Goal: Task Accomplishment & Management: Complete application form

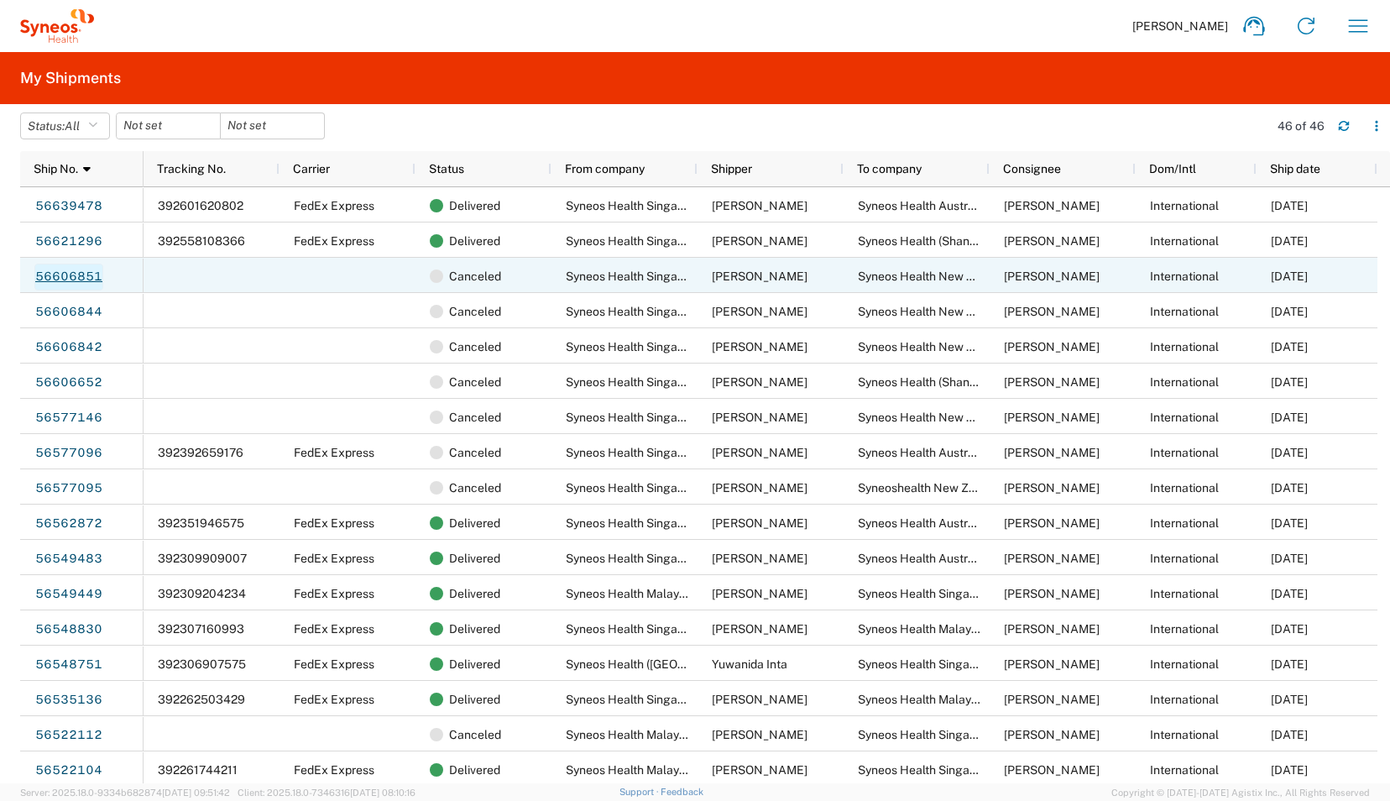
click at [81, 277] on link "56606851" at bounding box center [68, 277] width 69 height 27
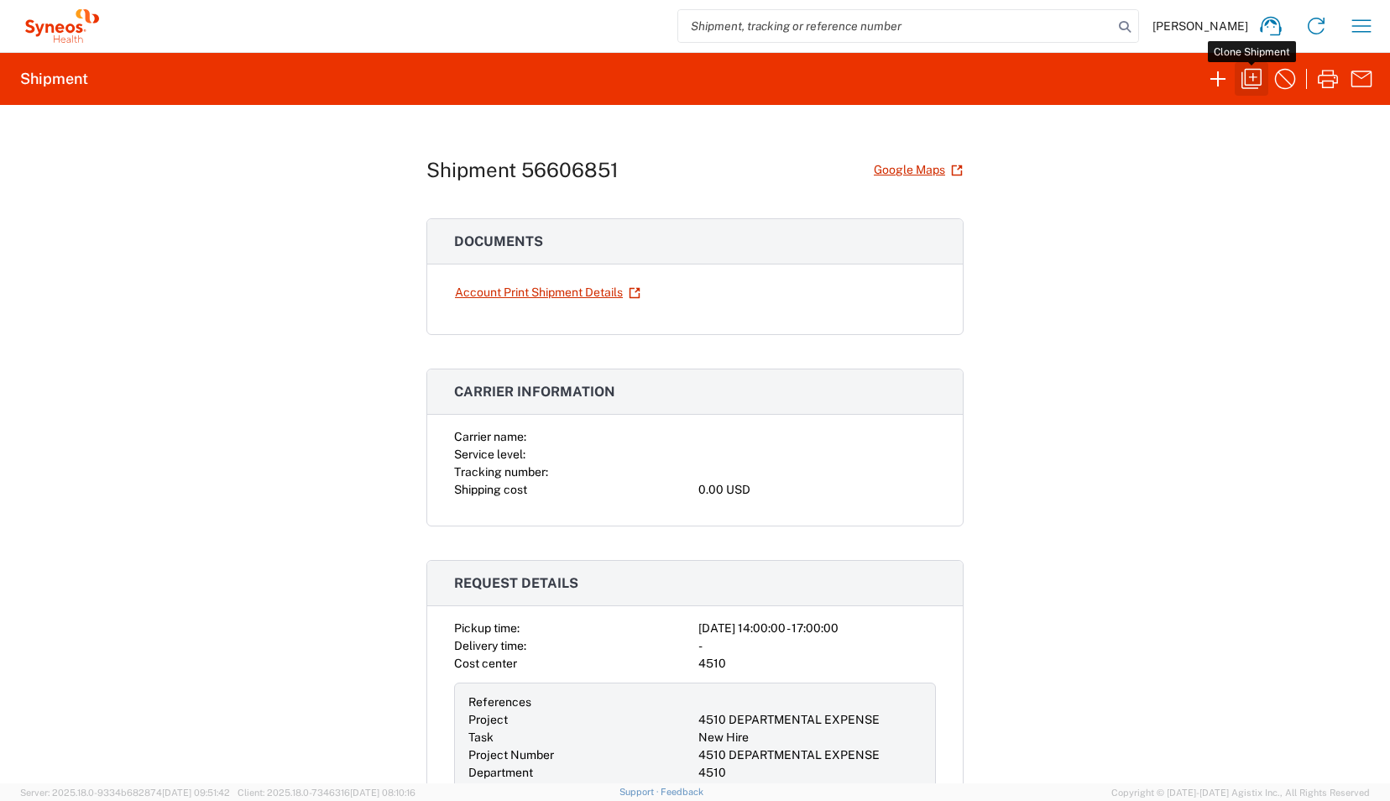
click at [1253, 81] on icon "button" at bounding box center [1252, 79] width 20 height 20
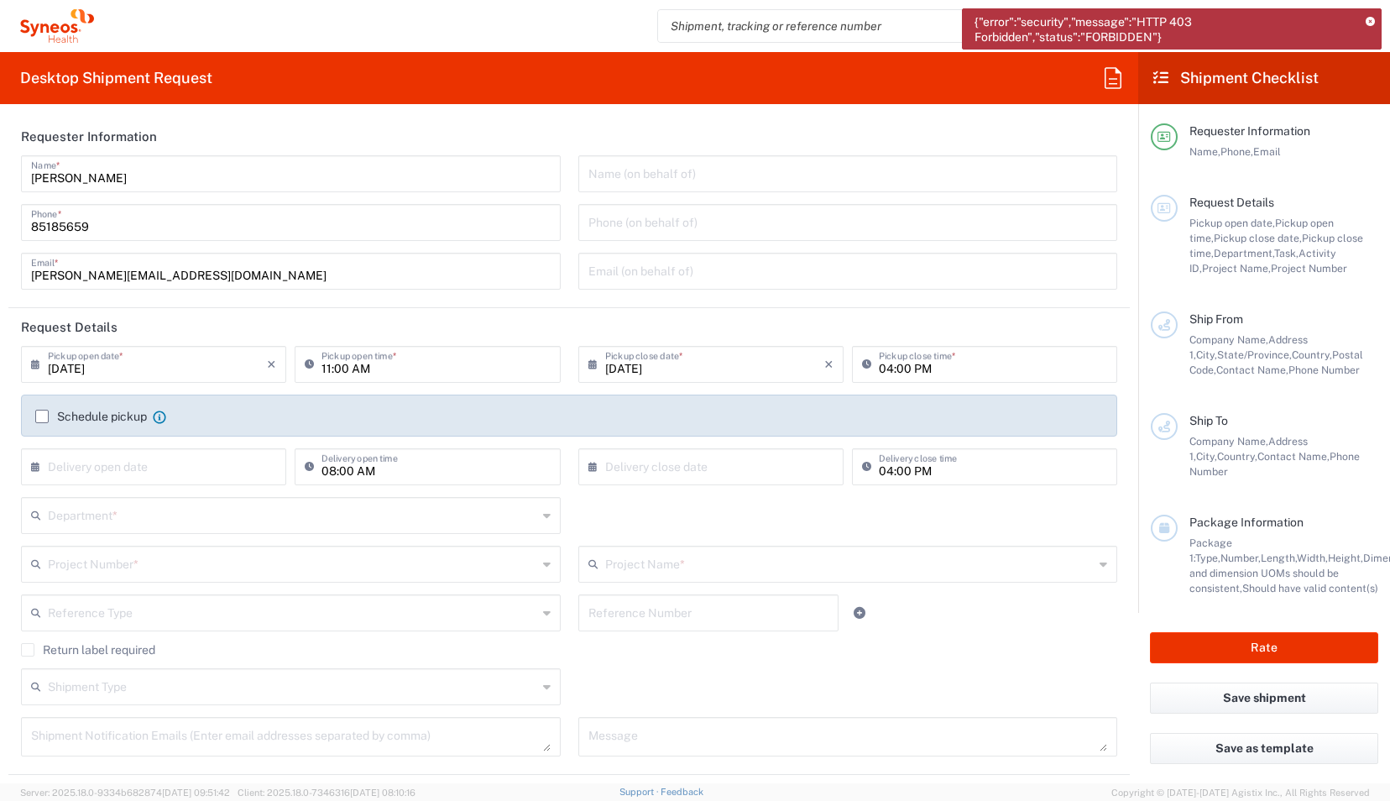
type input "[GEOGRAPHIC_DATA]"
click at [326, 371] on input "11:00 AM" at bounding box center [436, 362] width 228 height 29
click at [325, 369] on input "11:00 AM" at bounding box center [436, 362] width 228 height 29
click at [336, 369] on input "021:00 AM" at bounding box center [436, 362] width 228 height 29
click at [374, 369] on input "0210 AM" at bounding box center [436, 362] width 228 height 29
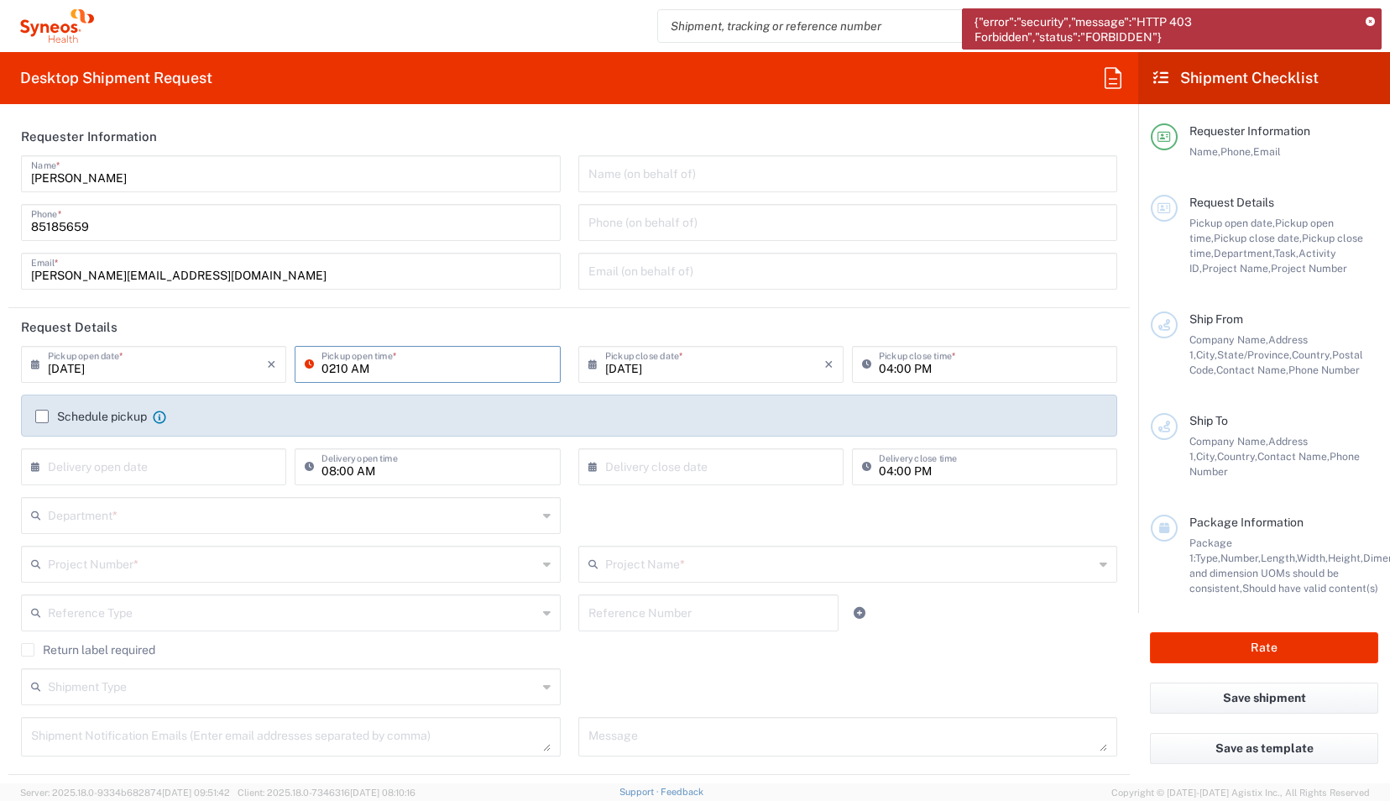
type input "0210 A"
type input "09/02/2025M"
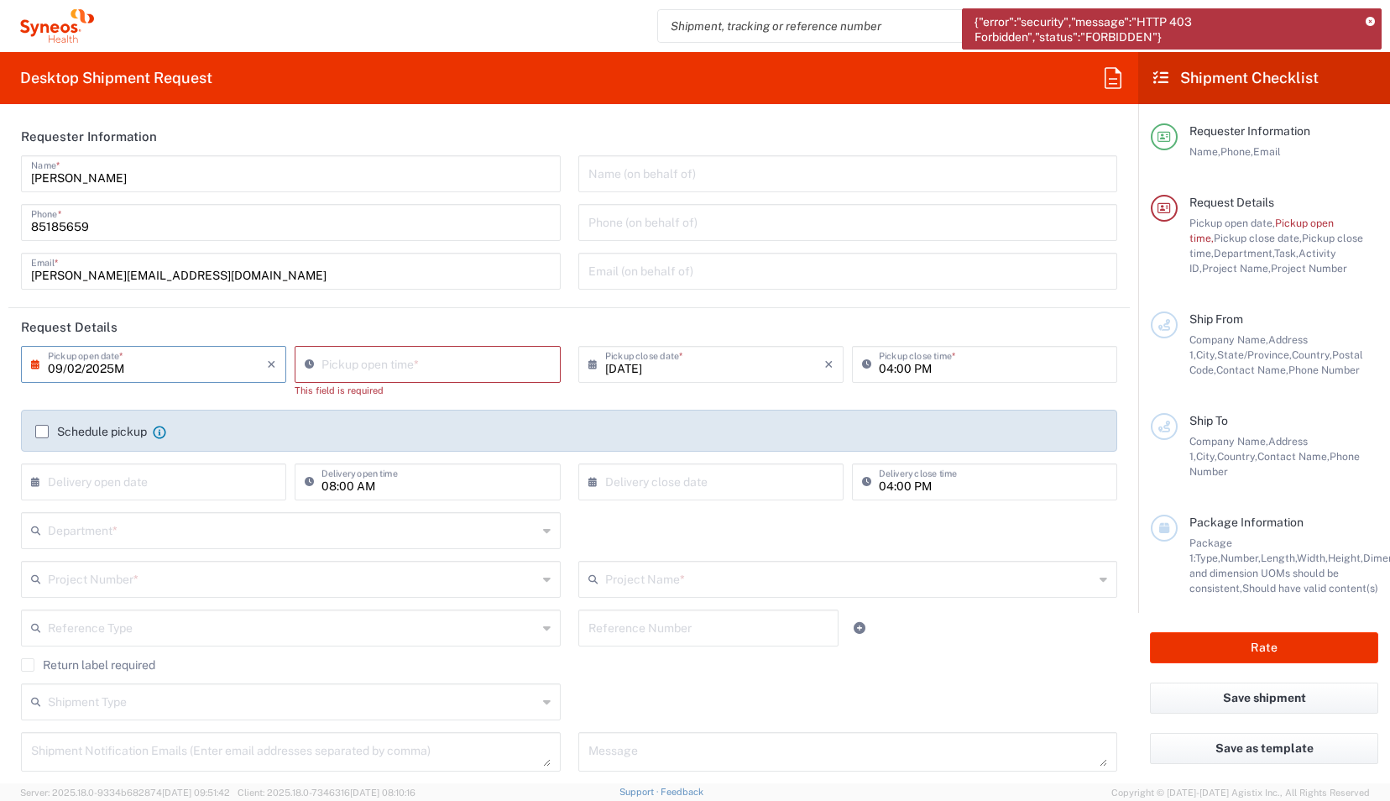
type input "[DATE]"
click at [398, 363] on input "10:24 AM" at bounding box center [436, 362] width 228 height 29
drag, startPoint x: 337, startPoint y: 368, endPoint x: 406, endPoint y: 372, distance: 69.8
click at [406, 372] on input "02:24 AM" at bounding box center [436, 362] width 228 height 29
click at [371, 369] on input "02:00 AM" at bounding box center [436, 362] width 228 height 29
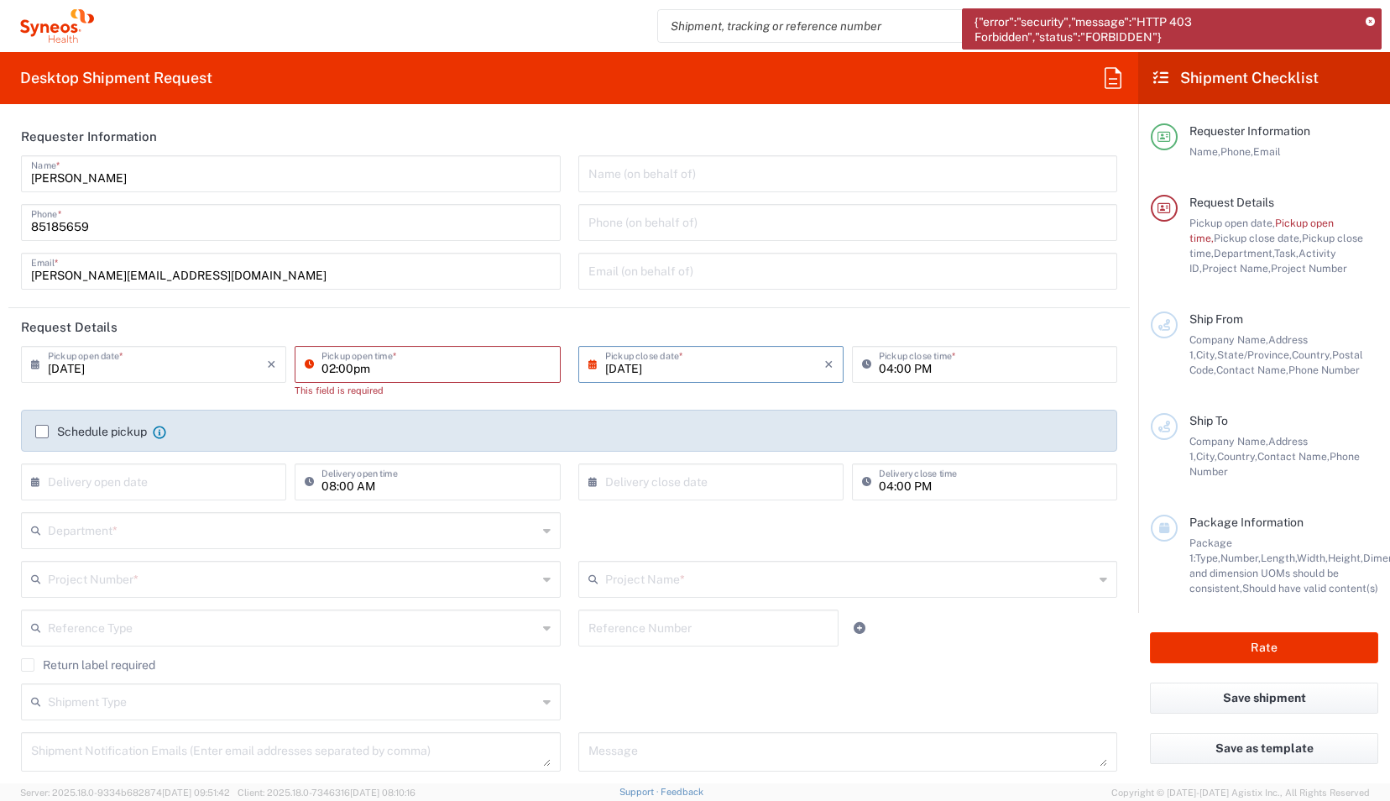
type input "02:00pm"
click at [882, 367] on input "04:00 PM" at bounding box center [993, 362] width 228 height 29
type input "05:00 PM"
click at [430, 364] on input "10:25 AM" at bounding box center [436, 362] width 228 height 29
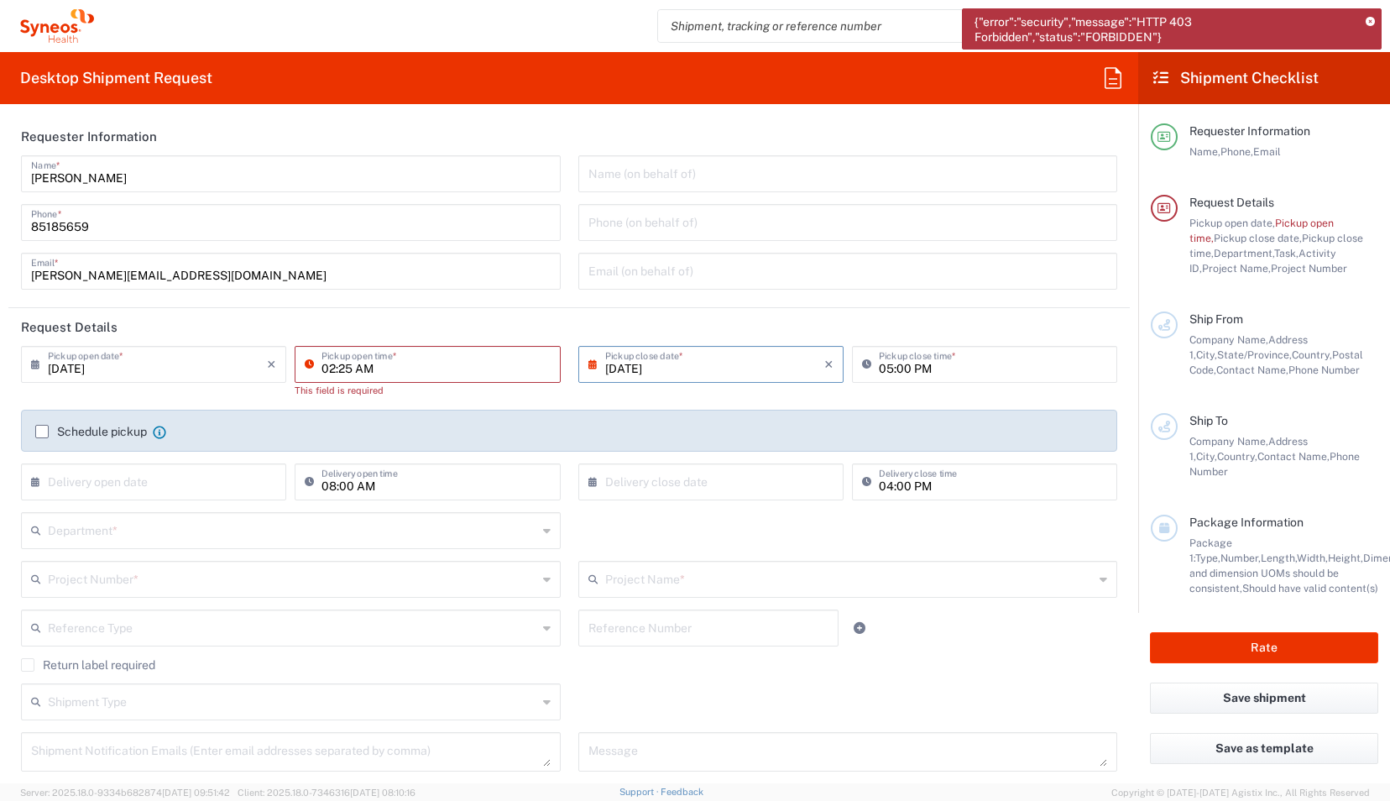
click at [348, 369] on input "02:25 AM" at bounding box center [436, 362] width 228 height 29
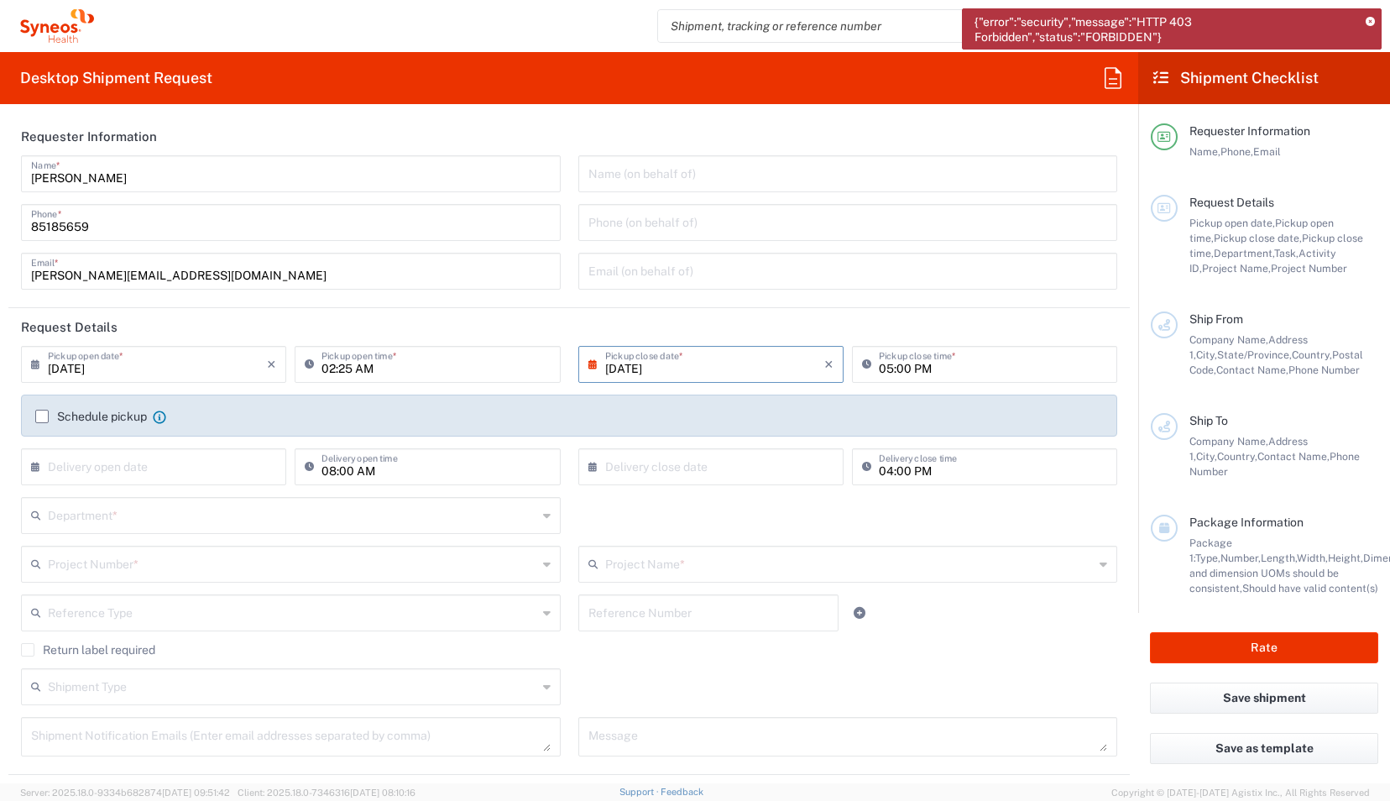
click at [1372, 22] on icon at bounding box center [1370, 22] width 9 height 9
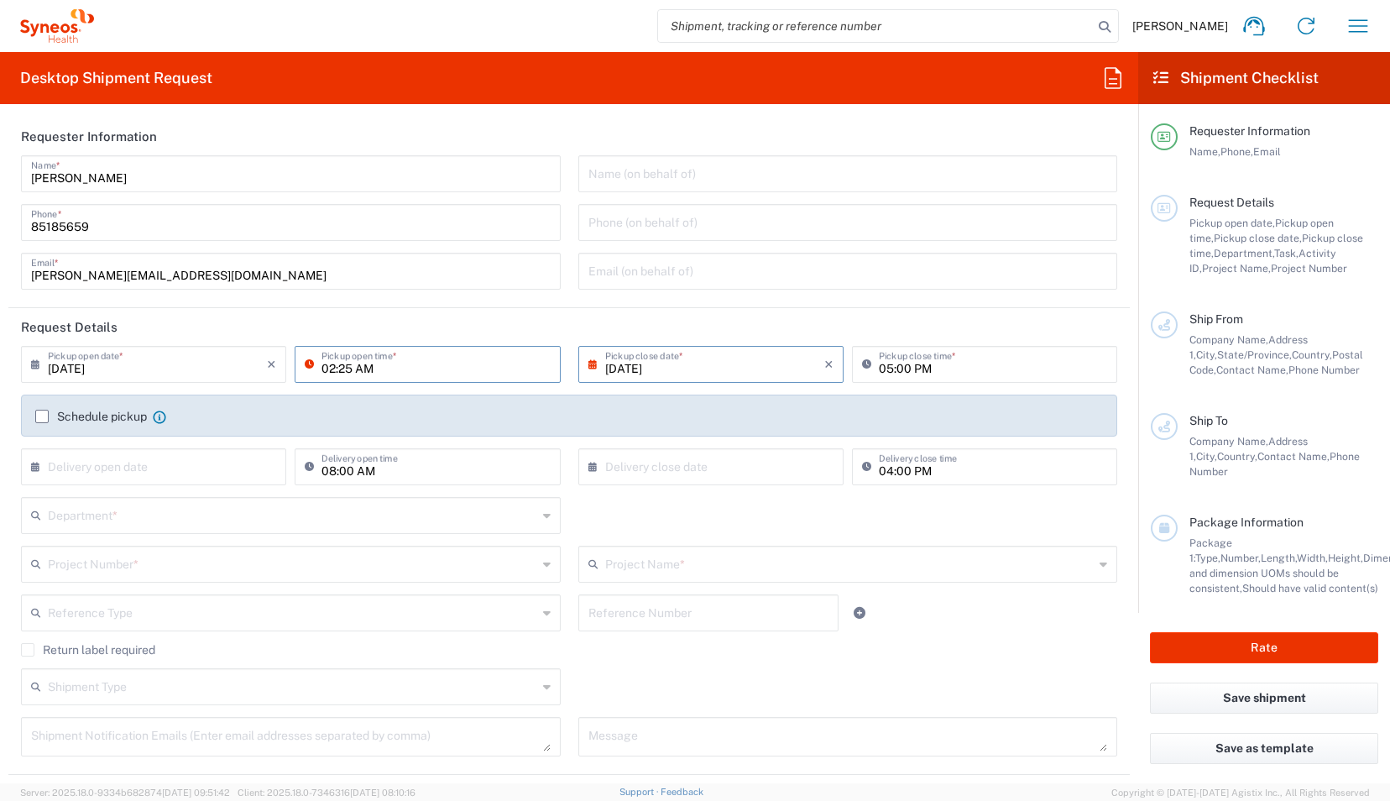
click at [346, 368] on input "02:25 AM" at bounding box center [436, 362] width 228 height 29
click at [359, 365] on input "02:00 AM" at bounding box center [436, 362] width 228 height 29
type input "02:00 PM"
click at [550, 76] on agx-form-header "Desktop Shipment Request" at bounding box center [569, 78] width 1139 height 52
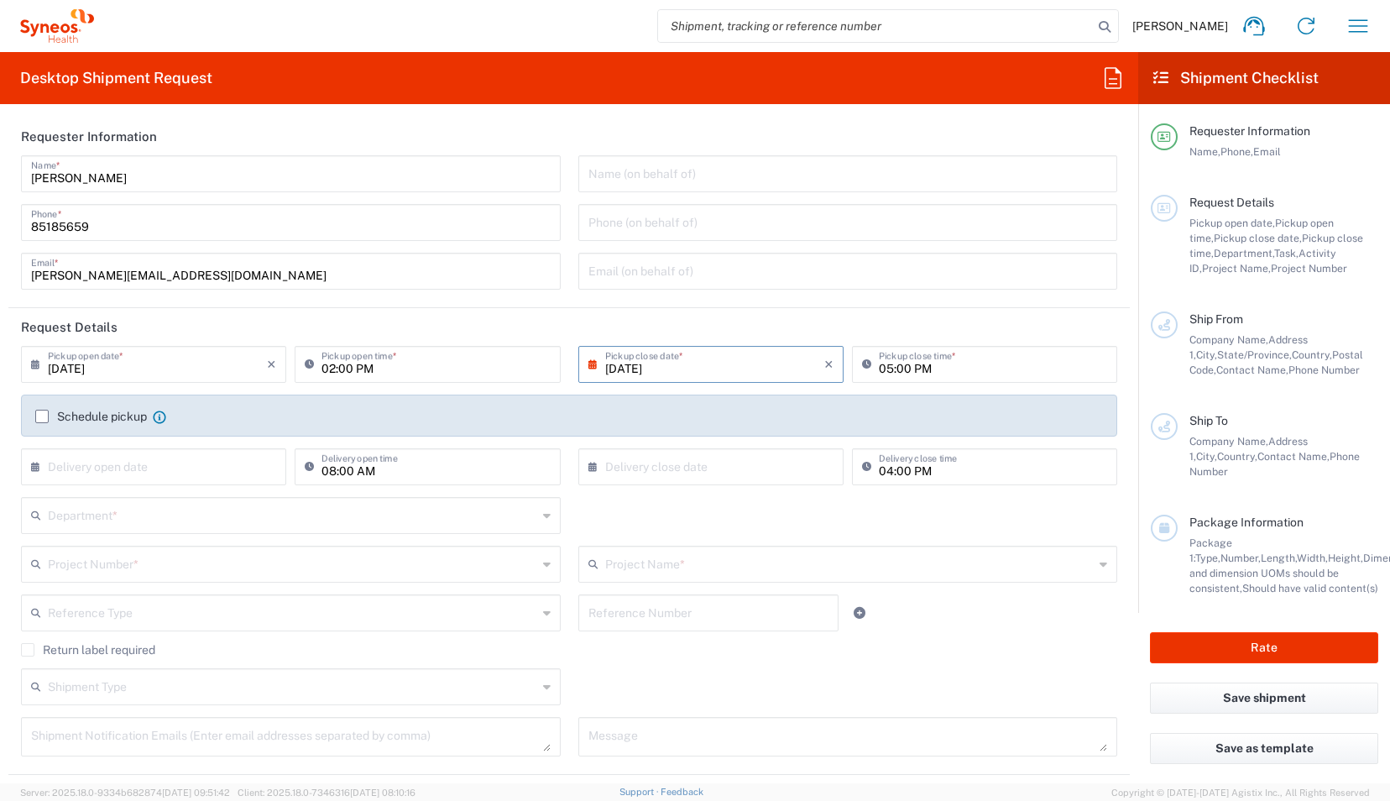
click at [44, 414] on label "Schedule pickup" at bounding box center [91, 416] width 112 height 13
click at [42, 416] on input "Schedule pickup" at bounding box center [42, 416] width 0 height 0
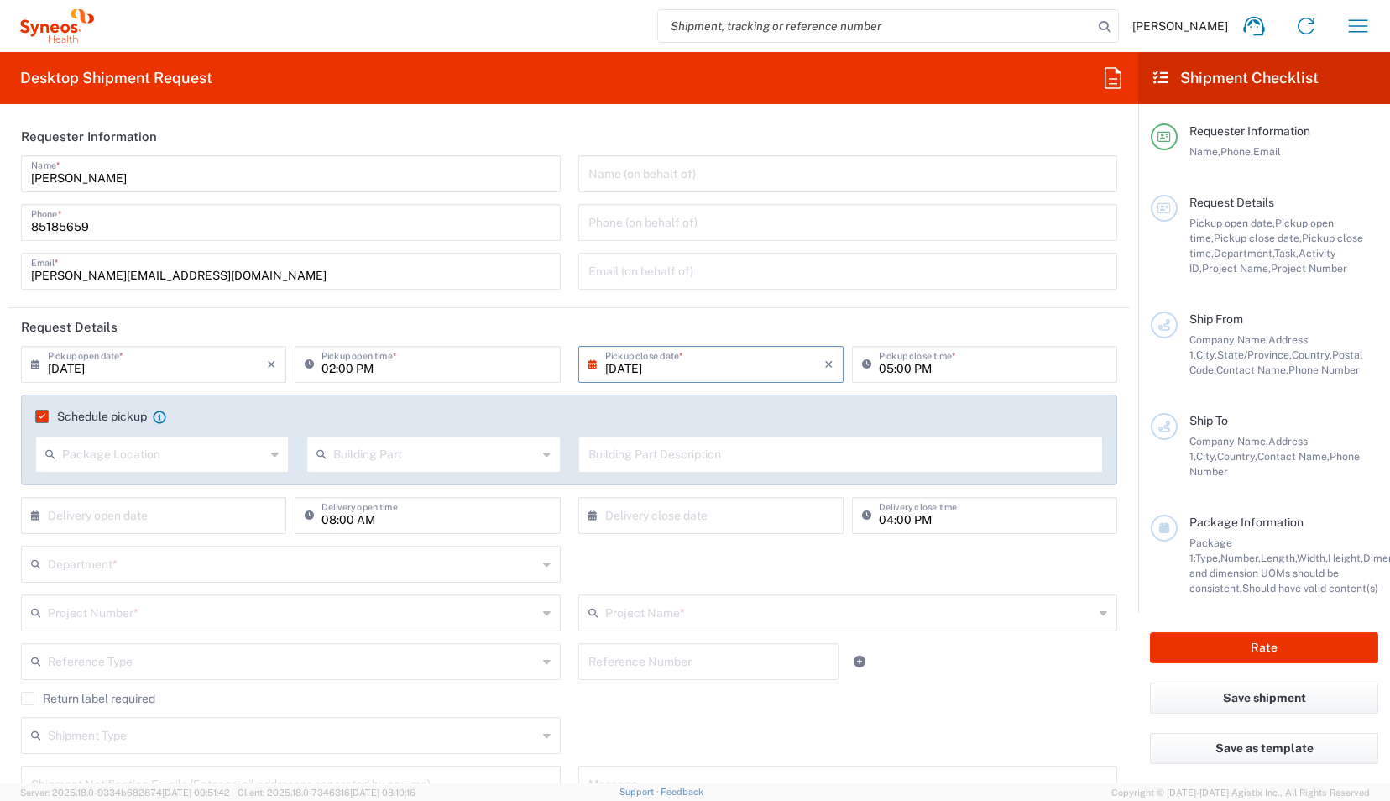
click at [569, 532] on div "× Delivery close date Cancel Apply 04:00 PM Delivery close time" at bounding box center [847, 521] width 557 height 49
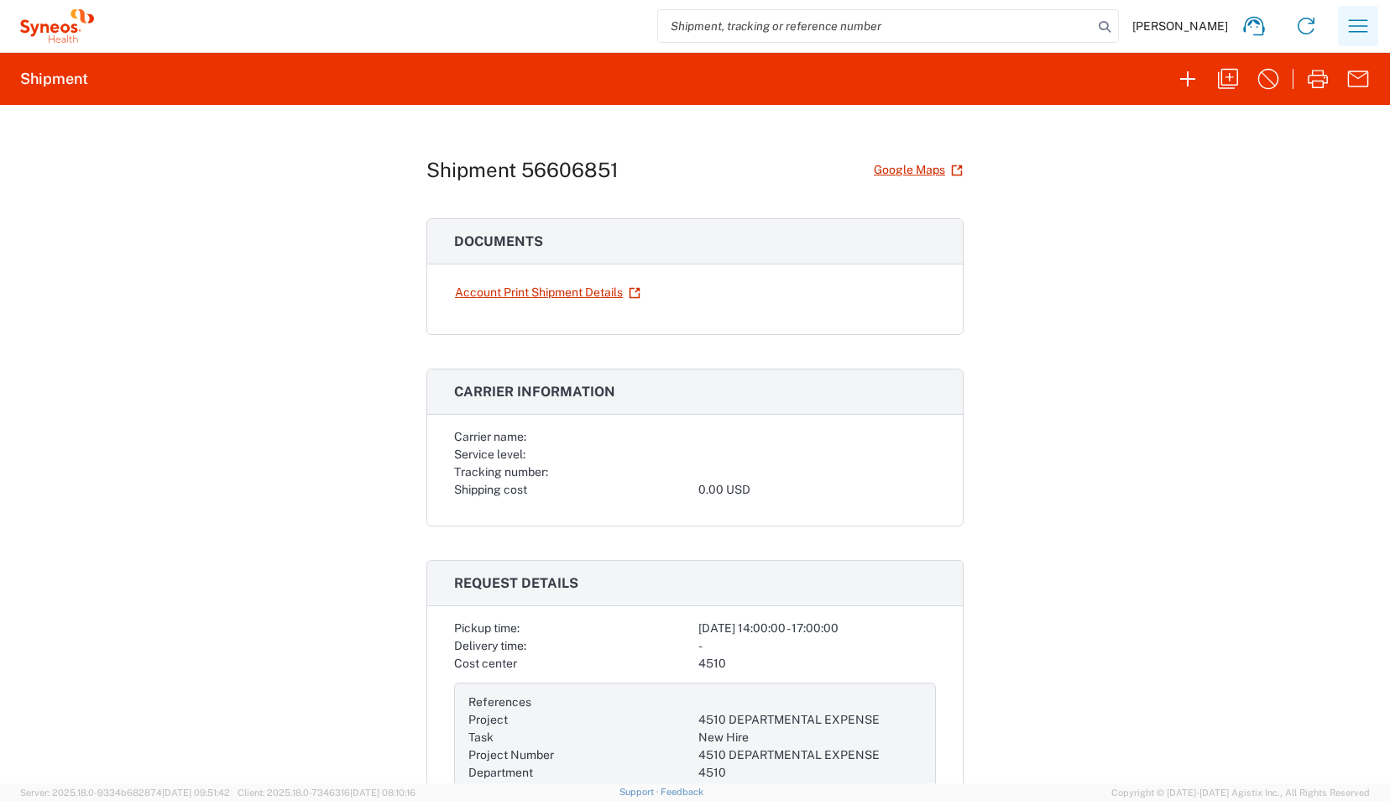
click at [1358, 29] on icon "button" at bounding box center [1358, 26] width 27 height 27
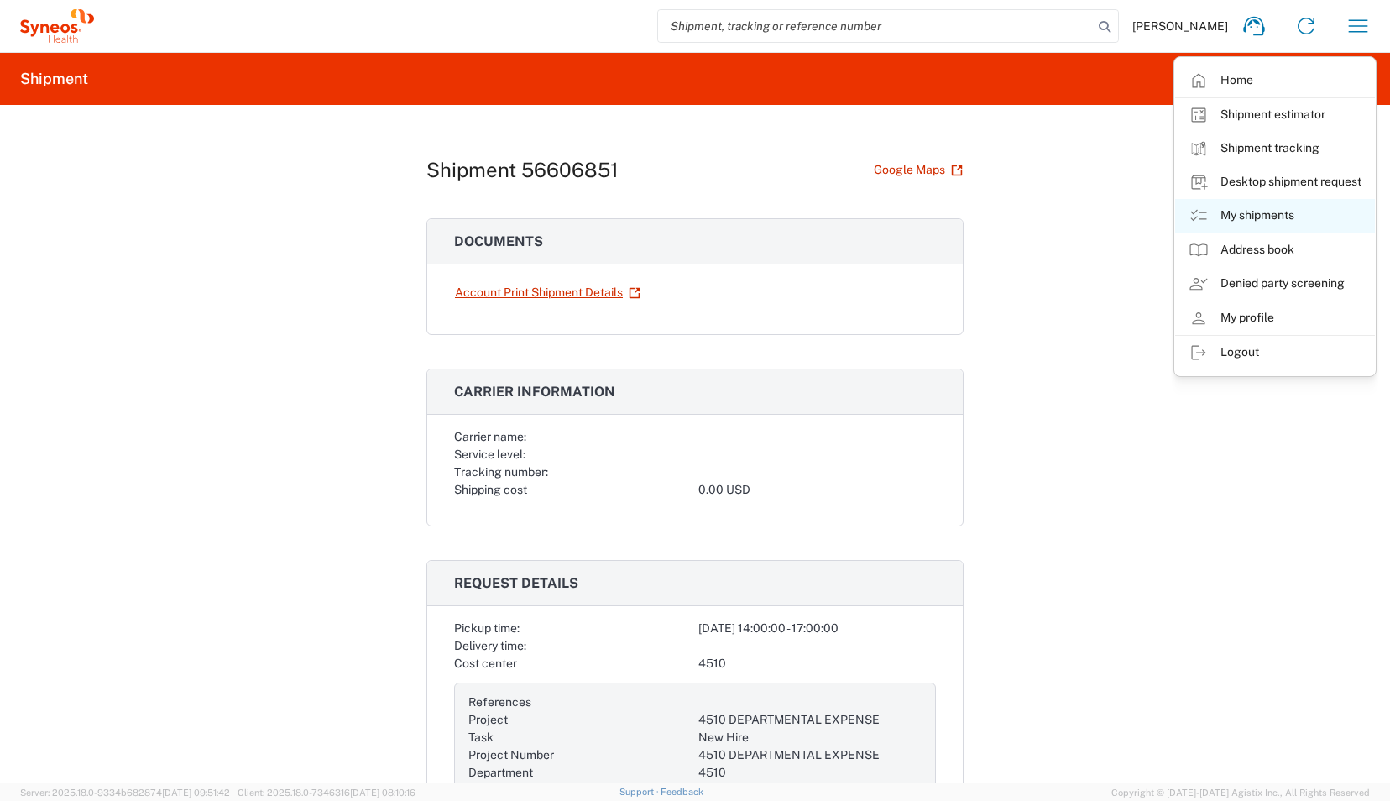
click at [1268, 218] on link "My shipments" at bounding box center [1275, 216] width 200 height 34
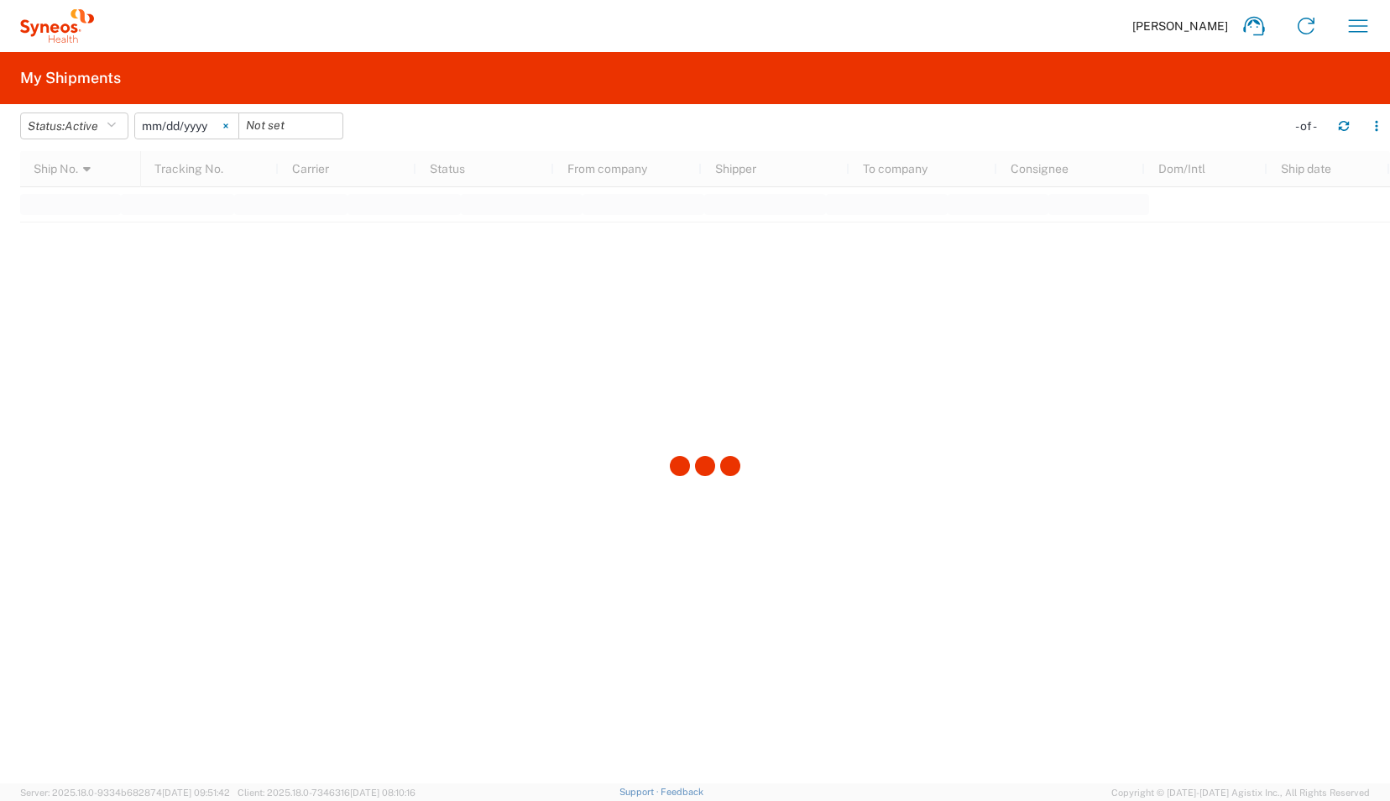
click at [228, 126] on icon at bounding box center [225, 125] width 5 height 5
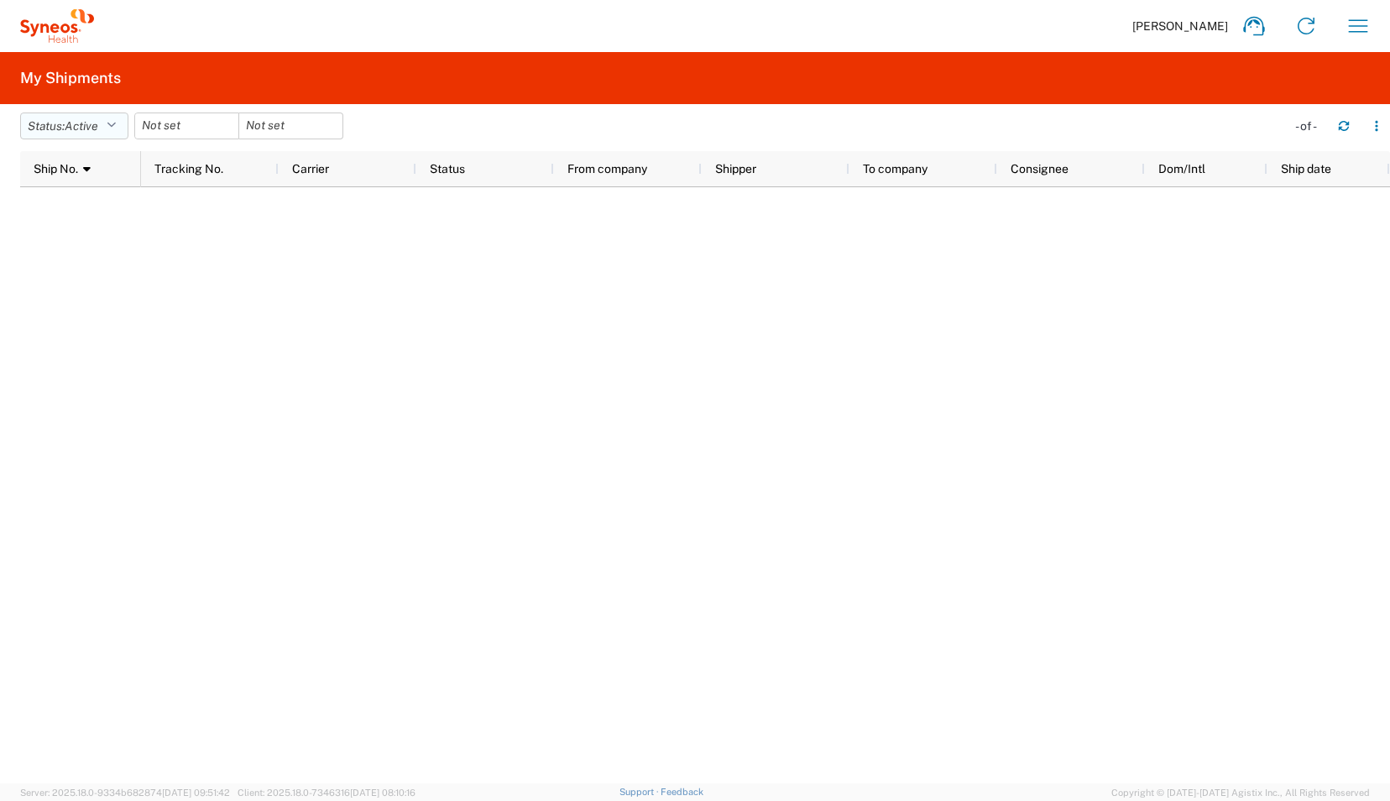
click at [116, 126] on icon "button" at bounding box center [111, 126] width 9 height 12
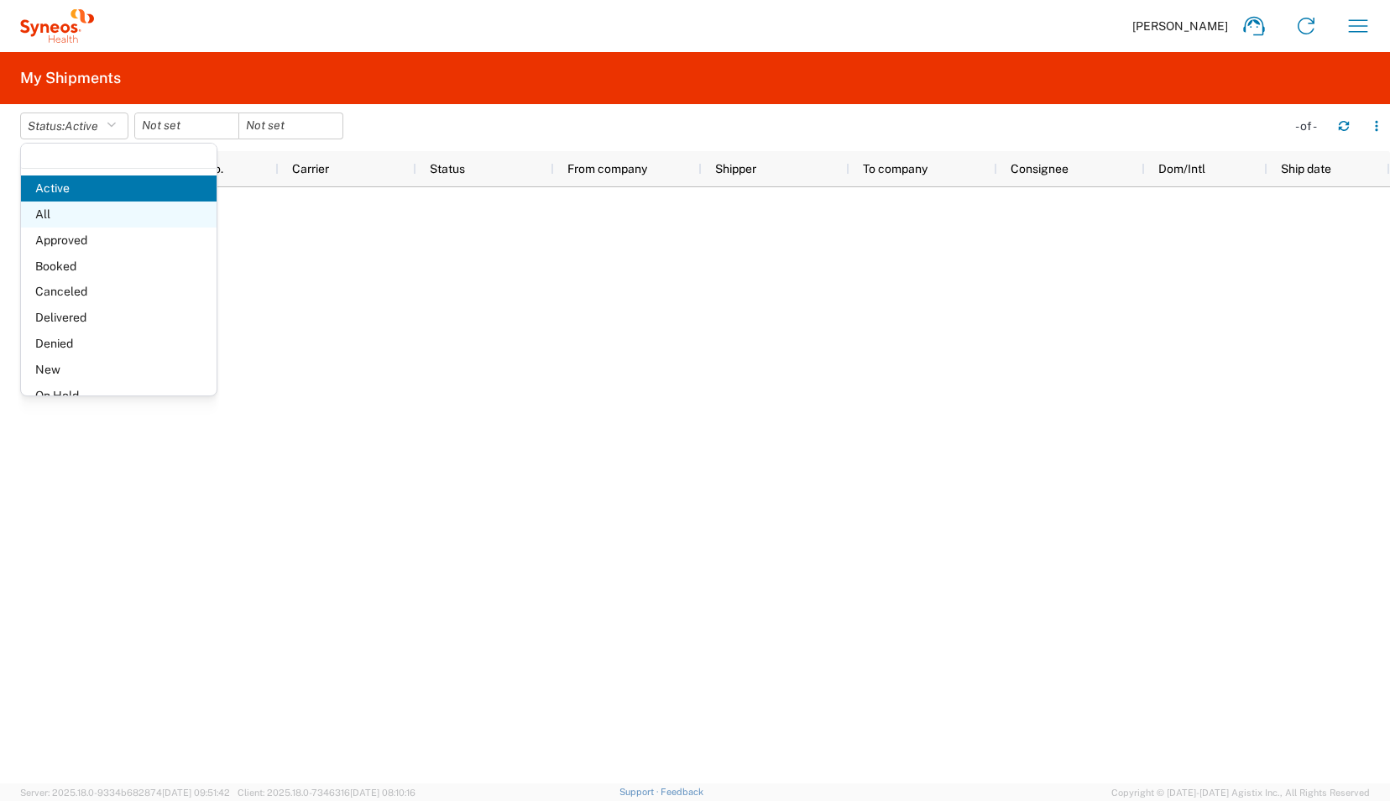
click at [56, 215] on span "All" at bounding box center [119, 215] width 196 height 26
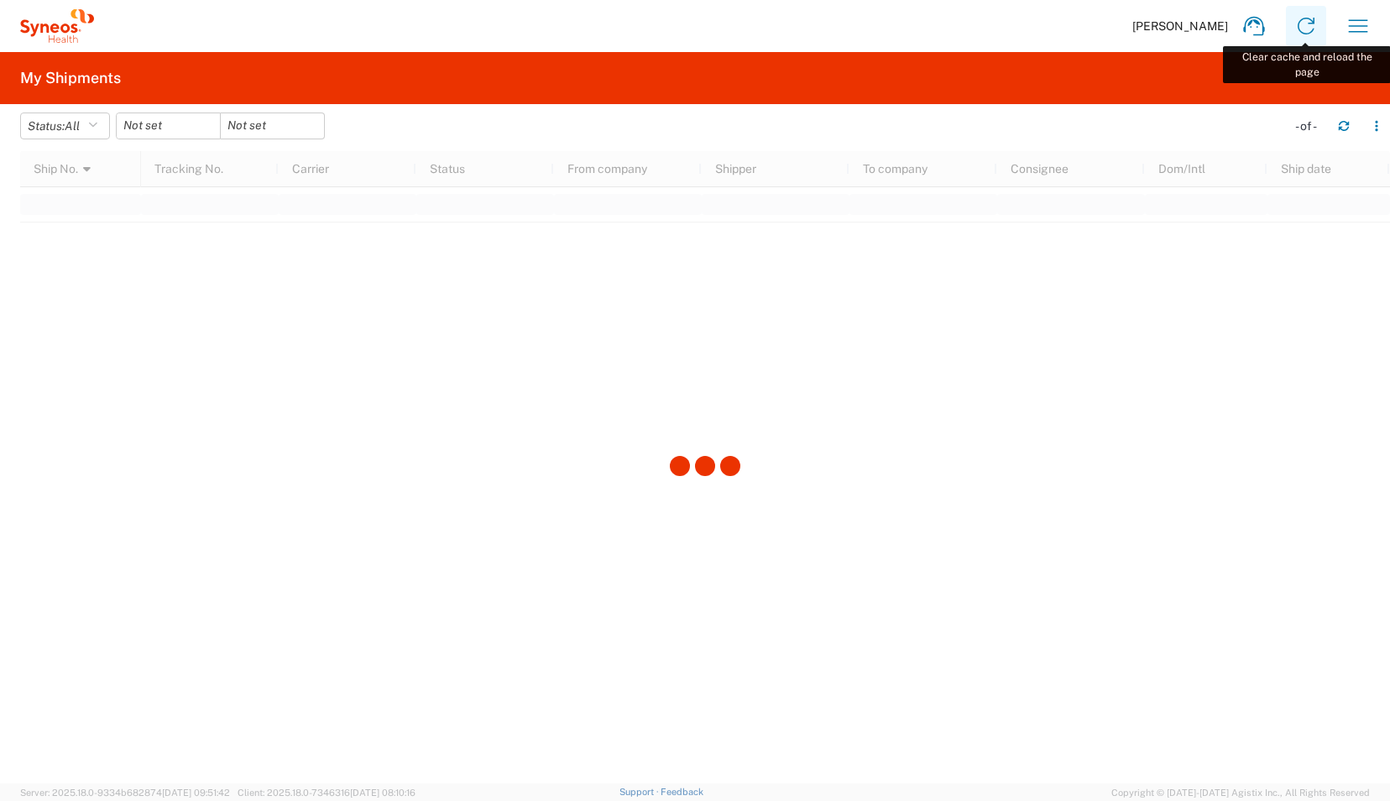
click at [1308, 28] on icon at bounding box center [1306, 26] width 27 height 27
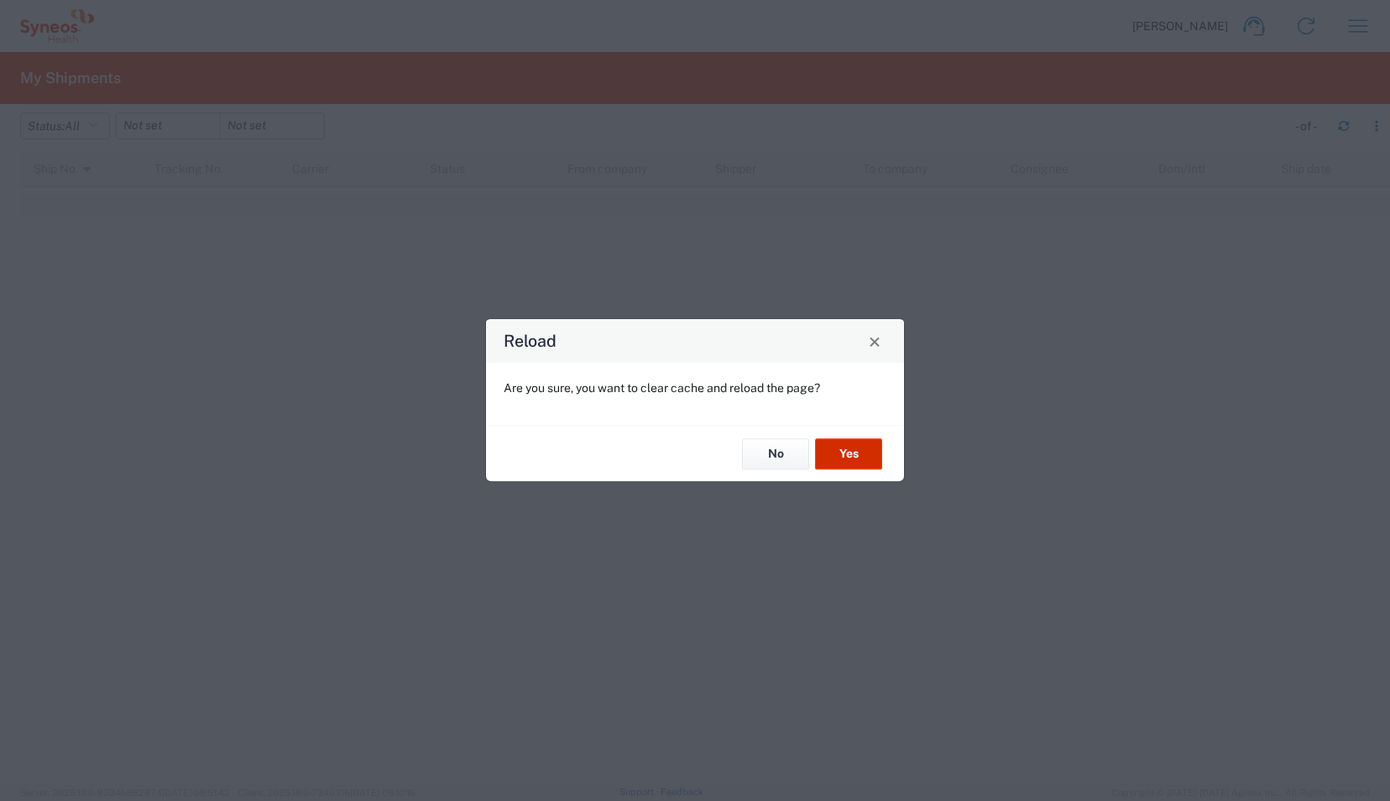
click at [861, 450] on button "Yes" at bounding box center [848, 453] width 67 height 31
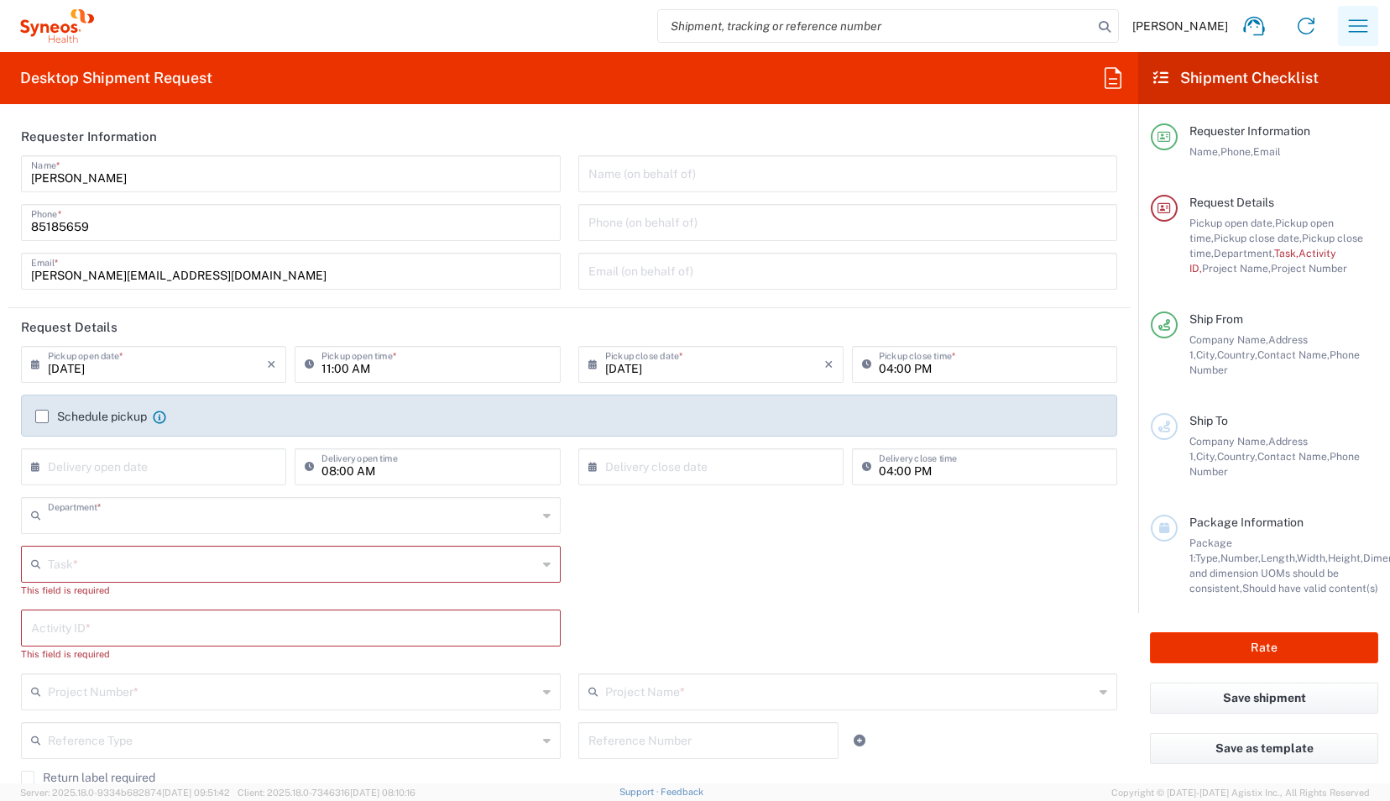
type input "4510"
type input "[GEOGRAPHIC_DATA]"
click at [1363, 28] on icon "button" at bounding box center [1358, 26] width 27 height 27
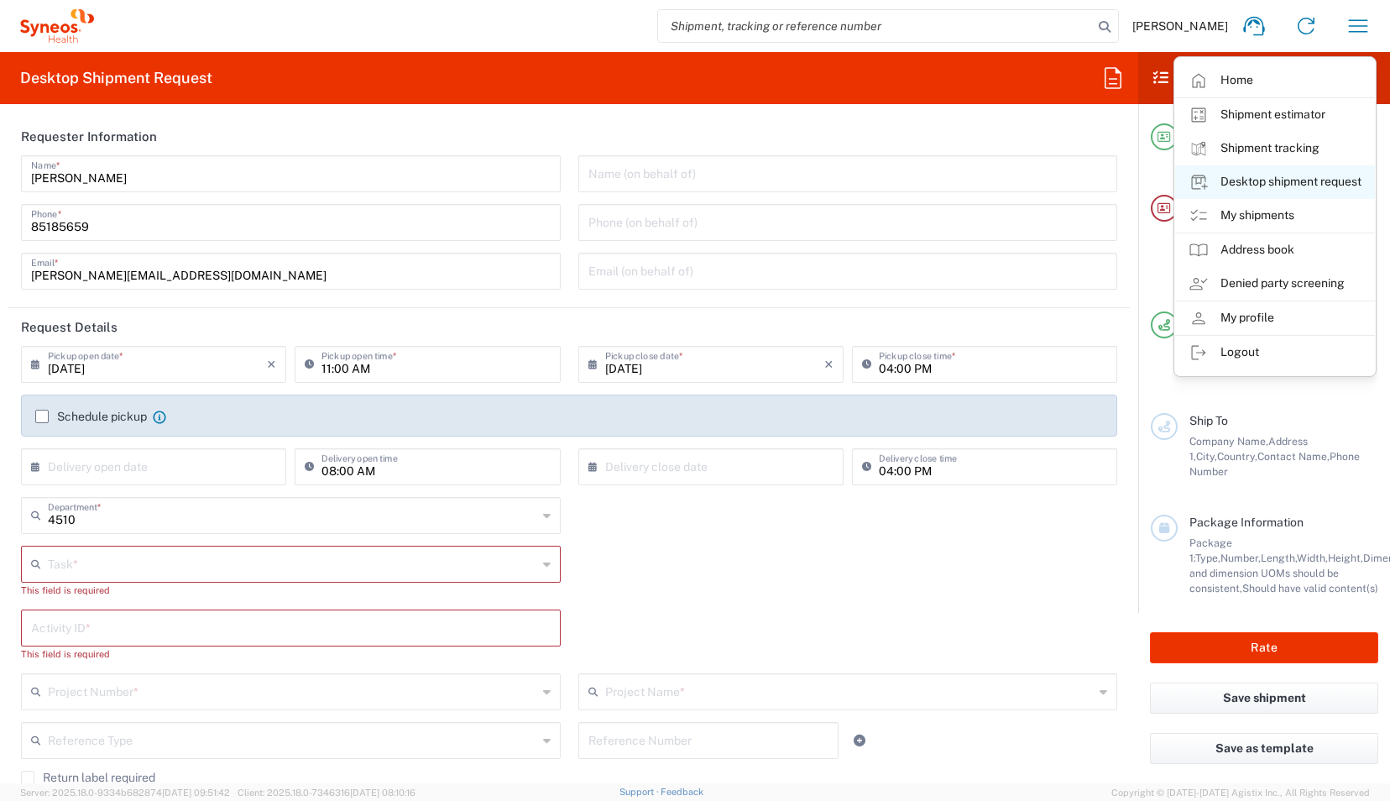
type input "Syneos Health Singapore PteLtd"
click at [1254, 210] on link "My shipments" at bounding box center [1275, 216] width 200 height 34
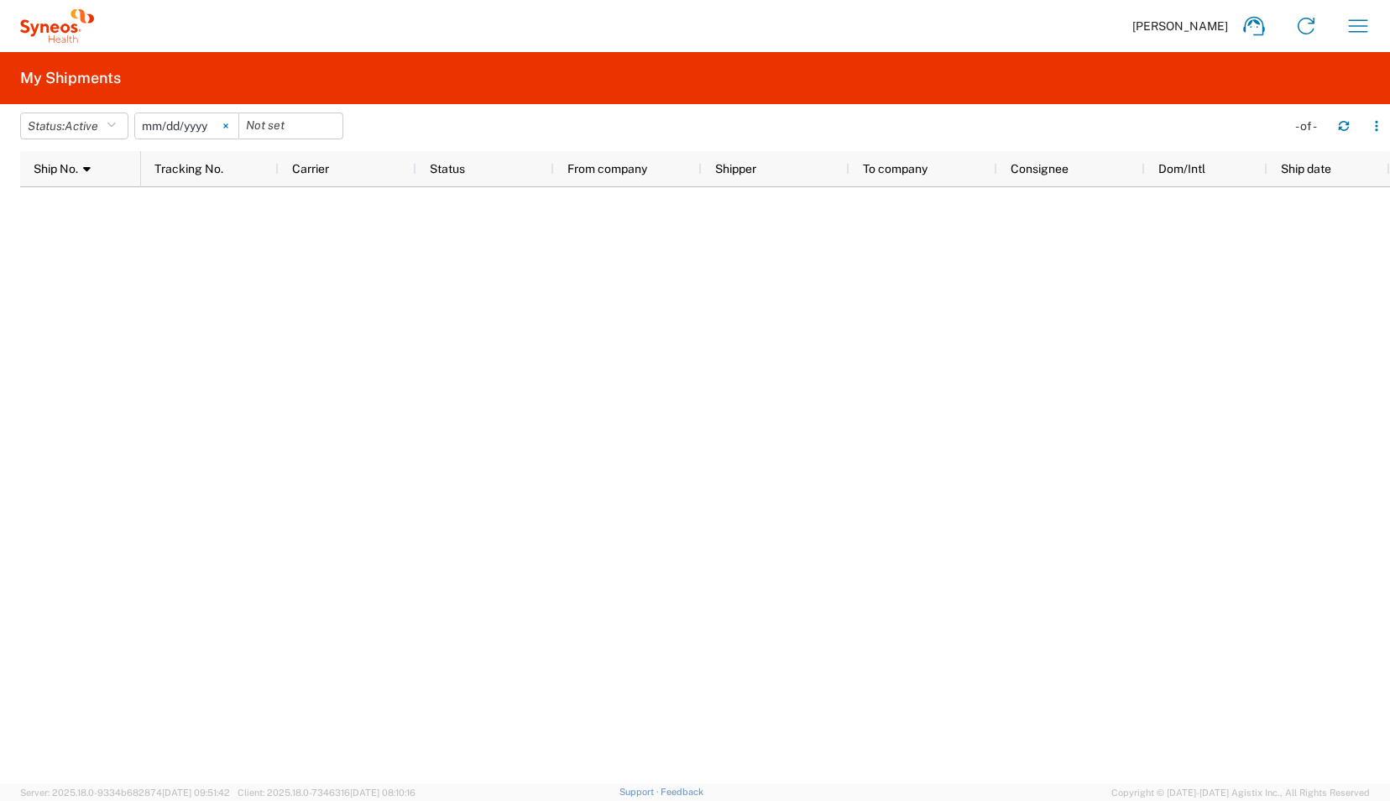
click at [228, 126] on icon at bounding box center [225, 125] width 5 height 5
click at [116, 124] on icon "button" at bounding box center [111, 126] width 9 height 12
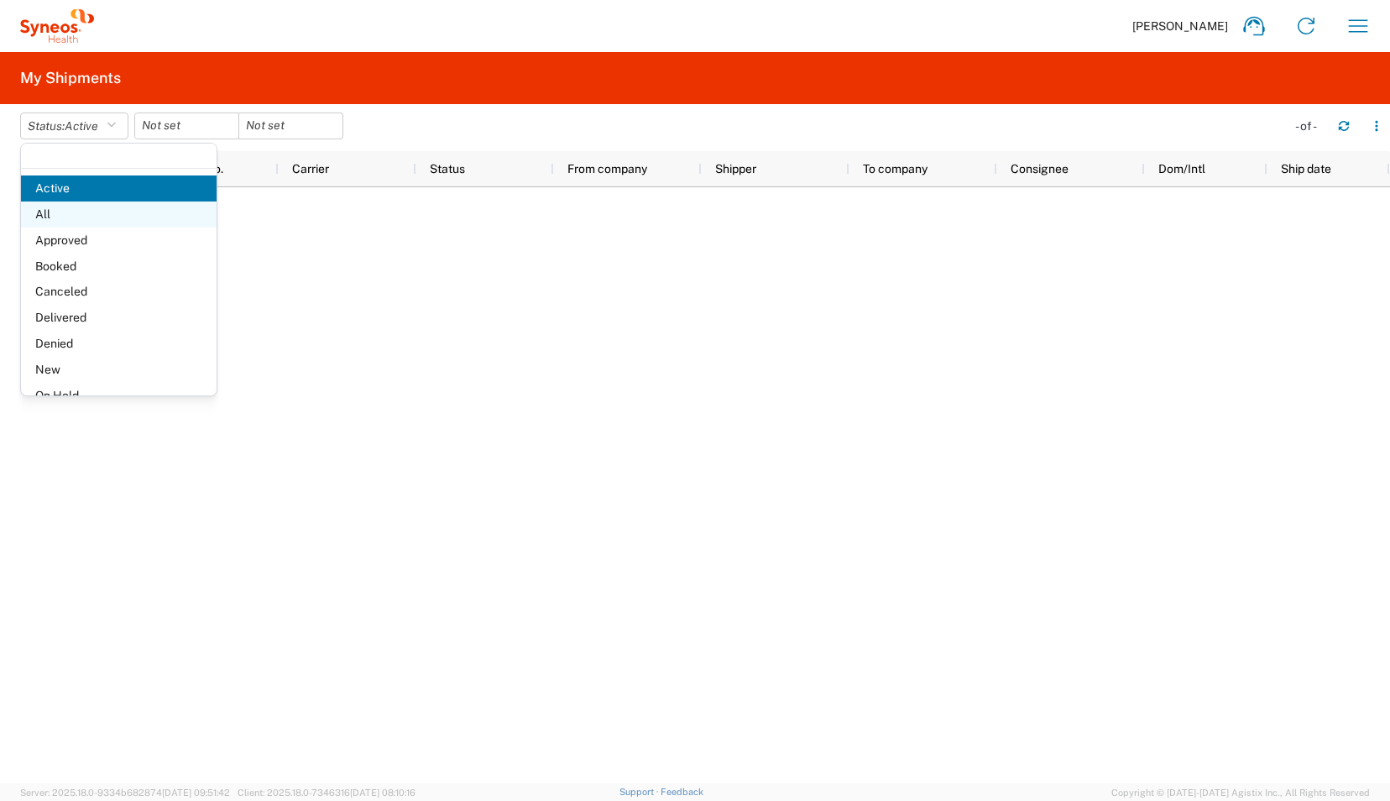
click at [75, 215] on span "All" at bounding box center [119, 215] width 196 height 26
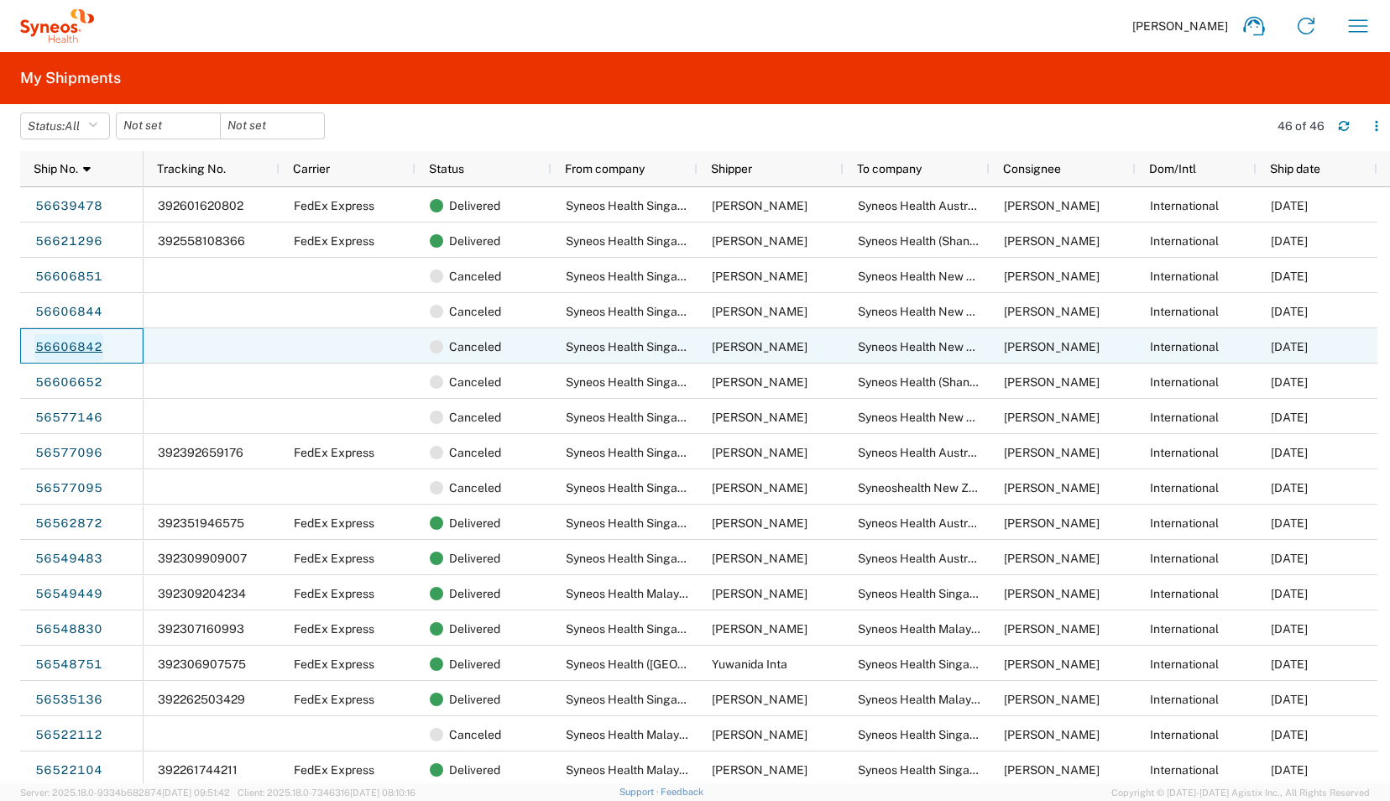
click at [76, 348] on link "56606842" at bounding box center [68, 347] width 69 height 27
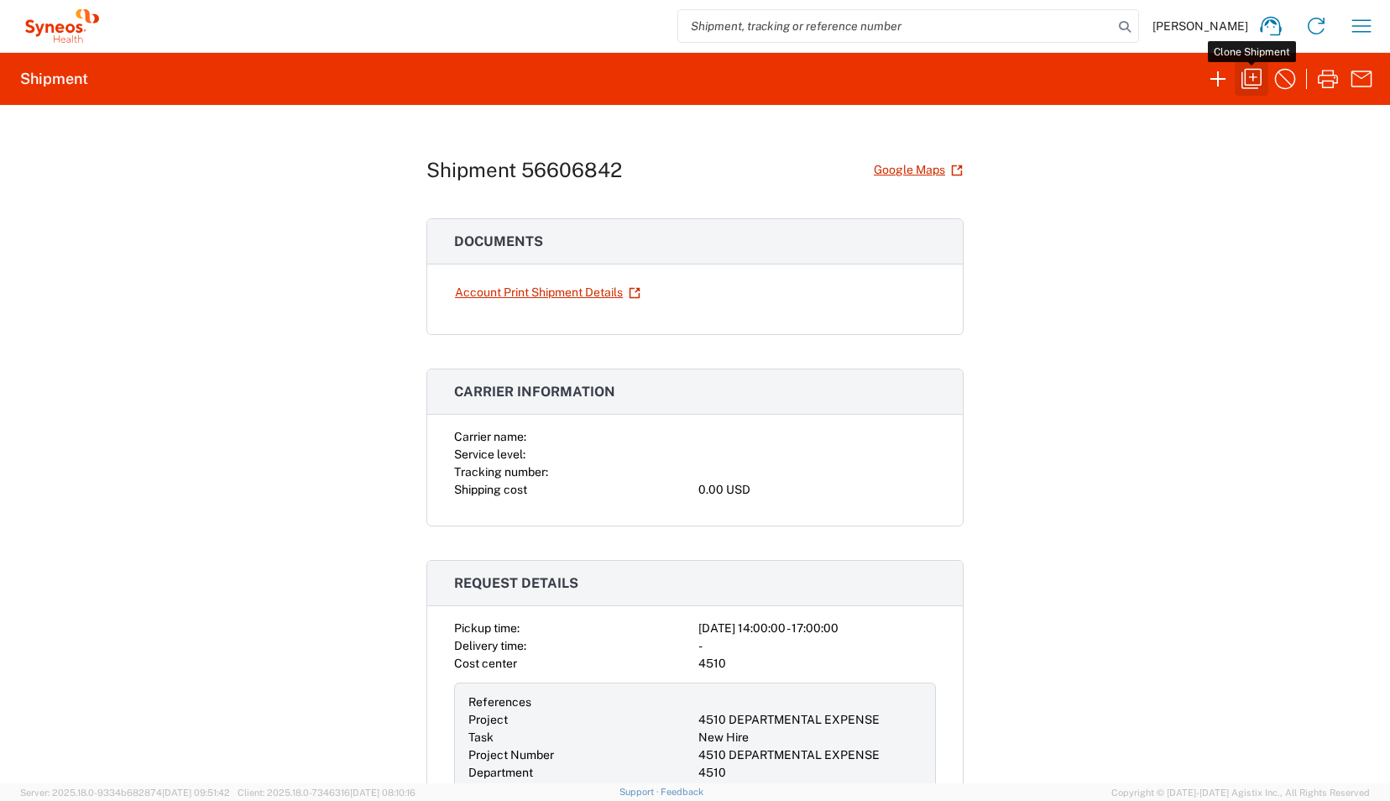
click at [1252, 81] on icon "button" at bounding box center [1251, 78] width 27 height 27
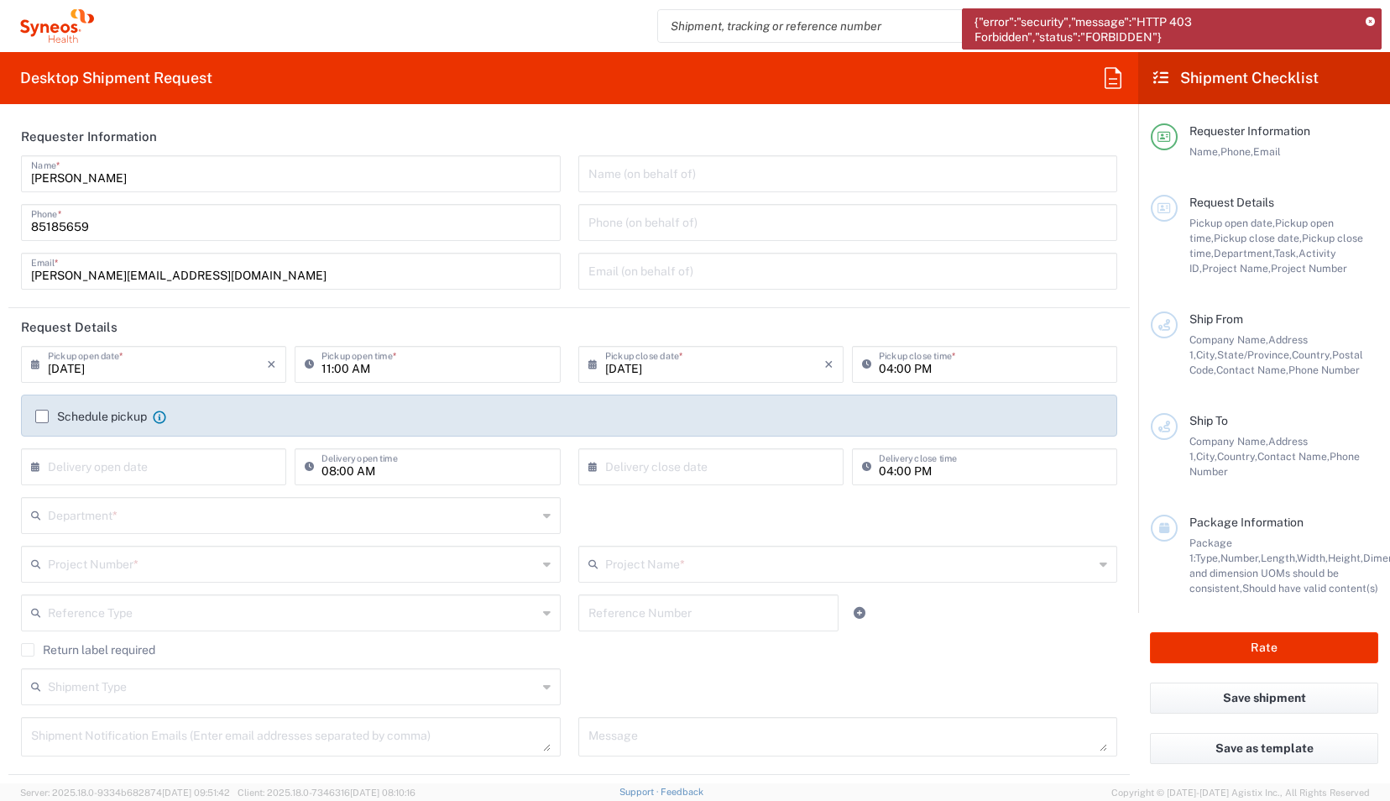
click at [1369, 22] on icon at bounding box center [1370, 22] width 9 height 9
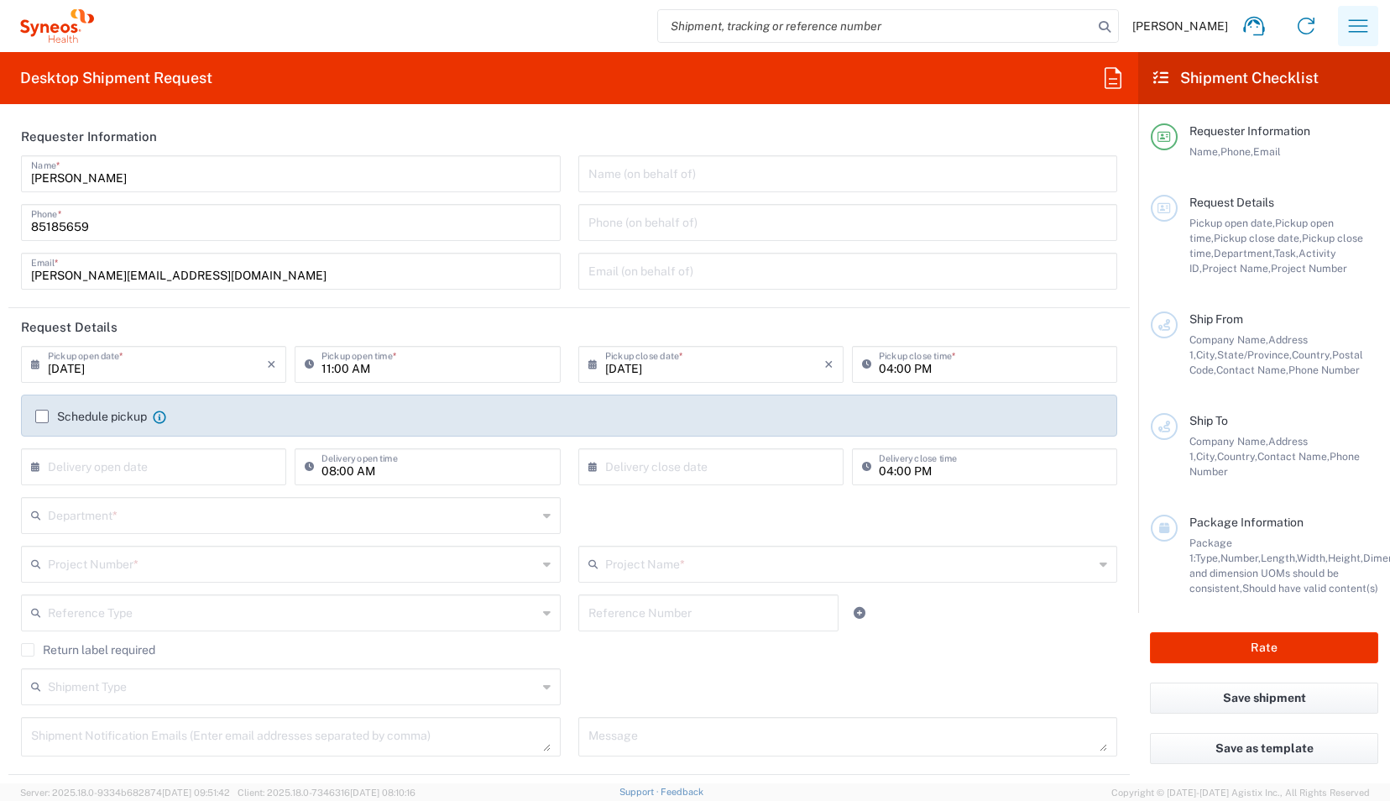
click at [1361, 25] on icon "button" at bounding box center [1358, 26] width 27 height 27
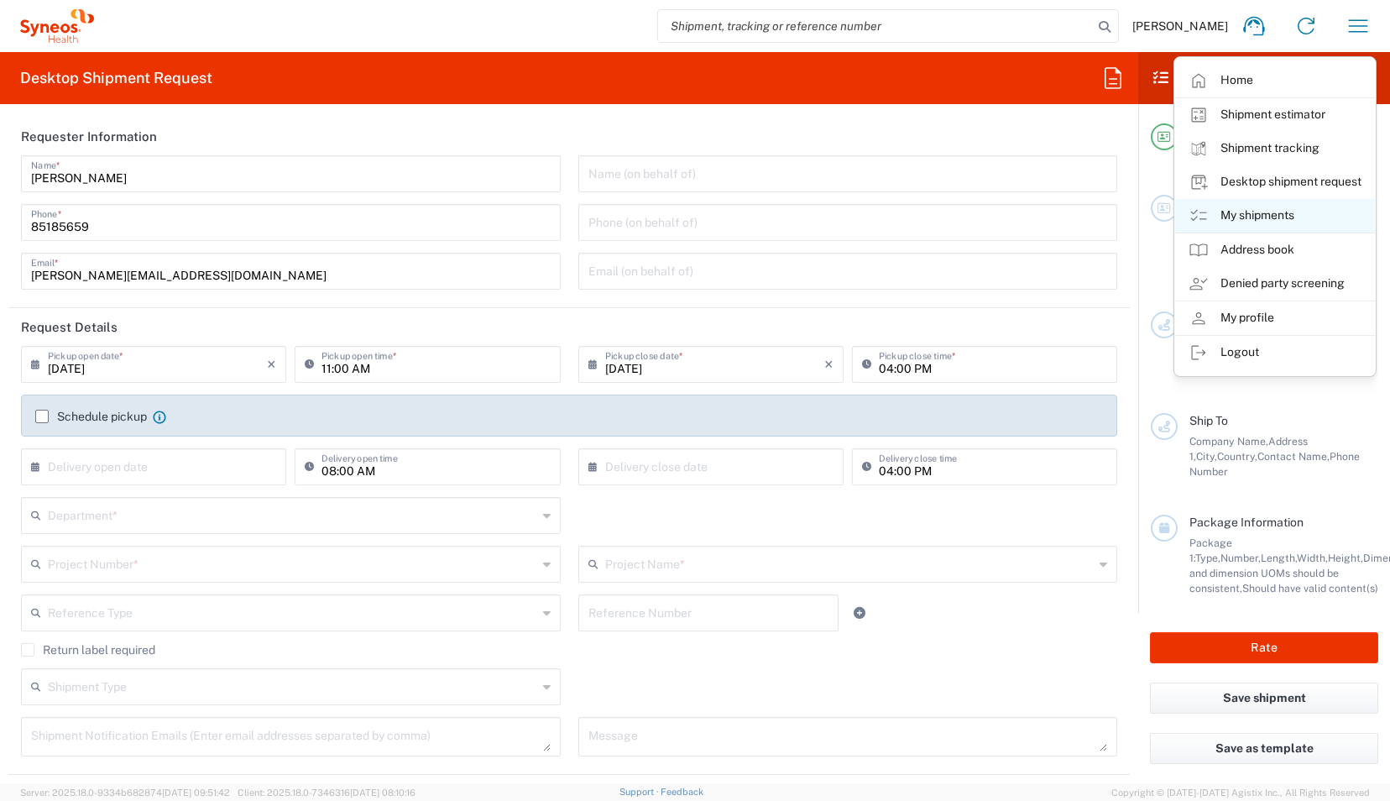
click at [1276, 213] on link "My shipments" at bounding box center [1275, 216] width 200 height 34
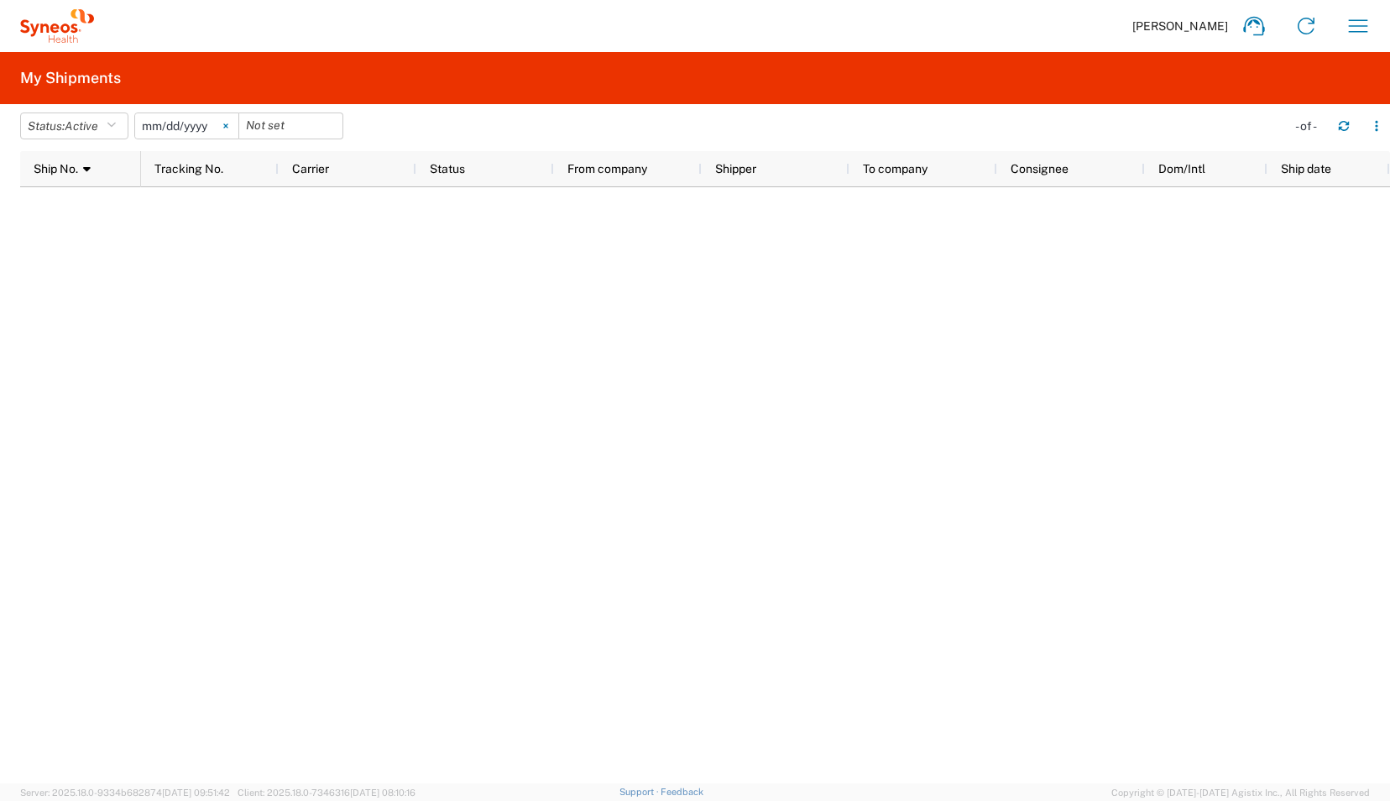
click at [234, 125] on svg-icon at bounding box center [225, 125] width 25 height 25
click at [116, 126] on icon "button" at bounding box center [111, 126] width 9 height 12
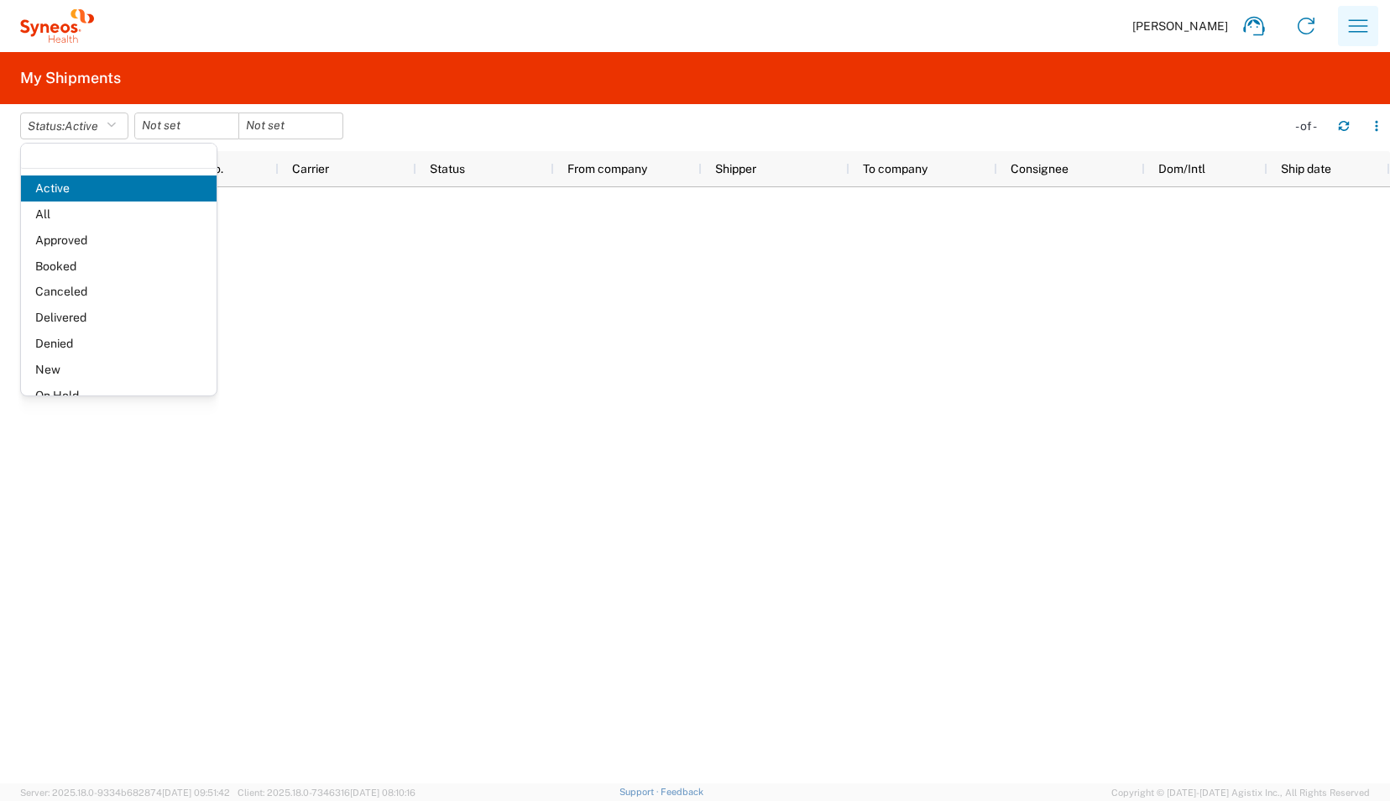
click at [1355, 23] on icon "button" at bounding box center [1358, 26] width 27 height 27
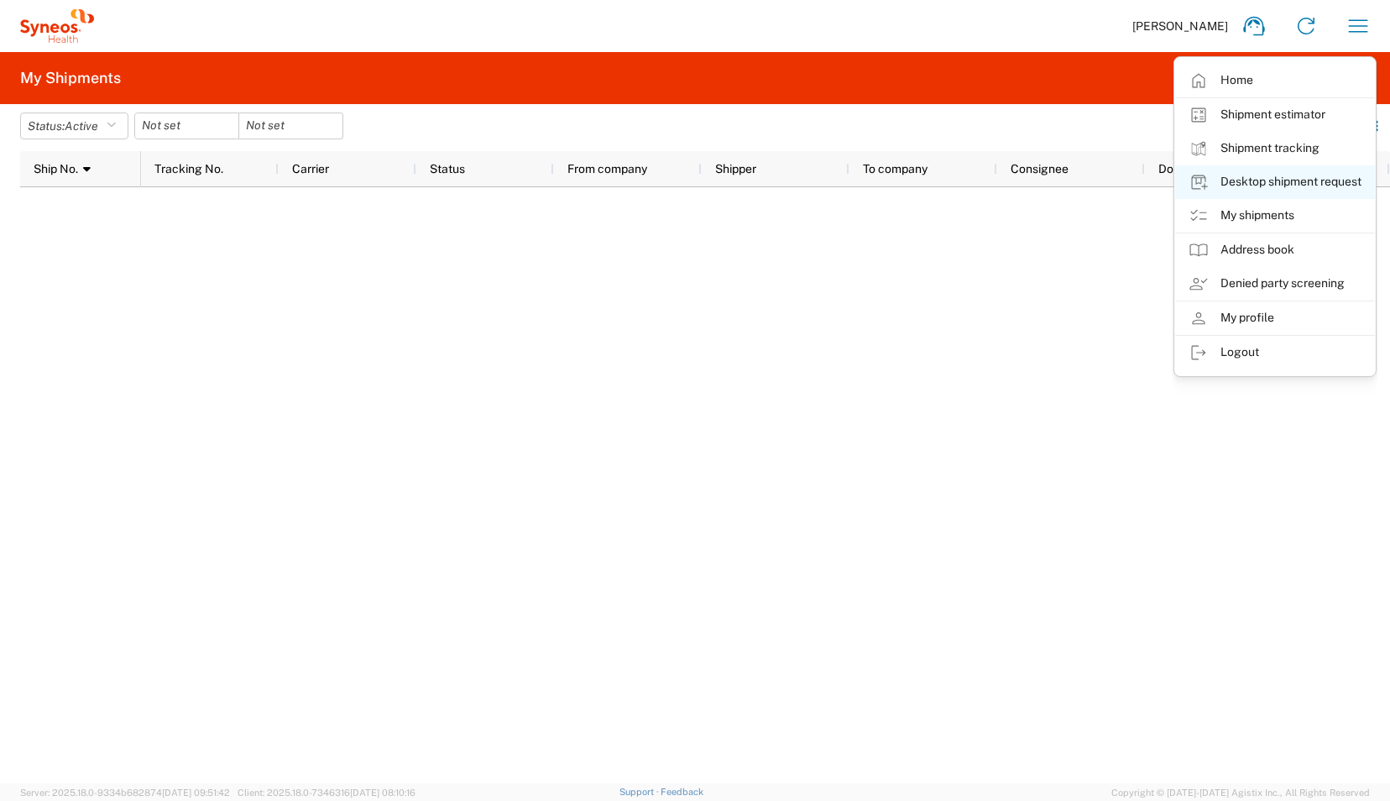
click at [1243, 176] on link "Desktop shipment request" at bounding box center [1275, 182] width 200 height 34
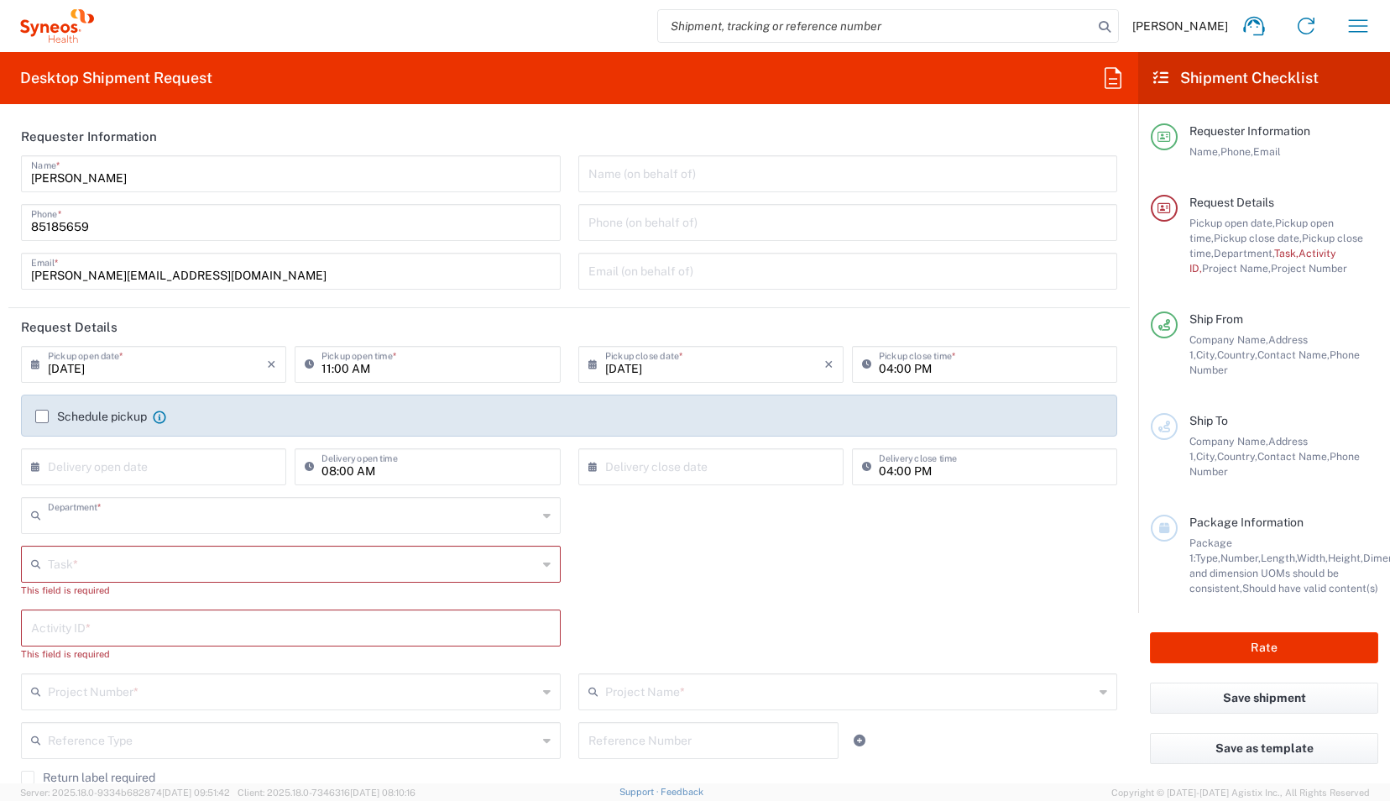
type input "4510"
click at [327, 365] on input "11:00 AM" at bounding box center [436, 362] width 228 height 29
drag, startPoint x: 352, startPoint y: 368, endPoint x: 401, endPoint y: 368, distance: 49.5
click at [401, 368] on input "02:00 AM" at bounding box center [436, 362] width 228 height 29
type input "02:00 PM"
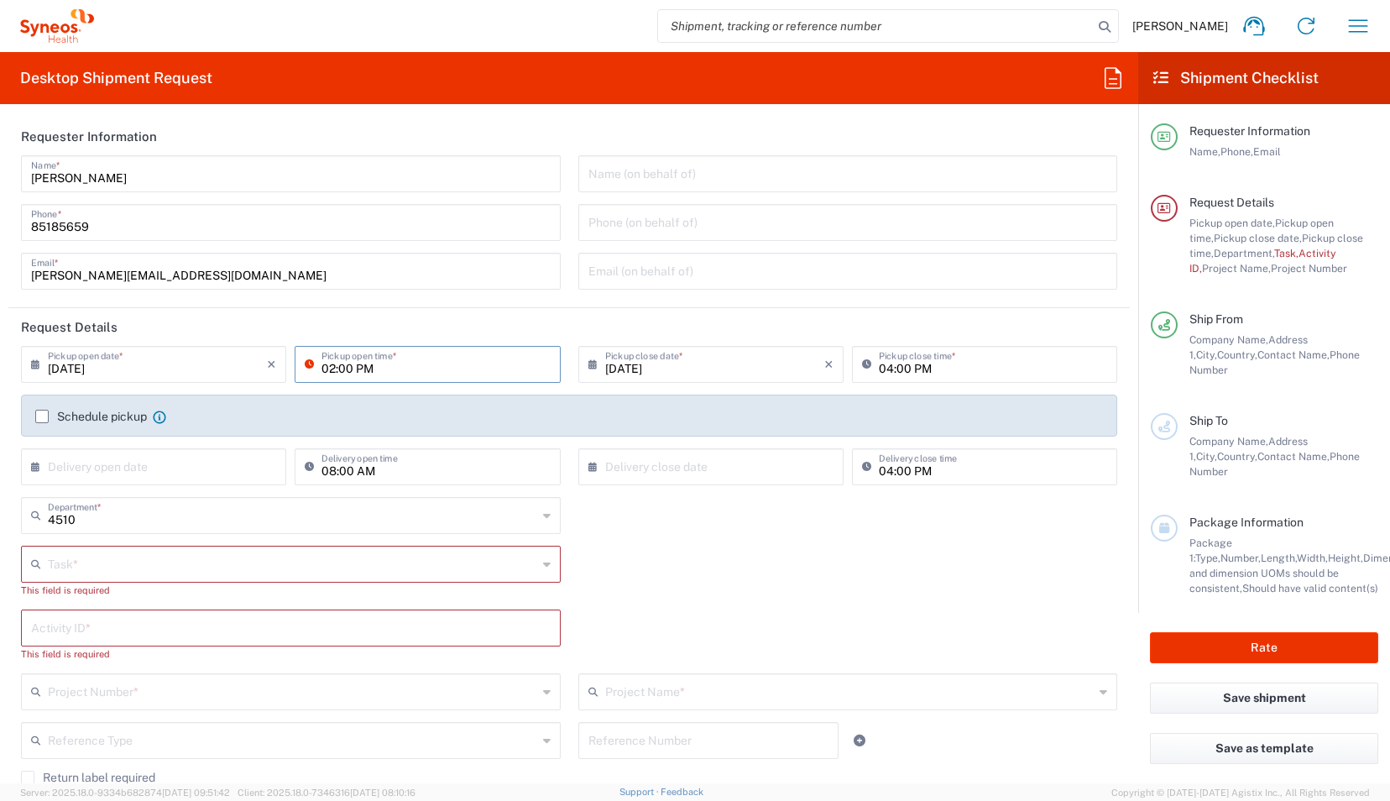
click at [882, 369] on input "04:00 PM" at bounding box center [993, 362] width 228 height 29
type input "05:00 PM"
click at [585, 558] on div "Task * Break/Fix Inventory Transfer New Hire Other Refresh This field is requir…" at bounding box center [570, 578] width 1114 height 64
click at [43, 419] on label "Schedule pickup" at bounding box center [91, 416] width 112 height 13
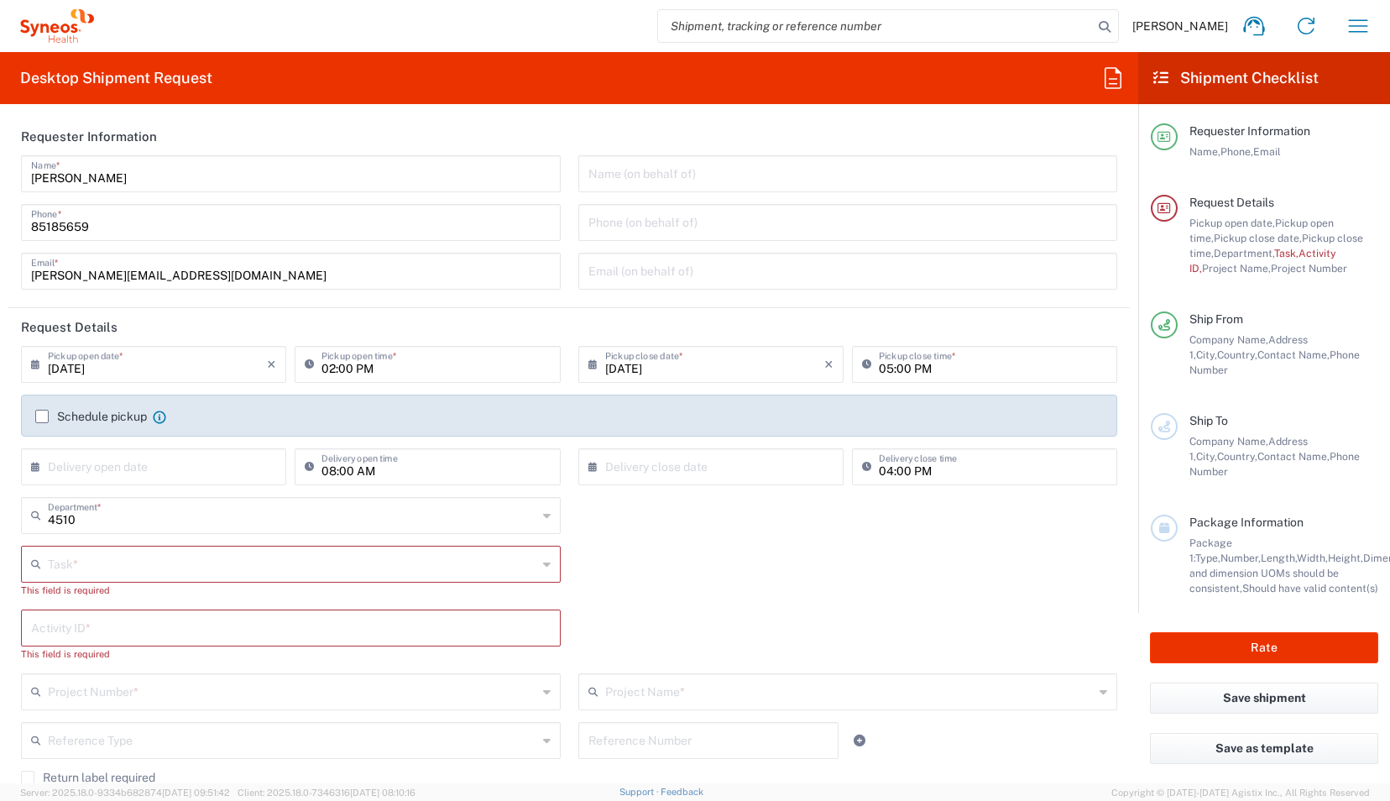
click at [42, 416] on input "Schedule pickup" at bounding box center [42, 416] width 0 height 0
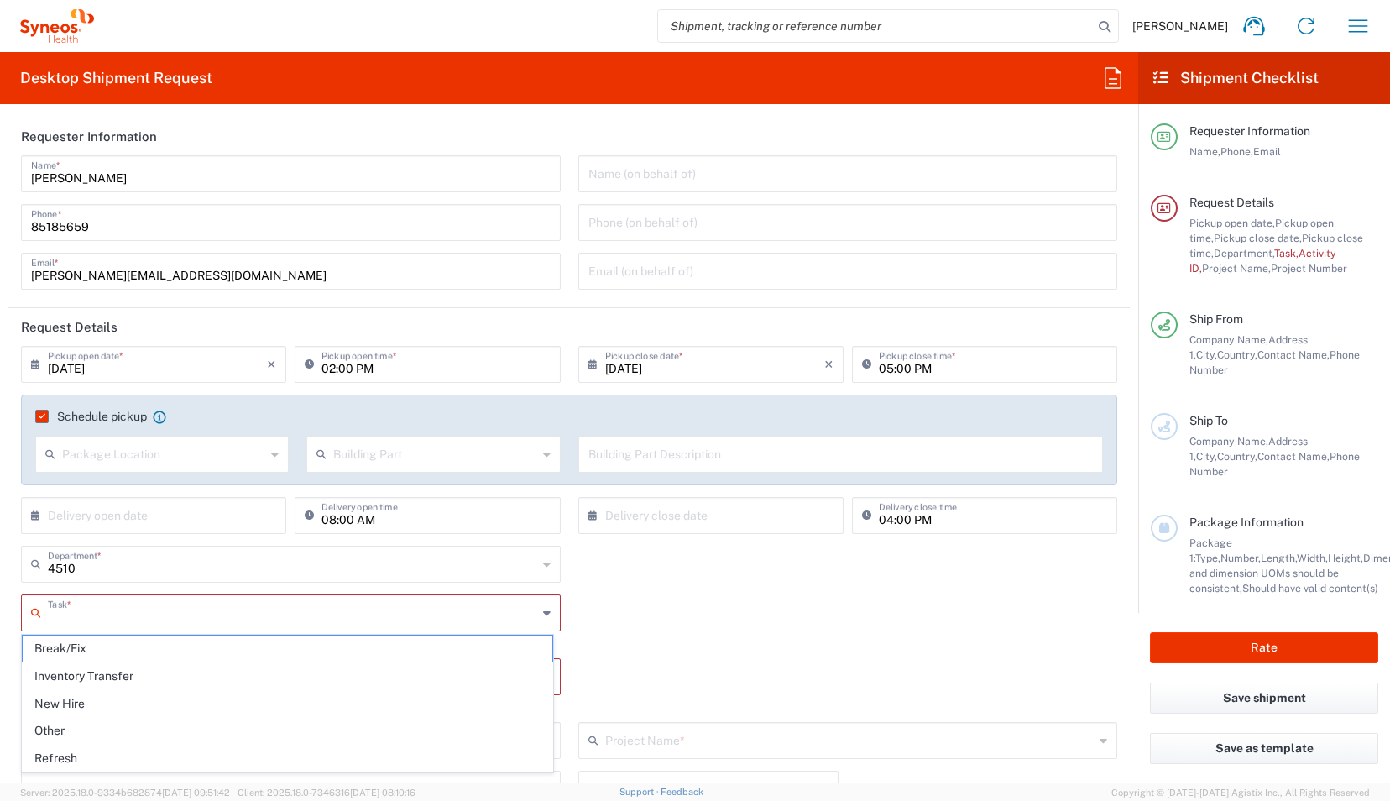
click at [146, 614] on input "text" at bounding box center [292, 611] width 489 height 29
click at [157, 697] on span "New Hire" at bounding box center [288, 704] width 530 height 26
type input "New Hire"
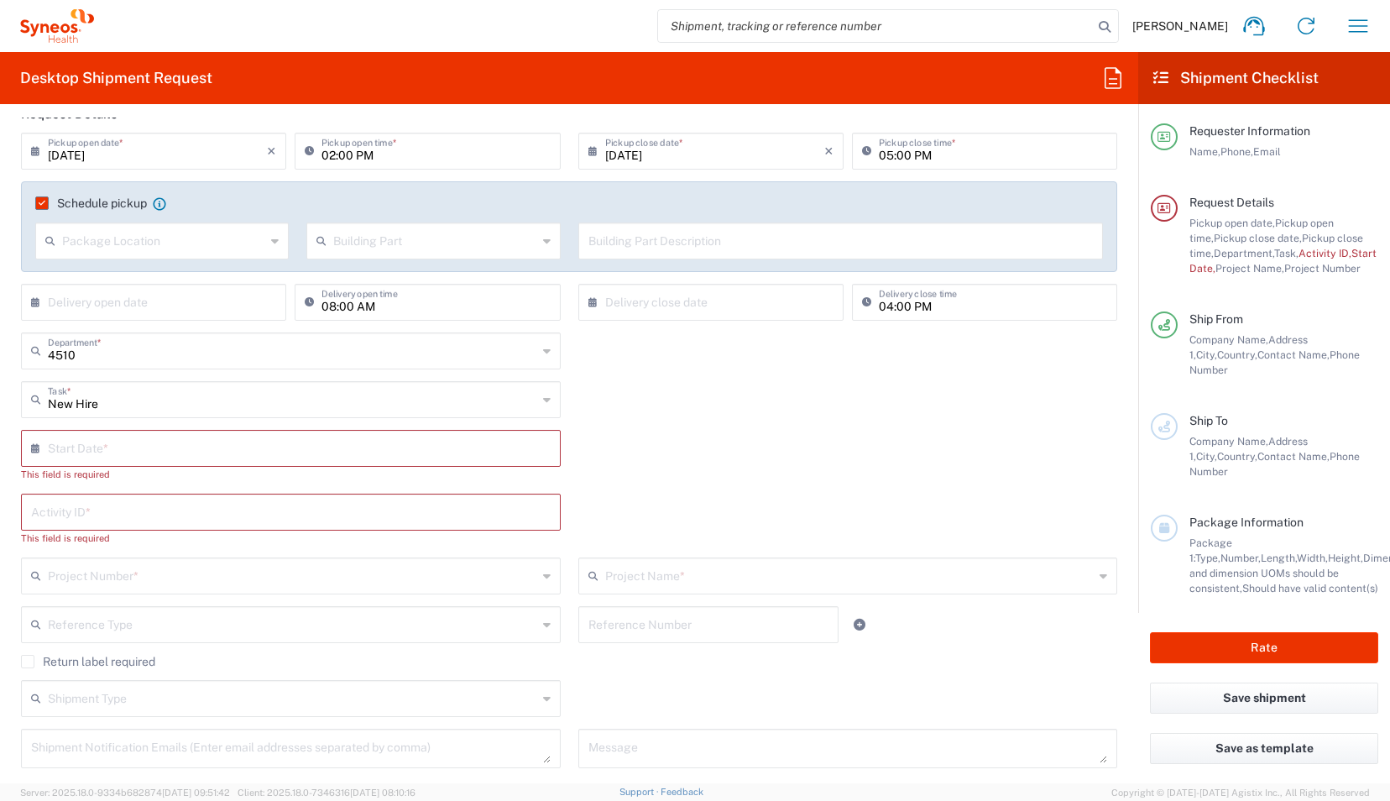
scroll to position [217, 0]
click at [39, 443] on icon at bounding box center [39, 445] width 17 height 27
click at [124, 447] on input "text" at bounding box center [295, 443] width 494 height 29
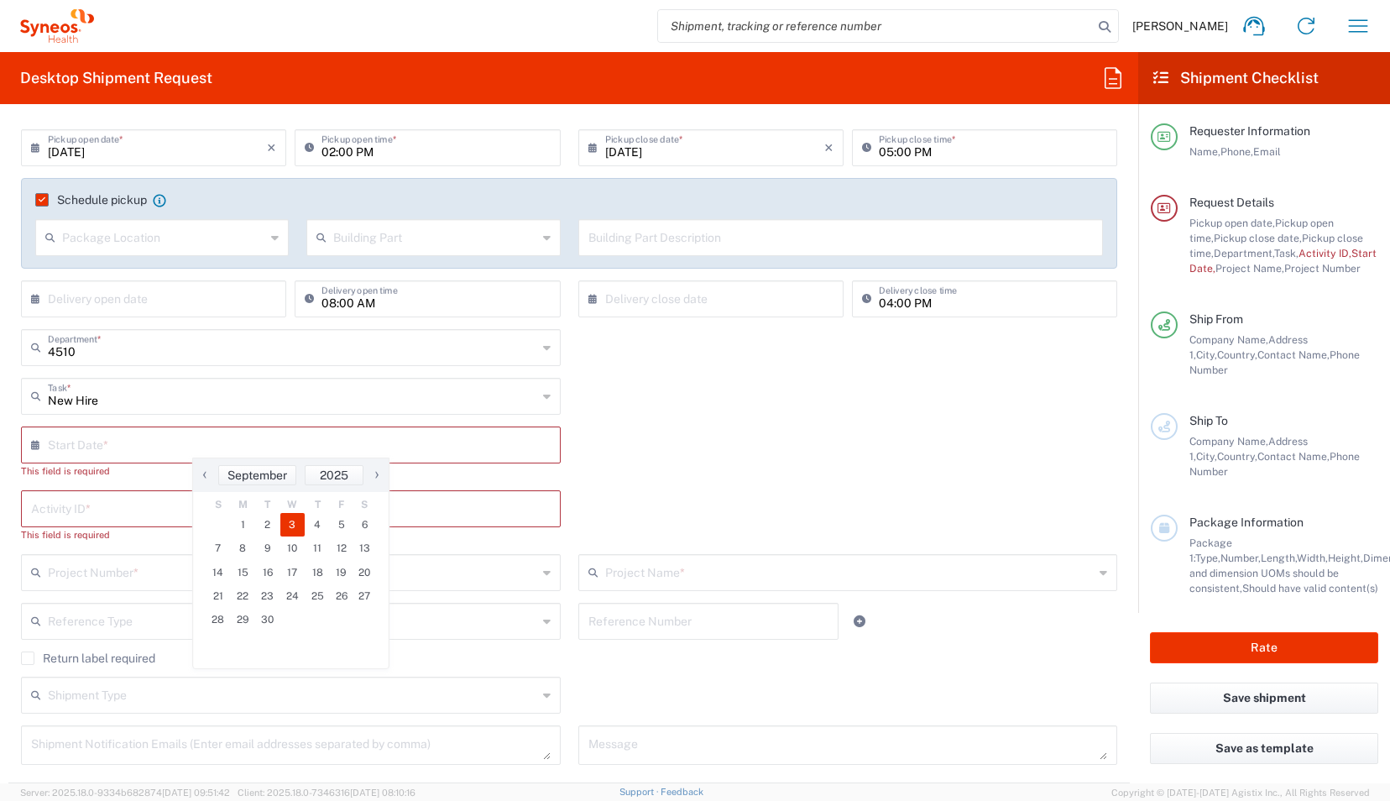
click at [291, 526] on span "3" at bounding box center [292, 525] width 25 height 24
type input "[DATE]"
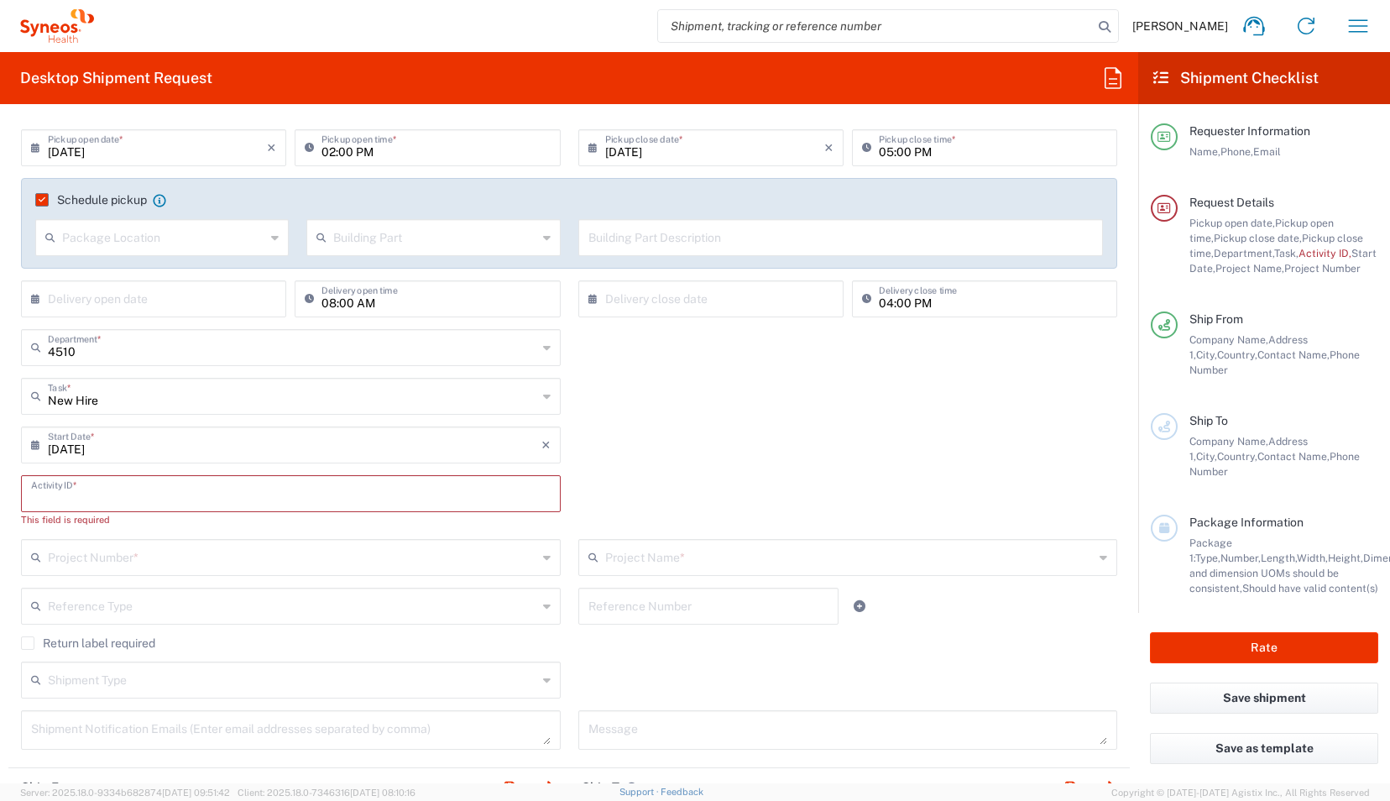
click at [128, 490] on input "text" at bounding box center [291, 492] width 520 height 29
type input "NA"
click at [137, 547] on input "text" at bounding box center [292, 540] width 489 height 29
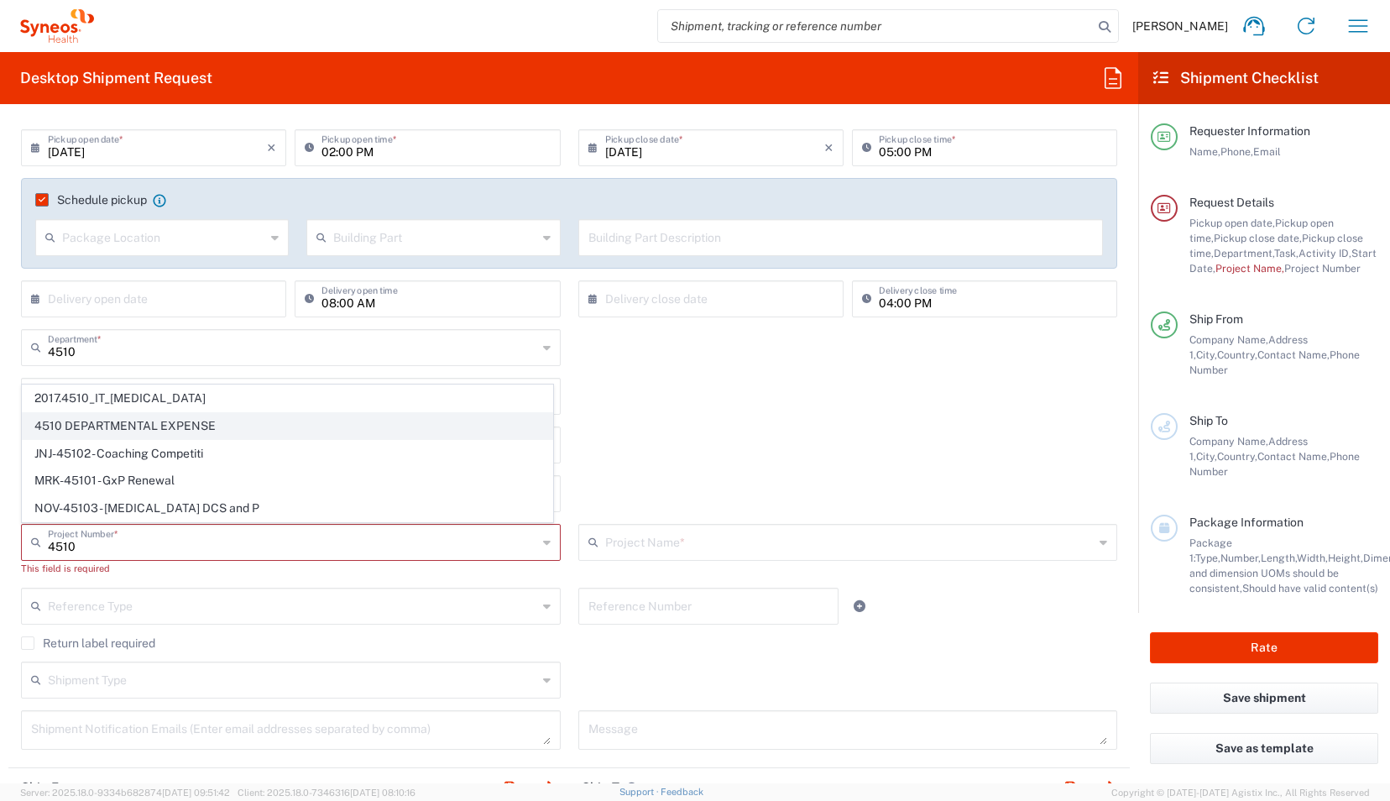
click at [156, 428] on span "4510 DEPARTMENTAL EXPENSE" at bounding box center [288, 426] width 530 height 26
type input "4510 DEPARTMENTAL EXPENSE"
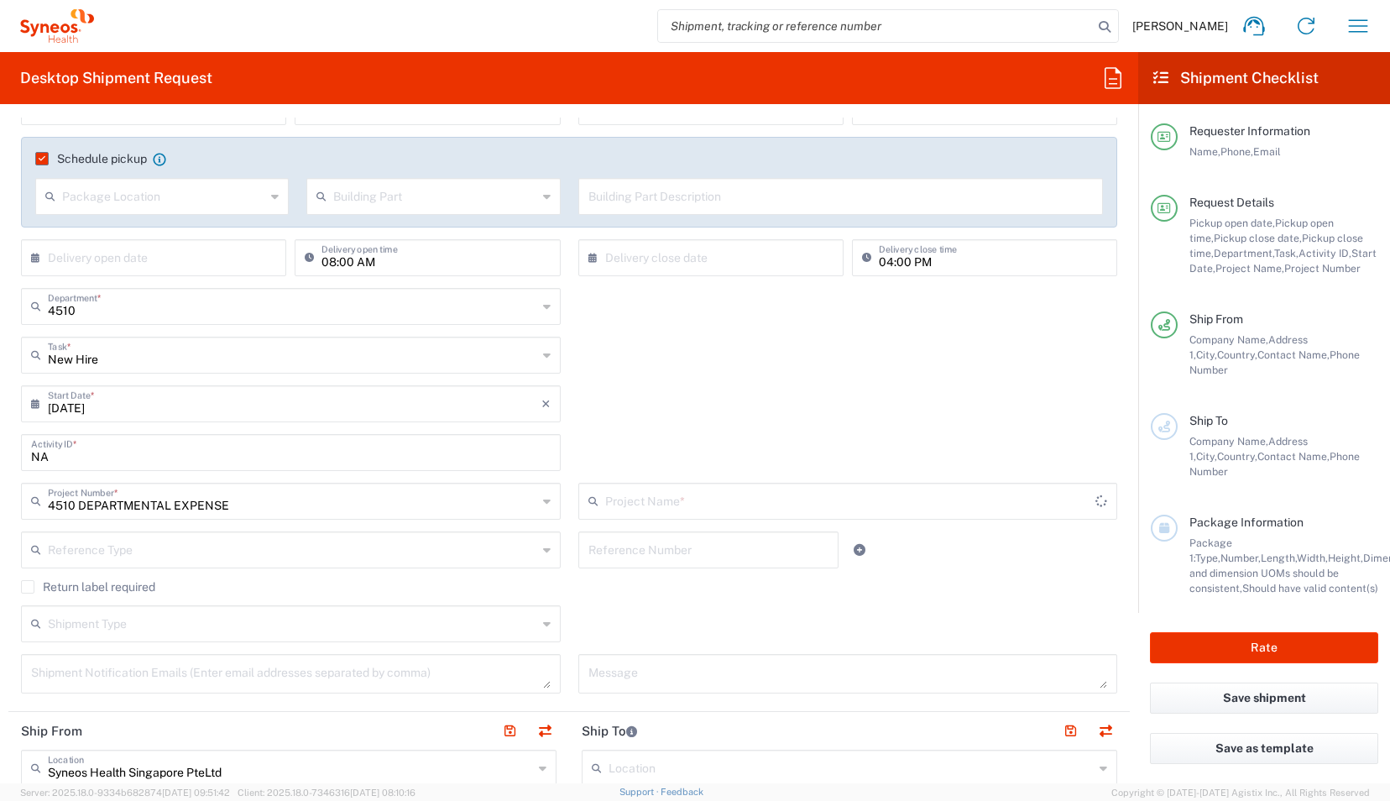
type input "4510 DEPARTMENTAL EXPENSE"
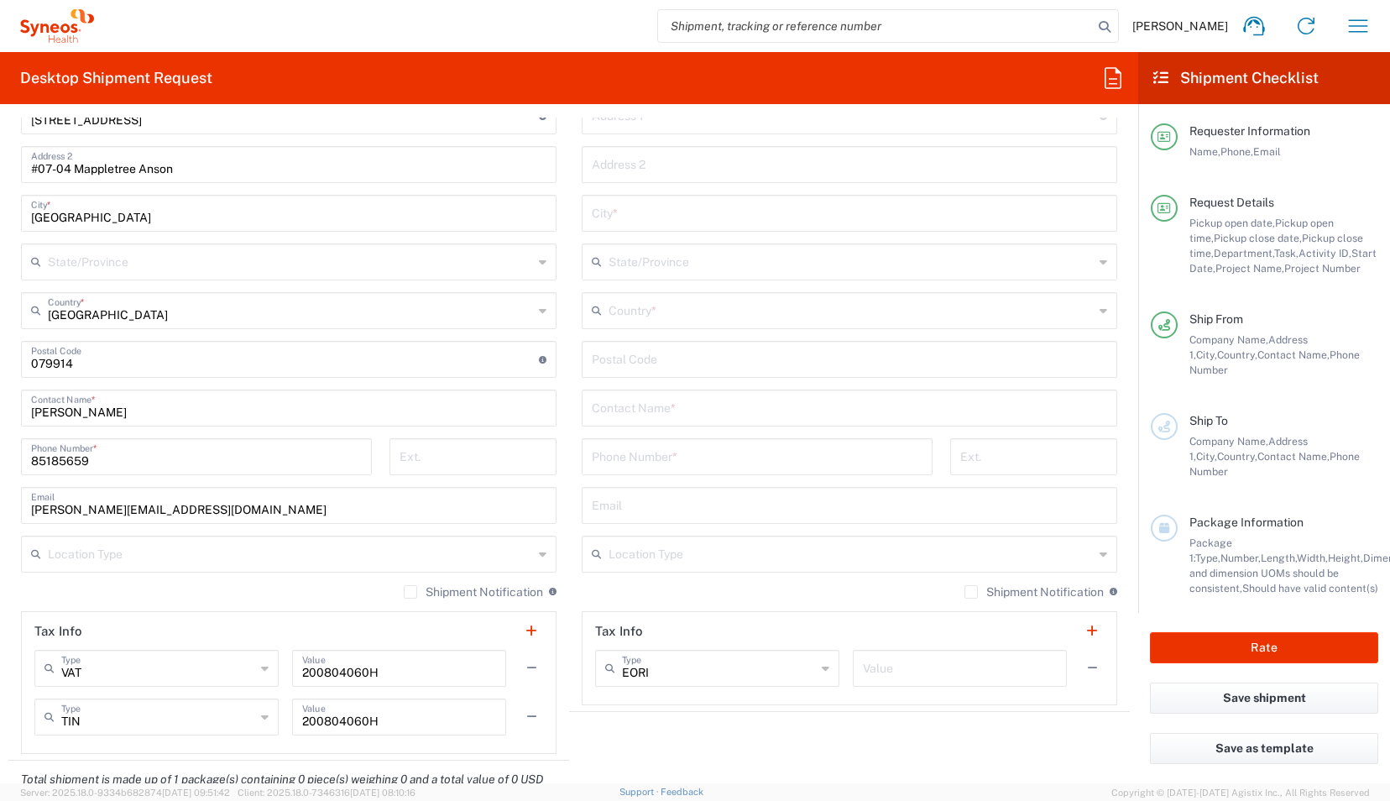
scroll to position [1008, 0]
click at [651, 507] on input "text" at bounding box center [850, 503] width 516 height 29
paste input "[EMAIL_ADDRESS][DOMAIN_NAME]"
type input "[EMAIL_ADDRESS][DOMAIN_NAME]"
click at [675, 459] on input "tel" at bounding box center [757, 454] width 331 height 29
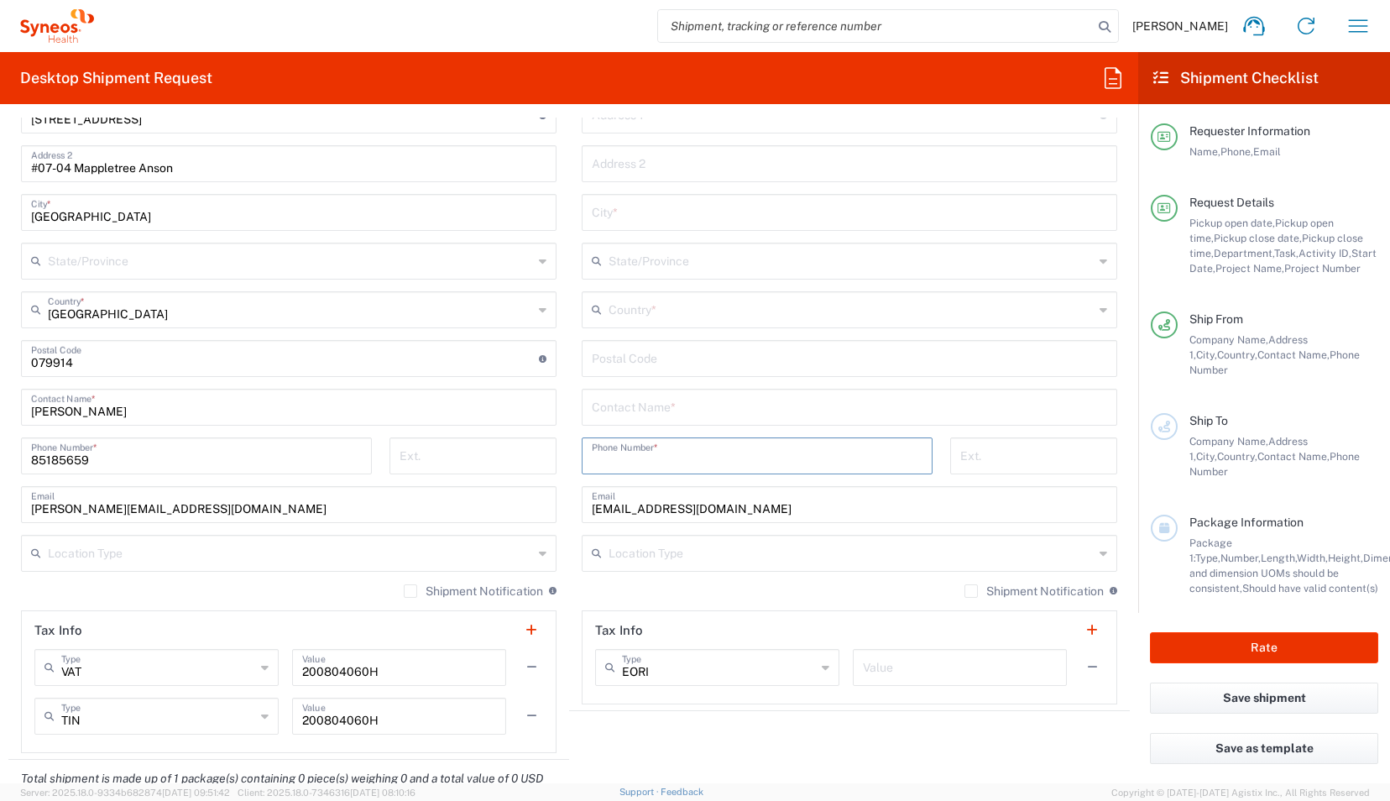
paste input "[PHONE_NUMBER]"
type input "[PHONE_NUMBER]"
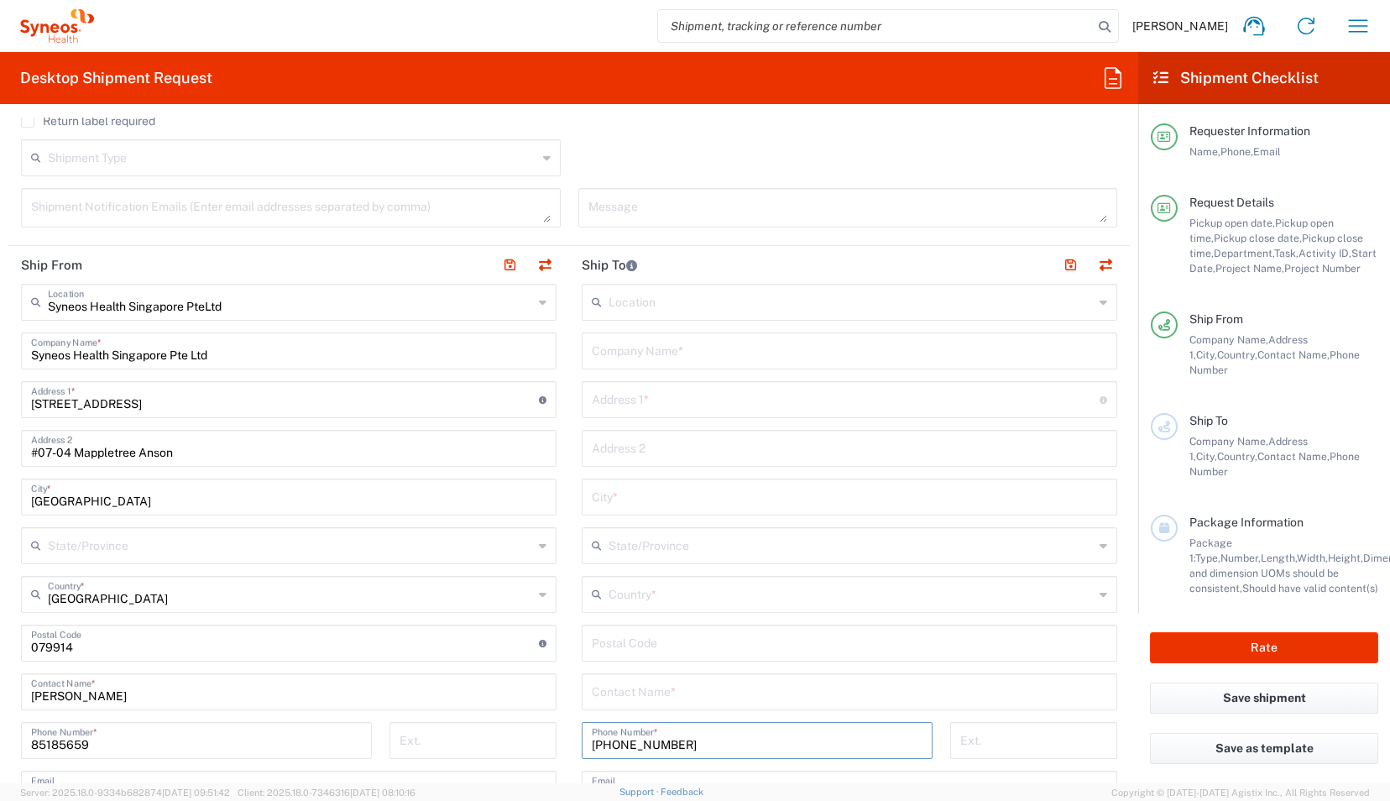
scroll to position [723, 0]
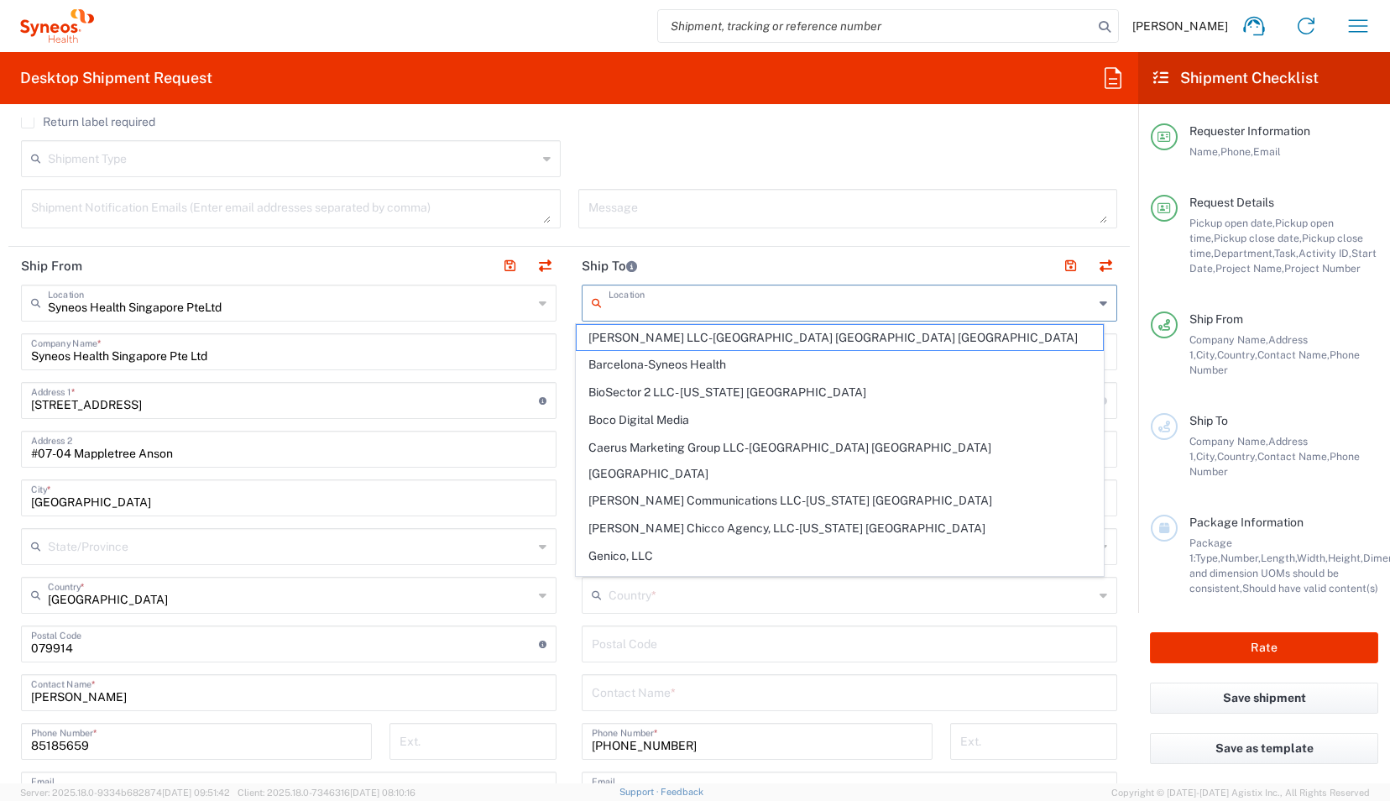
click at [650, 305] on input "text" at bounding box center [851, 301] width 485 height 29
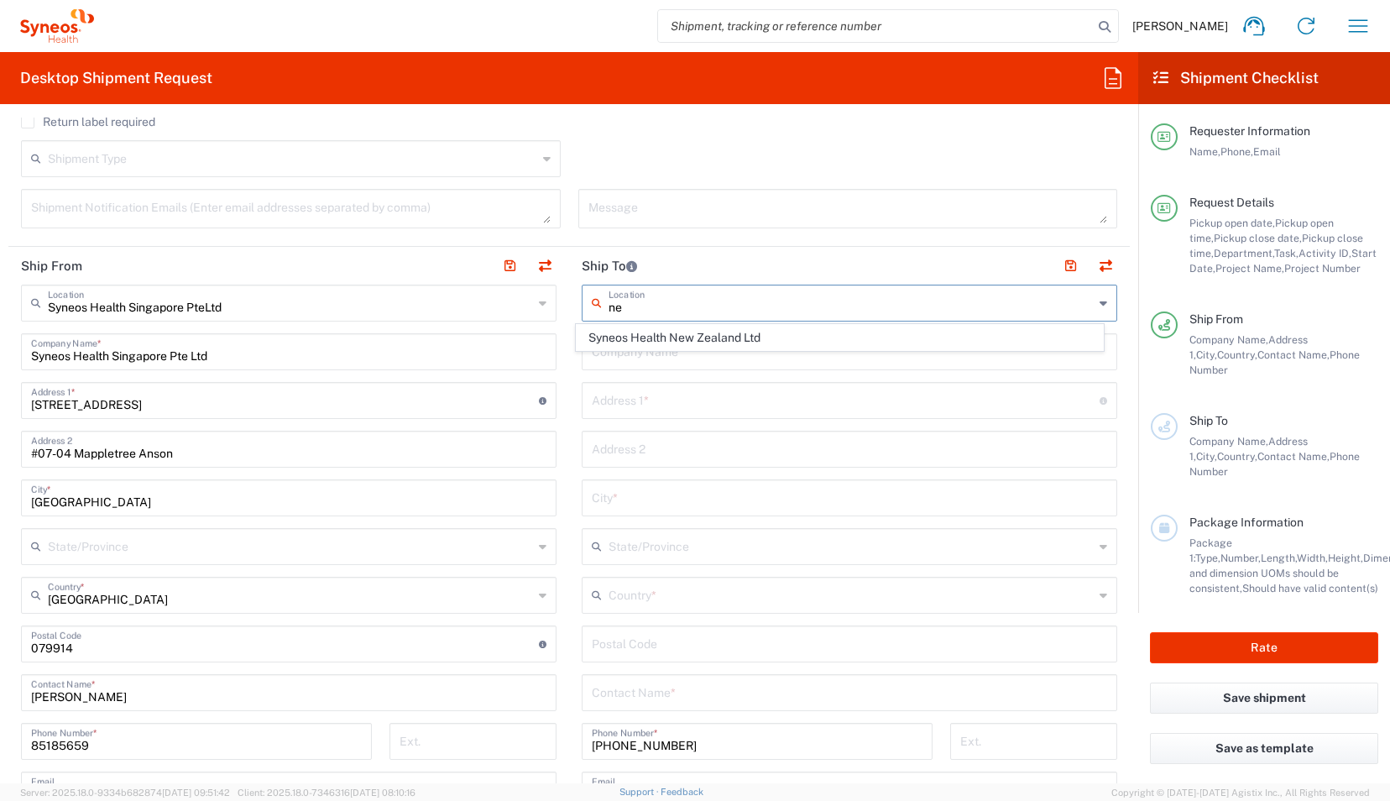
type input "n"
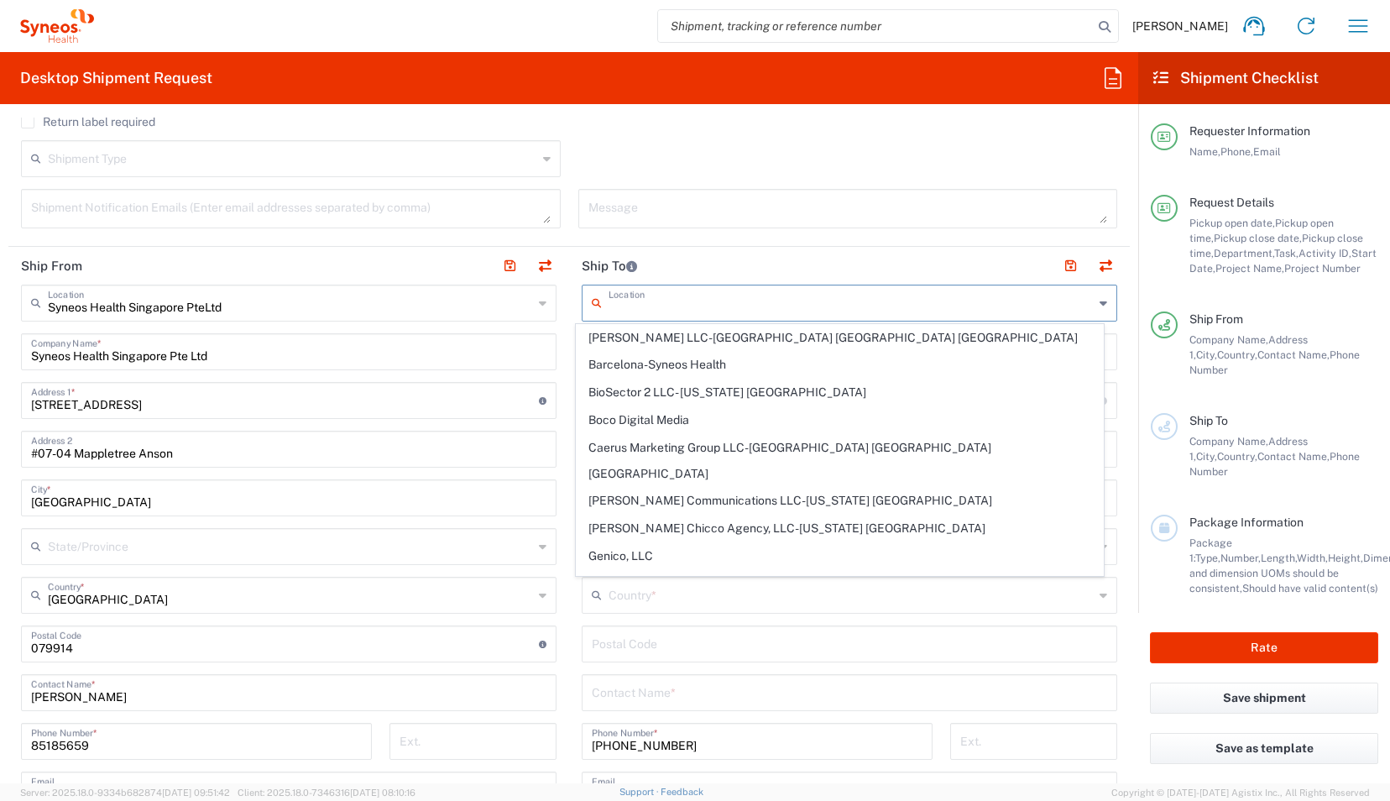
click at [569, 654] on main "Location [PERSON_NAME] LLC-[GEOGRAPHIC_DATA] [GEOGRAPHIC_DATA] [GEOGRAPHIC_DATA…" at bounding box center [849, 637] width 561 height 705
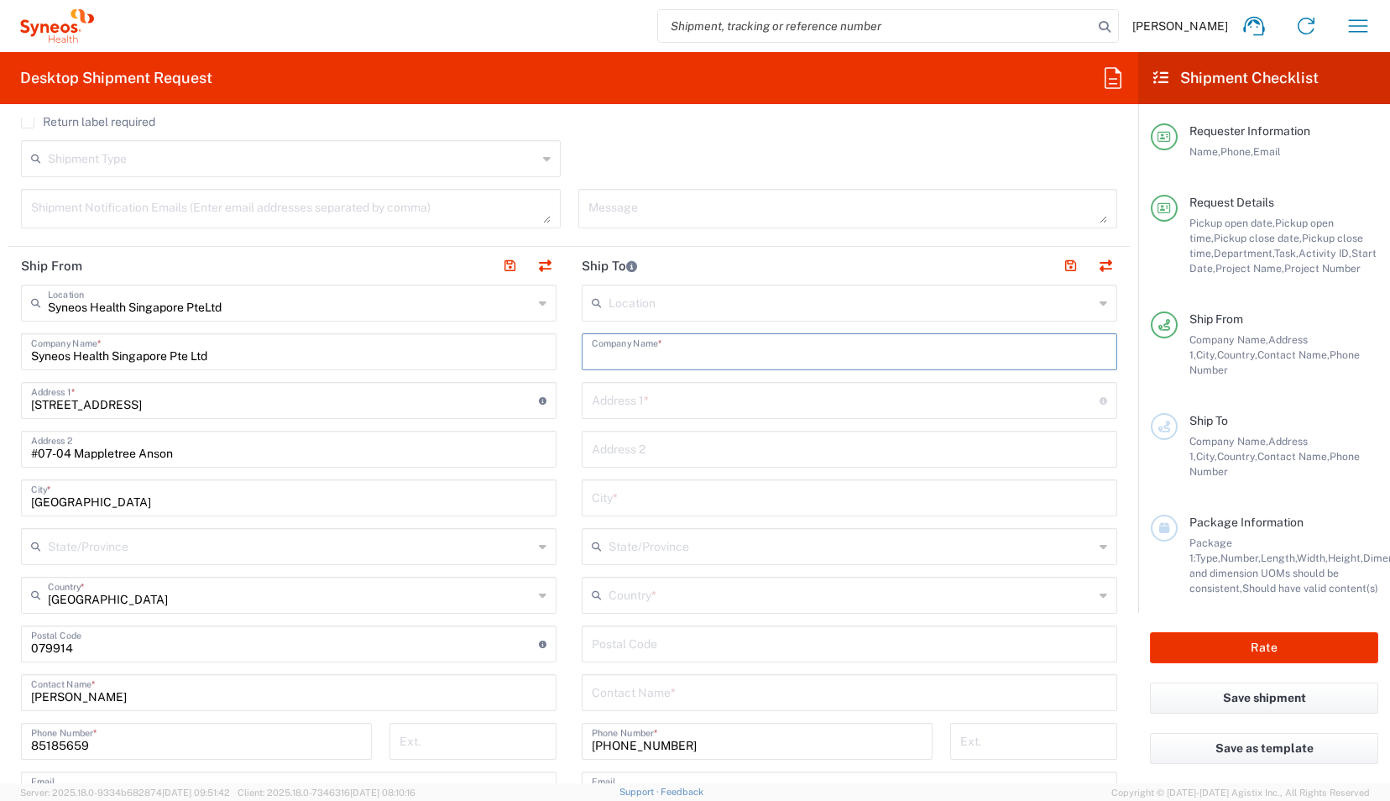
click at [678, 354] on input "text" at bounding box center [850, 350] width 516 height 29
drag, startPoint x: 734, startPoint y: 356, endPoint x: 661, endPoint y: 363, distance: 73.4
click at [661, 363] on input "New Zealand Syneoshealth Limited" at bounding box center [850, 350] width 516 height 29
click at [584, 355] on div "New Zealand Limited Company Name *" at bounding box center [850, 351] width 536 height 37
paste input "Syneoshealth"
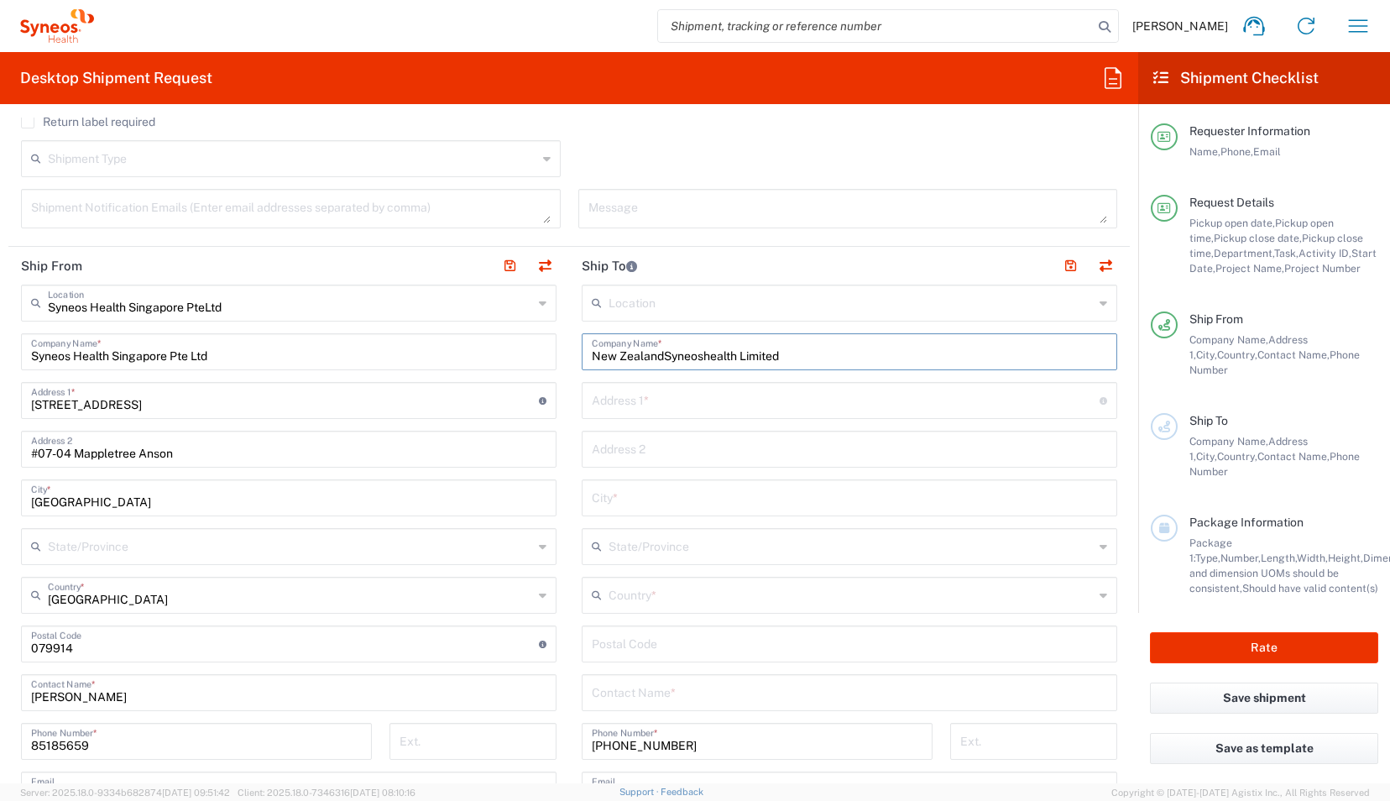
drag, startPoint x: 733, startPoint y: 354, endPoint x: 787, endPoint y: 351, distance: 53.8
click at [787, 351] on input "New ZealandSyneoshealth Limited" at bounding box center [850, 350] width 516 height 29
drag, startPoint x: 787, startPoint y: 351, endPoint x: 465, endPoint y: 351, distance: 321.6
click at [465, 351] on div "Ship From Syneos Health Singapore PteLtd Location Syneos Health [GEOGRAPHIC_DAT…" at bounding box center [569, 646] width 1122 height 798
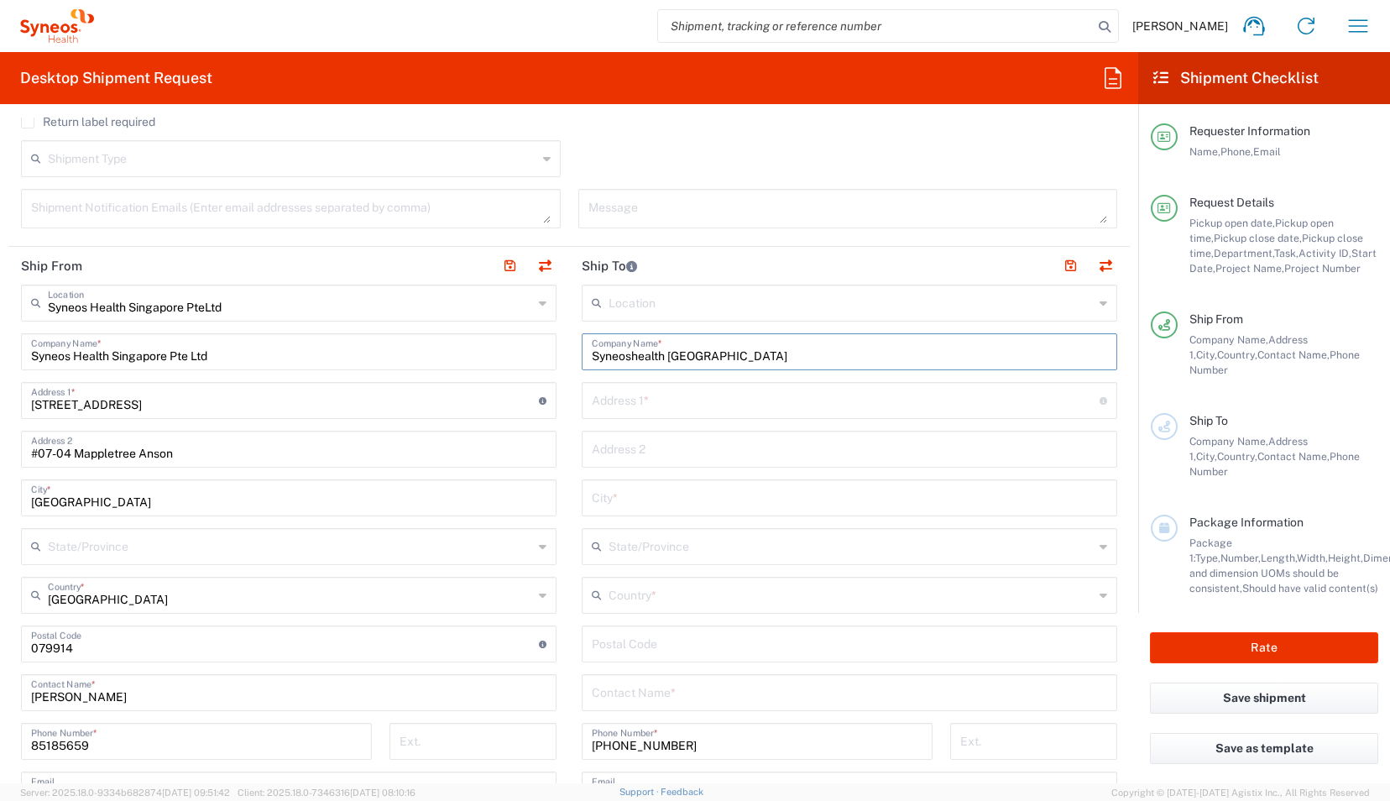
type input "Syneoshealth [GEOGRAPHIC_DATA]"
click at [633, 399] on input "text" at bounding box center [846, 399] width 508 height 29
paste input "Syneoshealth"
drag, startPoint x: 683, startPoint y: 405, endPoint x: 489, endPoint y: 401, distance: 194.0
click at [489, 401] on div "Ship From Syneos Health Singapore PteLtd Location Syneos Health [GEOGRAPHIC_DAT…" at bounding box center [569, 646] width 1122 height 798
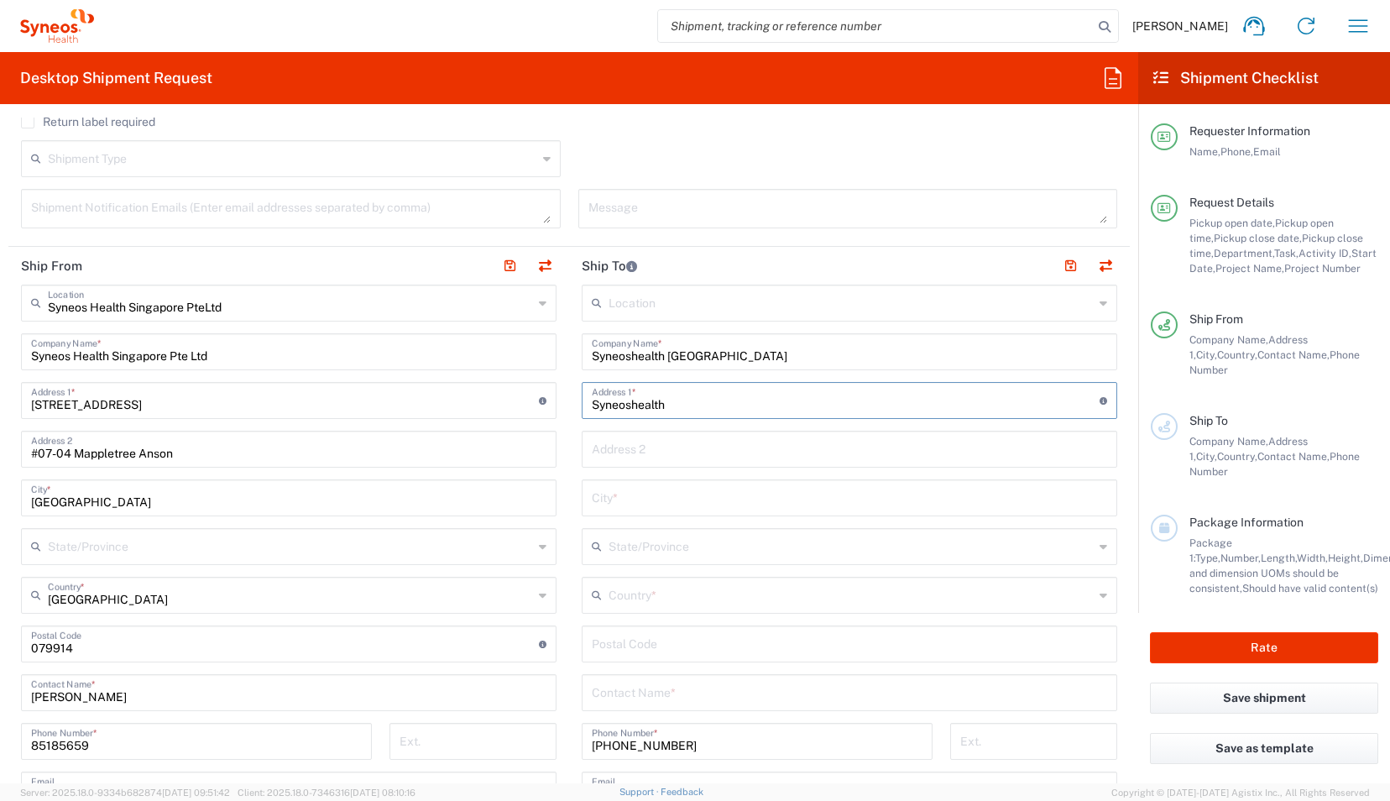
paste input "[STREET_ADDRESS]"
type input "[STREET_ADDRESS]"
click at [625, 494] on input "text" at bounding box center [850, 496] width 516 height 29
type input "[GEOGRAPHIC_DATA]"
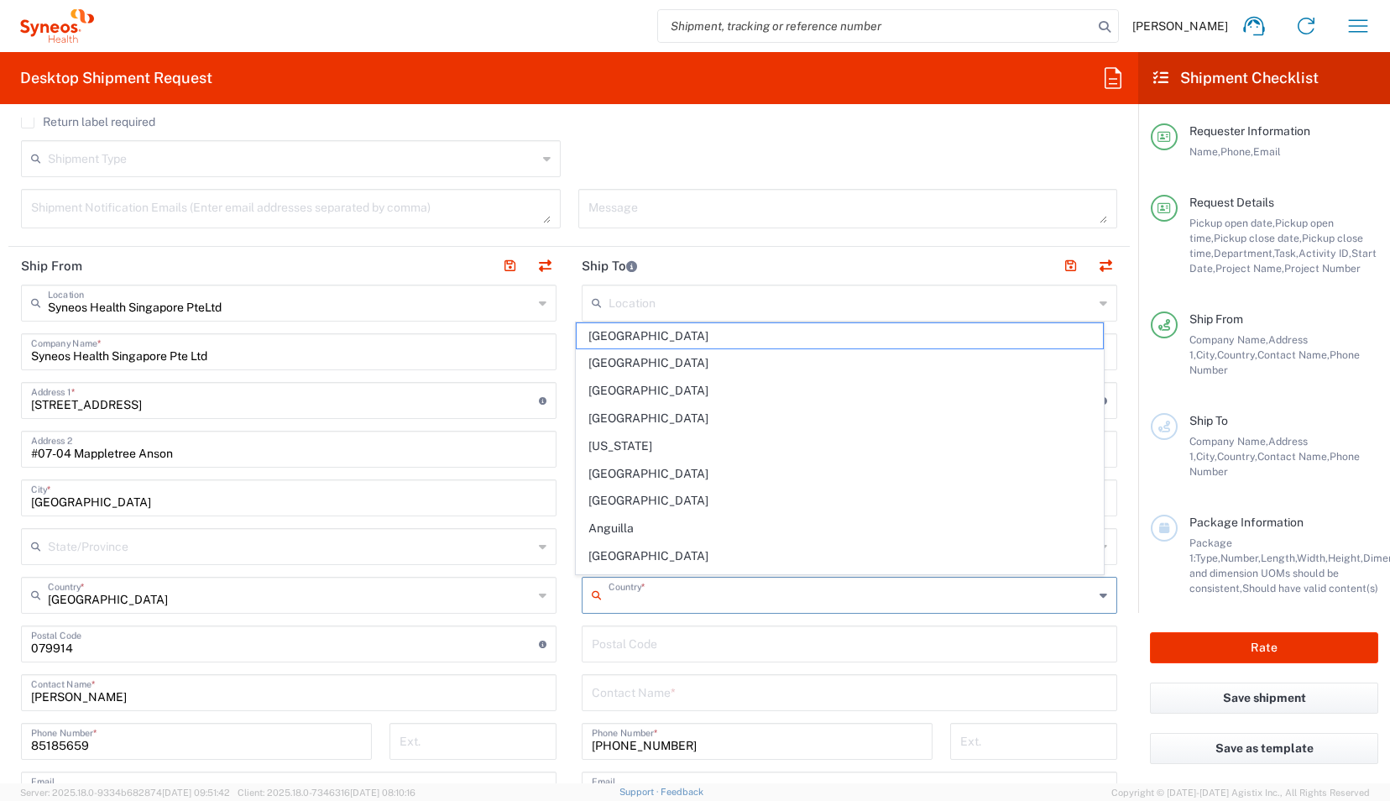
click at [638, 588] on input "text" at bounding box center [851, 593] width 485 height 29
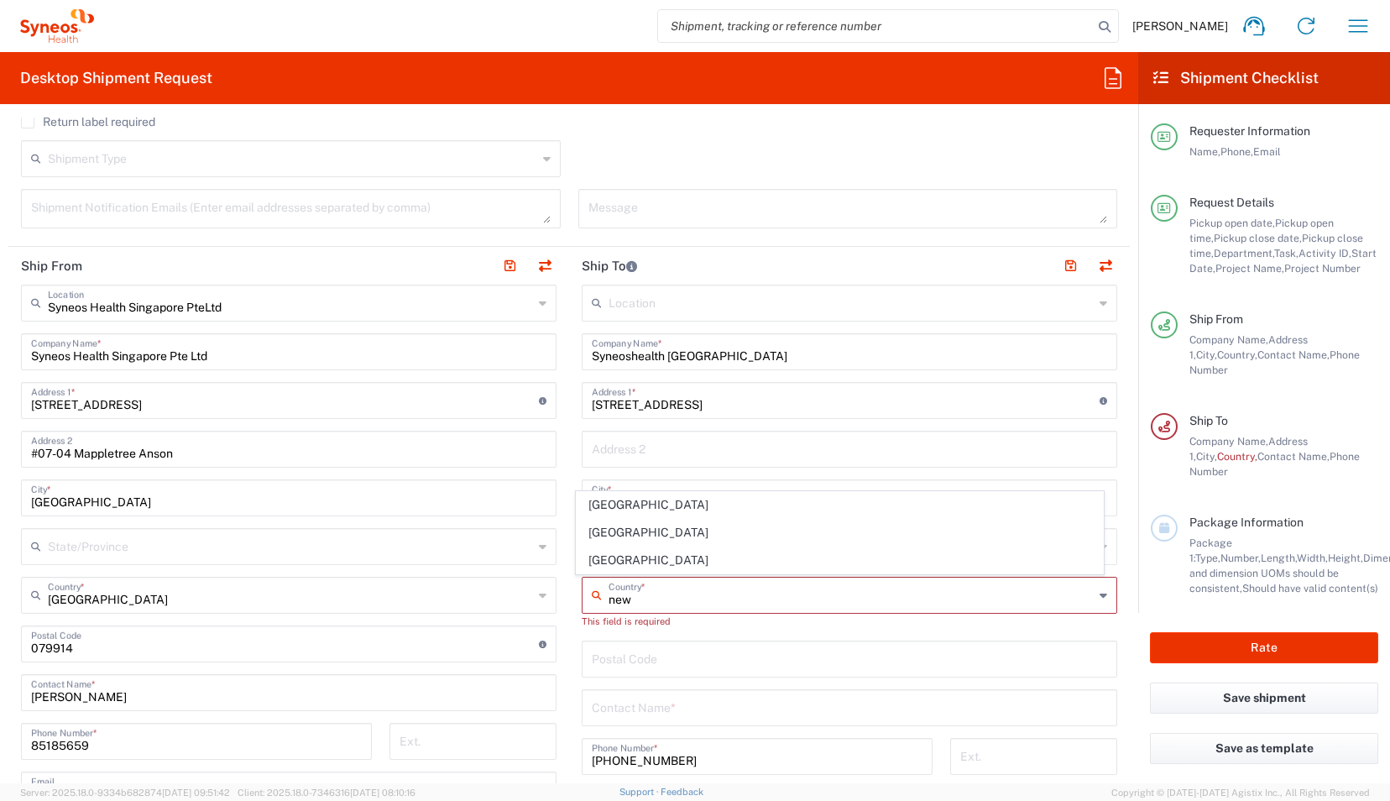
click at [621, 603] on input "new" at bounding box center [851, 593] width 485 height 29
click at [638, 526] on span "[GEOGRAPHIC_DATA]" at bounding box center [840, 533] width 526 height 26
type input "[GEOGRAPHIC_DATA]"
type input "Sender/Shipper"
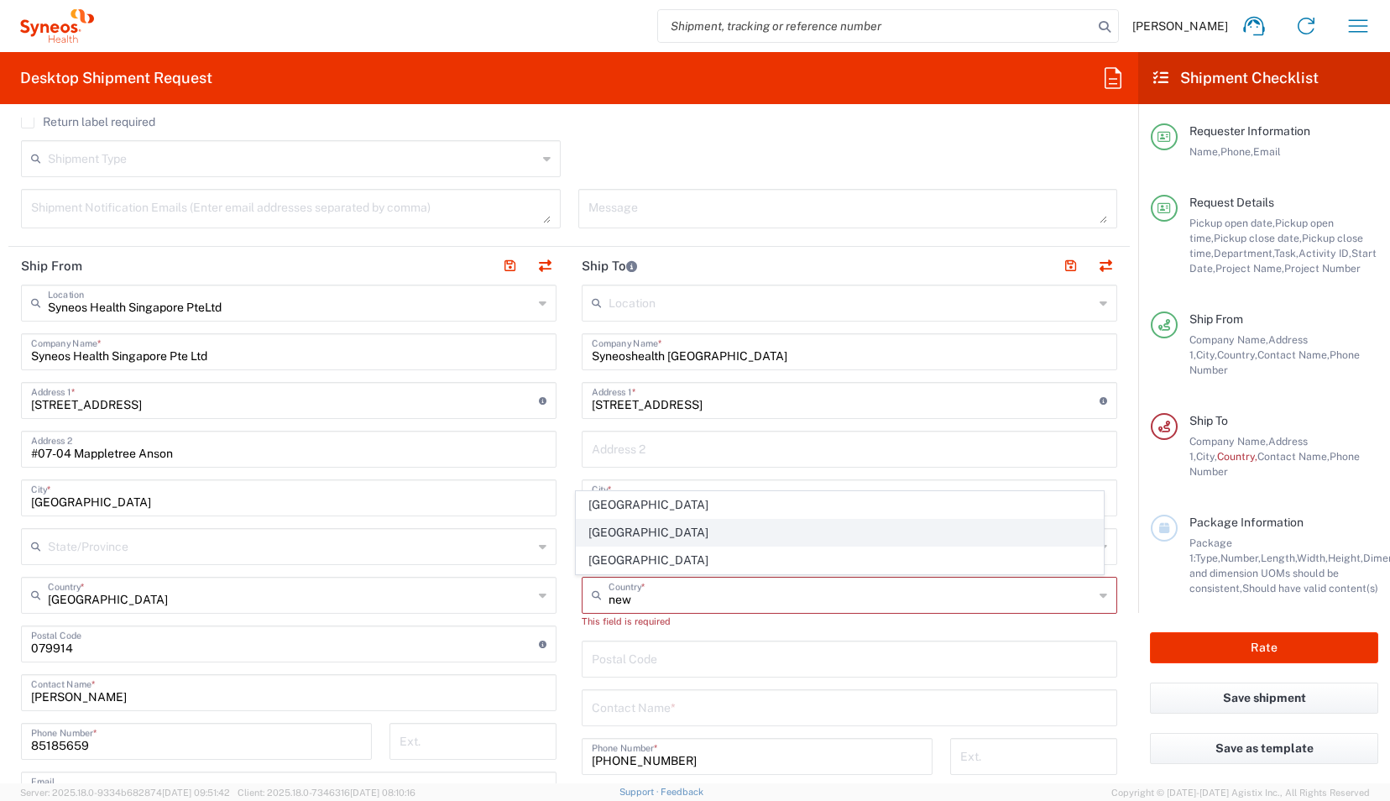
type input "Delivery Duty Paid"
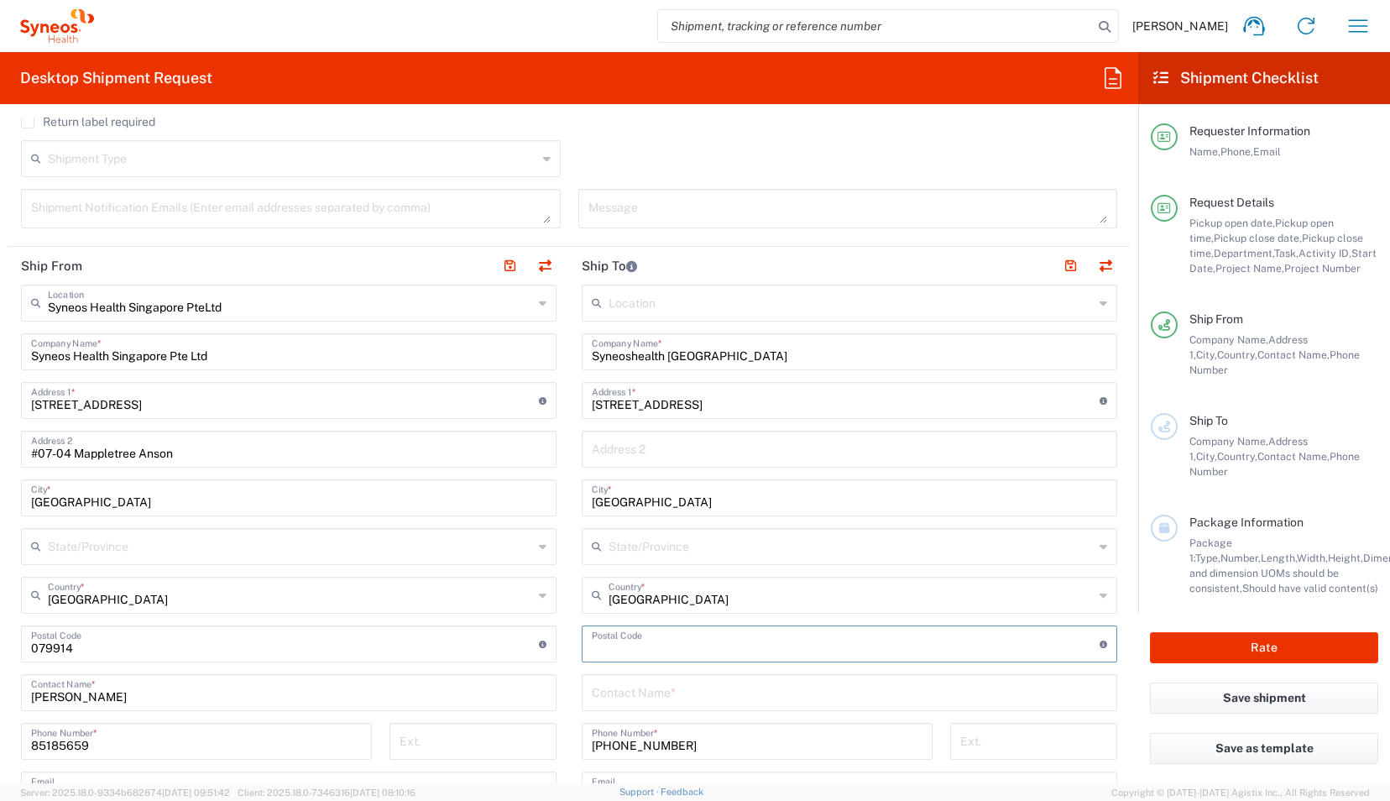
click at [646, 646] on input "undefined" at bounding box center [846, 642] width 508 height 29
type input "2024"
click at [592, 697] on input "text" at bounding box center [850, 691] width 516 height 29
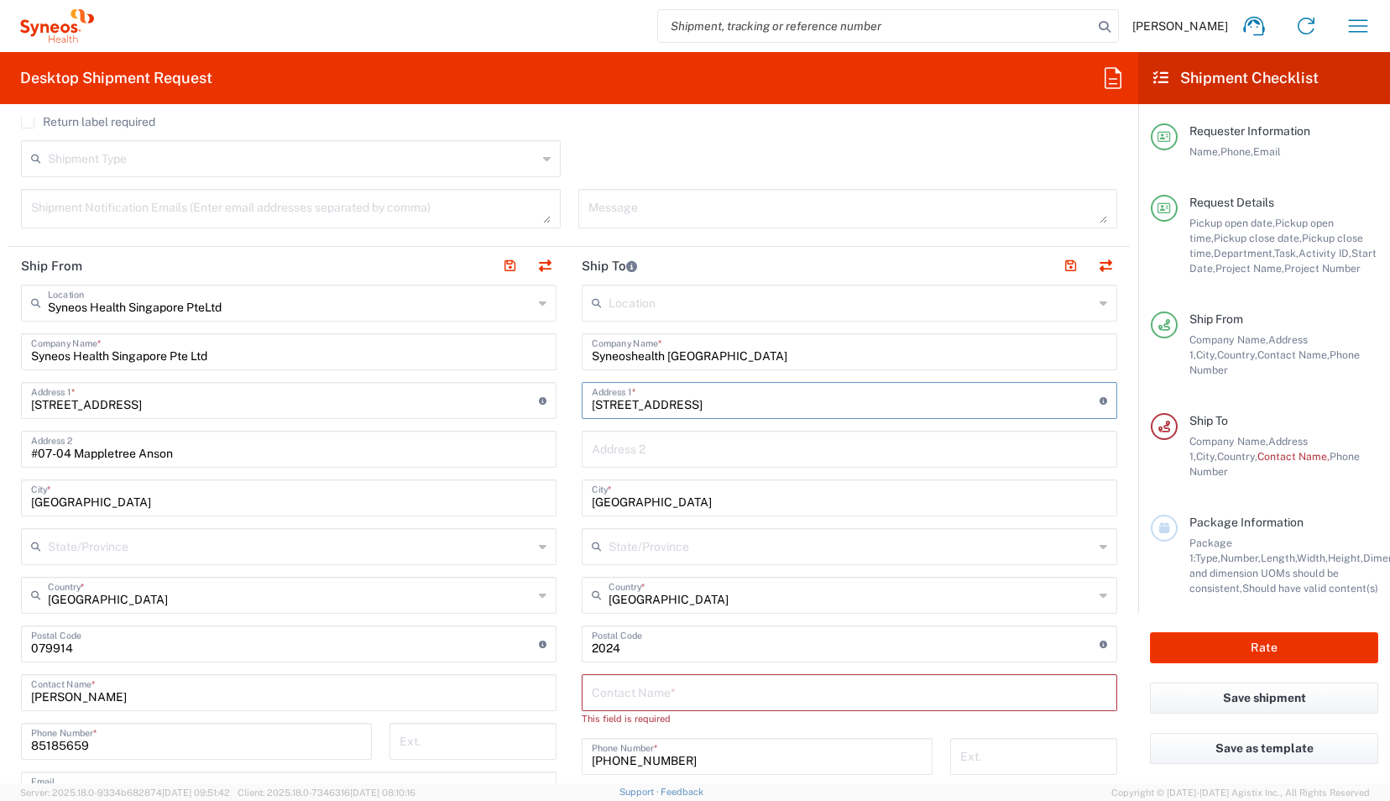
drag, startPoint x: 777, startPoint y: 404, endPoint x: 542, endPoint y: 402, distance: 235.1
click at [542, 402] on div "Ship From Syneos Health Singapore PteLtd Location Syneos Health [GEOGRAPHIC_DAT…" at bounding box center [569, 646] width 1122 height 798
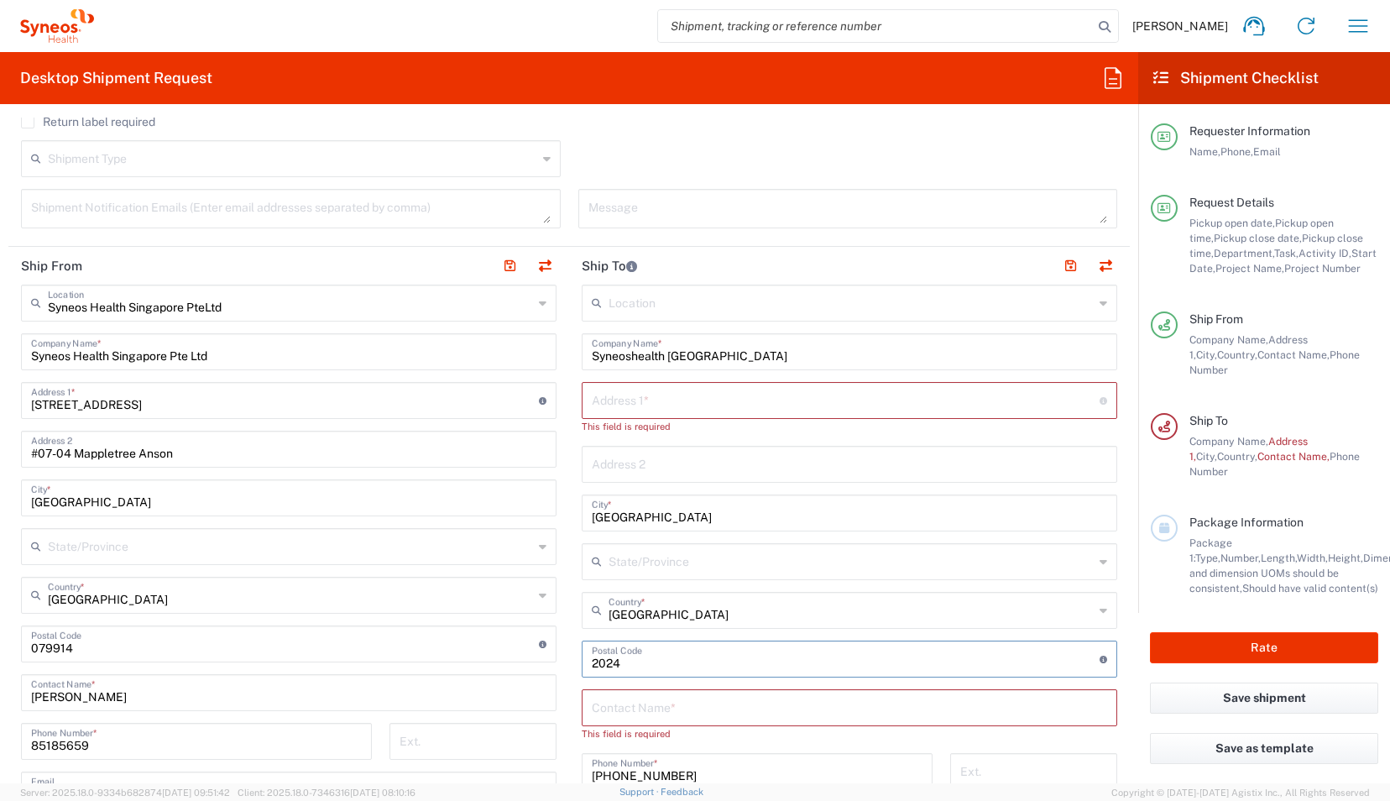
drag, startPoint x: 673, startPoint y: 666, endPoint x: 317, endPoint y: 678, distance: 357.1
click at [317, 678] on div "Ship From Syneos Health Singapore PteLtd Location Syneos Health [GEOGRAPHIC_DAT…" at bounding box center [569, 646] width 1122 height 798
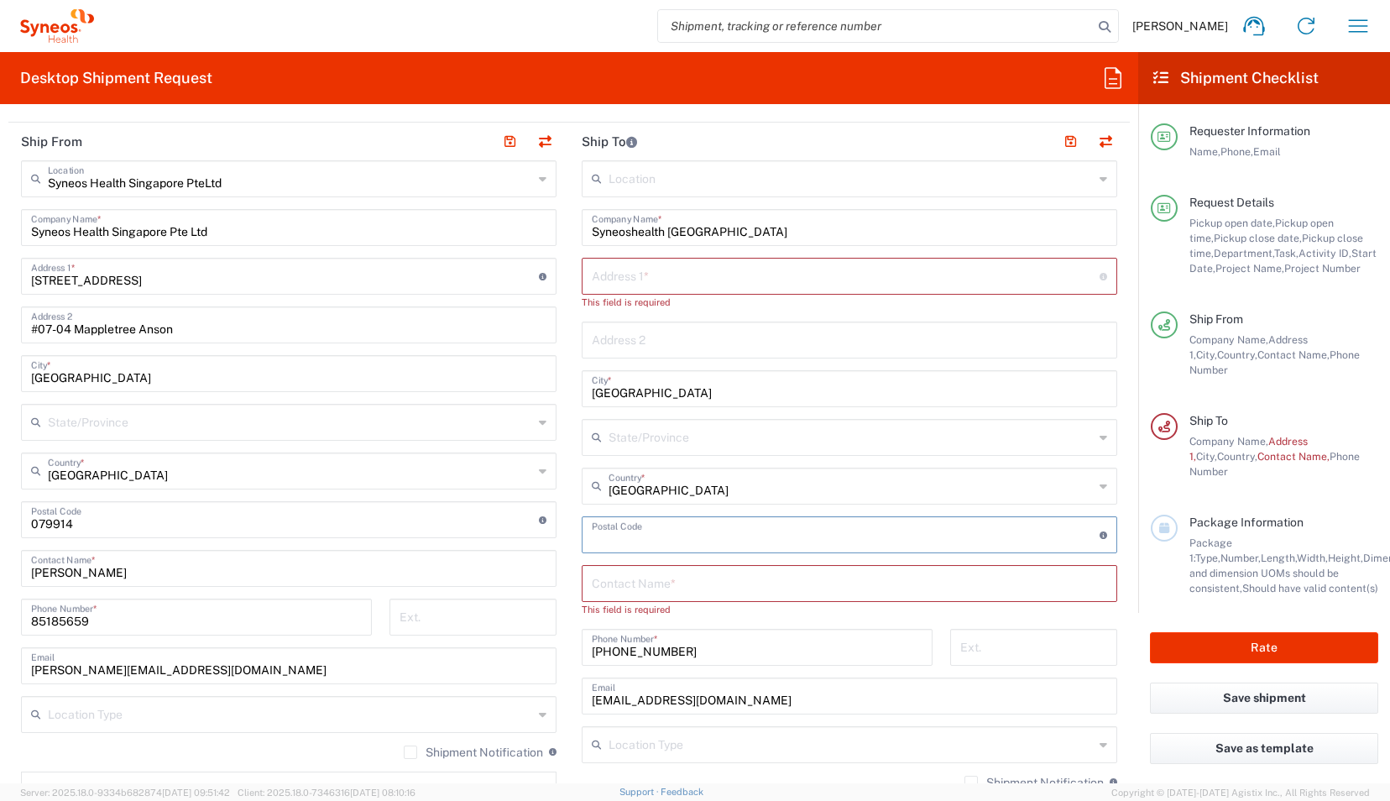
scroll to position [889, 0]
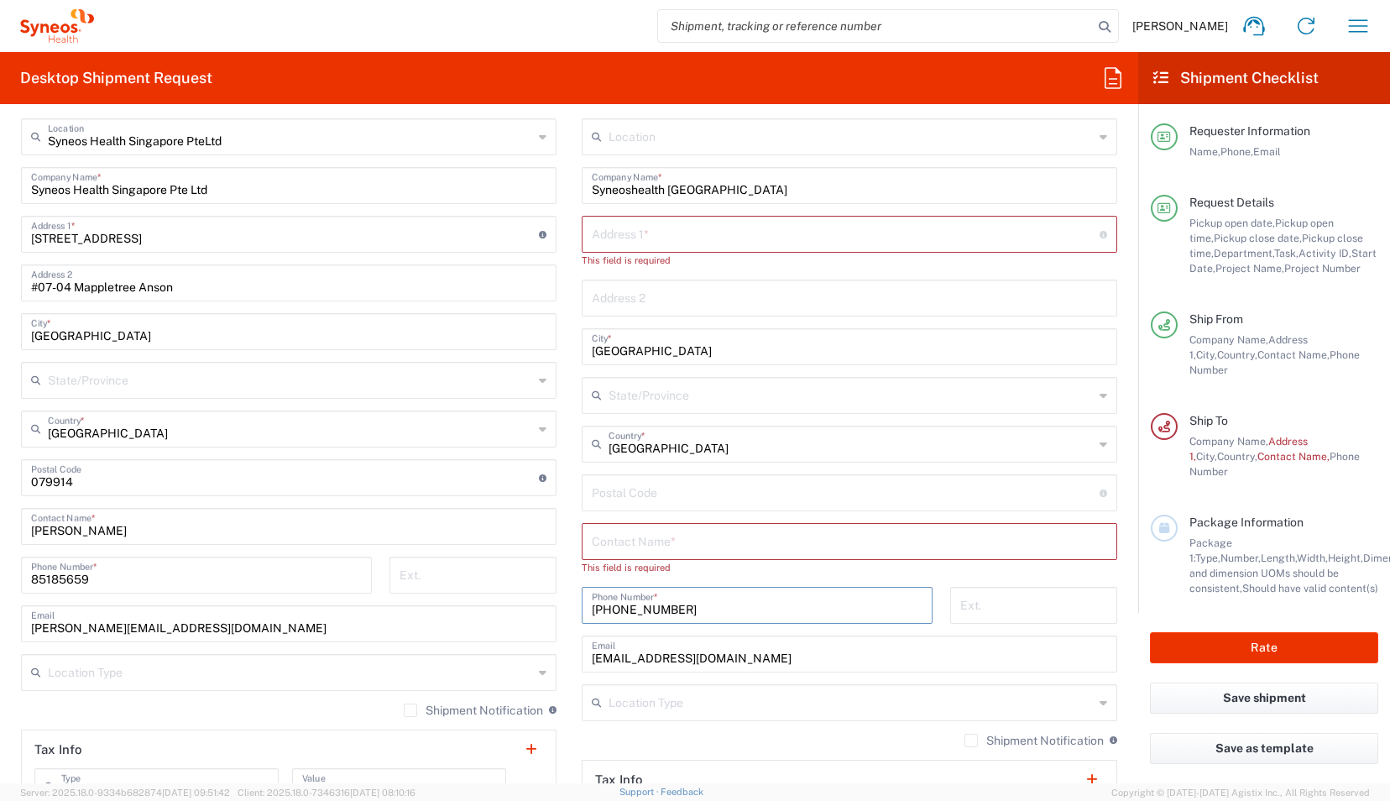
click at [735, 606] on input "[PHONE_NUMBER]" at bounding box center [757, 603] width 331 height 29
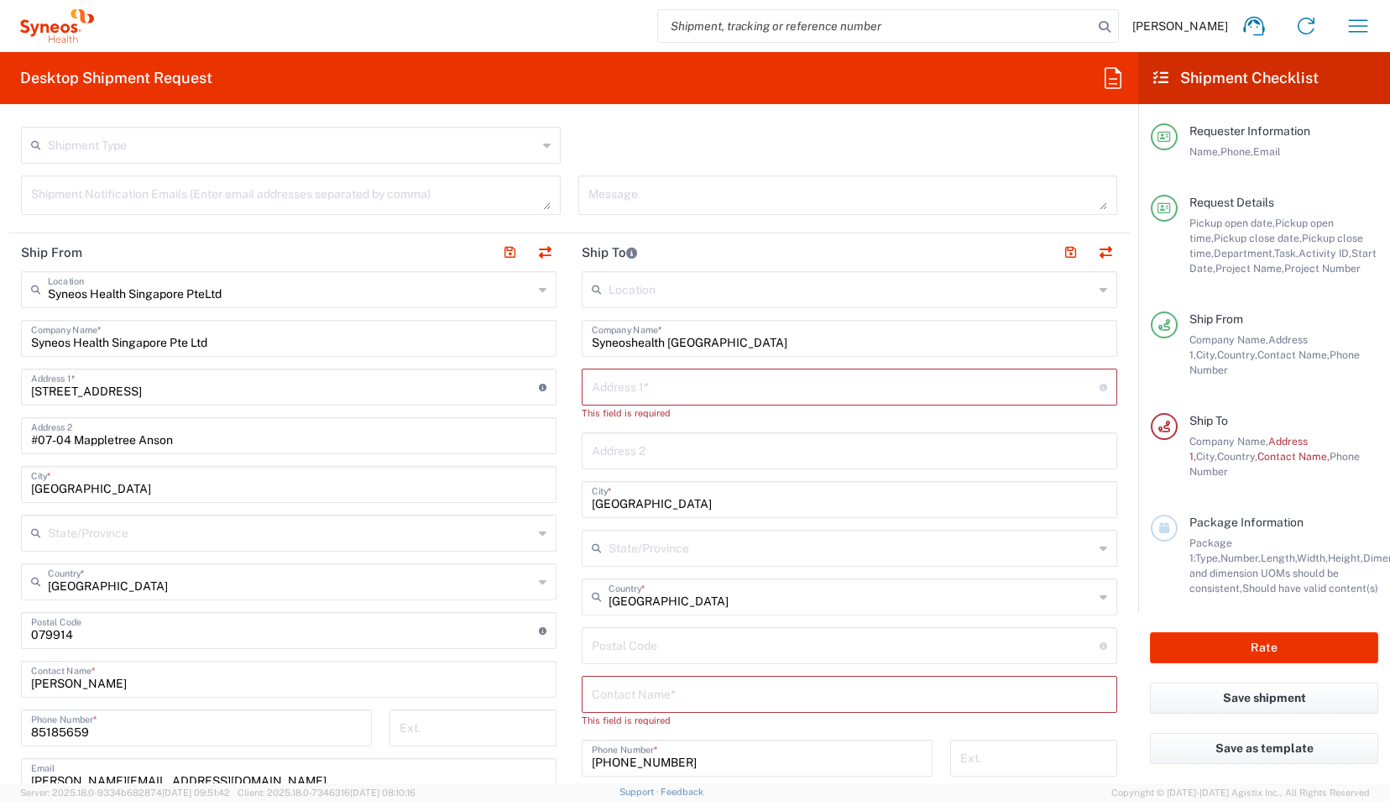
scroll to position [738, 0]
click at [646, 386] on input "text" at bounding box center [846, 383] width 508 height 29
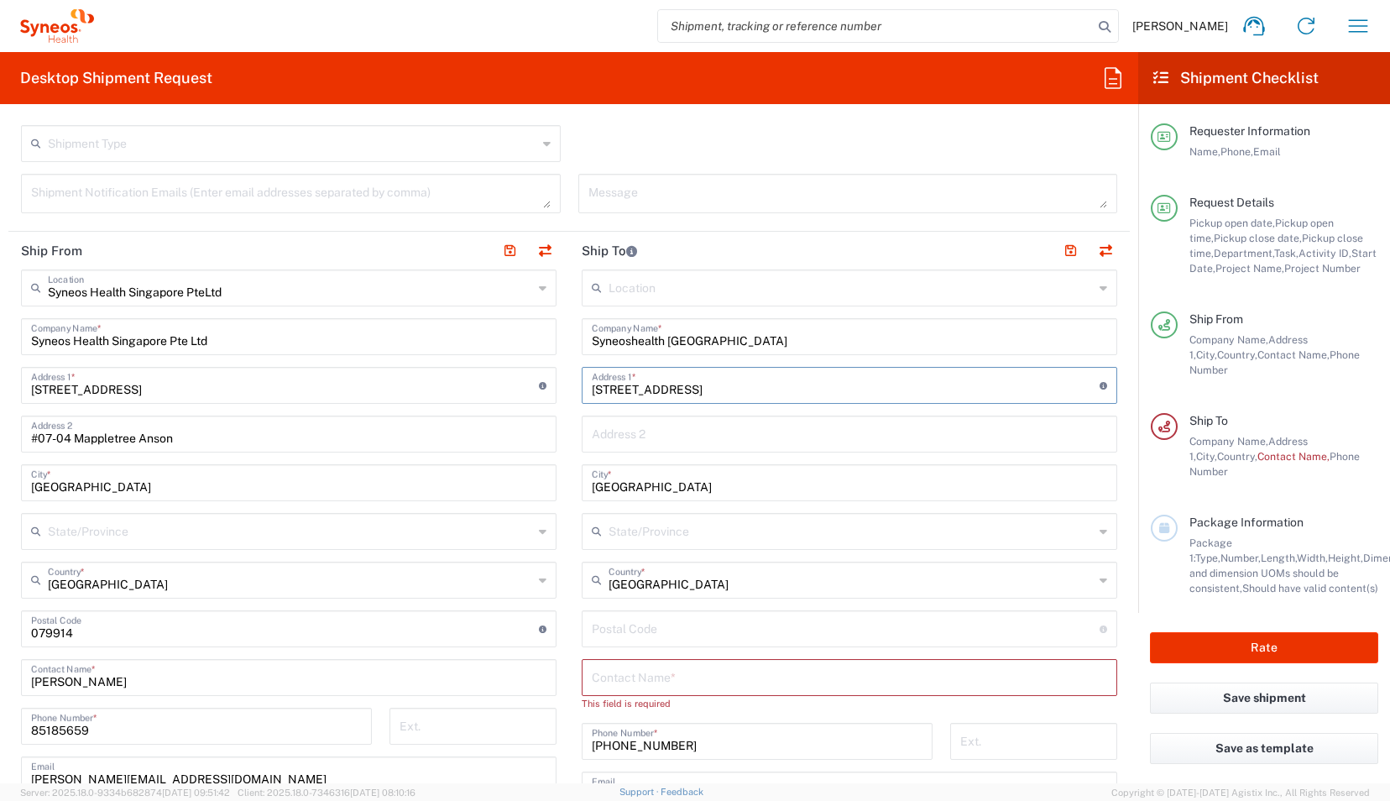
type input "[STREET_ADDRESS]"
click at [653, 430] on input "text" at bounding box center [850, 432] width 516 height 29
type input "[GEOGRAPHIC_DATA]"
drag, startPoint x: 655, startPoint y: 487, endPoint x: 492, endPoint y: 484, distance: 162.9
click at [492, 484] on div "Ship From Syneos Health Singapore PteLtd Location Syneos Health [GEOGRAPHIC_DAT…" at bounding box center [569, 631] width 1122 height 798
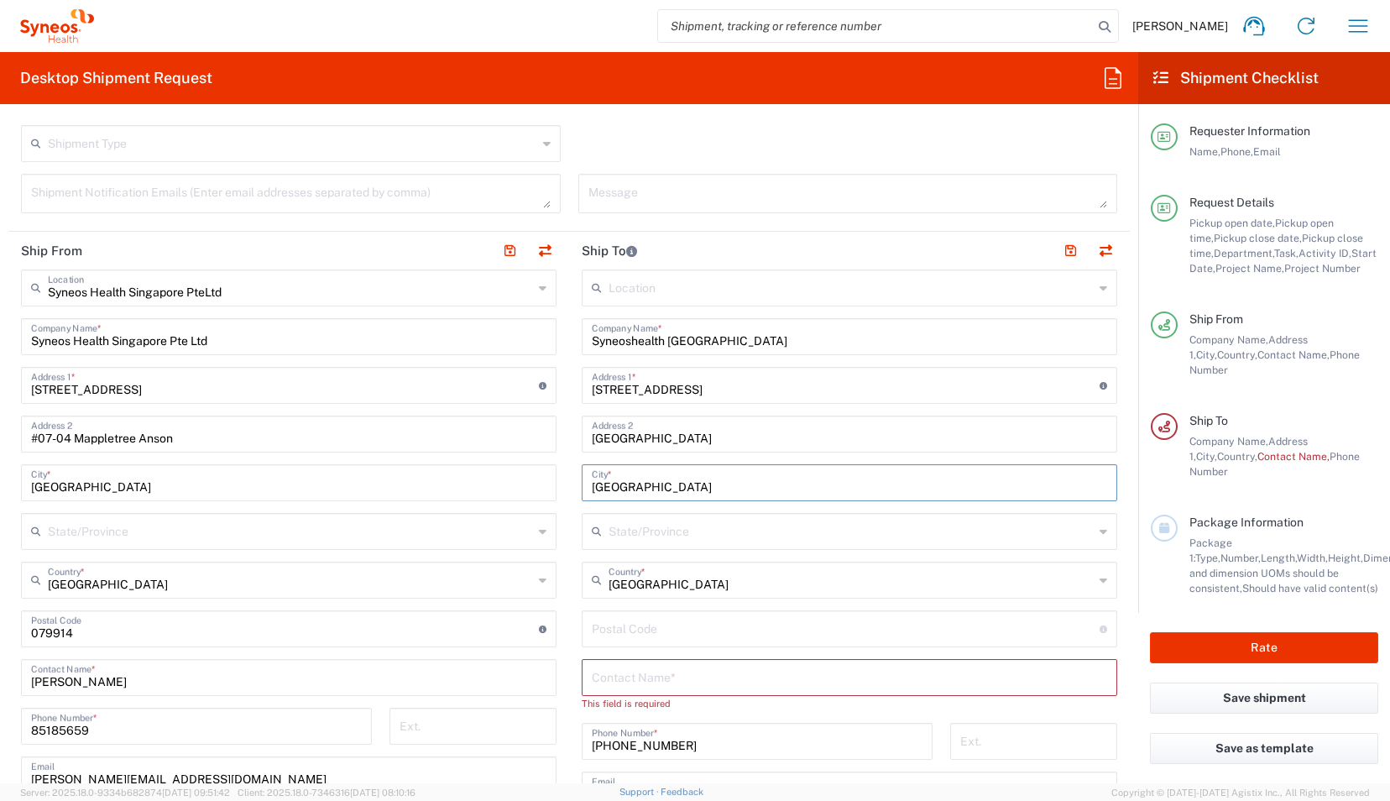
type input "[GEOGRAPHIC_DATA]"
click at [676, 633] on input "undefined" at bounding box center [846, 627] width 508 height 29
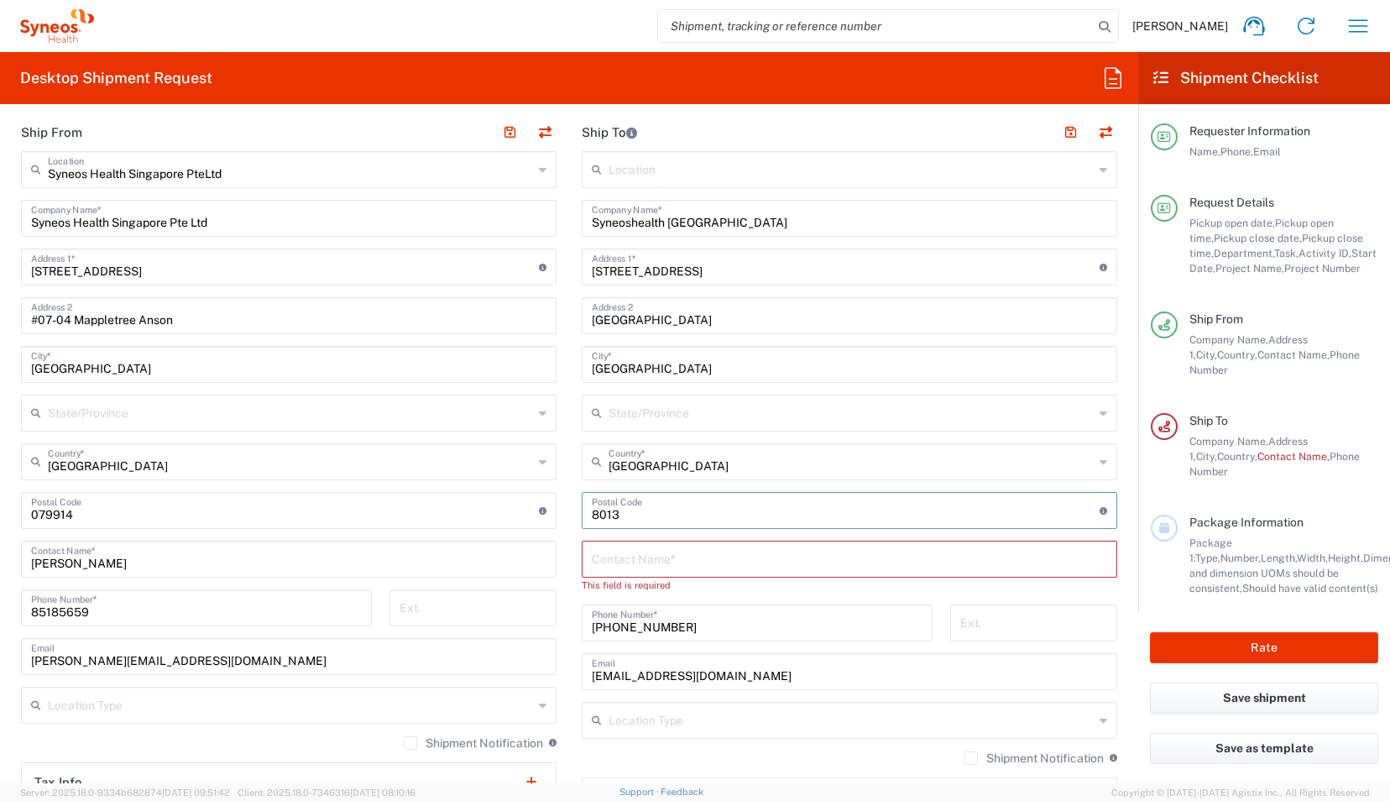
scroll to position [827, 0]
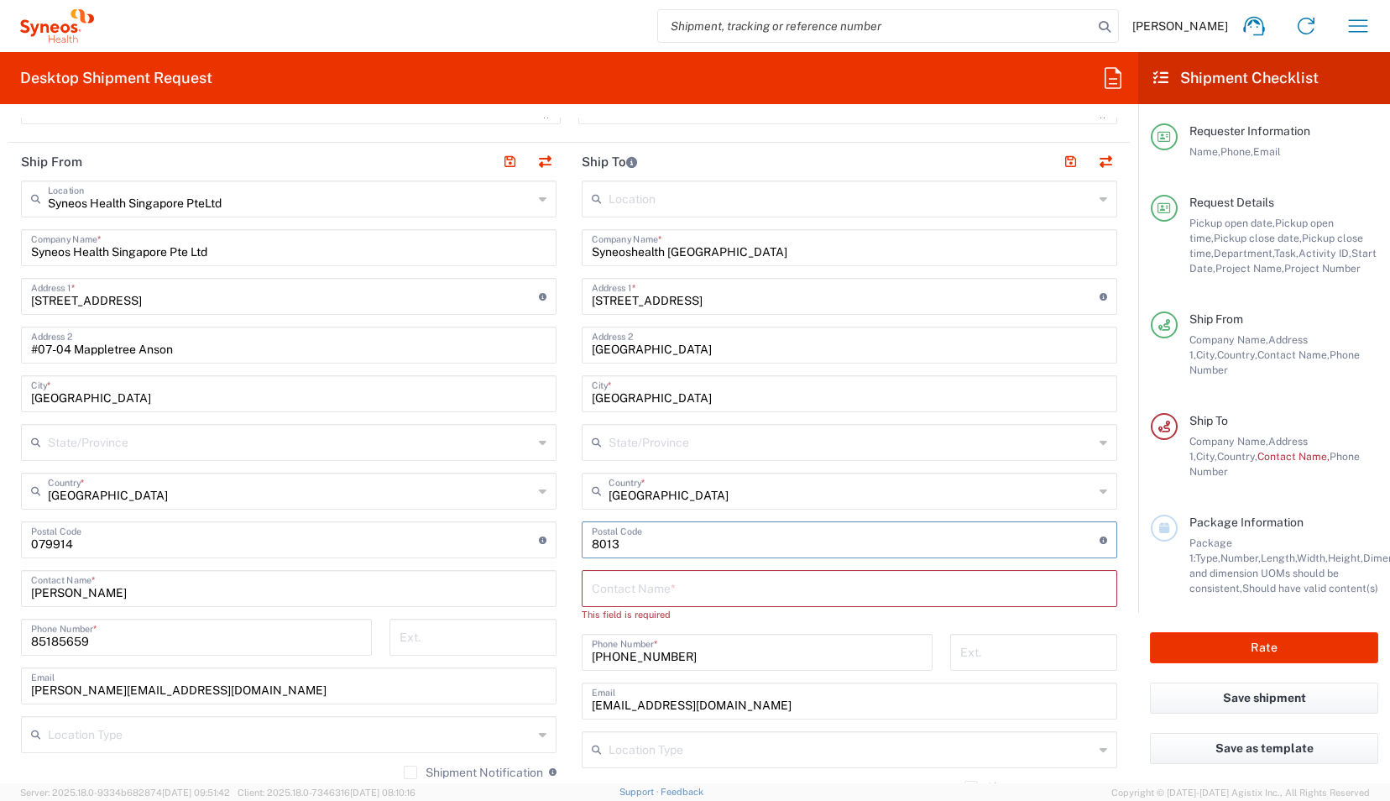
type input "8013"
click at [657, 584] on input "text" at bounding box center [850, 587] width 516 height 29
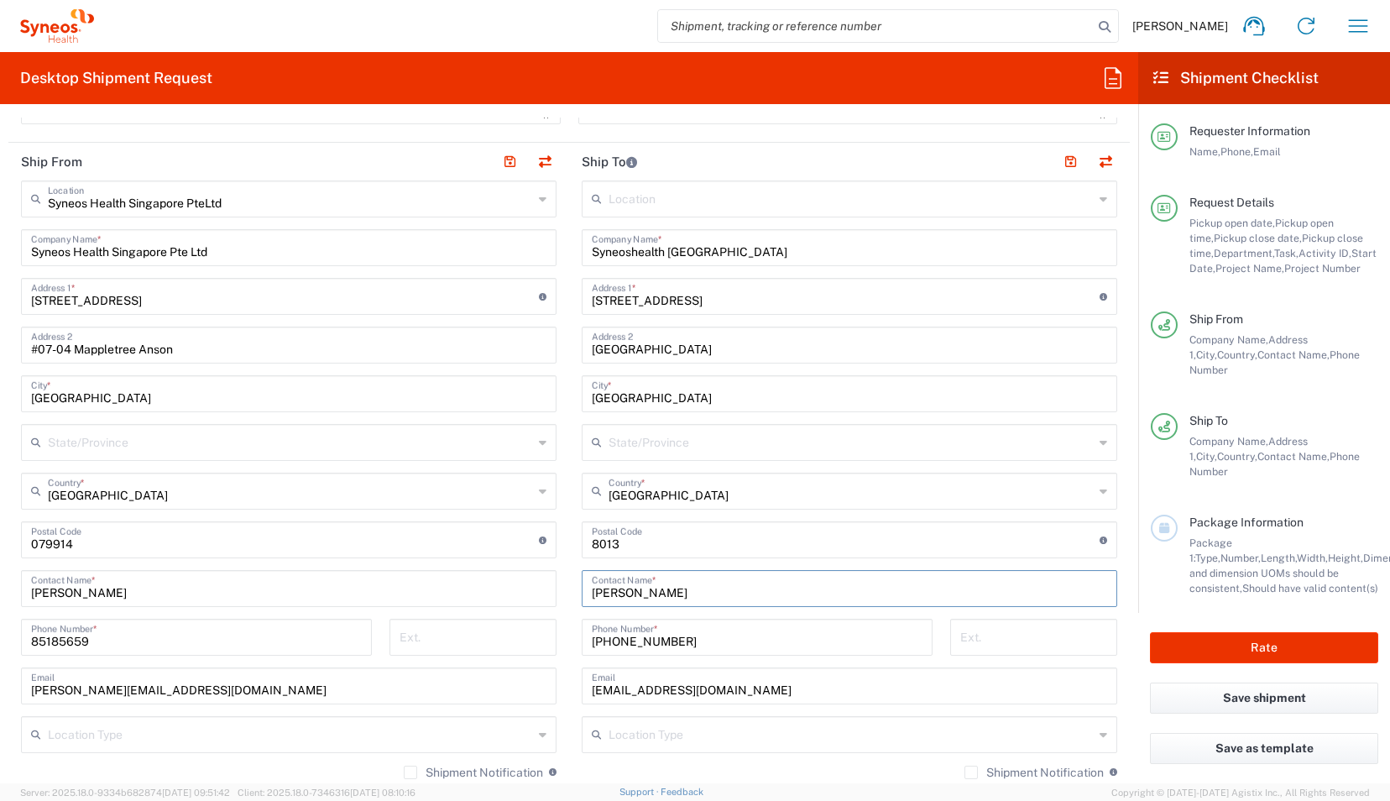
type input "[PERSON_NAME]"
click at [573, 663] on div "[PHONE_NUMBER] Phone Number *" at bounding box center [757, 643] width 369 height 49
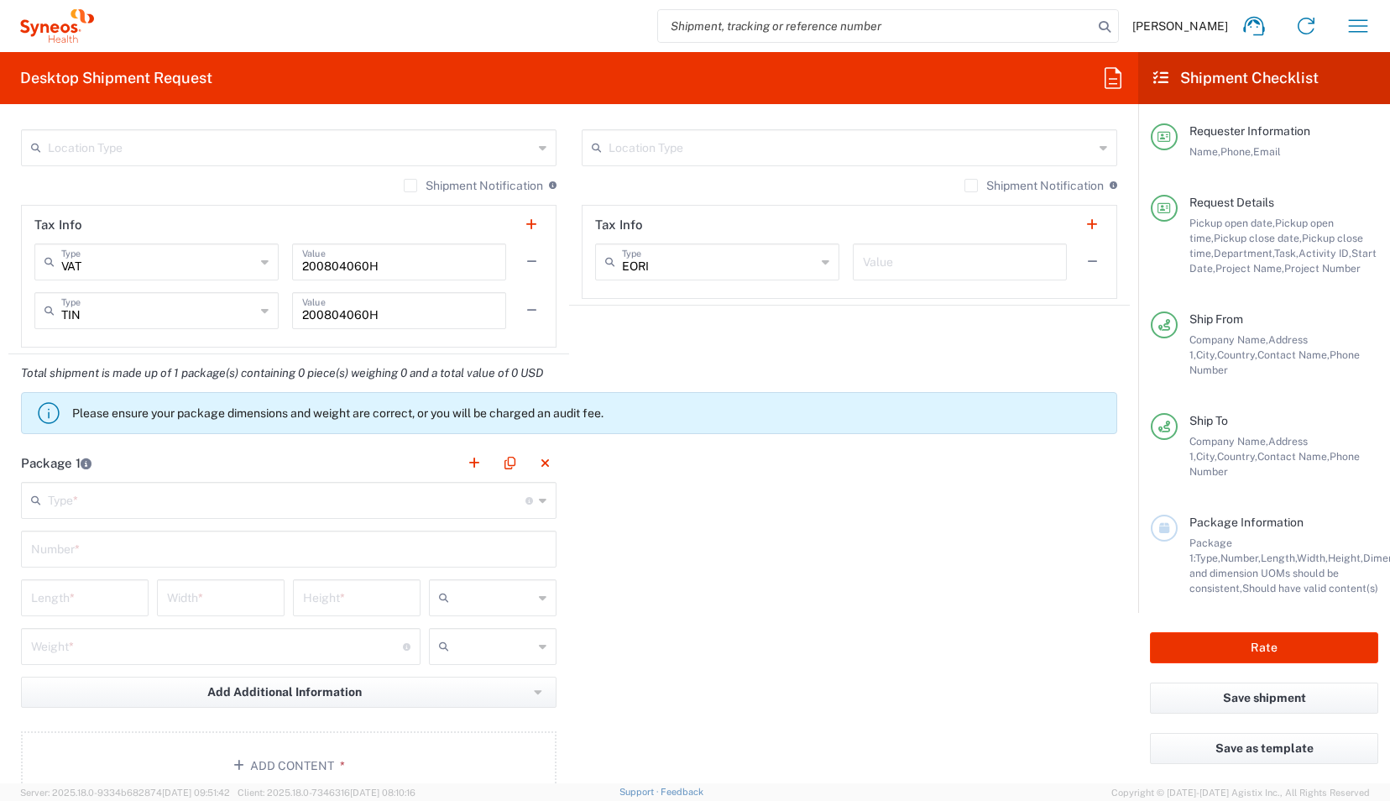
scroll to position [1431, 0]
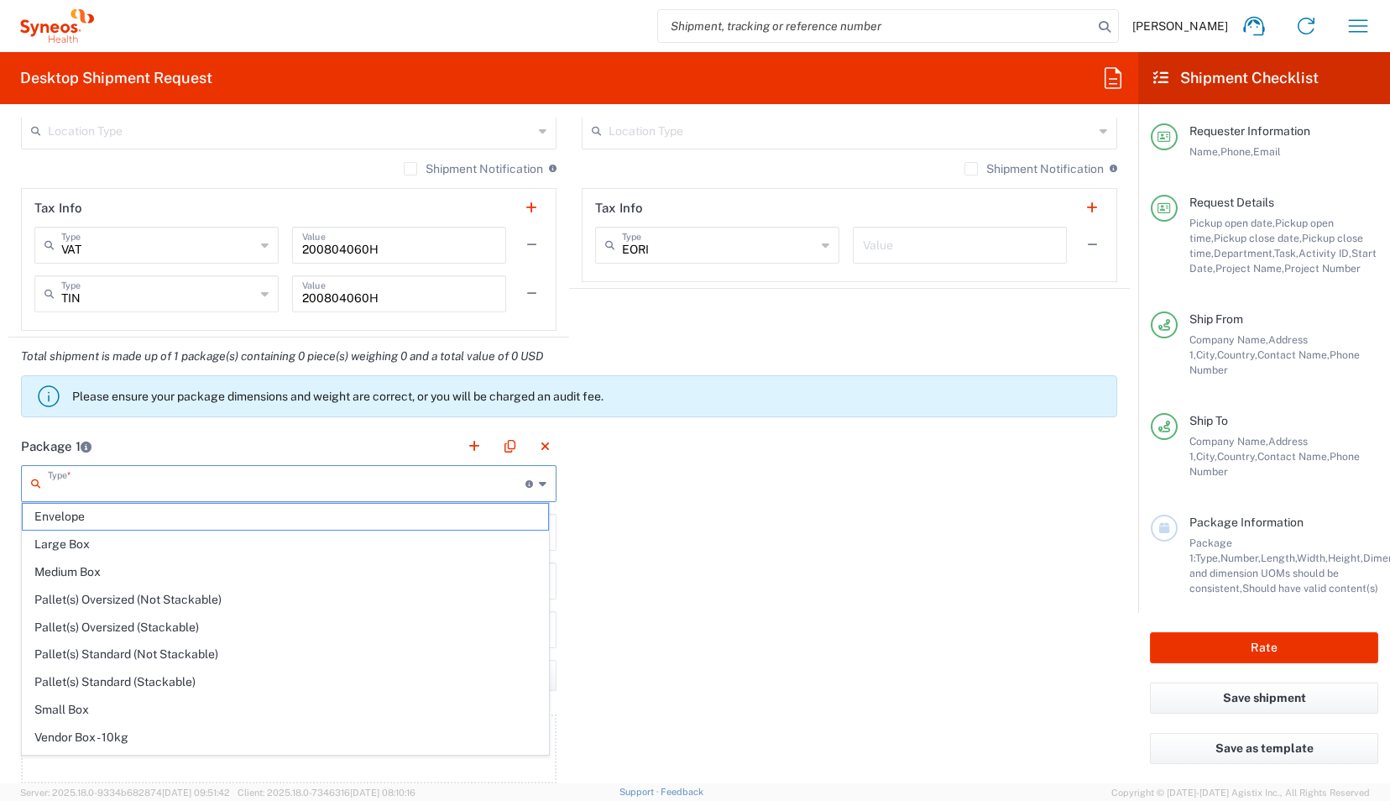
click at [279, 488] on input "text" at bounding box center [287, 482] width 478 height 29
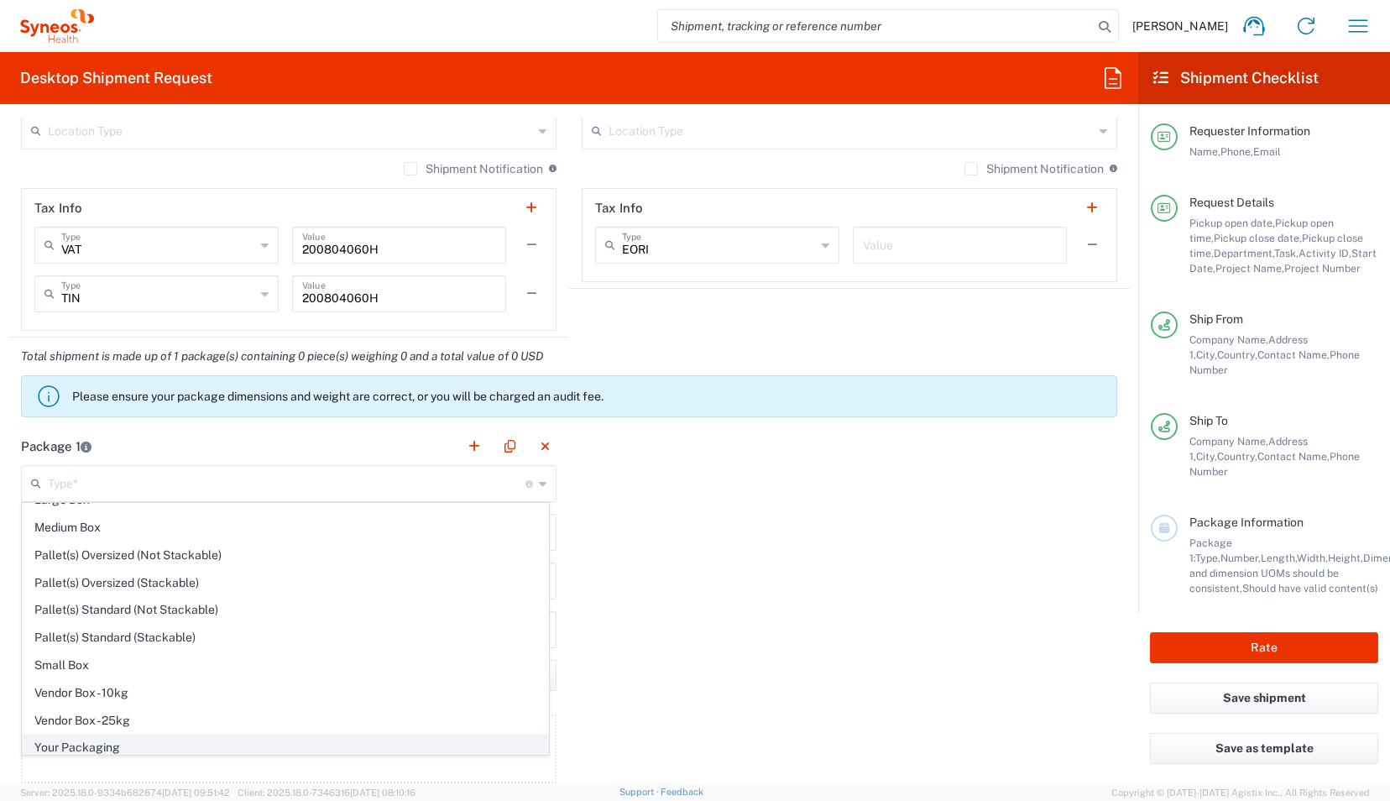
click at [336, 742] on span "Your Packaging" at bounding box center [286, 748] width 526 height 26
type input "Your Packaging"
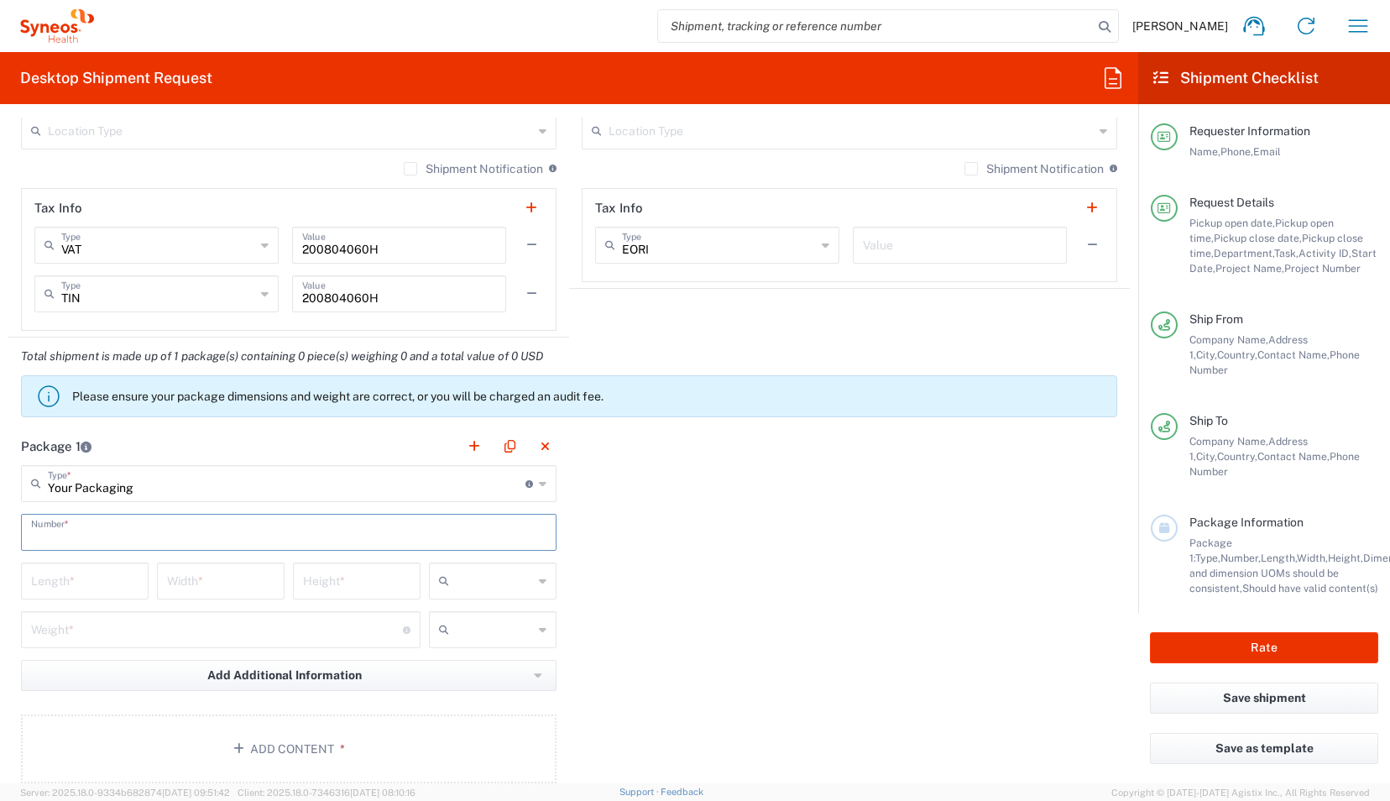
click at [128, 529] on input "text" at bounding box center [289, 530] width 516 height 29
type input "1"
click at [479, 579] on input "text" at bounding box center [494, 581] width 77 height 27
click at [484, 612] on span "cm" at bounding box center [487, 614] width 123 height 26
type input "cm"
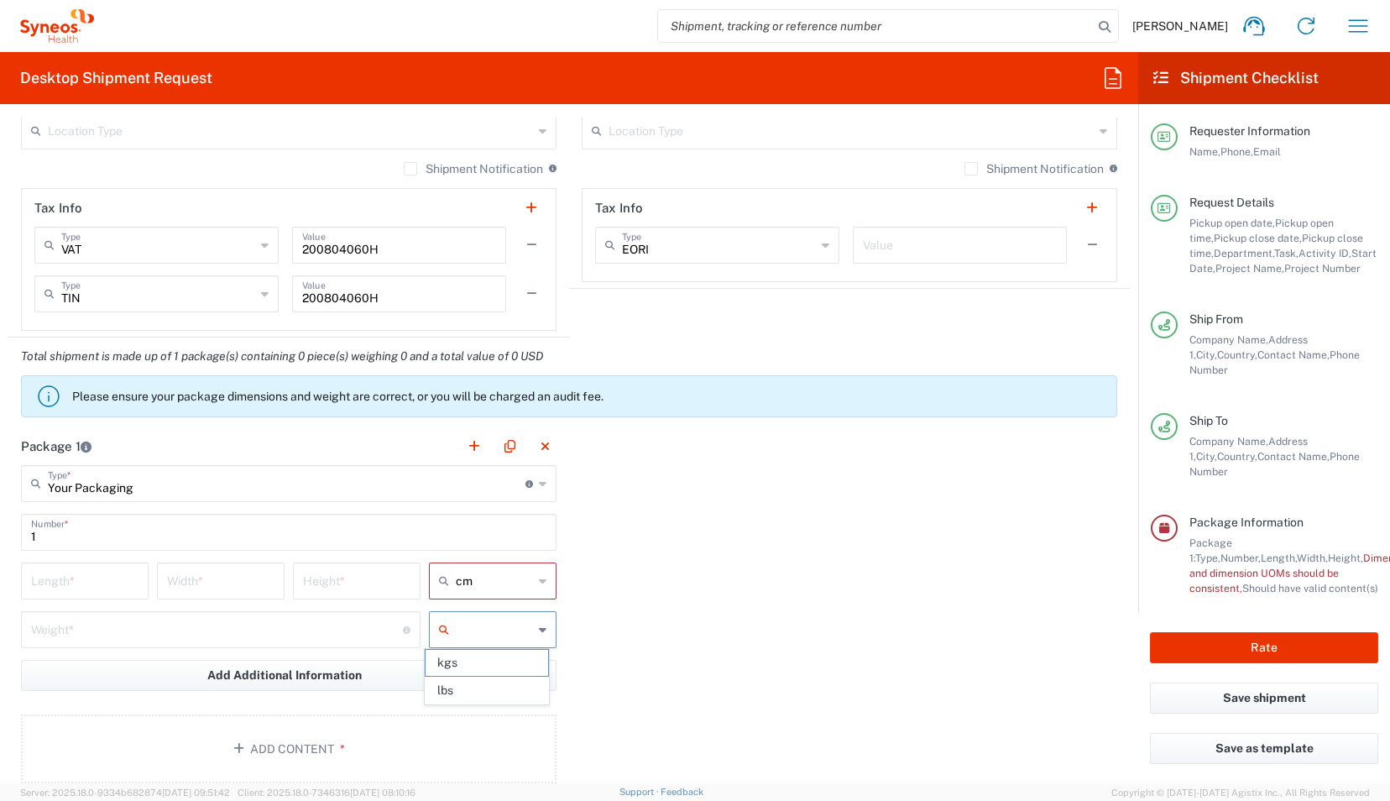
click at [490, 627] on input "text" at bounding box center [494, 629] width 77 height 27
click at [480, 660] on span "kgs" at bounding box center [487, 663] width 123 height 26
type input "kgs"
click at [308, 625] on input "number" at bounding box center [217, 628] width 372 height 29
type input "2"
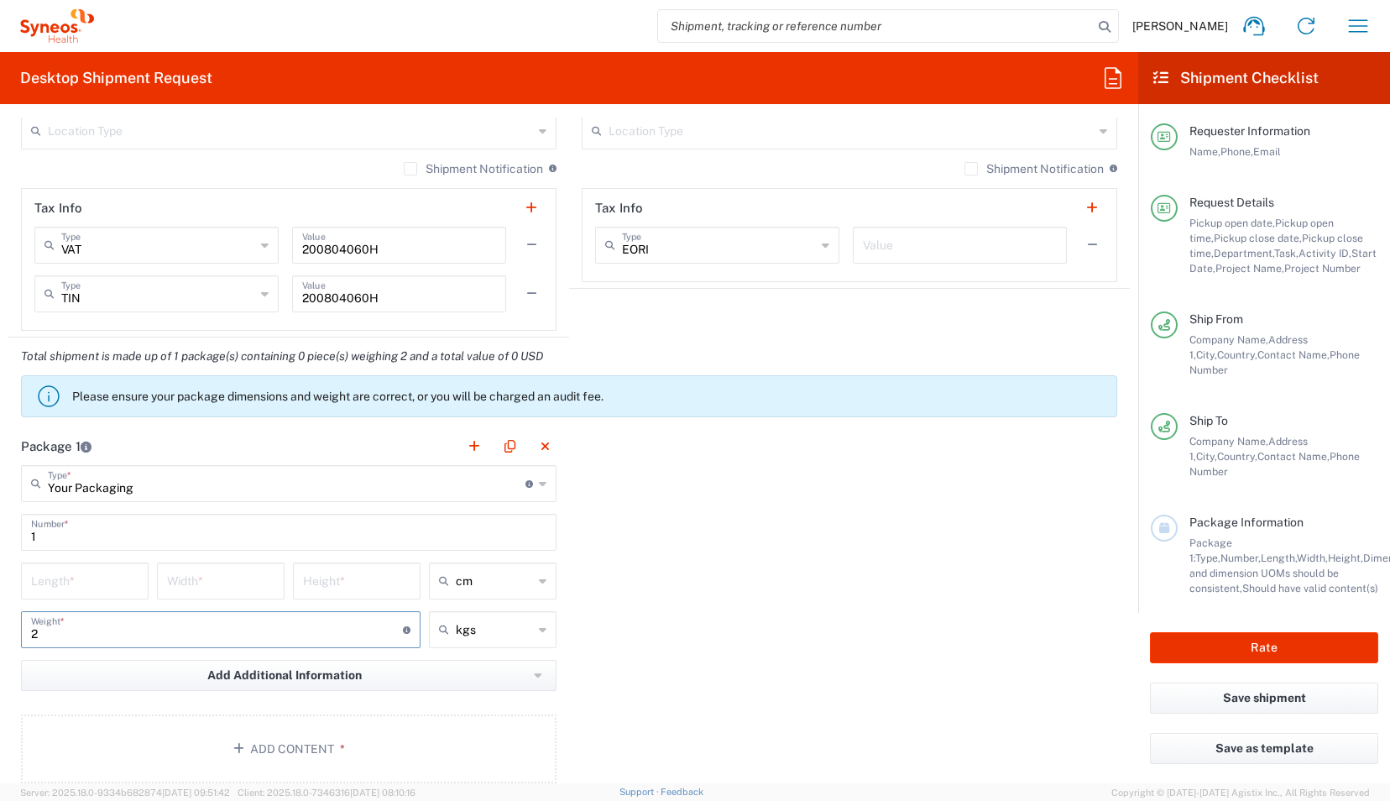
click at [92, 574] on input "number" at bounding box center [84, 579] width 107 height 29
type input "45"
click at [198, 576] on input "number" at bounding box center [220, 579] width 107 height 29
type input "38"
click at [359, 576] on input "number" at bounding box center [356, 579] width 107 height 29
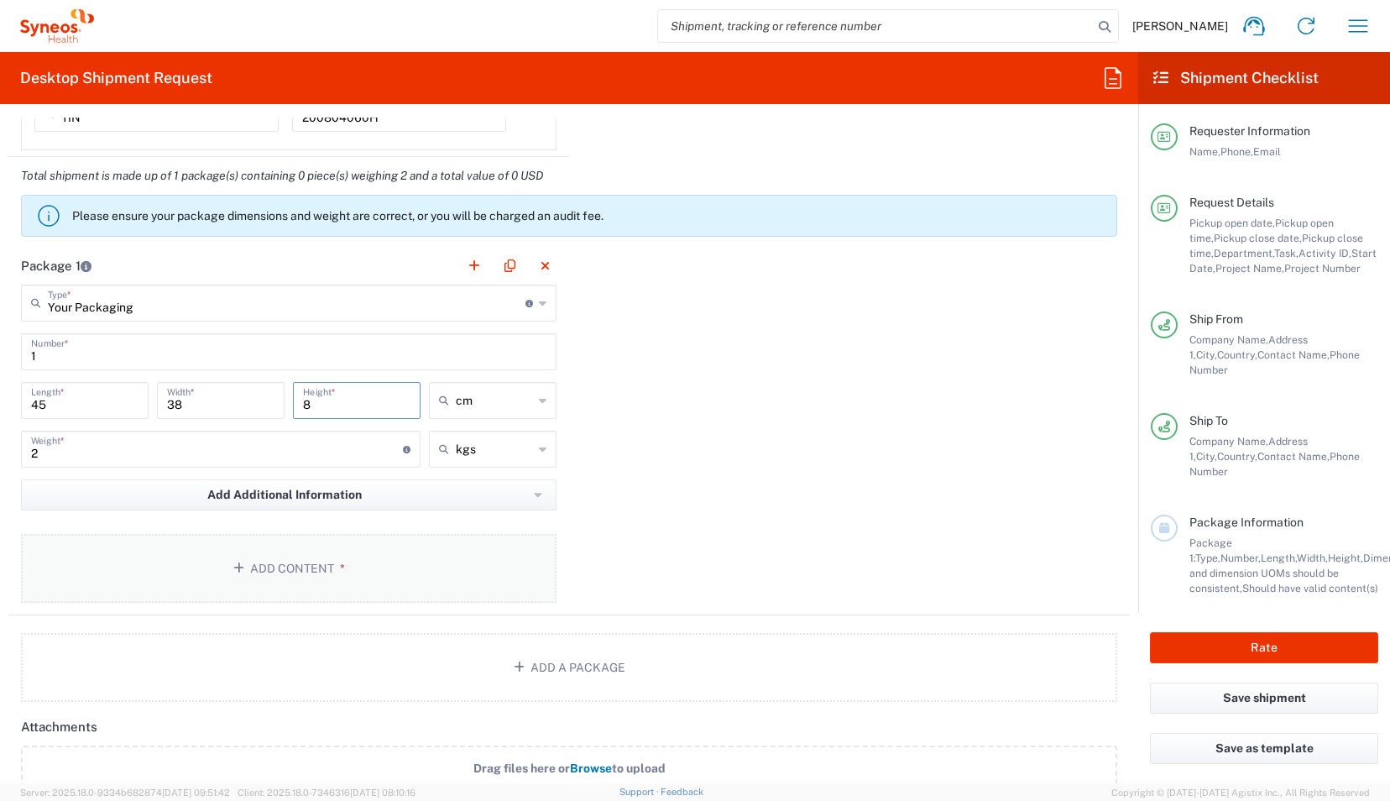
scroll to position [1620, 0]
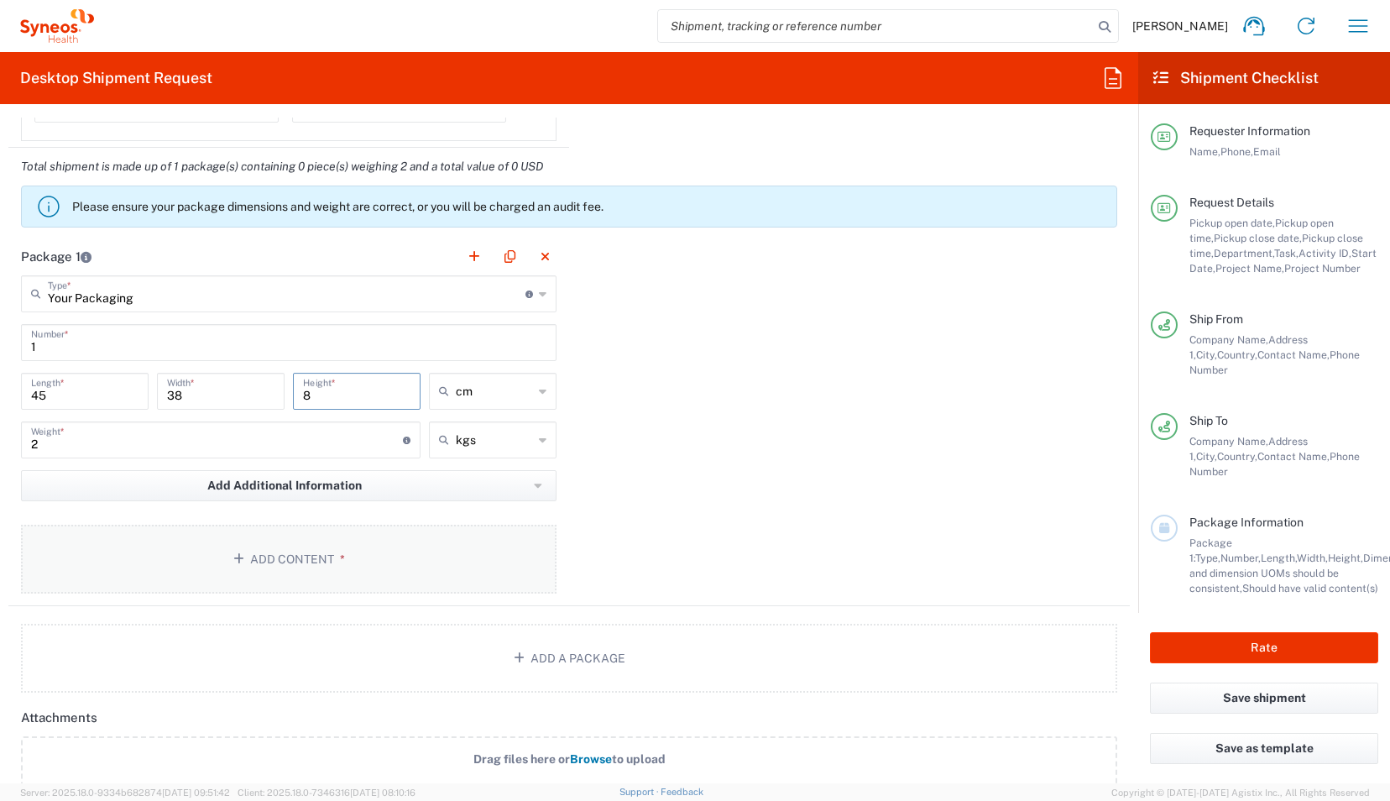
type input "8"
click at [315, 546] on button "Add Content *" at bounding box center [289, 559] width 536 height 69
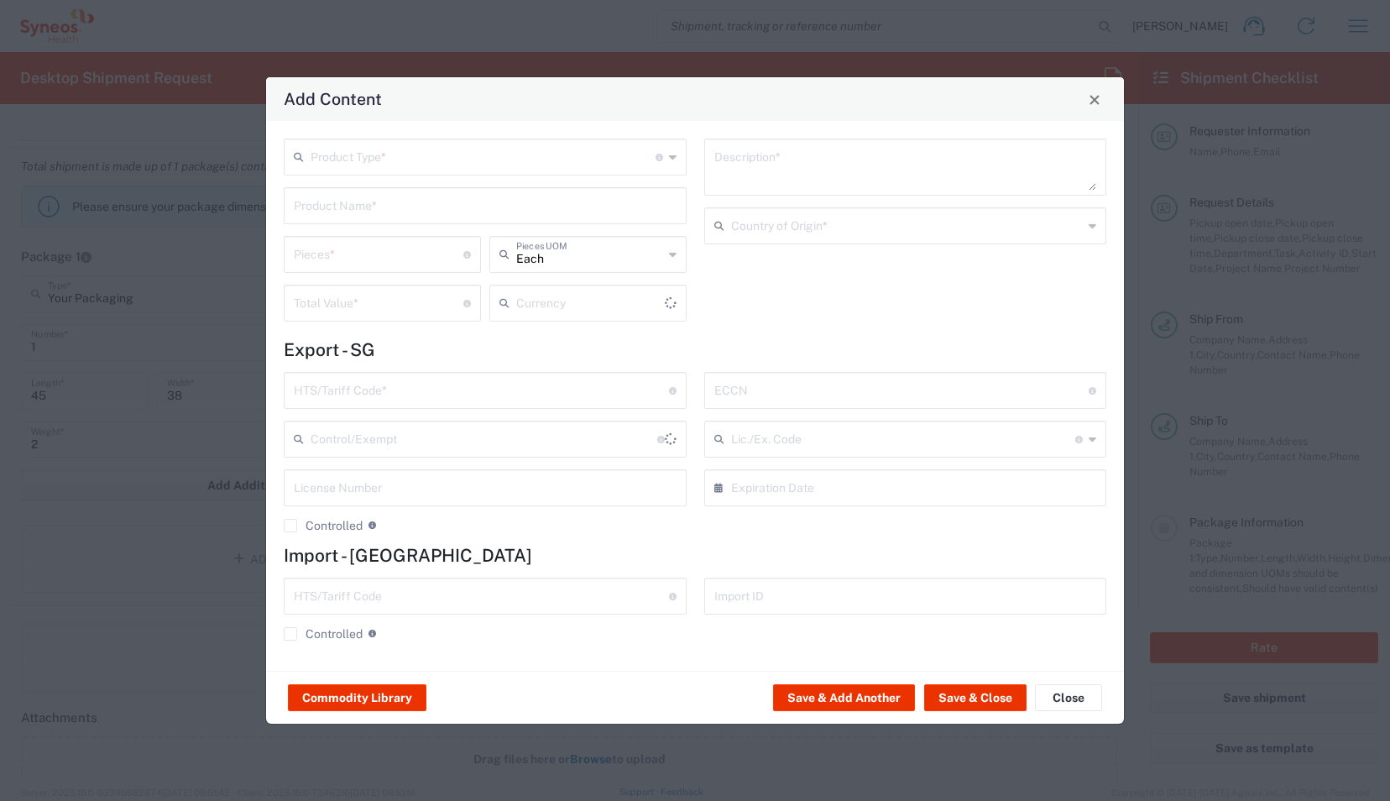
type input "US Dollar"
click at [388, 157] on input "text" at bounding box center [483, 155] width 345 height 29
click at [406, 217] on span "General Commodity" at bounding box center [485, 221] width 400 height 26
type input "General Commodity"
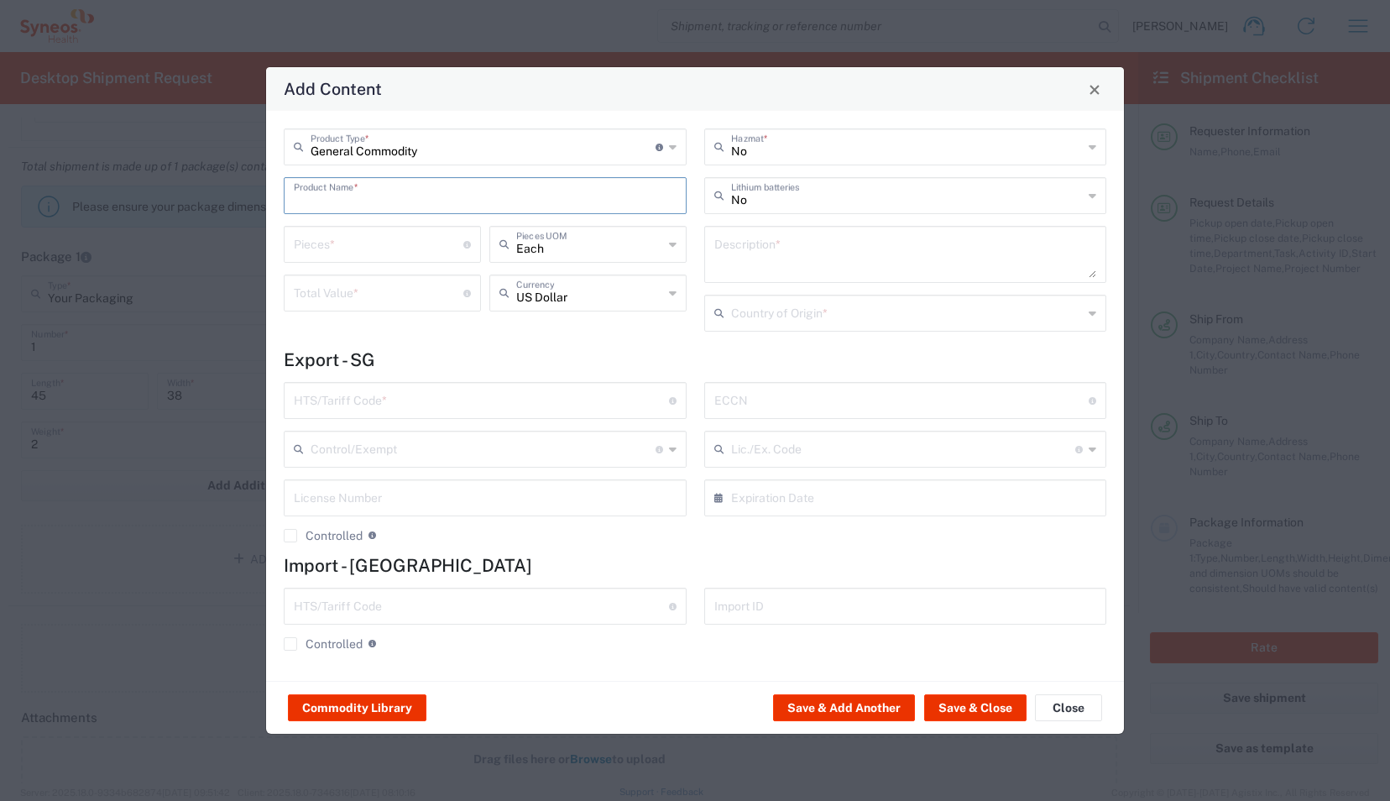
click at [366, 198] on input "text" at bounding box center [485, 194] width 383 height 29
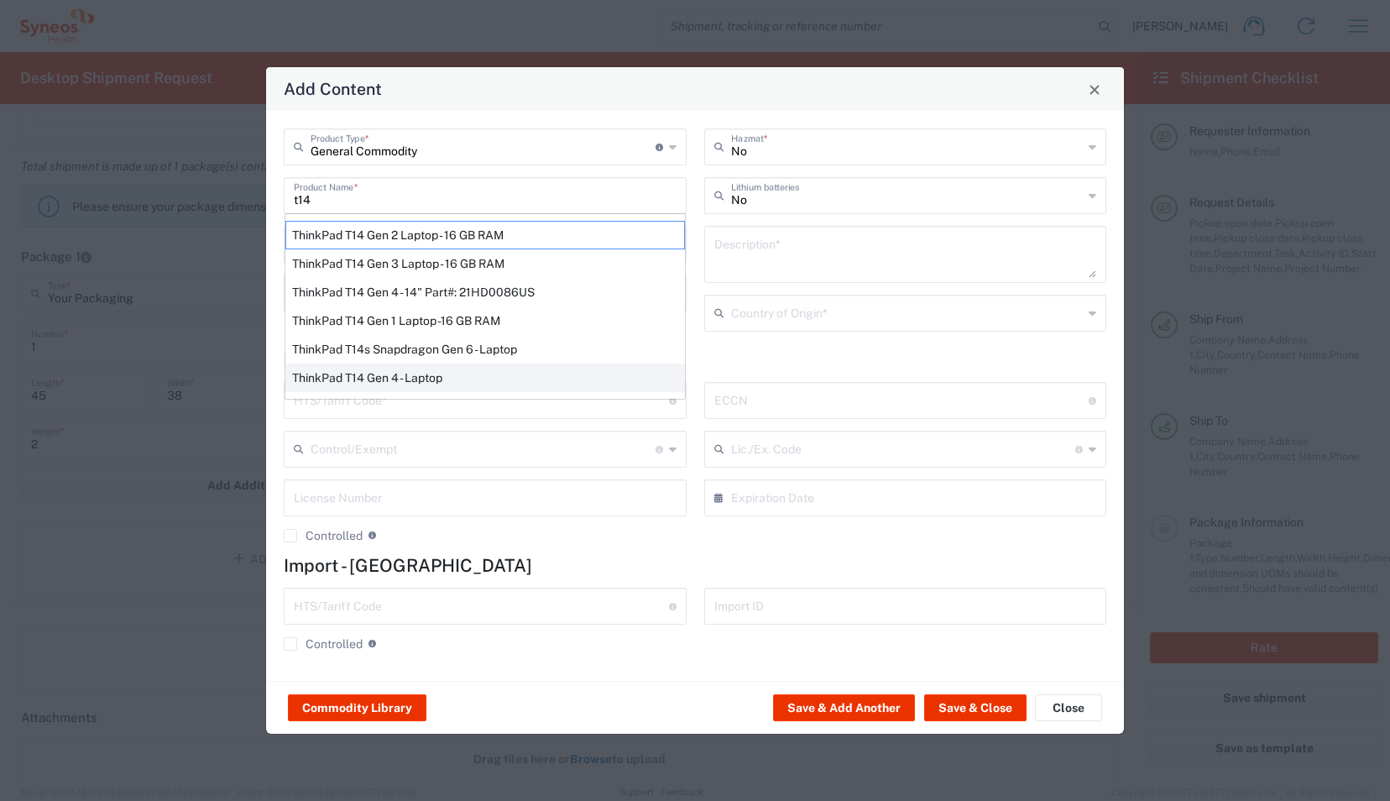
click at [467, 374] on div "ThinkPad T14 Gen 4 - Laptop" at bounding box center [485, 378] width 400 height 29
type input "ThinkPad T14 Gen 4 - Laptop"
type textarea "Laptop"
type input "[GEOGRAPHIC_DATA]"
type input "8471.30.0100"
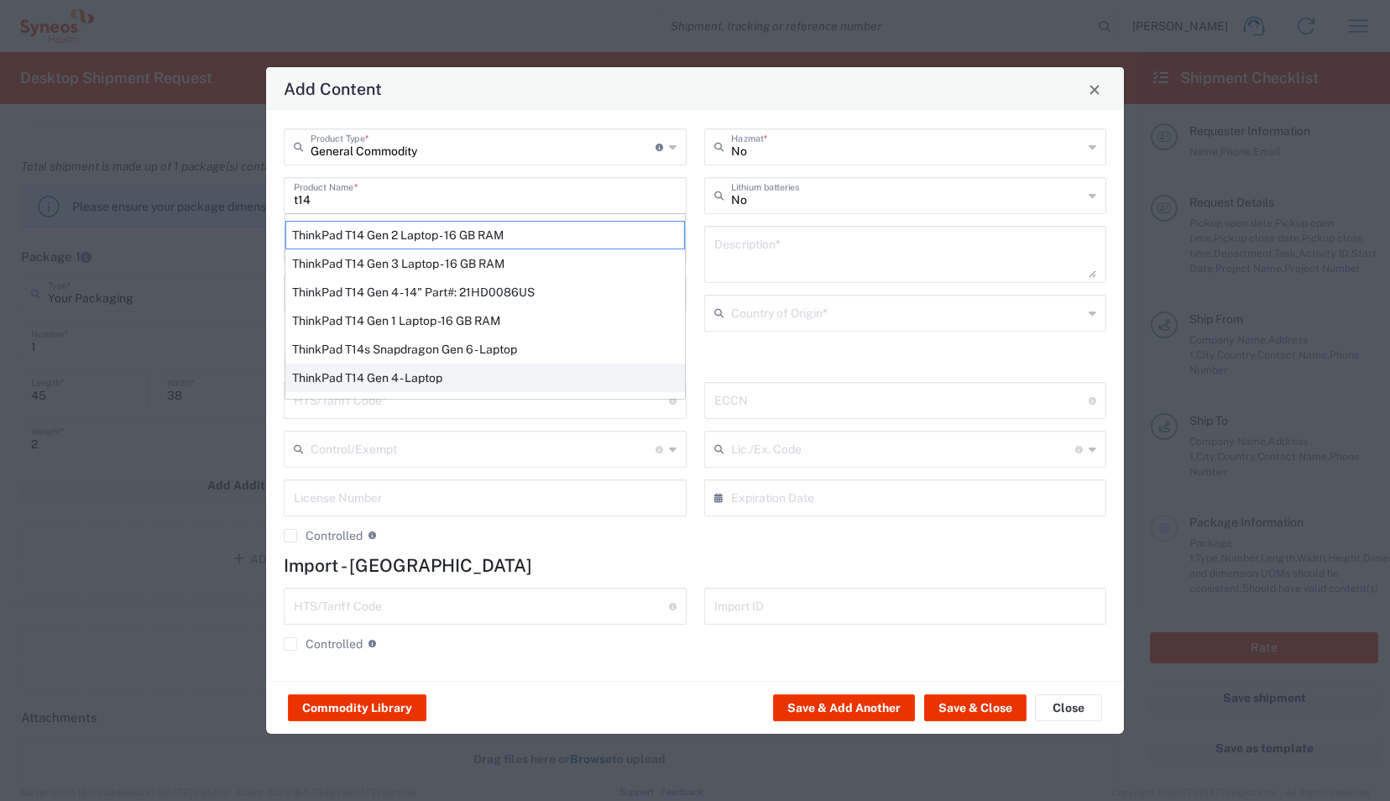
type input "BIS"
type input "5A992.c"
type input "Yes"
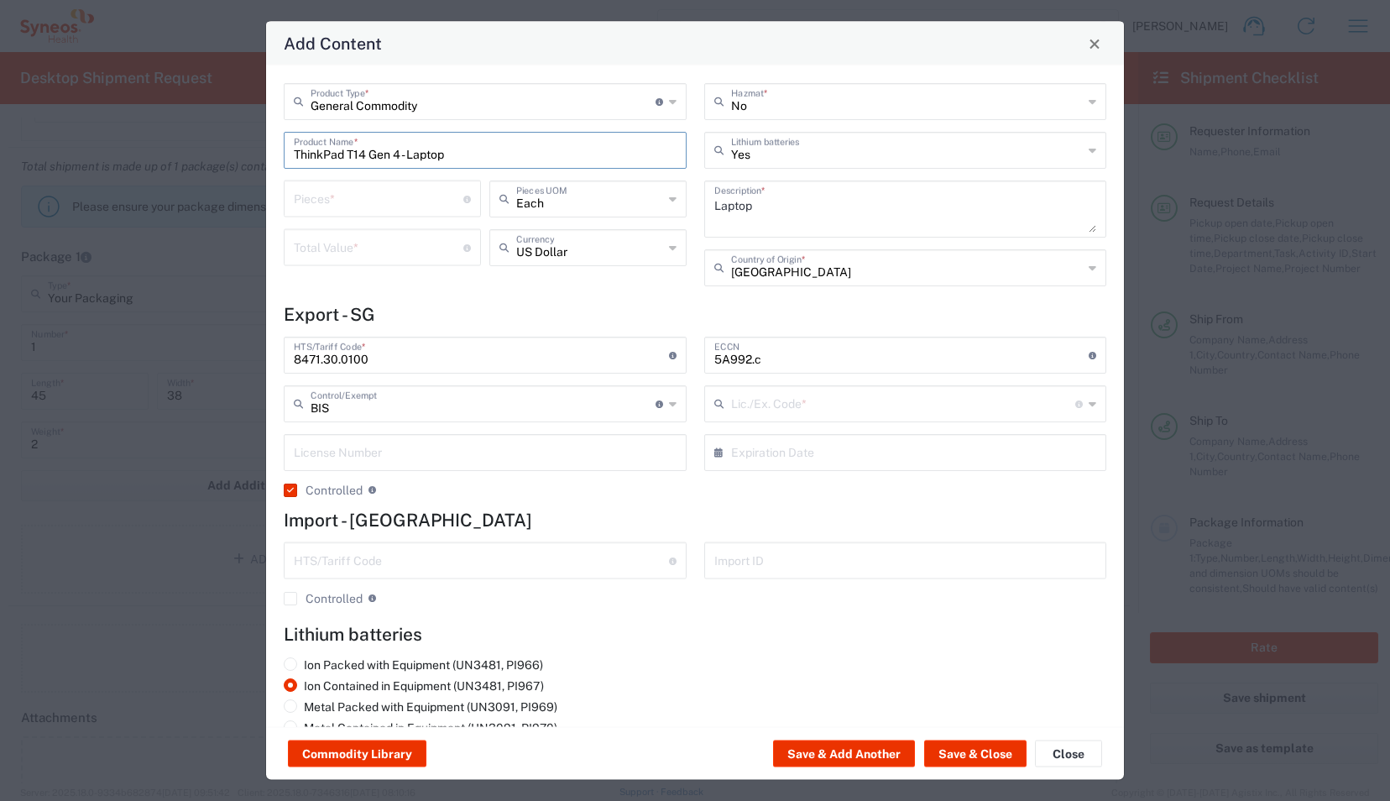
type input "NLR - No License Required"
click at [348, 193] on input "number" at bounding box center [379, 197] width 170 height 29
type input "1"
click at [364, 242] on input "number" at bounding box center [379, 246] width 170 height 29
type input "200"
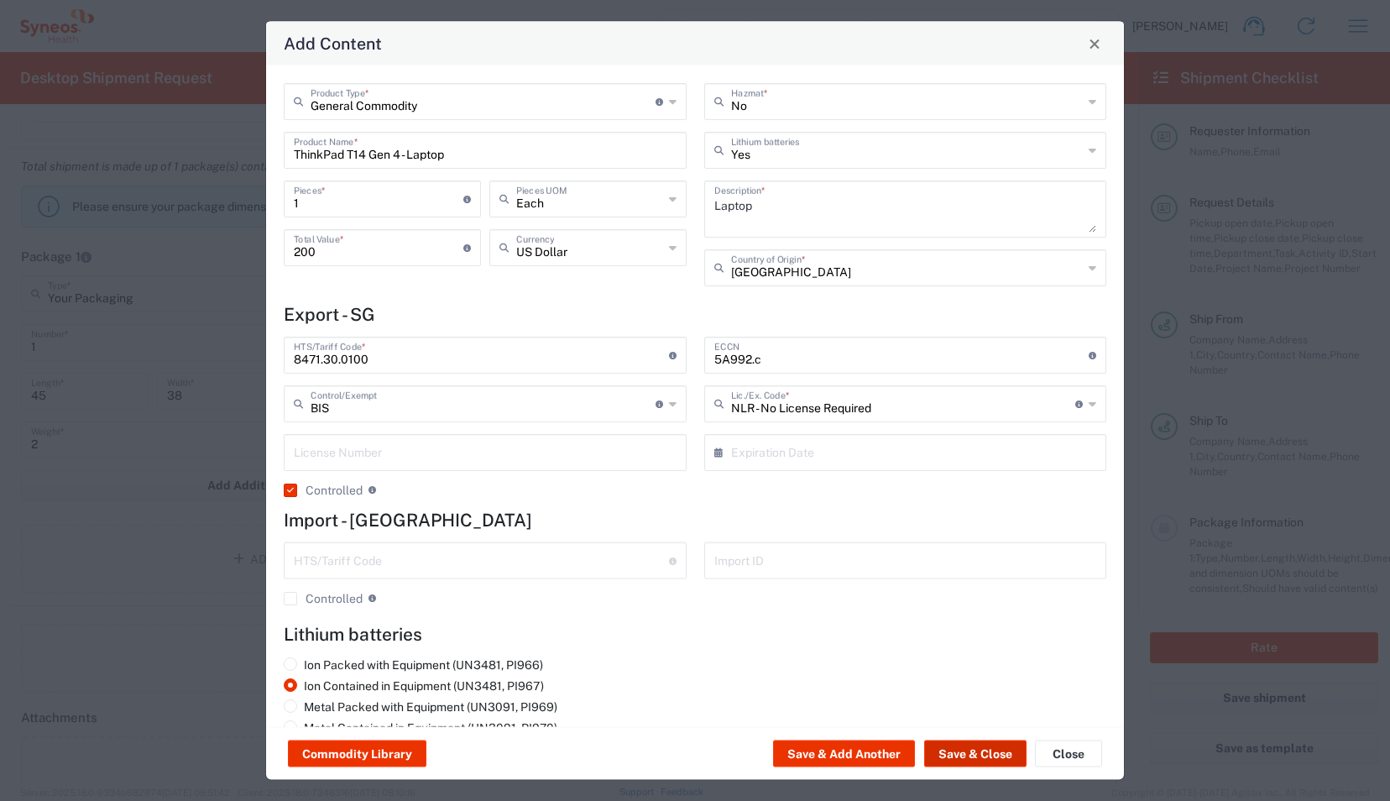
click at [945, 751] on button "Save & Close" at bounding box center [975, 754] width 102 height 27
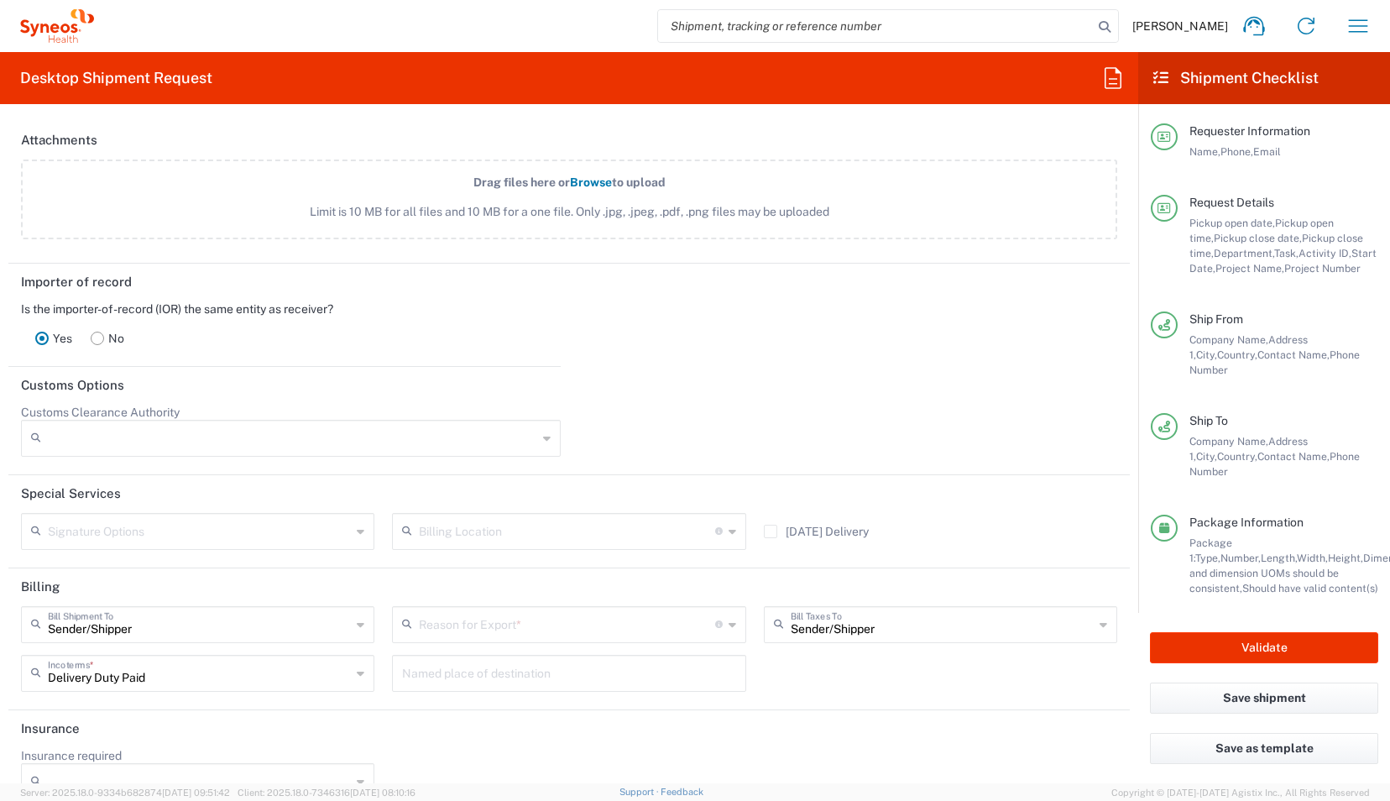
scroll to position [2325, 0]
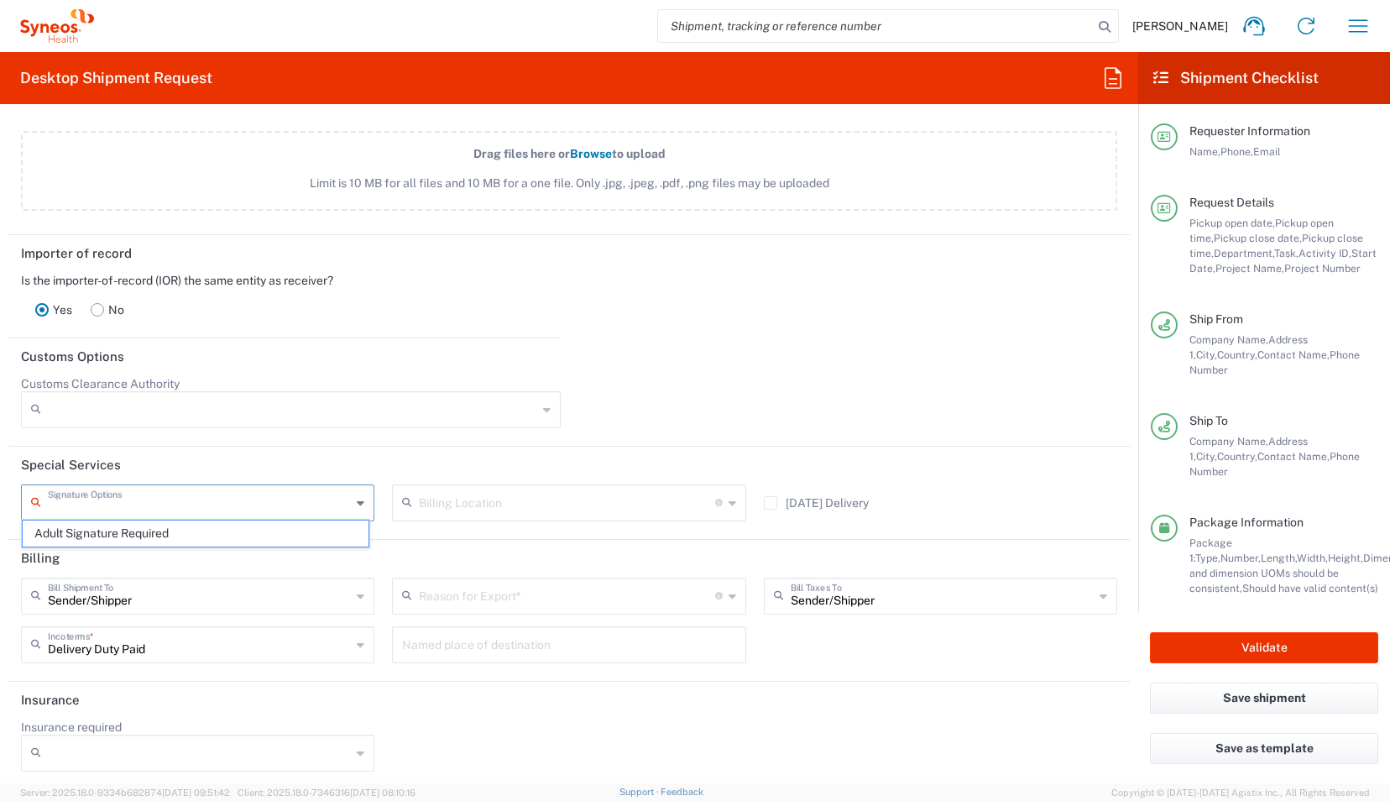
click at [290, 506] on input "text" at bounding box center [199, 501] width 303 height 29
click at [186, 530] on span "Adult Signature Required" at bounding box center [196, 534] width 346 height 26
type input "Adult Signature Required"
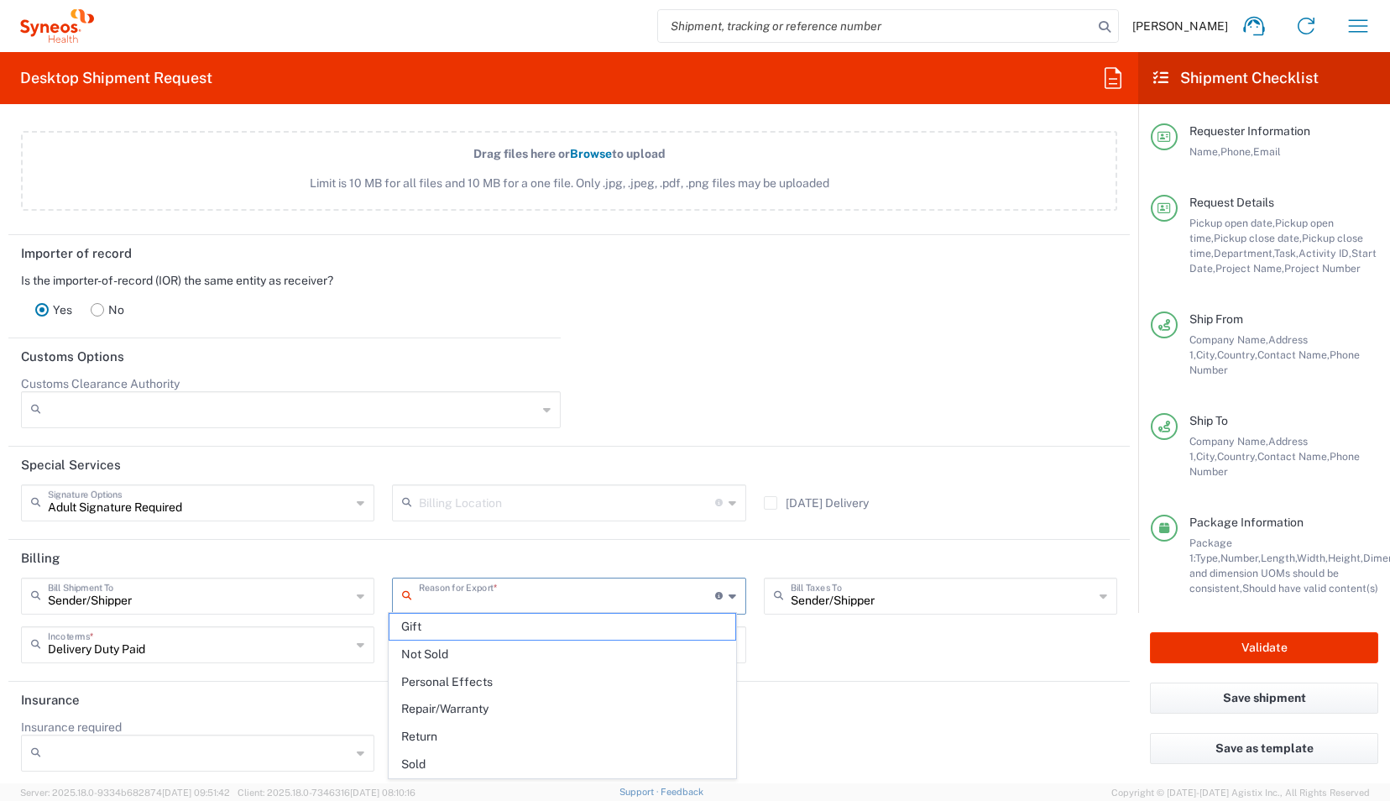
click at [523, 593] on input "text" at bounding box center [567, 594] width 296 height 29
click at [556, 663] on span "Not Sold" at bounding box center [563, 654] width 346 height 26
type input "Not Sold"
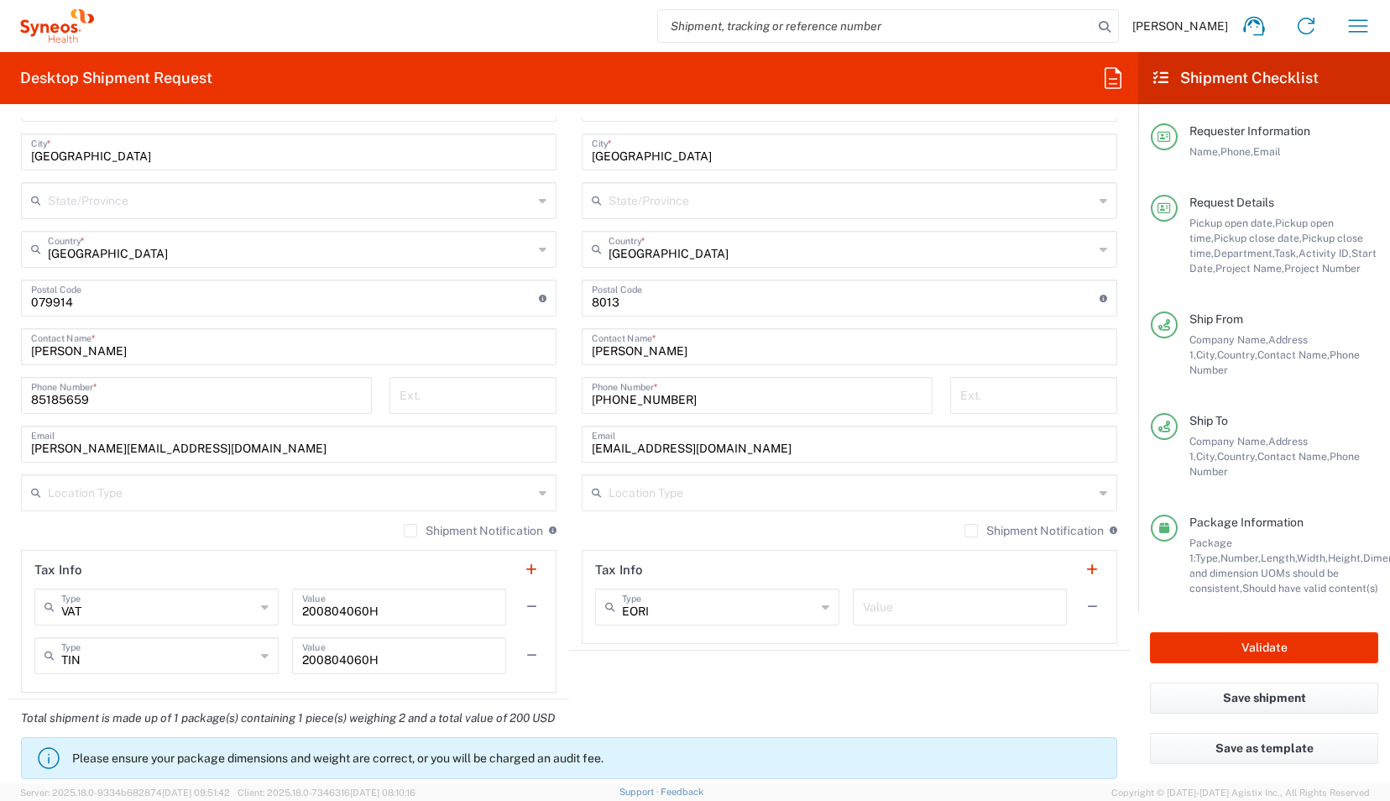
scroll to position [1070, 0]
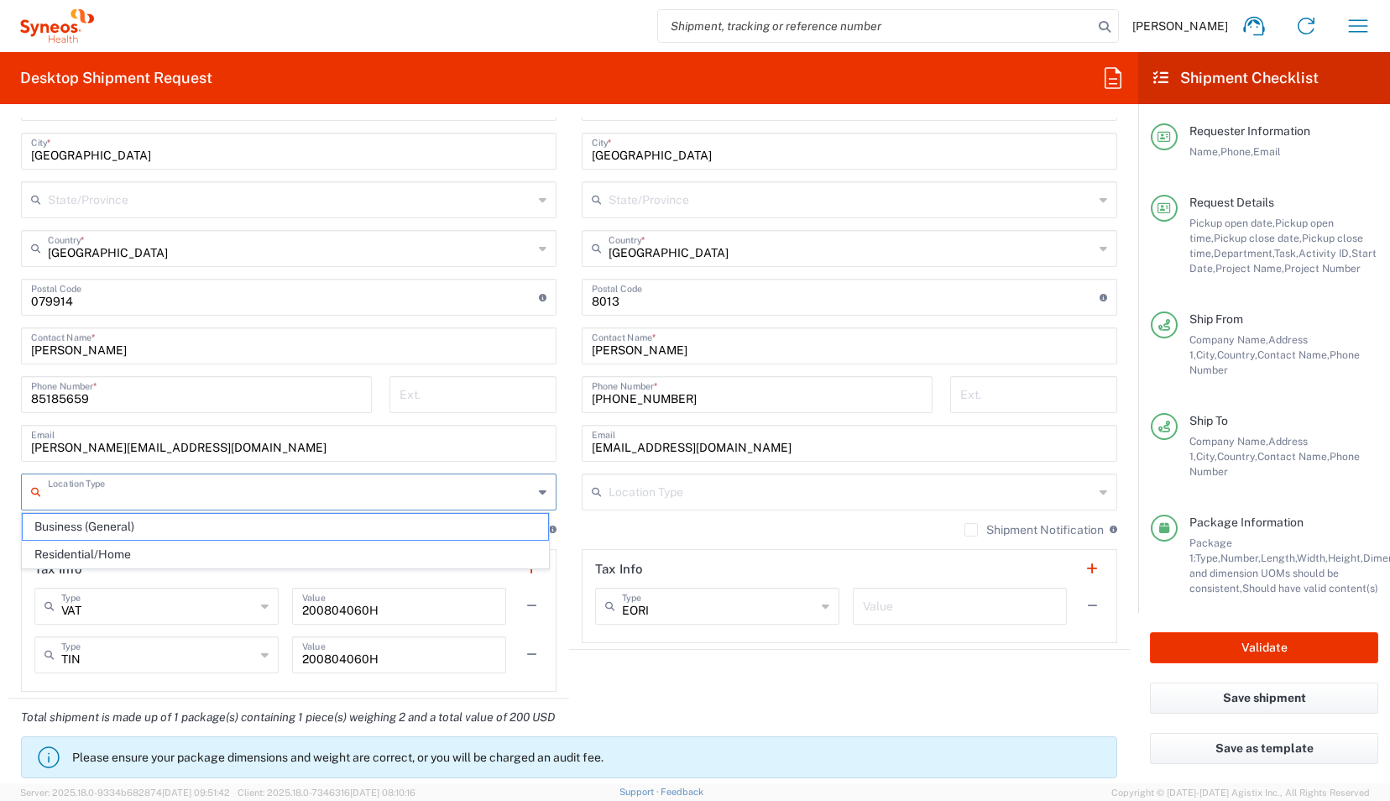
click at [526, 493] on input "text" at bounding box center [290, 490] width 485 height 29
click at [348, 527] on span "Business (General)" at bounding box center [286, 527] width 526 height 26
type input "Business (General)"
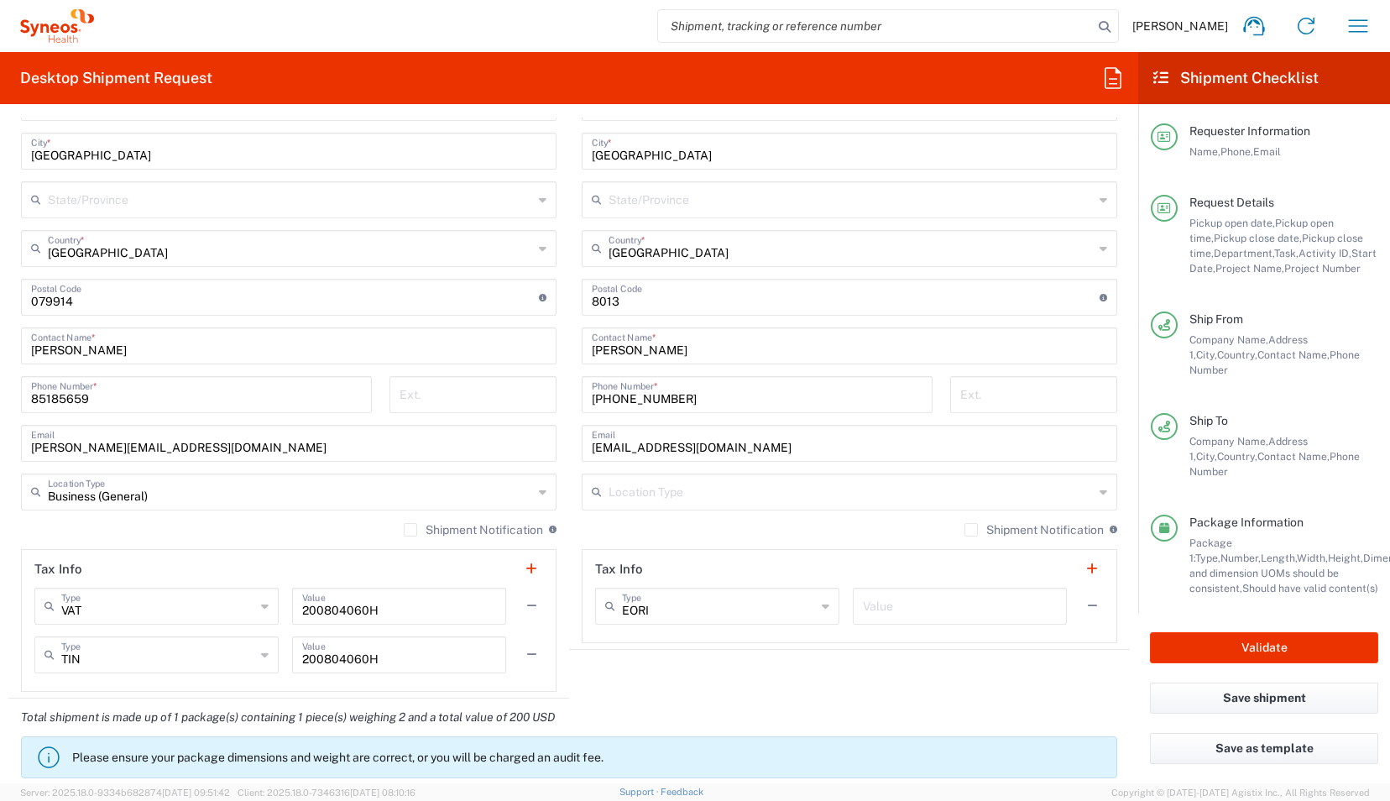
click at [407, 526] on label "Shipment Notification" at bounding box center [473, 529] width 139 height 13
click at [411, 530] on input "Shipment Notification" at bounding box center [411, 530] width 0 height 0
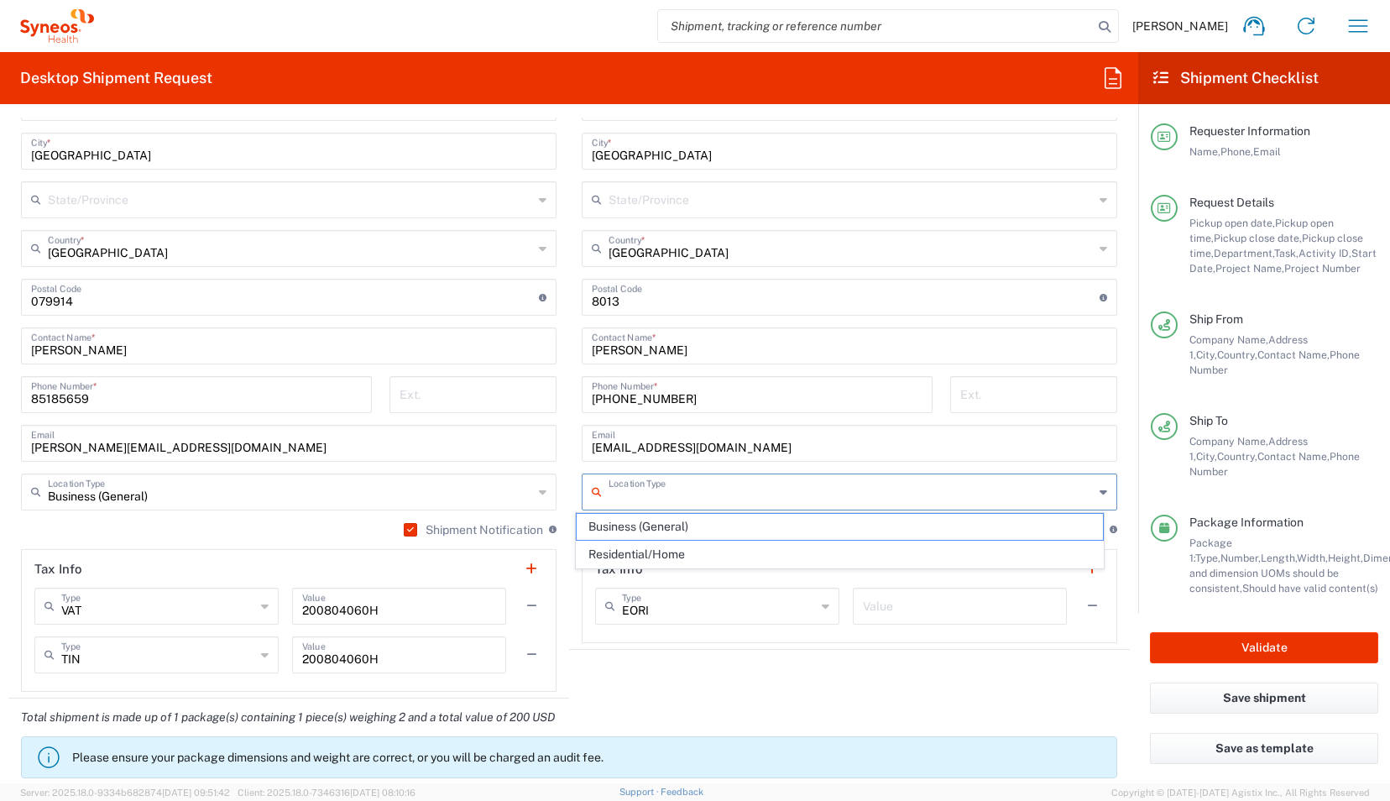
click at [741, 484] on input "text" at bounding box center [851, 490] width 485 height 29
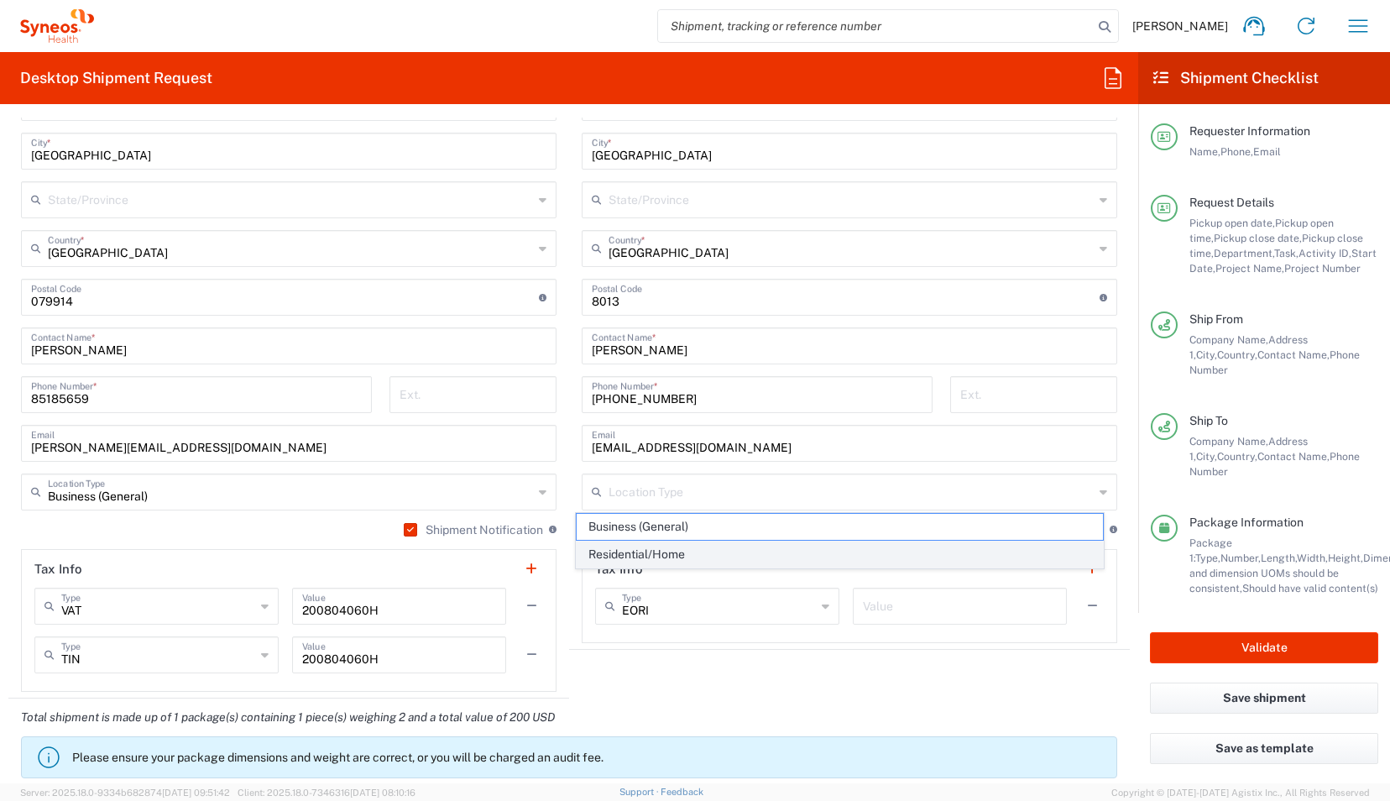
click at [760, 554] on span "Residential/Home" at bounding box center [840, 555] width 526 height 26
type input "Residential/Home"
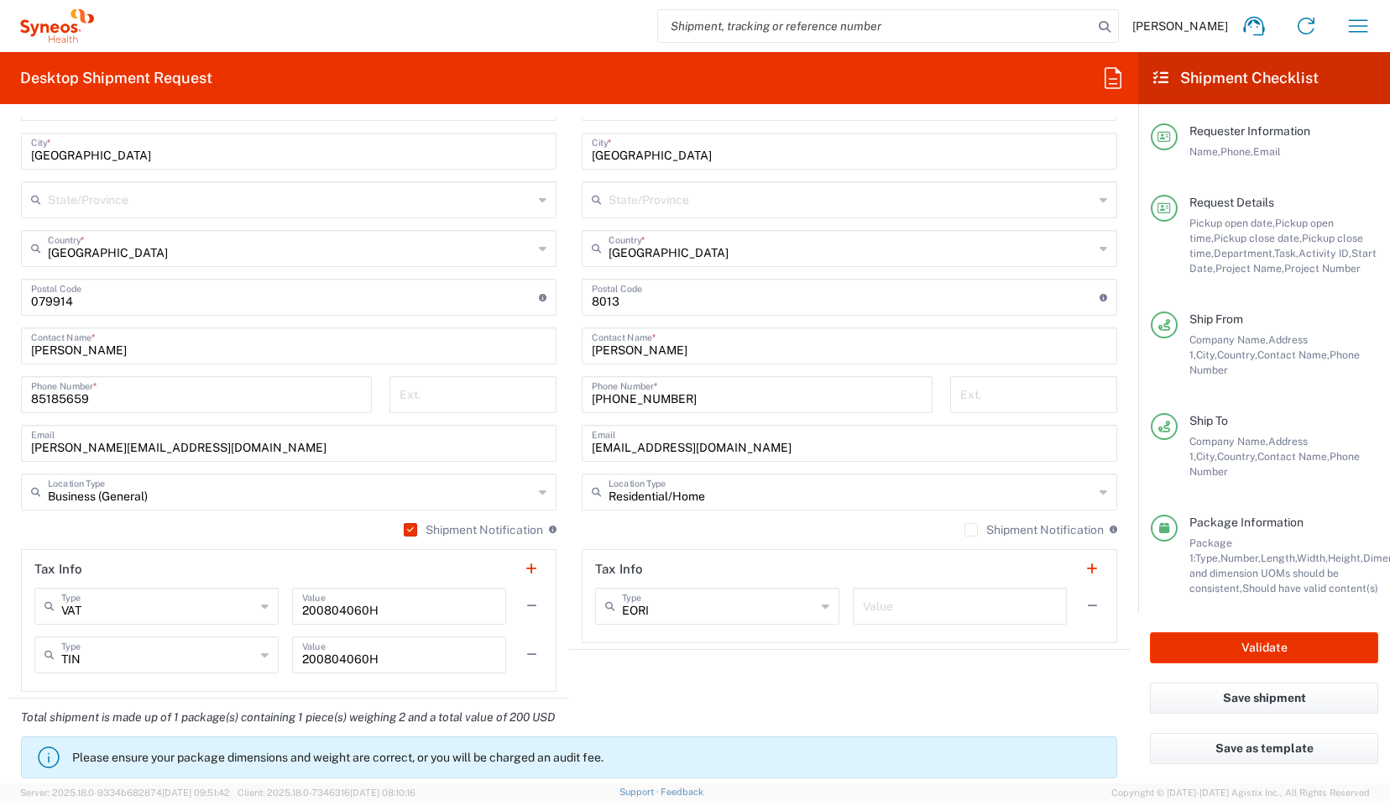
click at [965, 531] on label "Shipment Notification" at bounding box center [1034, 529] width 139 height 13
click at [971, 530] on input "Shipment Notification" at bounding box center [971, 530] width 0 height 0
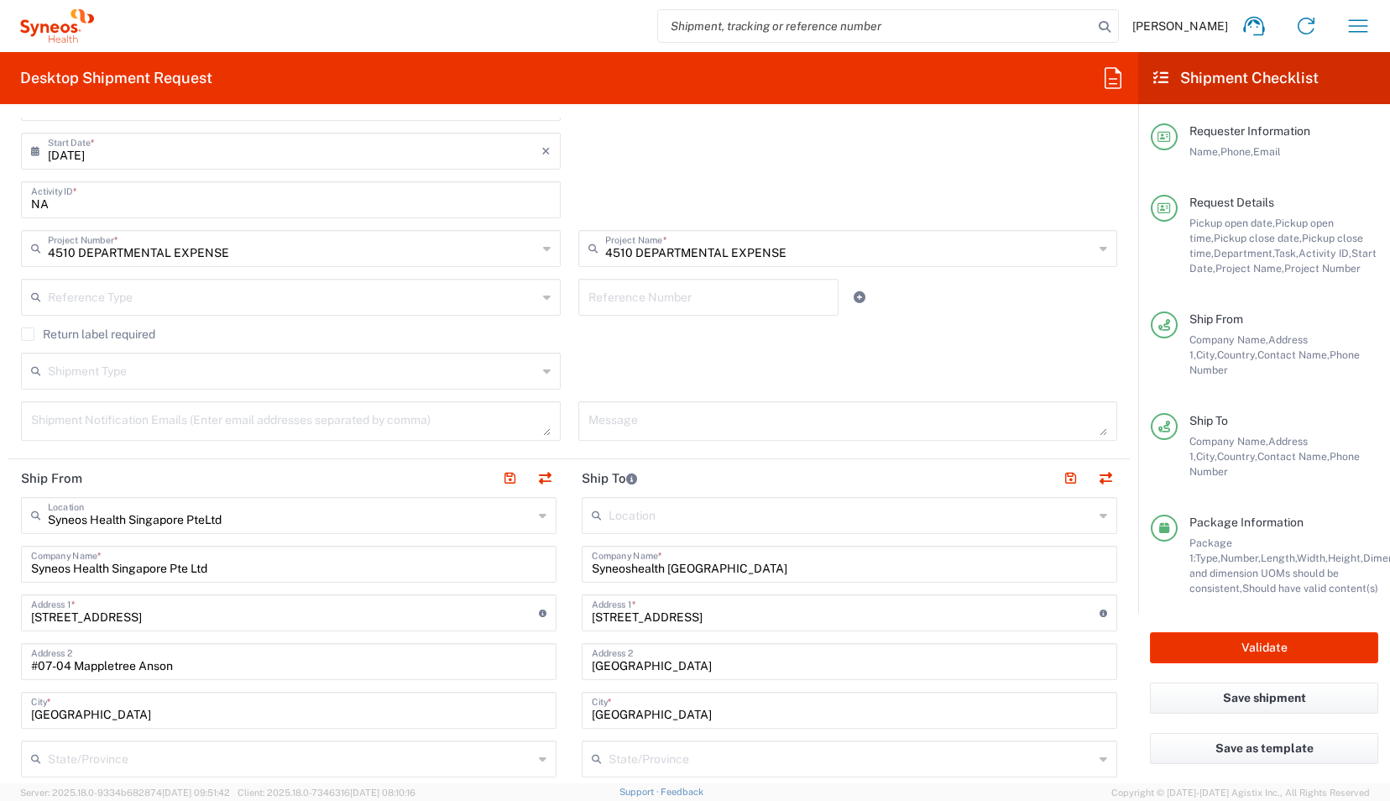
scroll to position [510, 0]
click at [257, 416] on textarea at bounding box center [291, 421] width 520 height 29
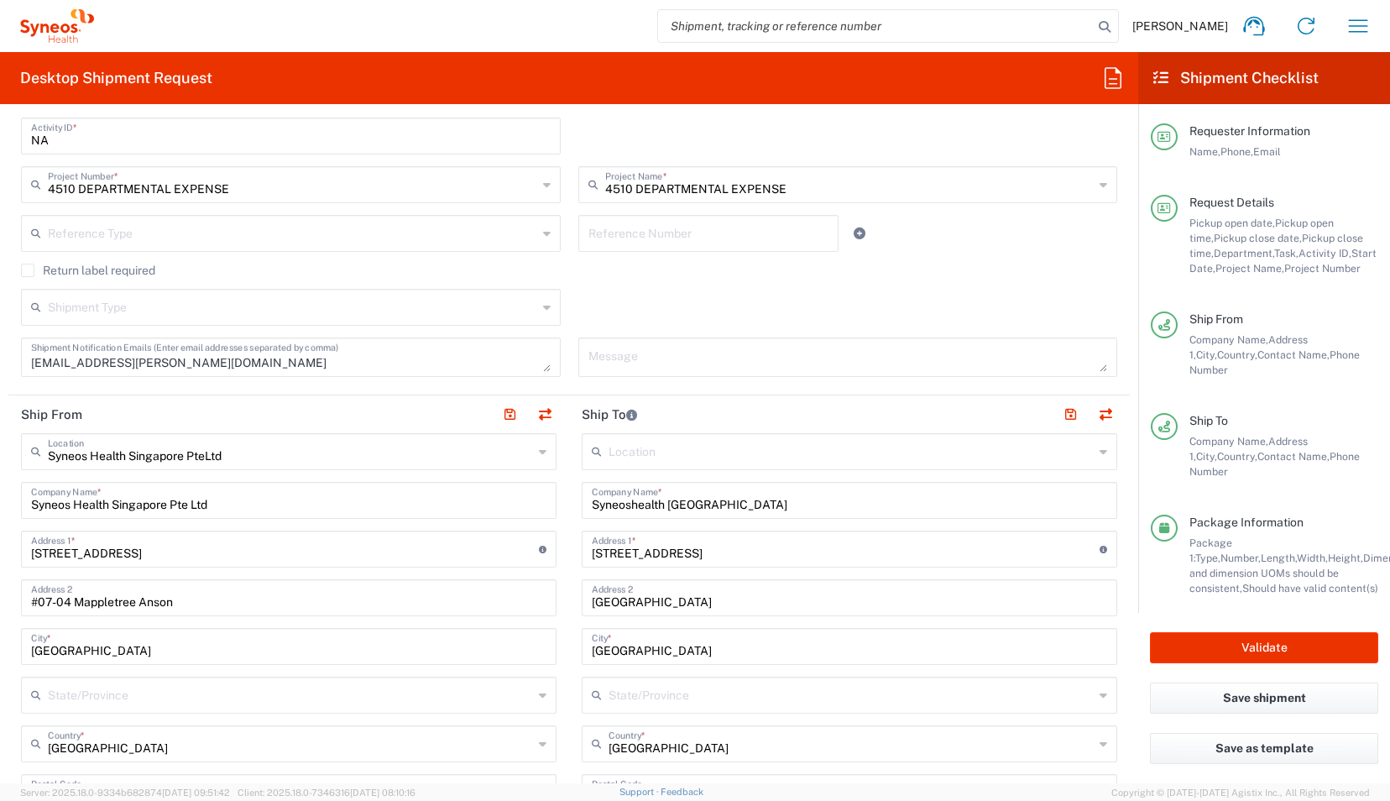
scroll to position [575, 0]
click at [55, 359] on textarea "[EMAIL_ADDRESS][PERSON_NAME][DOMAIN_NAME]" at bounding box center [291, 356] width 520 height 29
type textarea "[EMAIL_ADDRESS][PERSON_NAME][DOMAIN_NAME]"
click at [569, 513] on main "Location [PERSON_NAME] LLC-[GEOGRAPHIC_DATA] [GEOGRAPHIC_DATA] [GEOGRAPHIC_DATA…" at bounding box center [849, 784] width 561 height 705
click at [569, 536] on main "Location [PERSON_NAME] LLC-[GEOGRAPHIC_DATA] [GEOGRAPHIC_DATA] [GEOGRAPHIC_DATA…" at bounding box center [849, 784] width 561 height 705
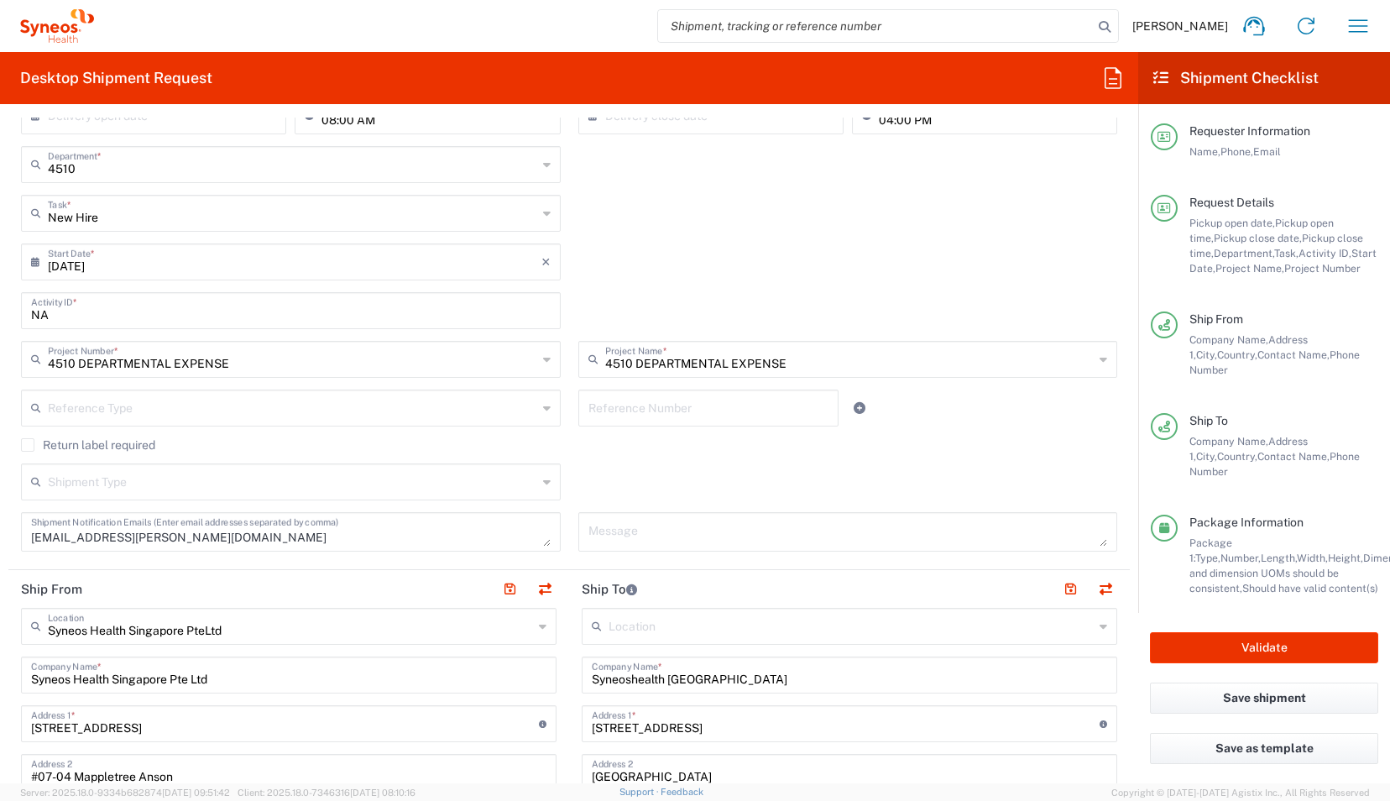
scroll to position [259, 0]
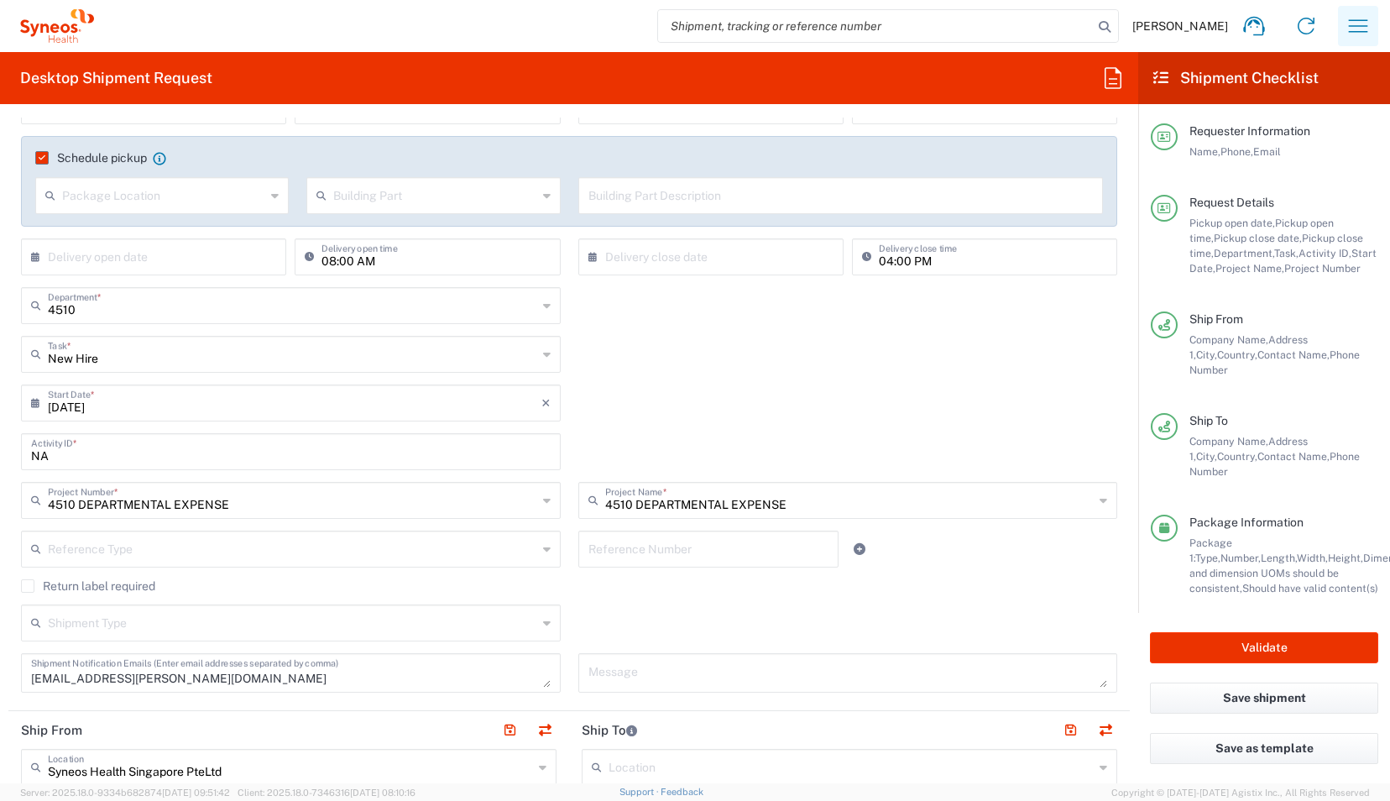
click at [1358, 22] on icon "button" at bounding box center [1358, 26] width 27 height 27
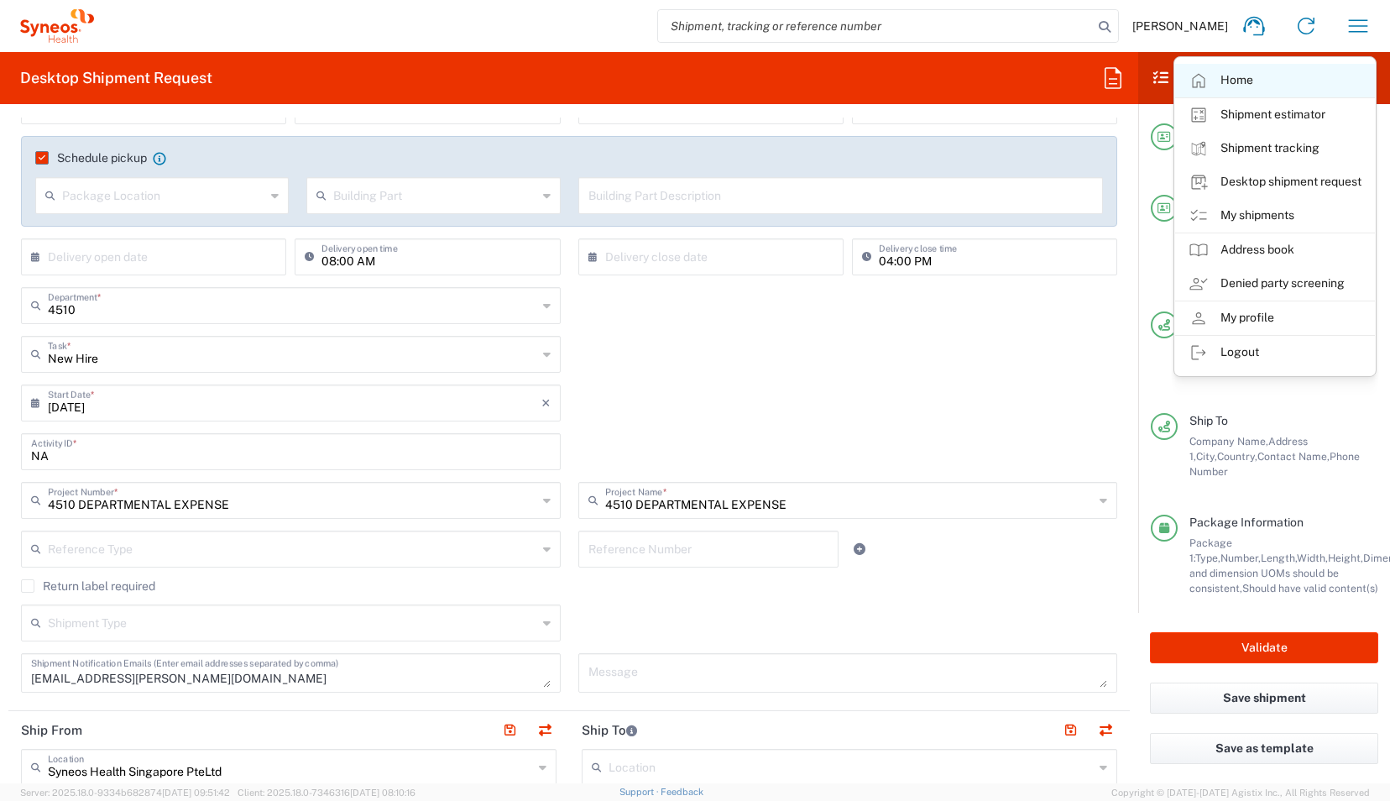
click at [1235, 79] on link "Home" at bounding box center [1275, 81] width 200 height 34
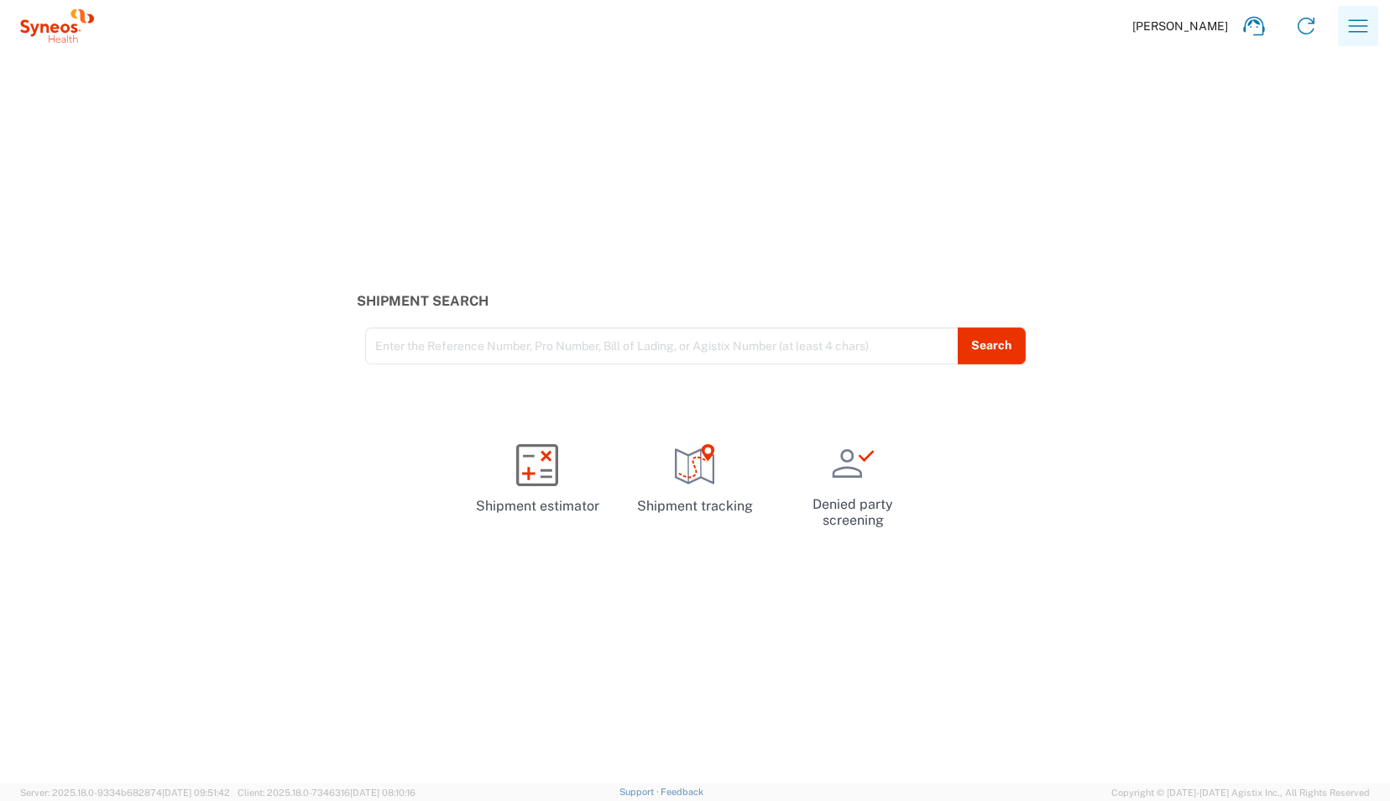
click at [1353, 29] on icon "button" at bounding box center [1358, 26] width 27 height 27
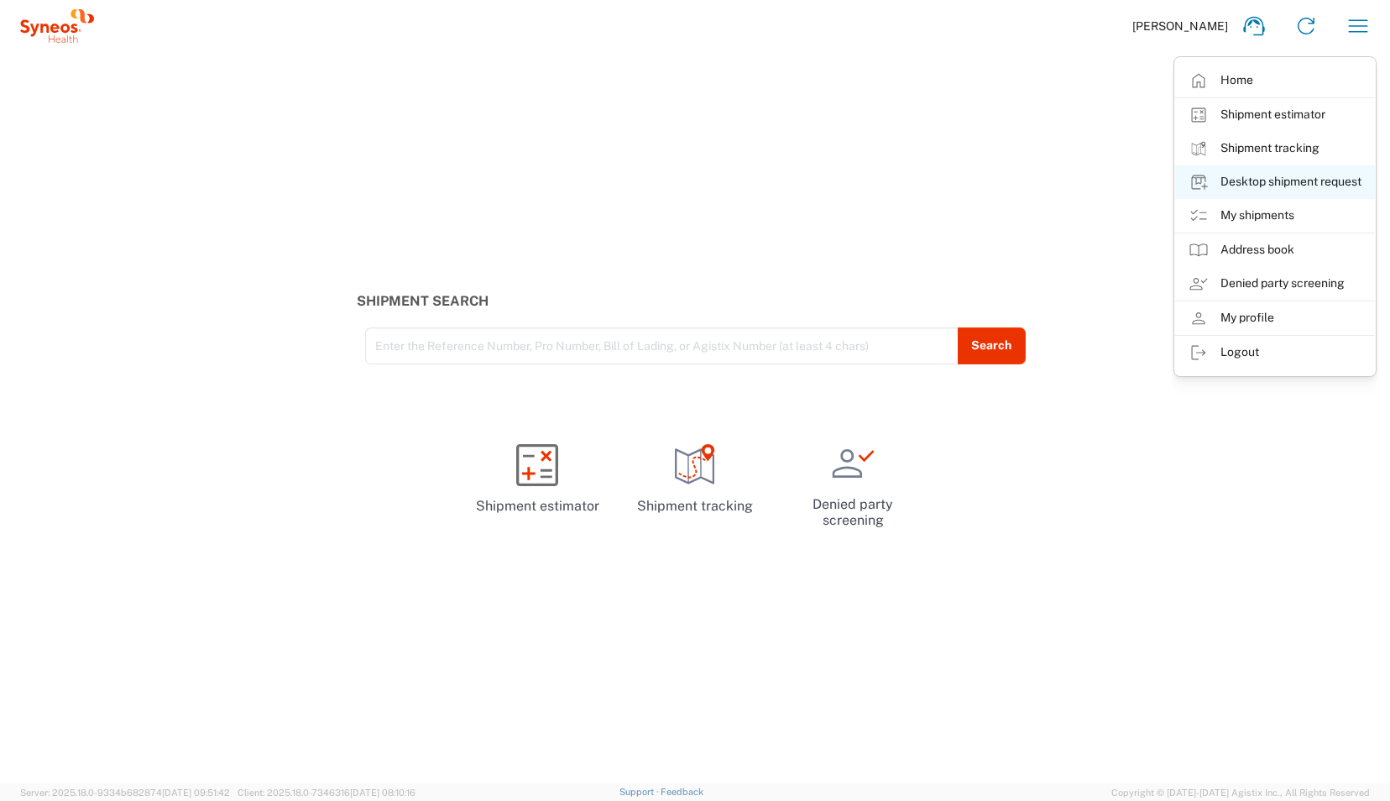
click at [1242, 175] on link "Desktop shipment request" at bounding box center [1275, 182] width 200 height 34
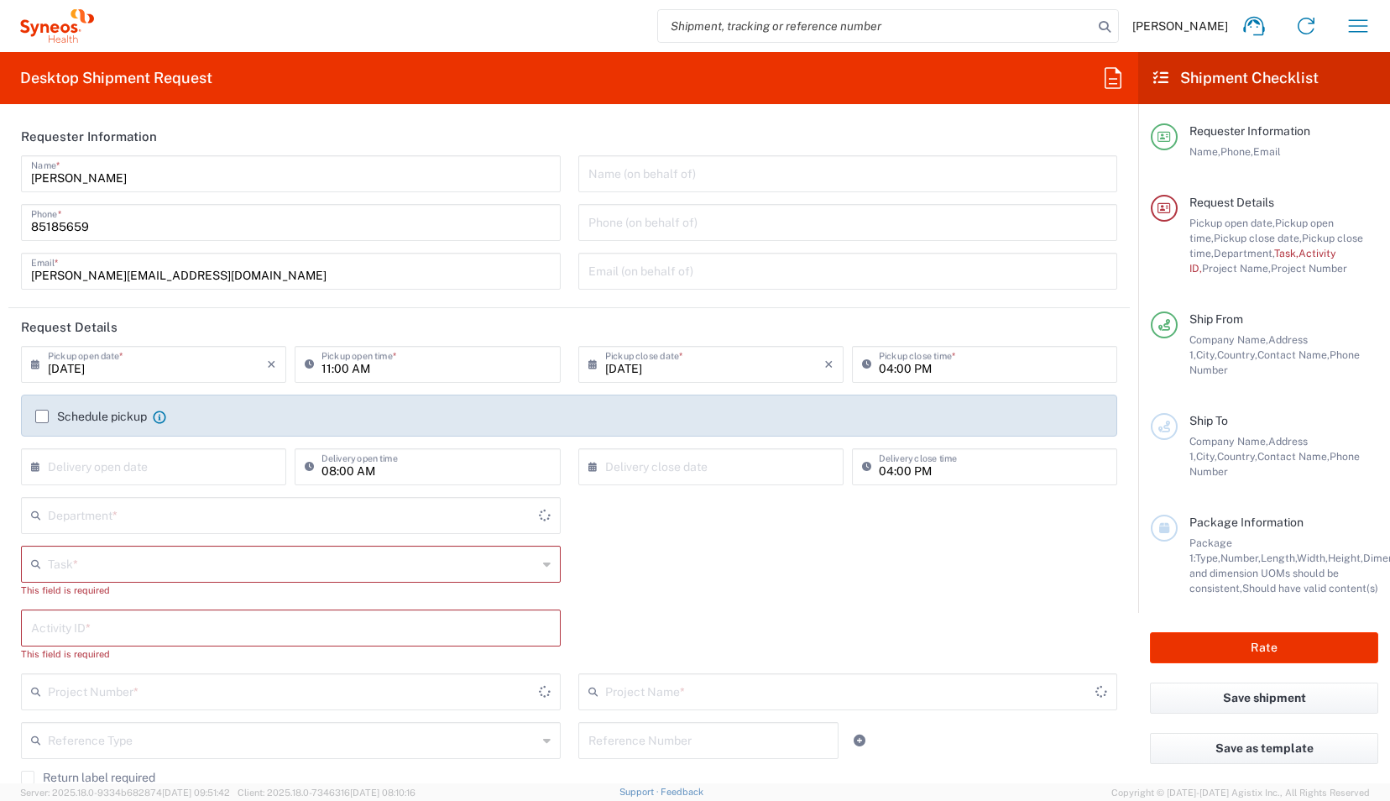
type input "4510"
click at [325, 367] on input "11:00 AM" at bounding box center [436, 362] width 228 height 29
click at [358, 368] on input "02:00 AM" at bounding box center [436, 362] width 228 height 29
type input "02:00 PM"
click at [881, 366] on input "04:00 PM" at bounding box center [993, 362] width 228 height 29
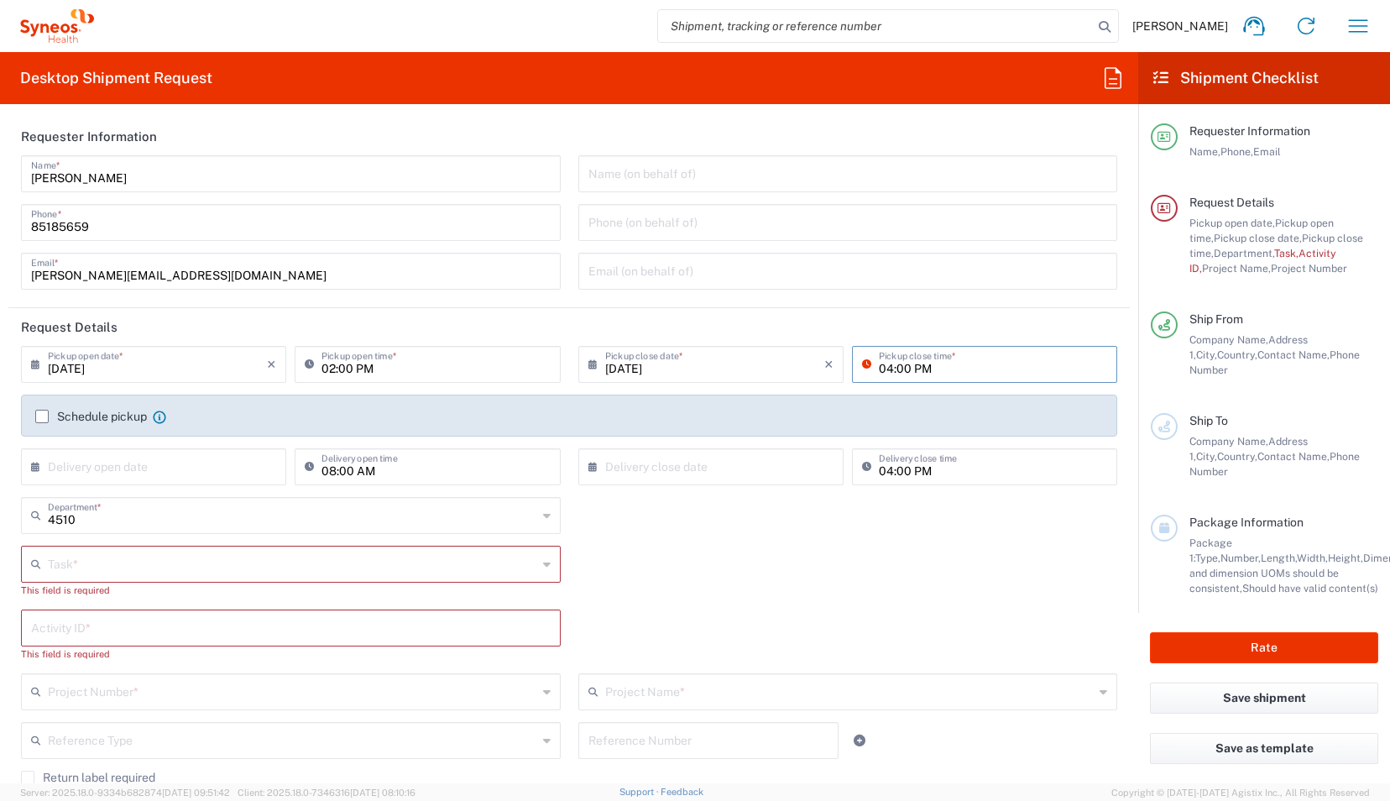
click at [881, 366] on input "04:00 PM" at bounding box center [993, 362] width 228 height 29
click at [959, 362] on input "05:00 PM" at bounding box center [993, 362] width 228 height 29
type input "05:00 PM"
click at [44, 419] on label "Schedule pickup" at bounding box center [91, 416] width 112 height 13
click at [42, 416] on input "Schedule pickup" at bounding box center [42, 416] width 0 height 0
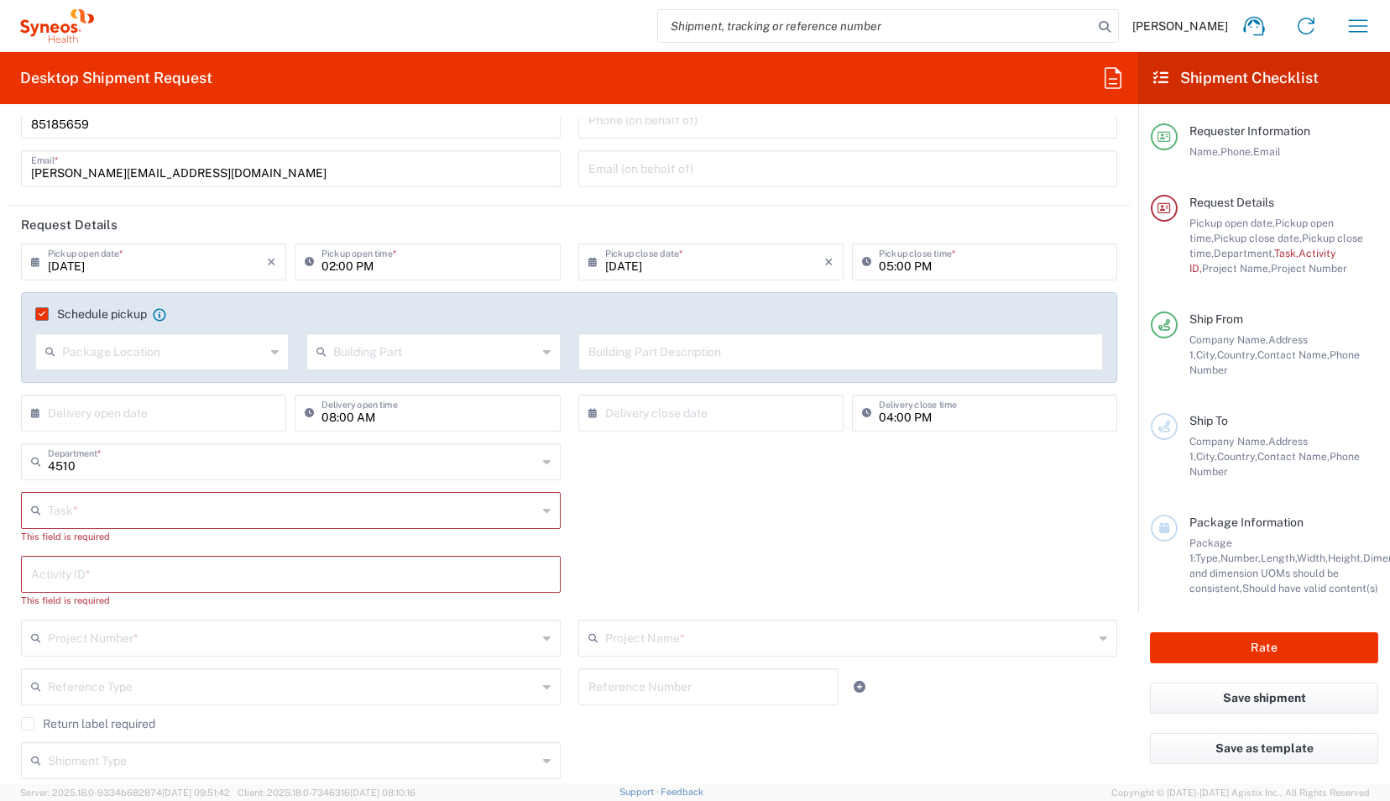
scroll to position [131, 0]
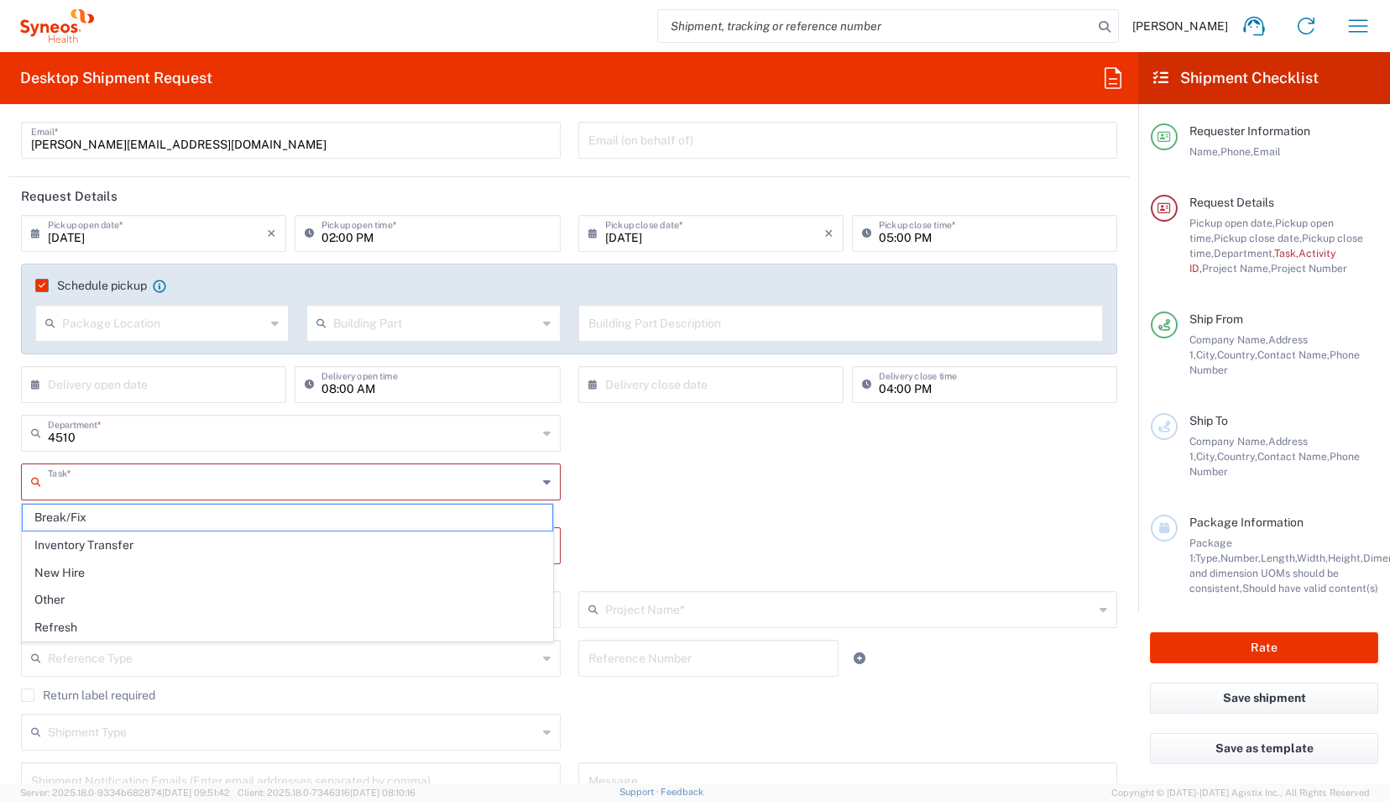
click at [129, 475] on input "text" at bounding box center [292, 480] width 489 height 29
click at [149, 570] on span "New Hire" at bounding box center [288, 573] width 530 height 26
type input "New Hire"
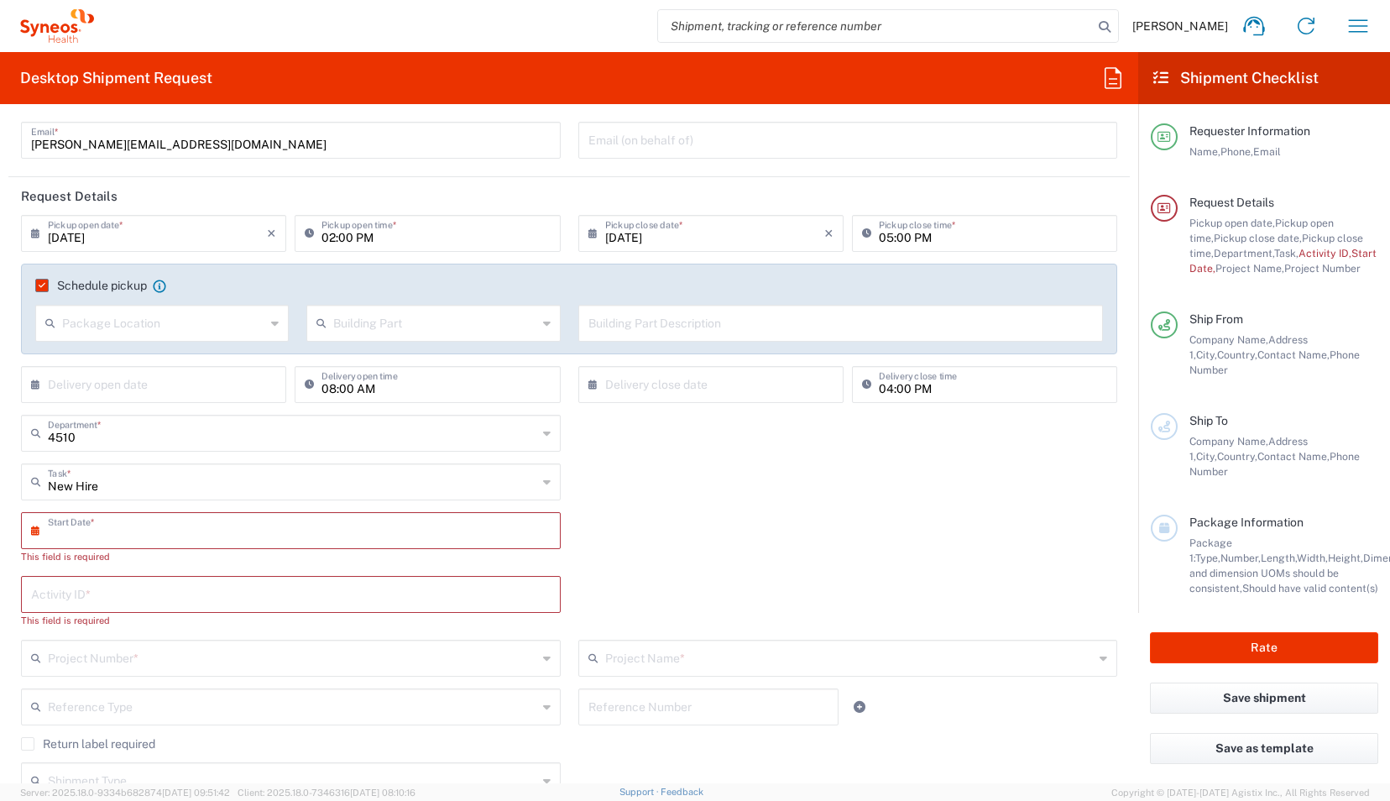
click at [67, 531] on input "text" at bounding box center [295, 529] width 494 height 29
click at [297, 610] on span "3" at bounding box center [292, 611] width 25 height 24
type input "[DATE]"
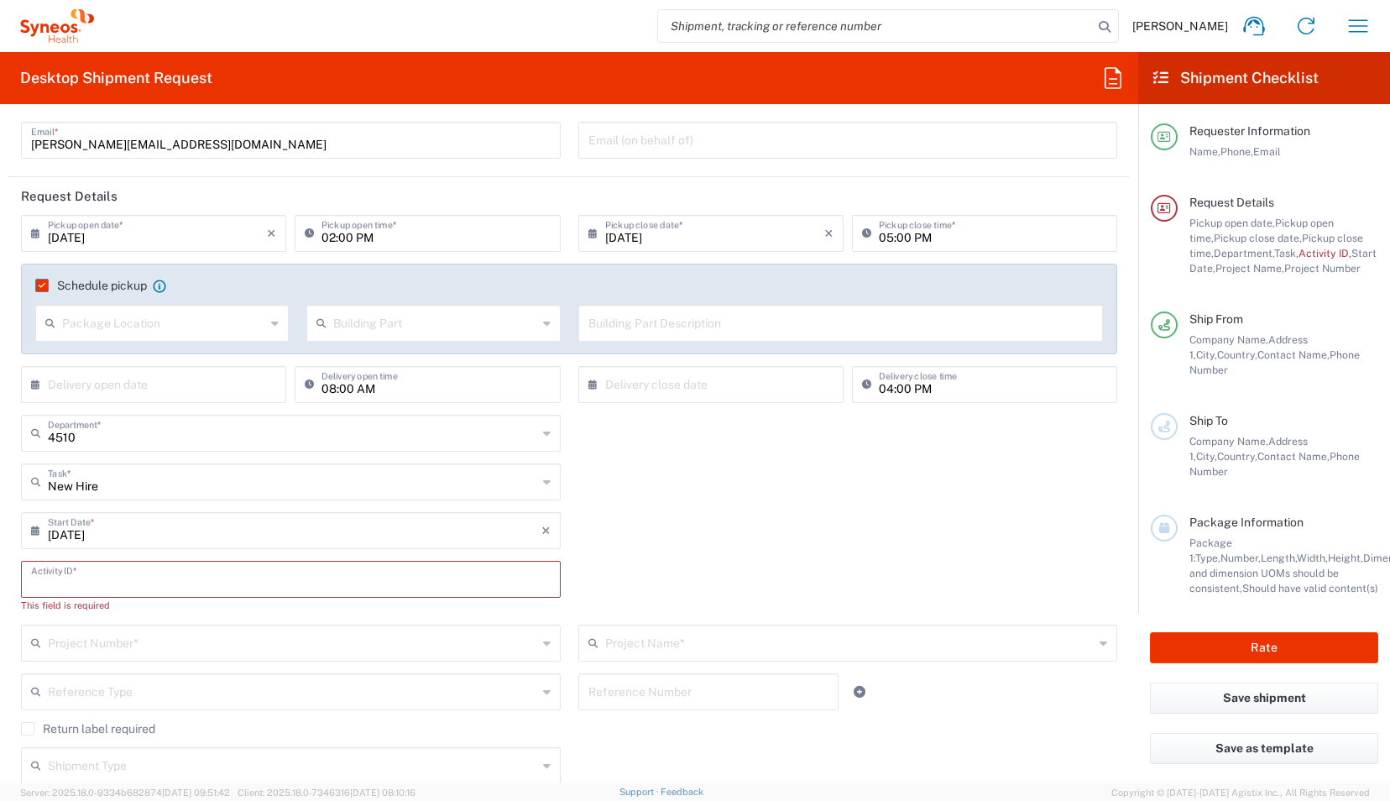
click at [178, 580] on input "text" at bounding box center [291, 577] width 520 height 29
type input "NA"
click at [599, 552] on div "[DATE] × Start Date * Cancel Apply" at bounding box center [570, 536] width 1114 height 49
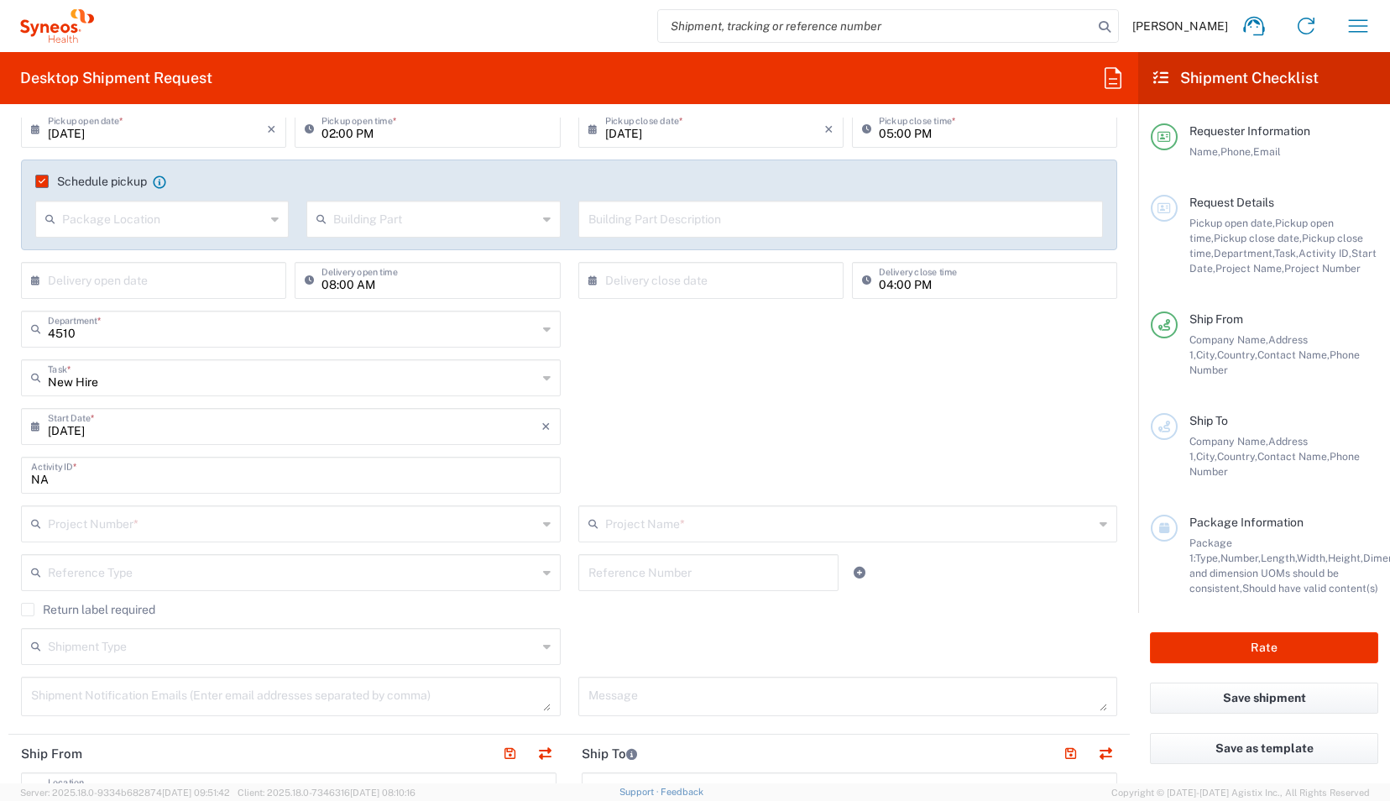
scroll to position [272, 0]
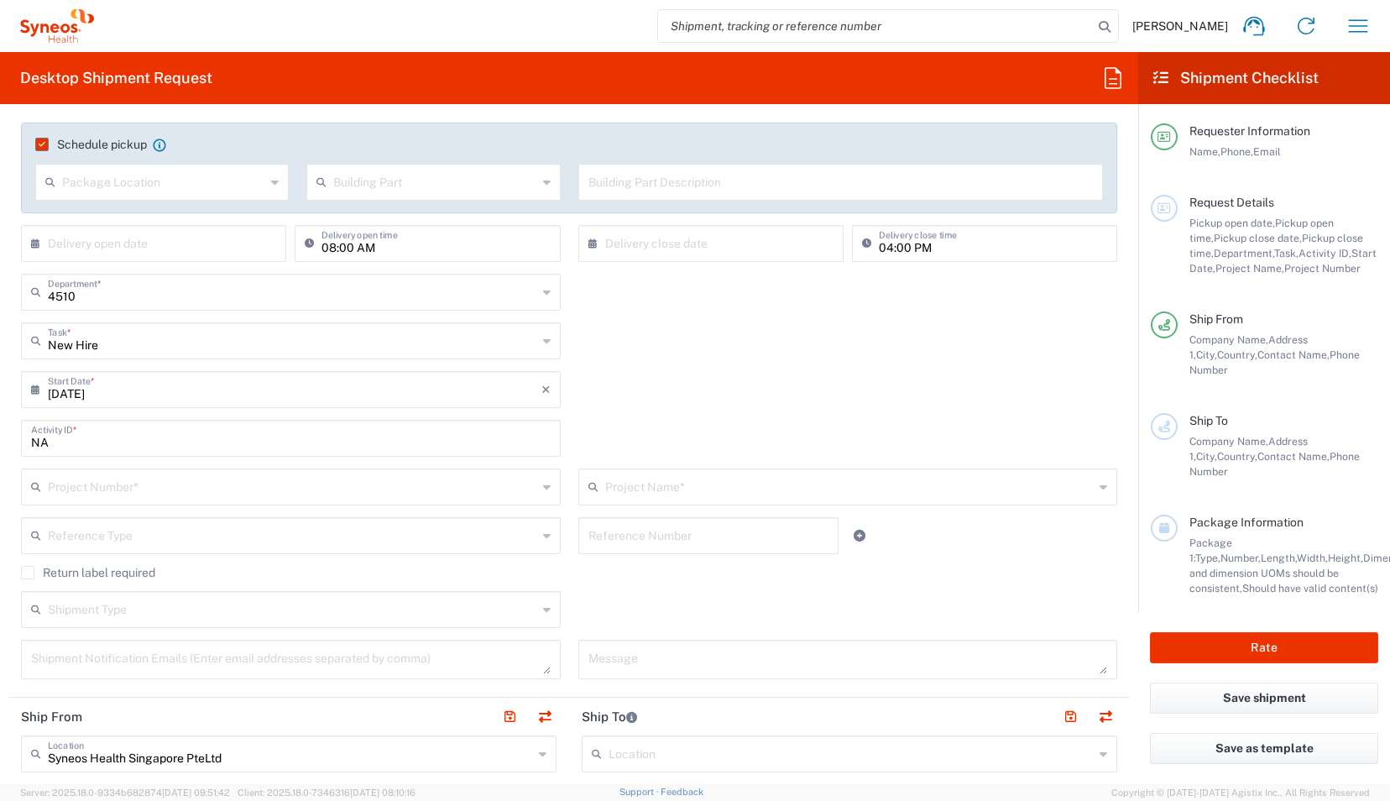
click at [158, 492] on input "text" at bounding box center [292, 485] width 489 height 29
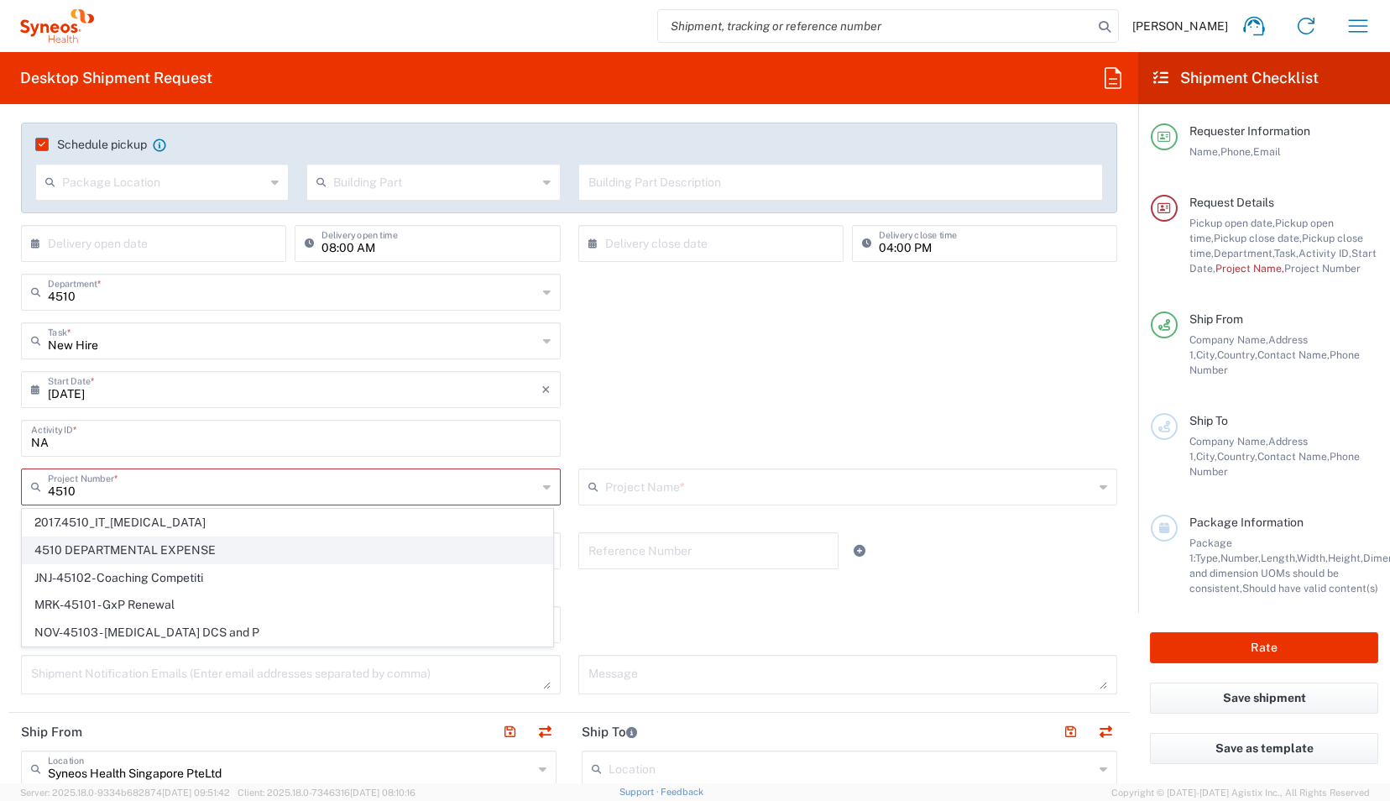
click at [154, 544] on span "4510 DEPARTMENTAL EXPENSE" at bounding box center [288, 550] width 530 height 26
type input "4510 DEPARTMENTAL EXPENSE"
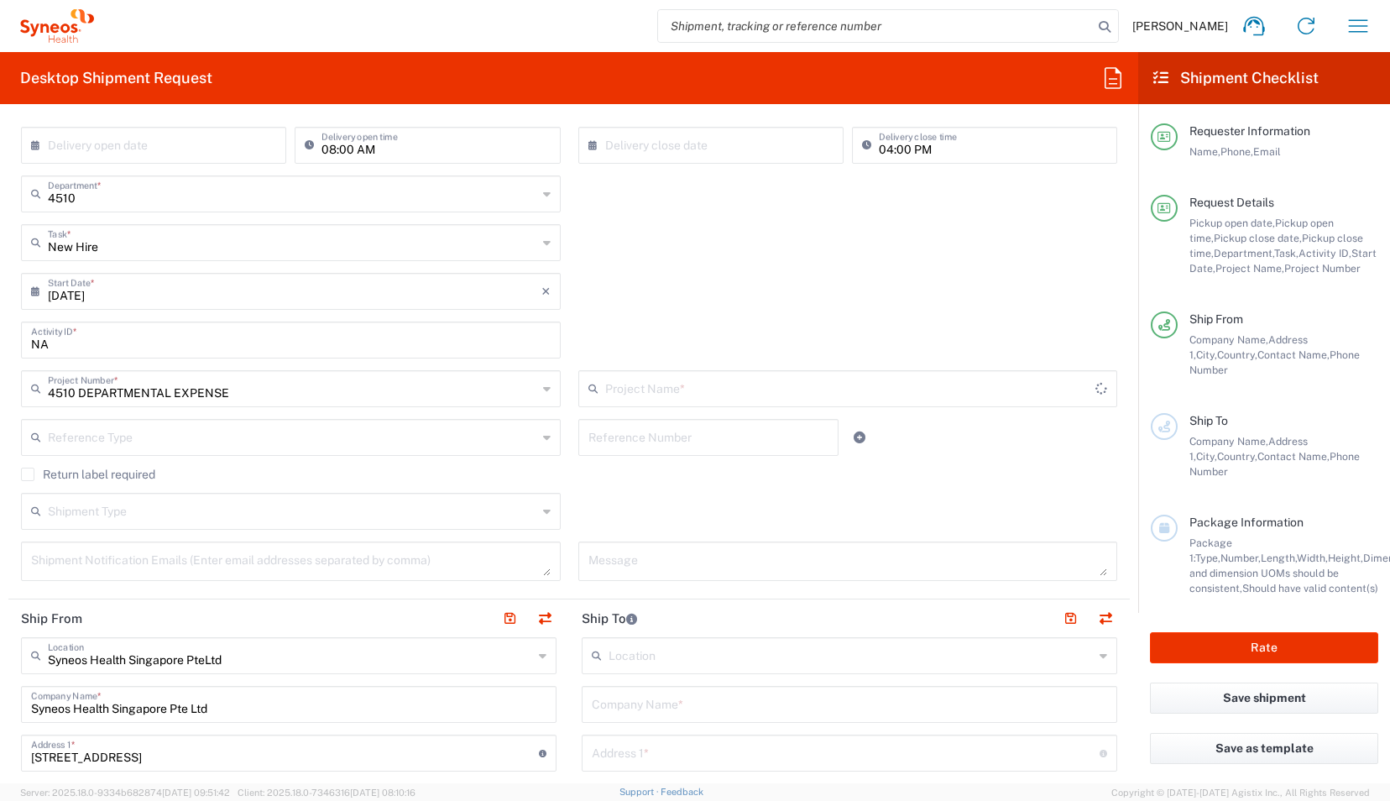
type input "4510 DEPARTMENTAL EXPENSE"
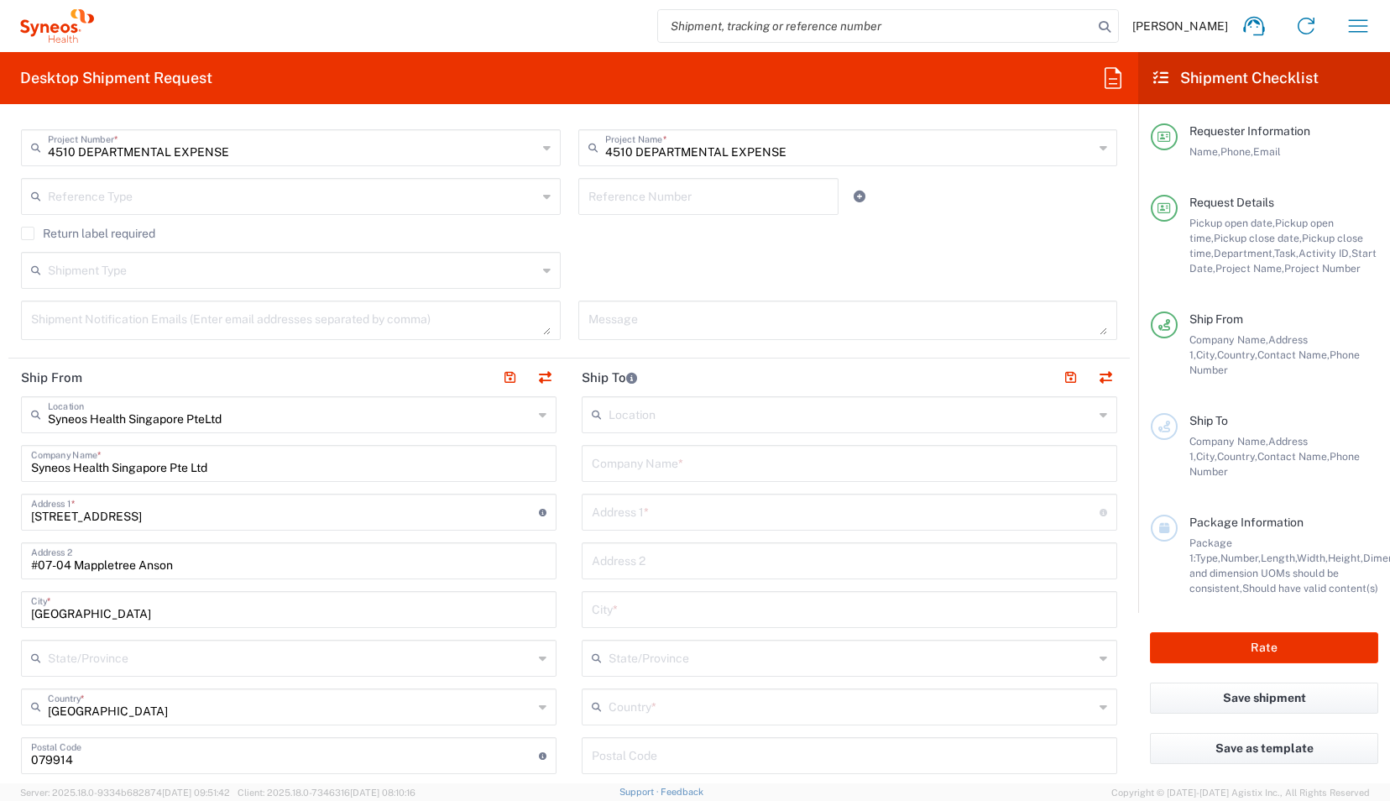
scroll to position [671, 0]
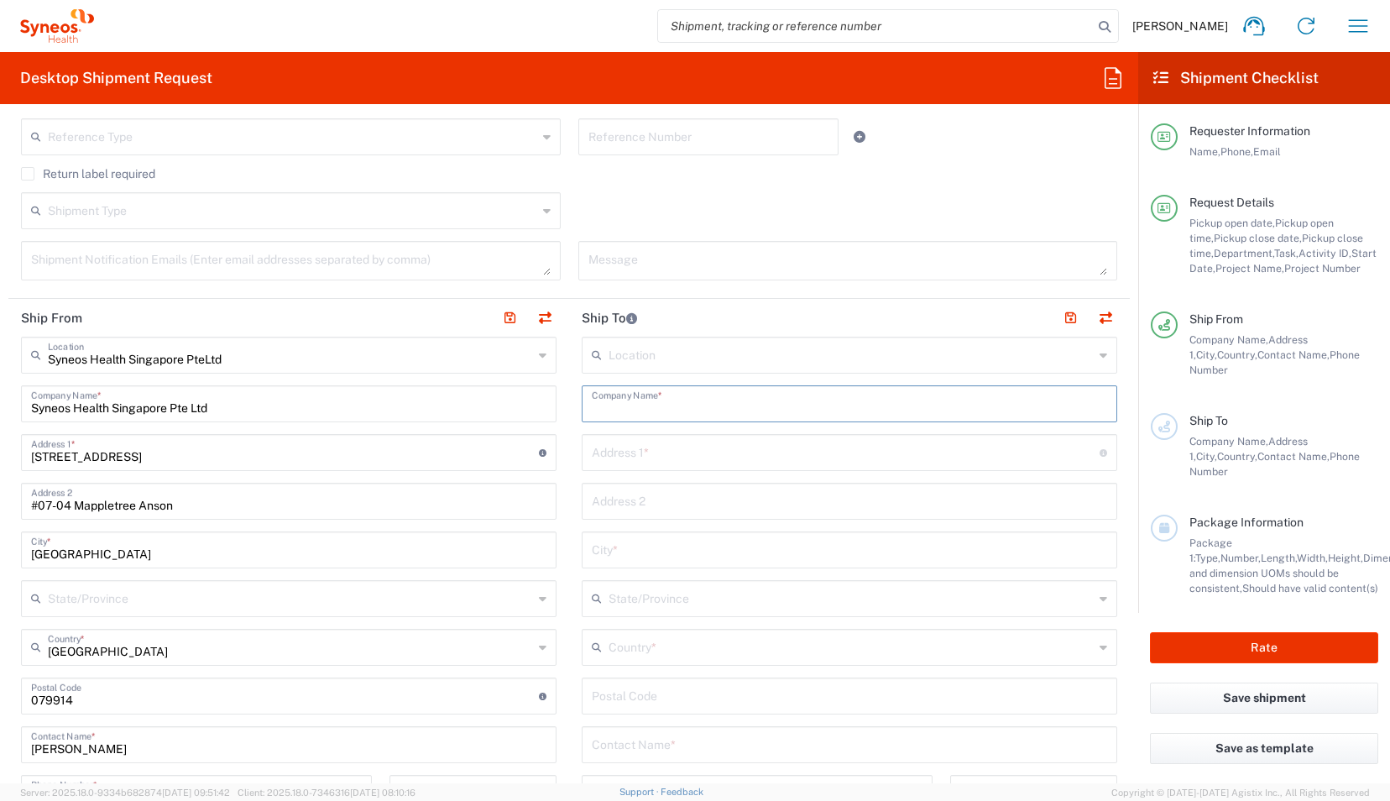
click at [651, 405] on input "text" at bounding box center [850, 402] width 516 height 29
type input "Syneoshealth [GEOGRAPHIC_DATA]"
click at [638, 452] on input "text" at bounding box center [846, 451] width 508 height 29
type input "[STREET_ADDRESS]"
type input "[GEOGRAPHIC_DATA]"
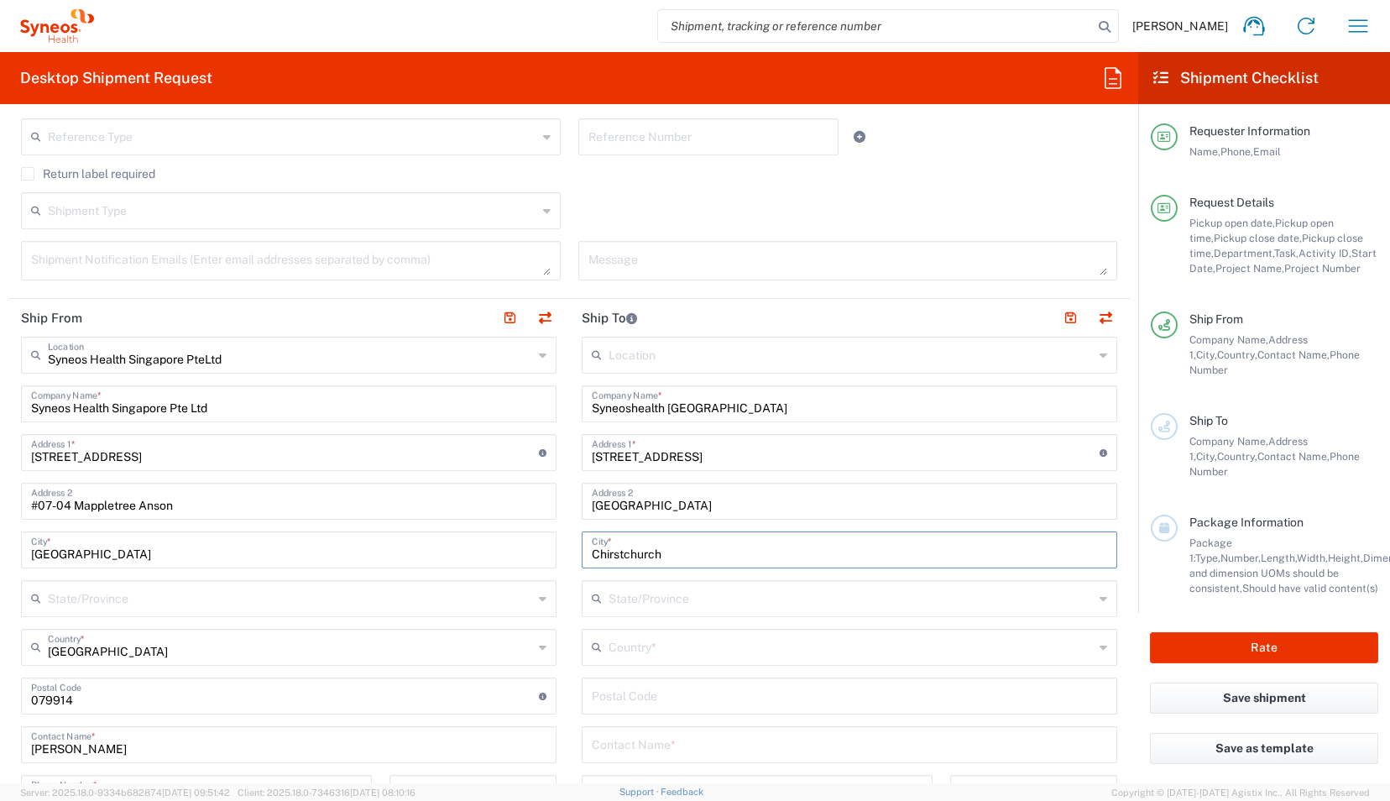
type input "Chirstchurch"
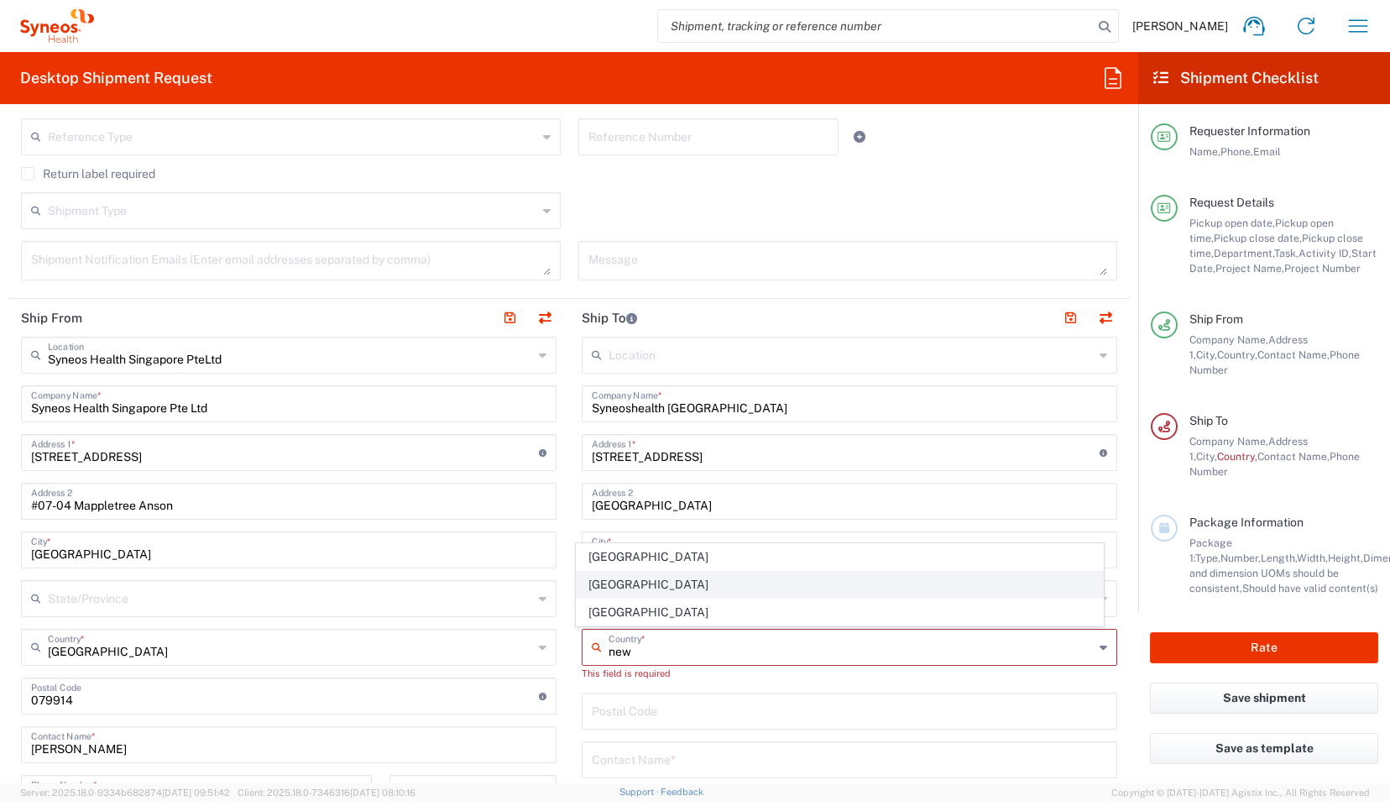
click at [611, 578] on span "[GEOGRAPHIC_DATA]" at bounding box center [840, 585] width 526 height 26
type input "[GEOGRAPHIC_DATA]"
type input "Sender/Shipper"
type input "Delivery Duty Paid"
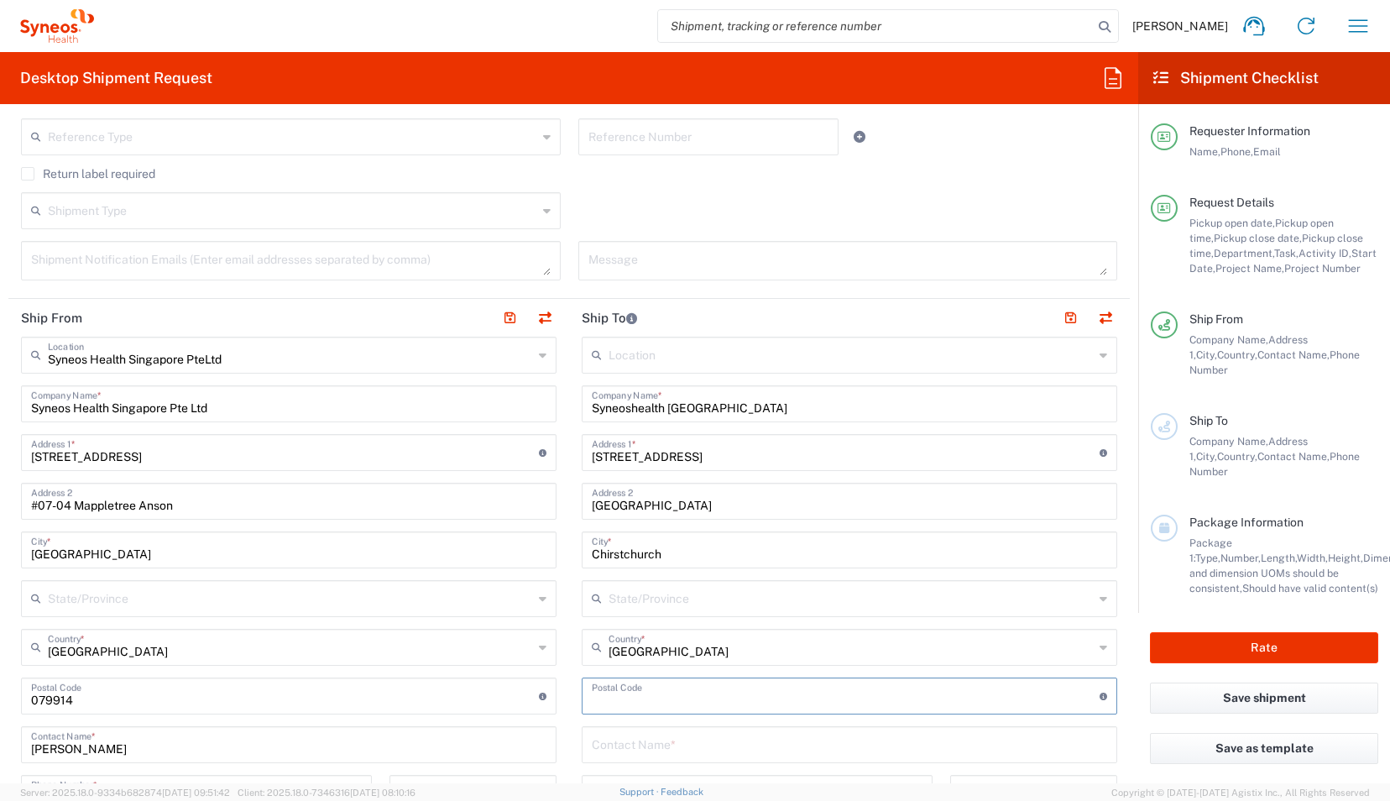
click at [639, 694] on input "undefined" at bounding box center [846, 694] width 508 height 29
type input "8013"
click at [640, 741] on input "text" at bounding box center [850, 743] width 516 height 29
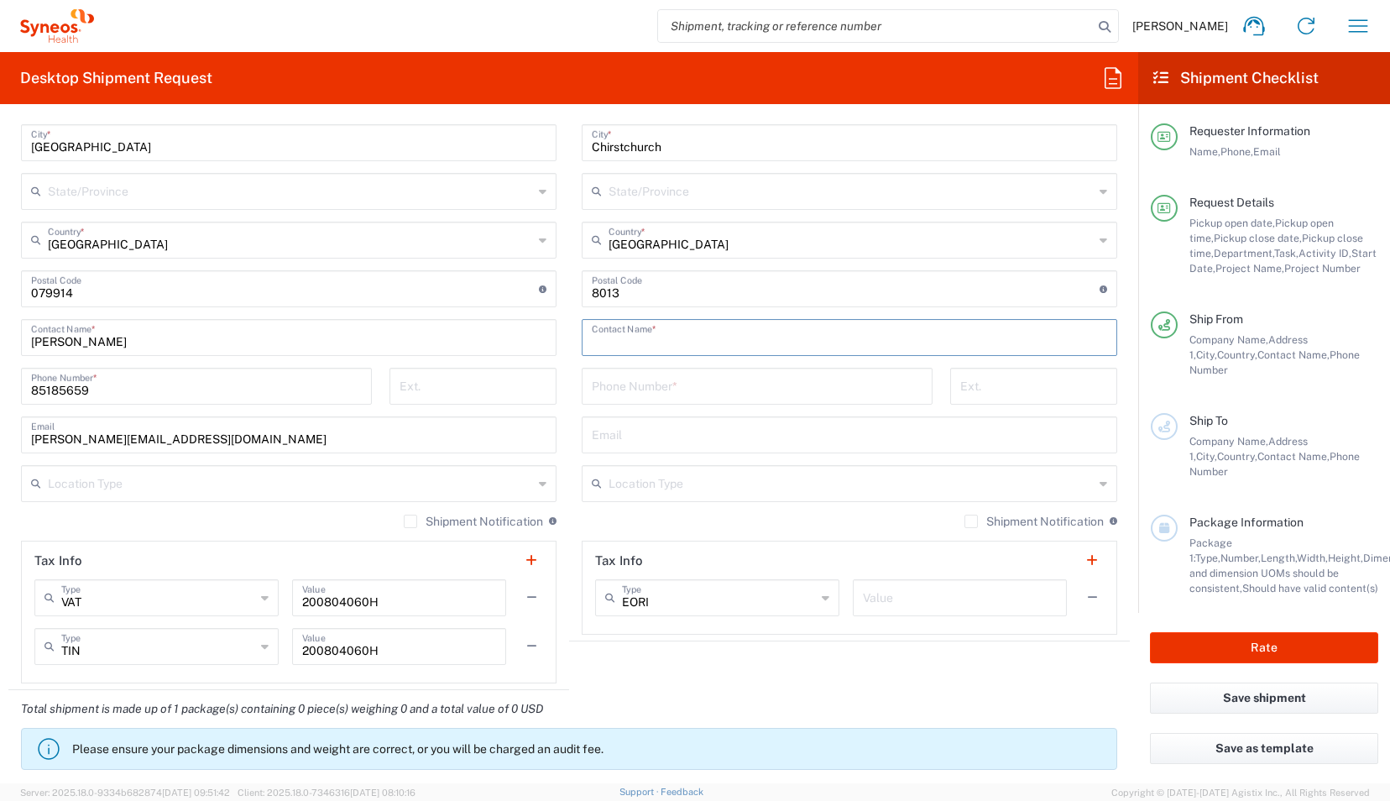
scroll to position [1079, 0]
type input "[PERSON_NAME]"
click at [665, 388] on input "tel" at bounding box center [757, 383] width 331 height 29
type input "0272212268"
click at [600, 430] on input "text" at bounding box center [850, 432] width 516 height 29
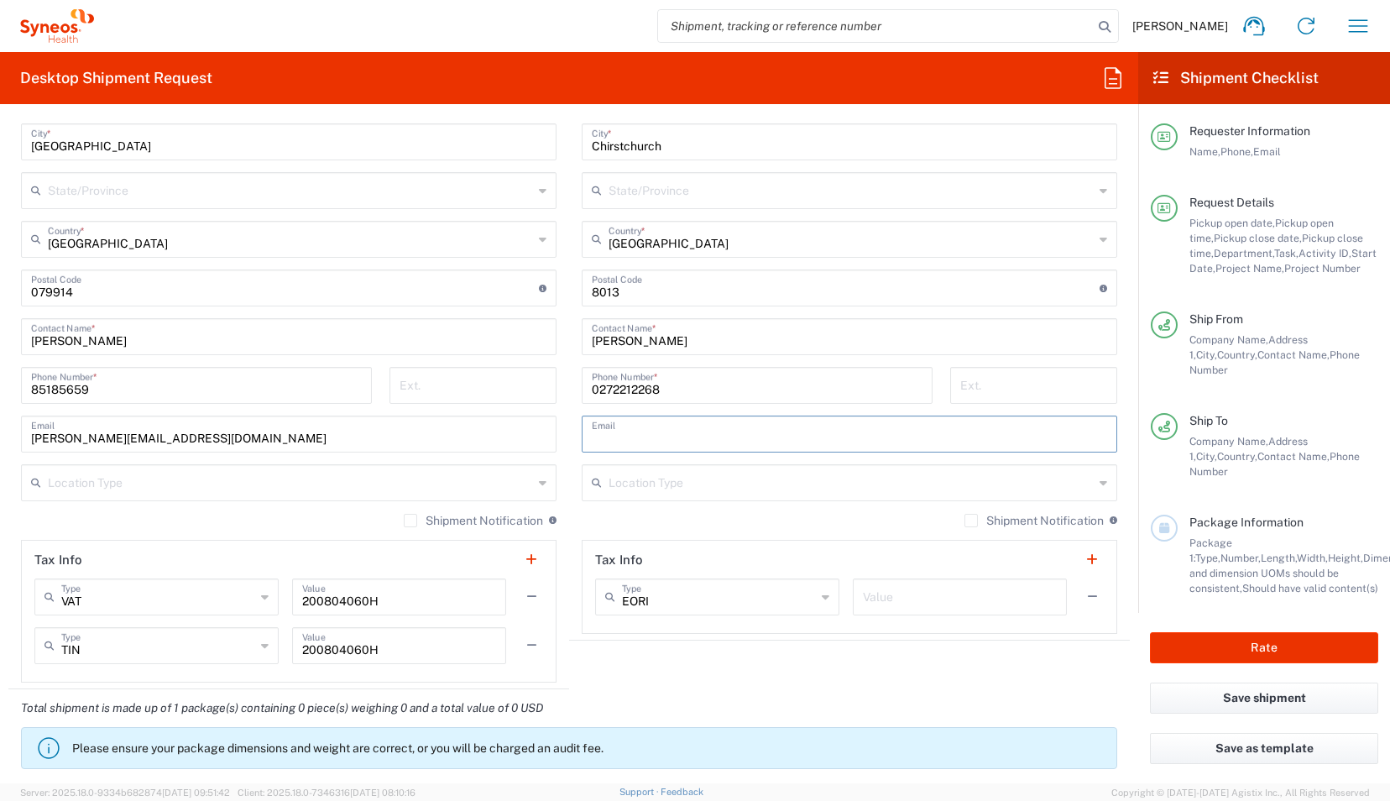
type input "[EMAIL_ADDRESS][DOMAIN_NAME]"
type input "Business (General)"
type input "Residential/Home"
type input "Your Packaging"
type input "1"
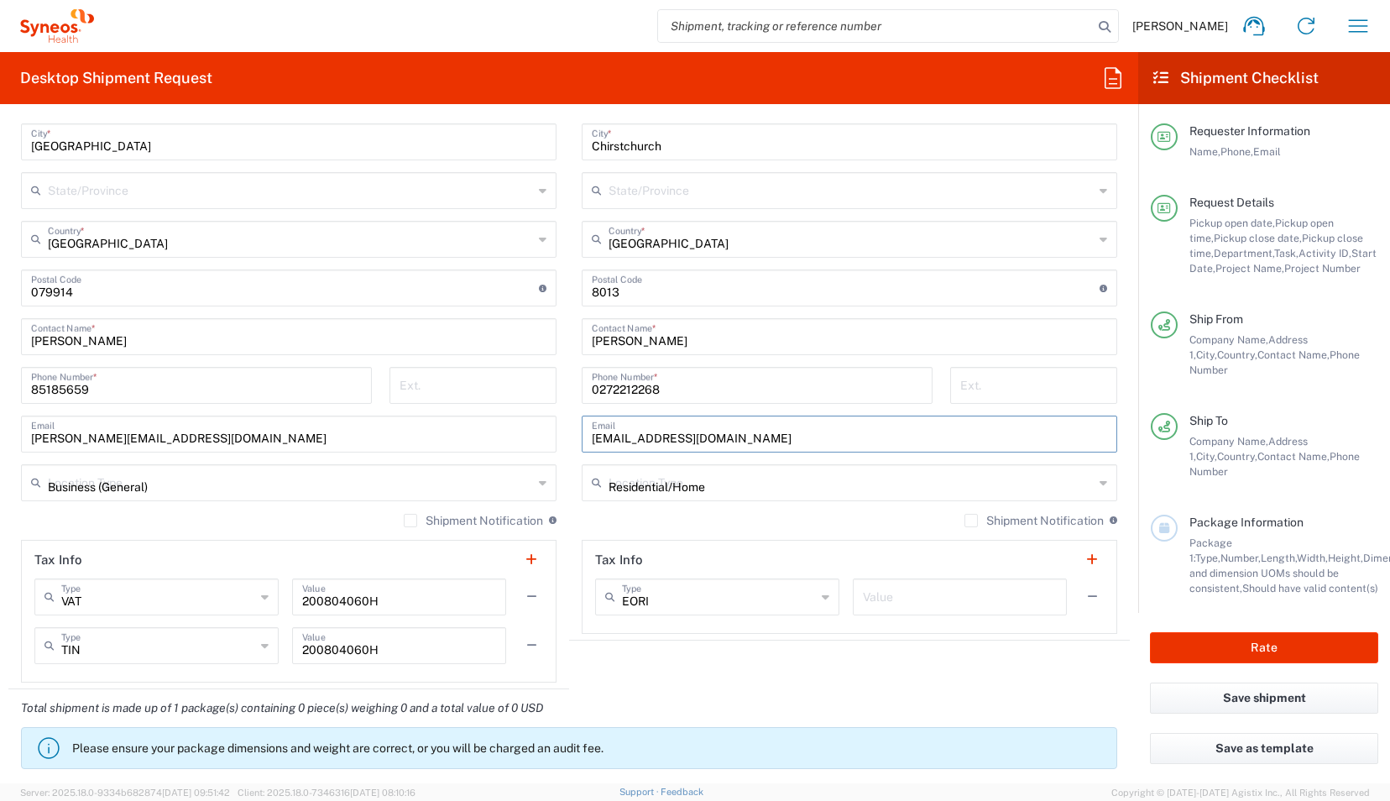
type input "45"
type input "38"
type input "8"
type input "cm"
type input "2"
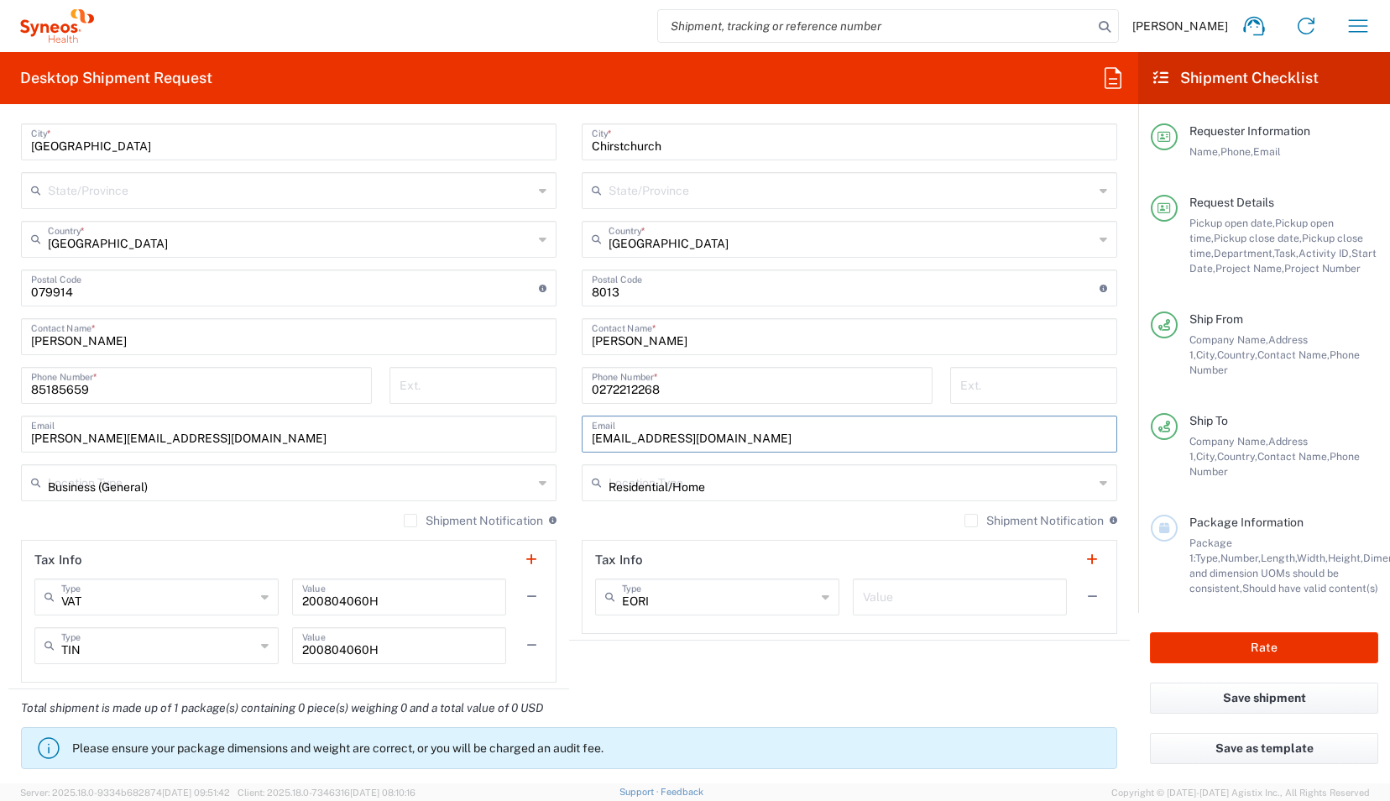
type input "kgs"
type input "Adult Signature Required"
type input "Not Sold"
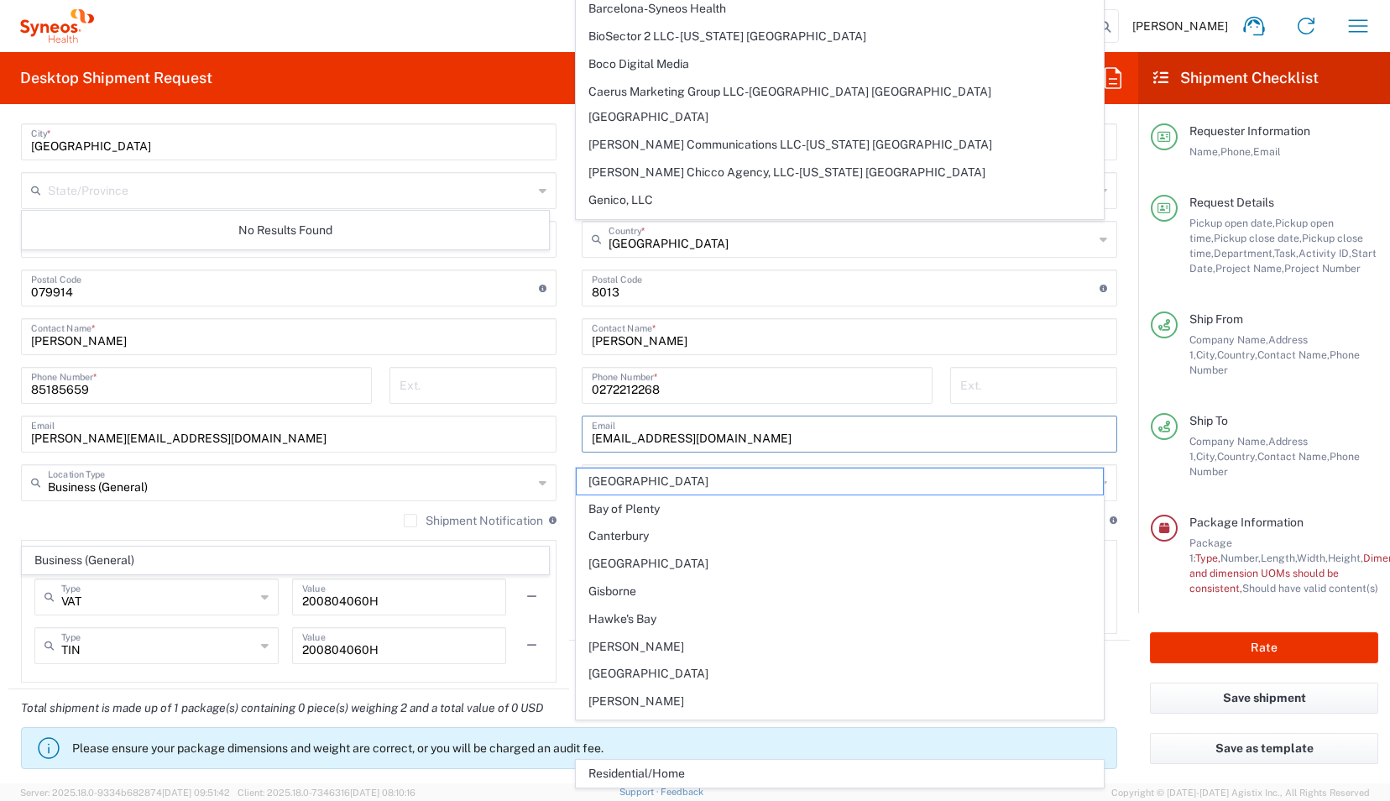
scroll to position [1560, 0]
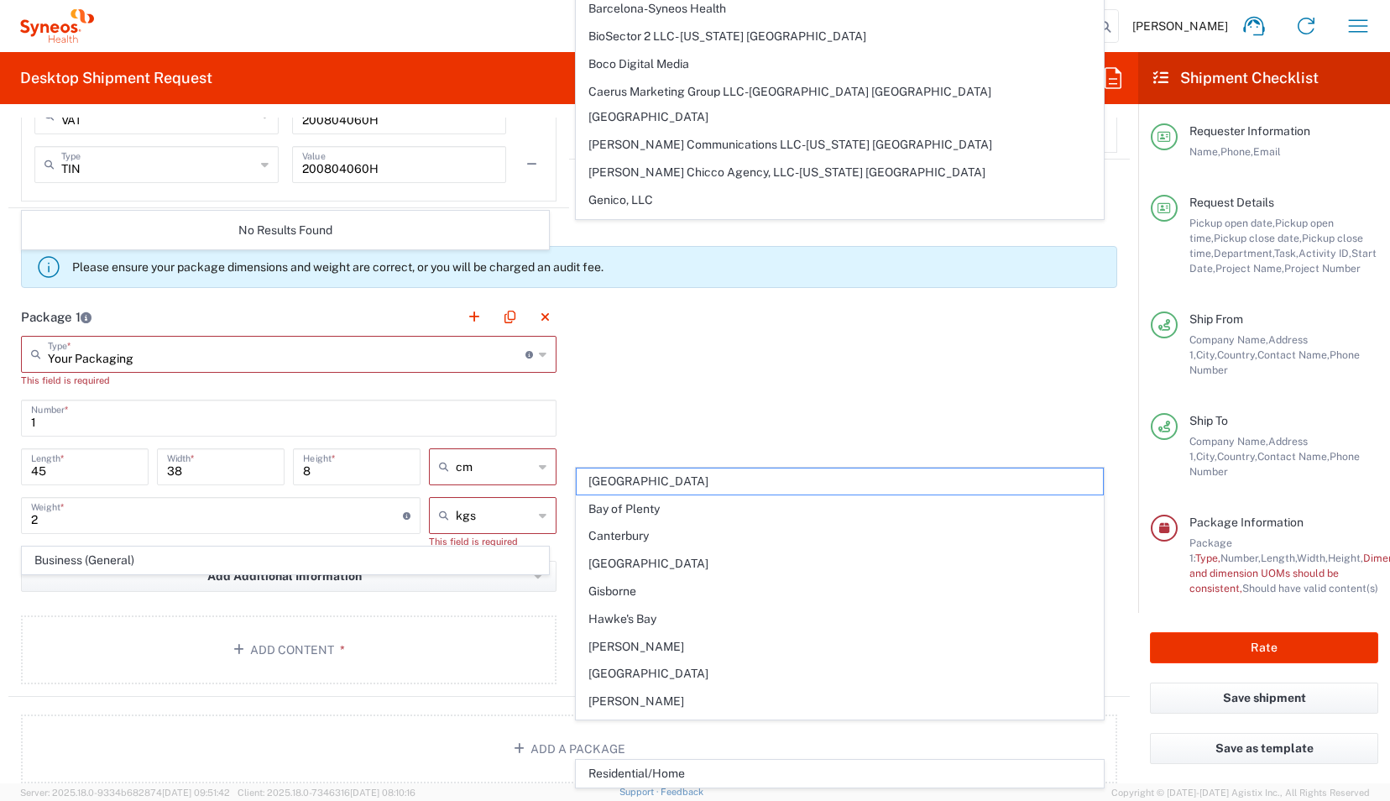
click at [566, 359] on div "Package 1 Your Packaging Type * Material used to package goods Your Packaging T…" at bounding box center [569, 497] width 1122 height 399
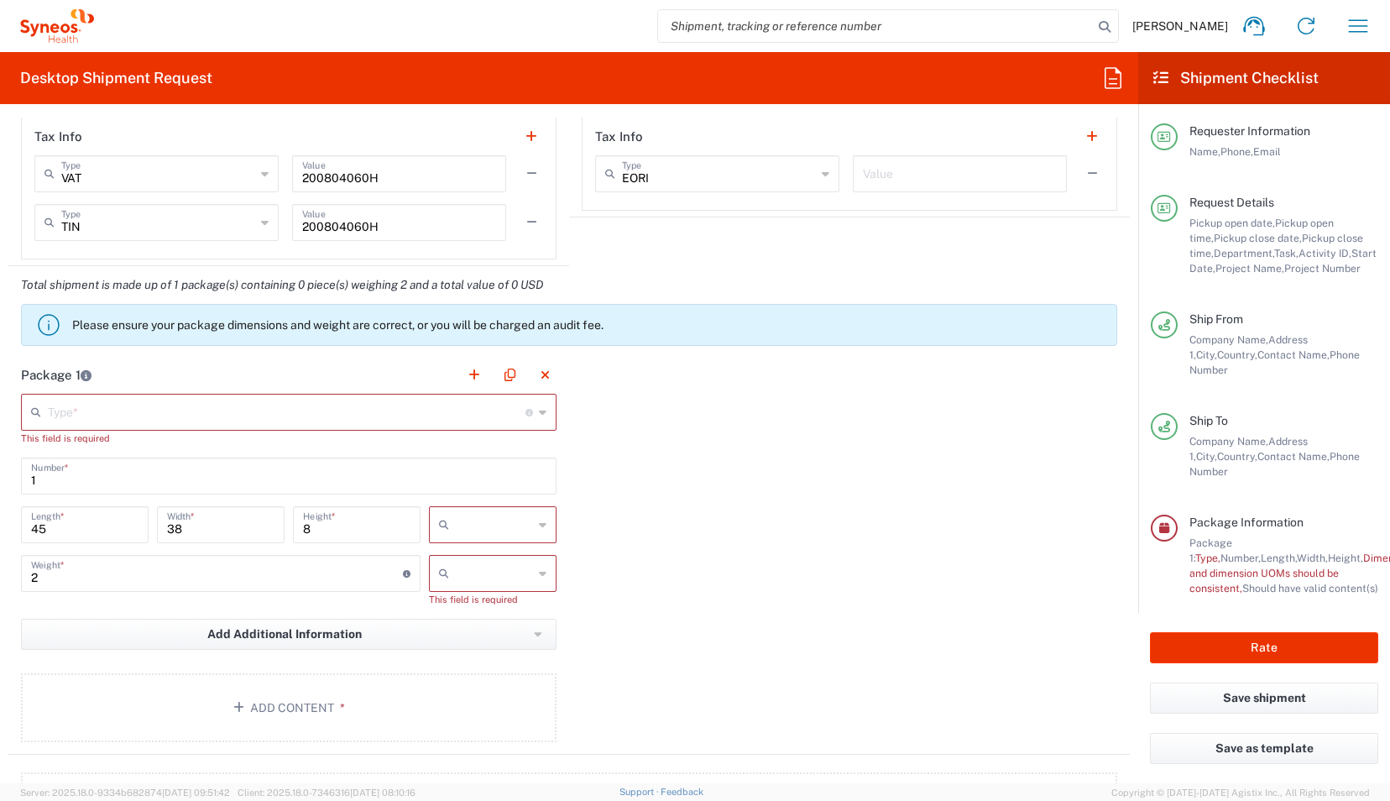
scroll to position [1503, 0]
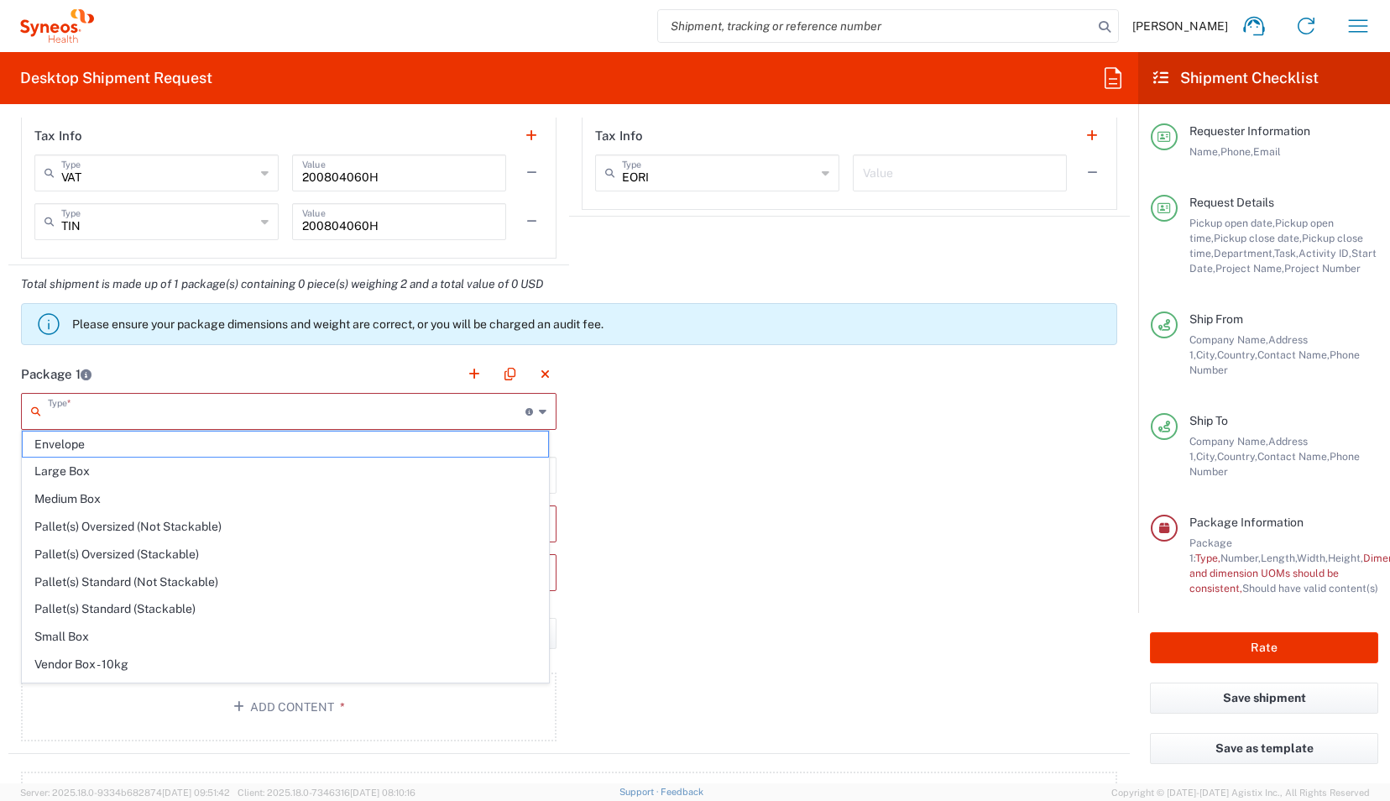
click at [291, 402] on input "text" at bounding box center [287, 409] width 478 height 29
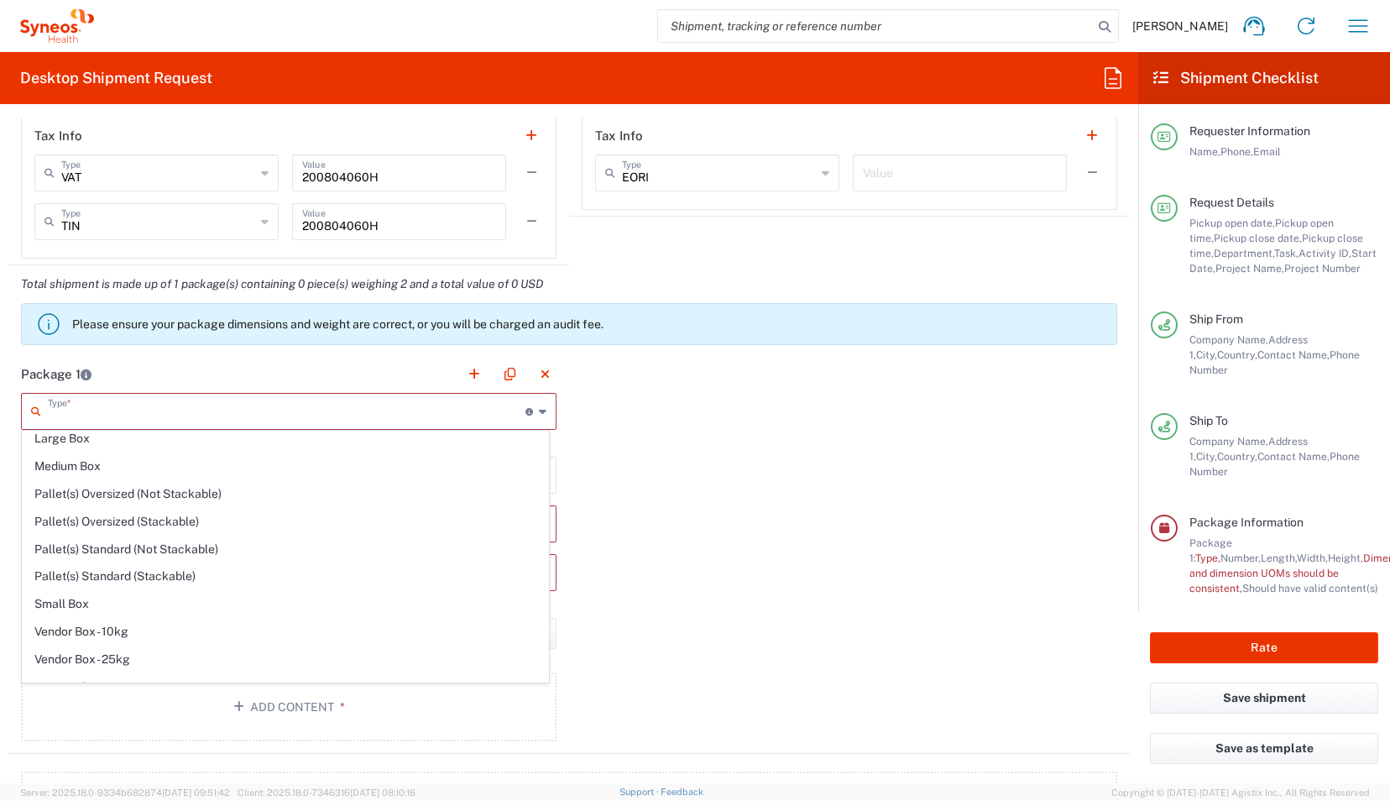
scroll to position [44, 0]
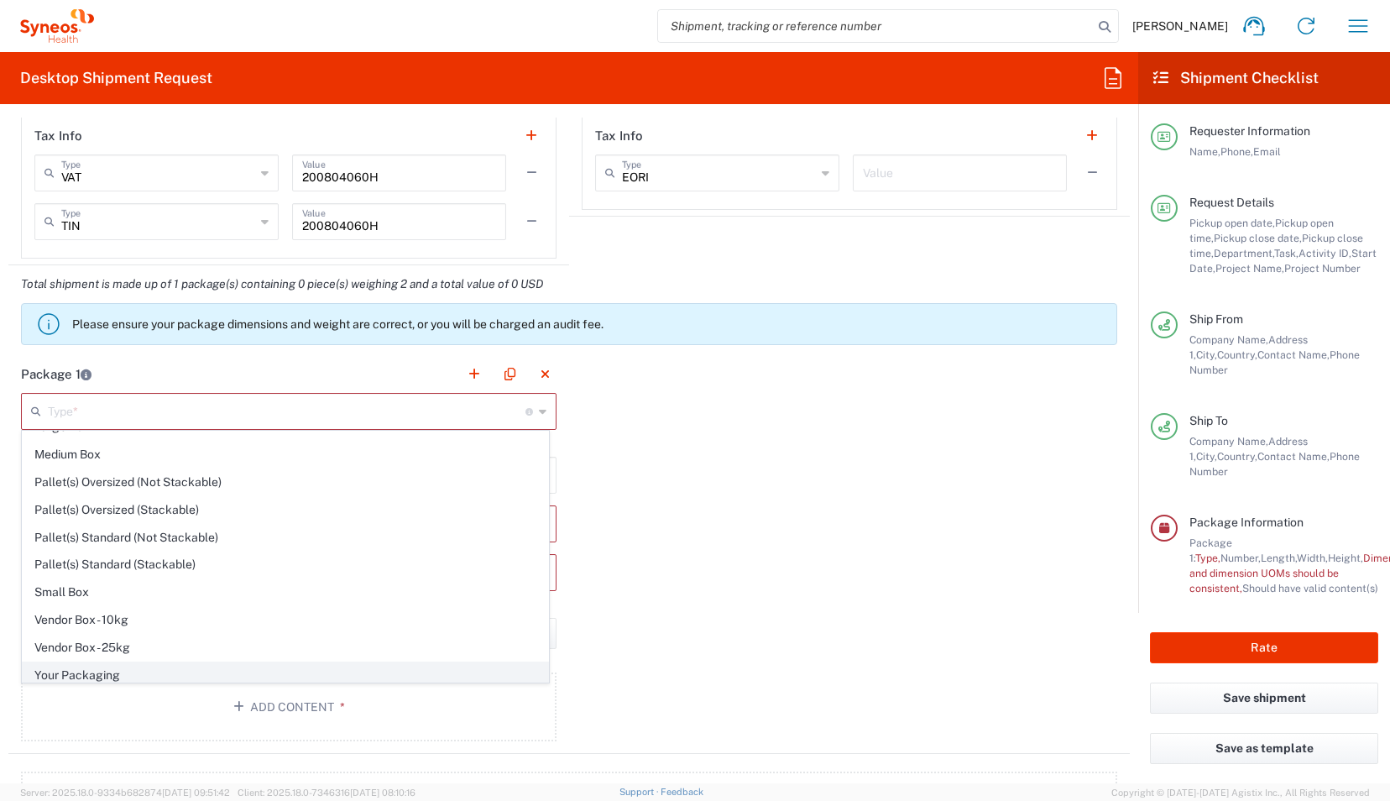
click at [262, 667] on span "Your Packaging" at bounding box center [286, 675] width 526 height 26
type input "Your Packaging"
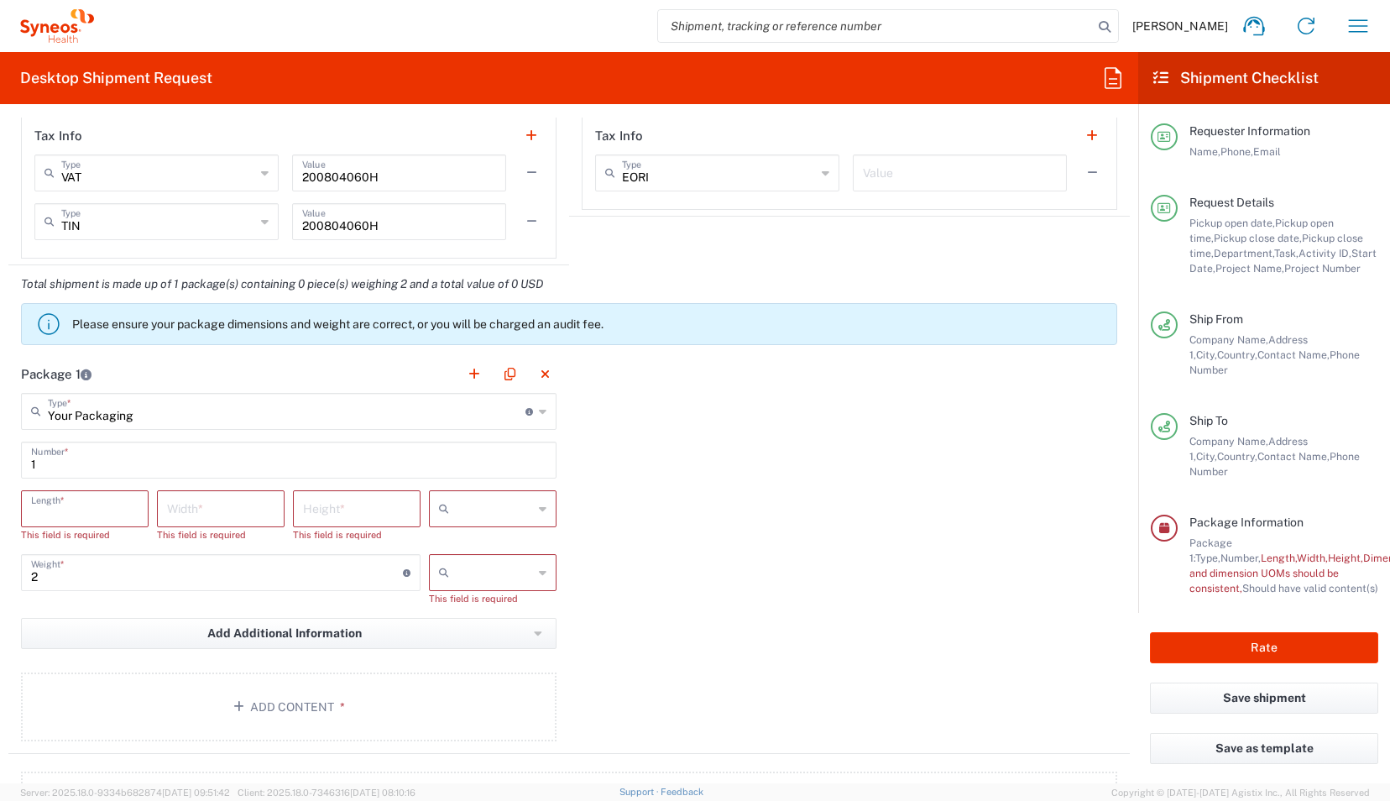
click at [99, 500] on input "number" at bounding box center [84, 507] width 107 height 29
click at [519, 514] on input "text" at bounding box center [494, 508] width 77 height 27
click at [480, 538] on span "cm" at bounding box center [487, 542] width 123 height 26
type input "cm"
click at [487, 568] on input "text" at bounding box center [494, 572] width 77 height 27
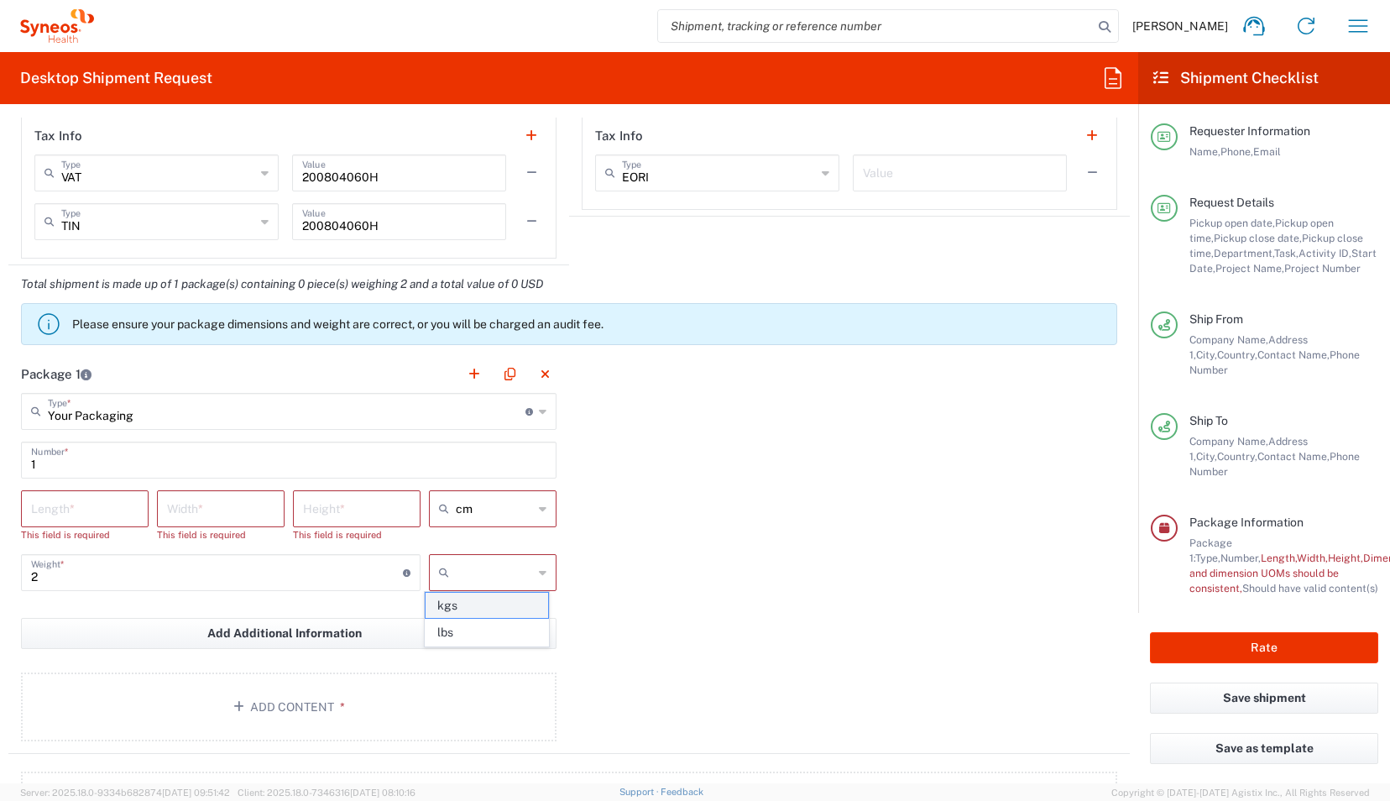
click at [465, 605] on span "kgs" at bounding box center [487, 606] width 123 height 26
type input "kgs"
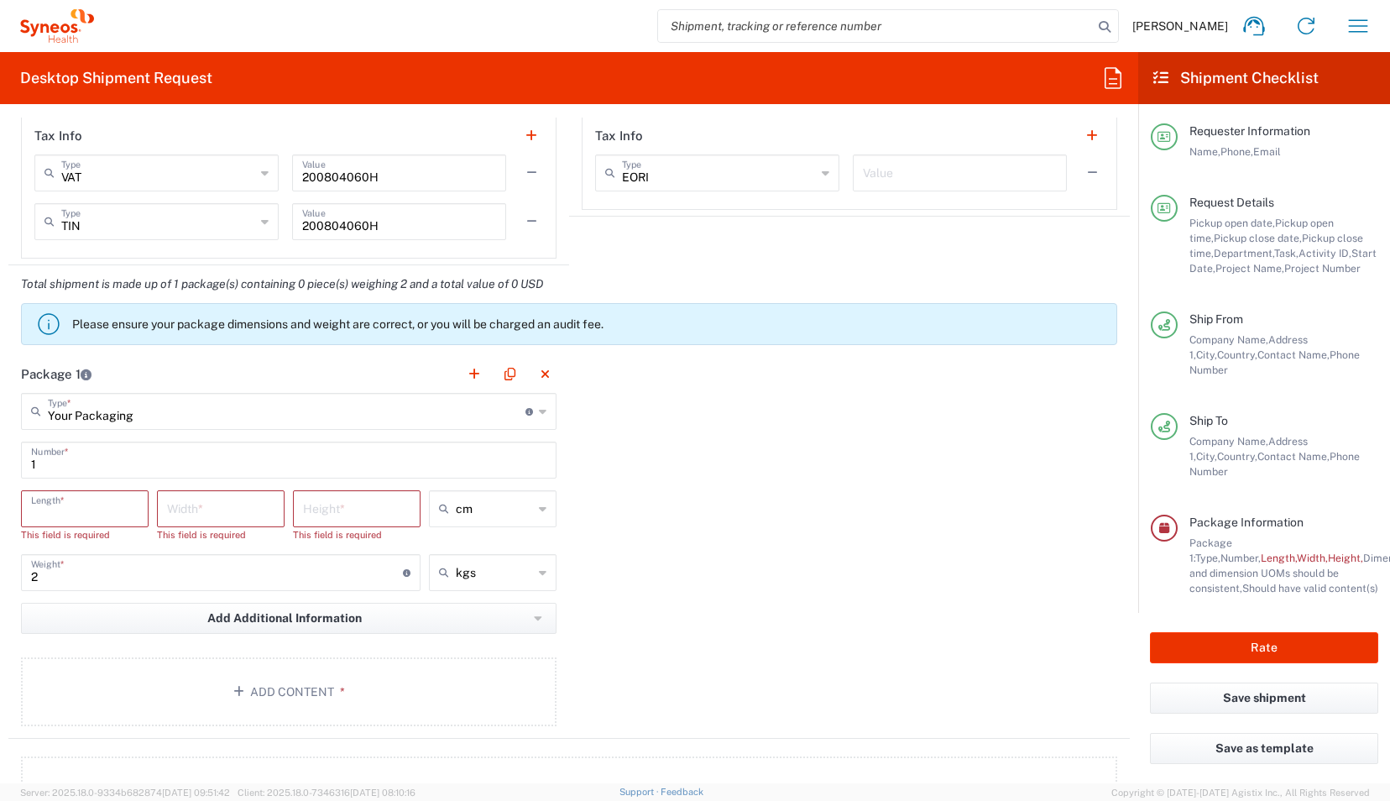
click at [94, 505] on input "number" at bounding box center [84, 507] width 107 height 29
type input "3"
type input "45"
click at [196, 514] on input "number" at bounding box center [220, 507] width 107 height 29
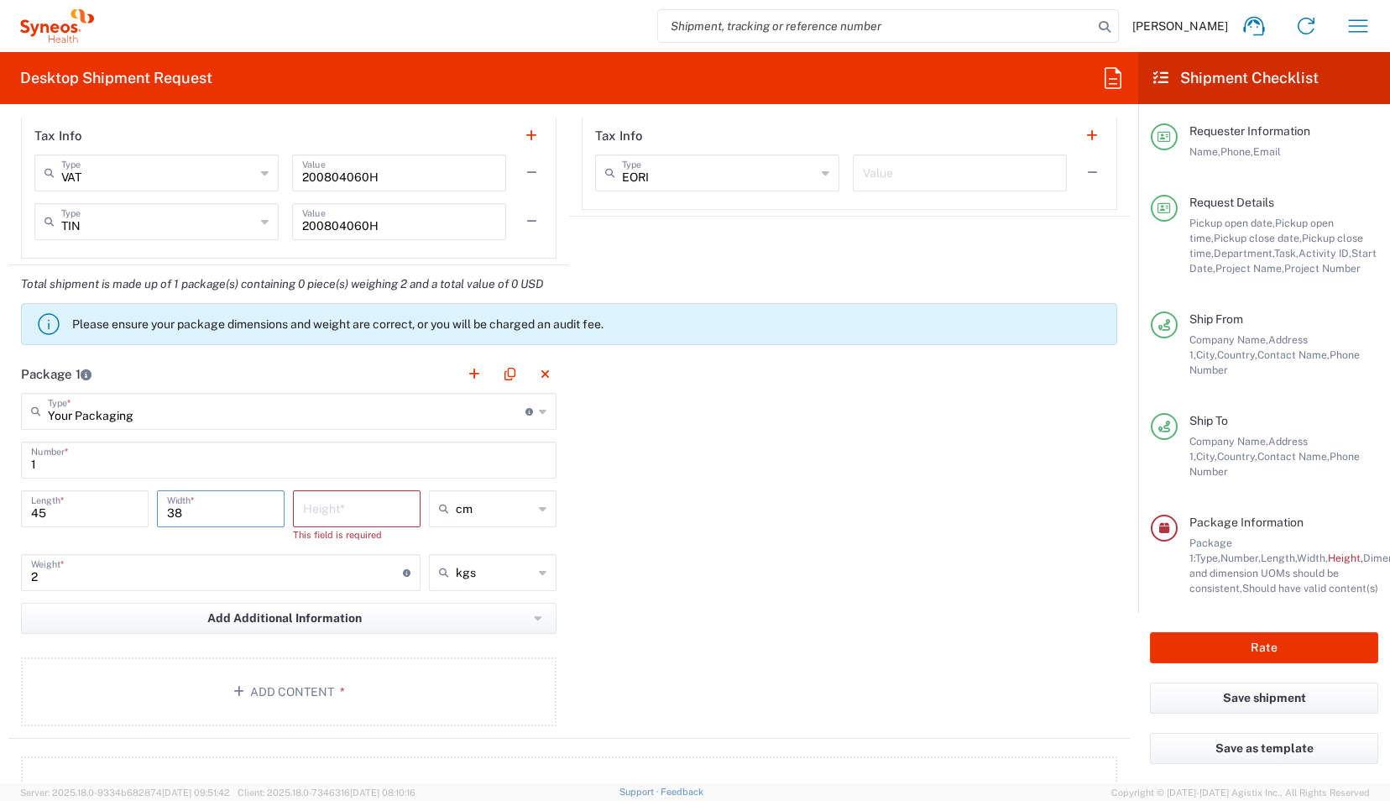
type input "38"
click at [331, 510] on input "number" at bounding box center [356, 507] width 107 height 29
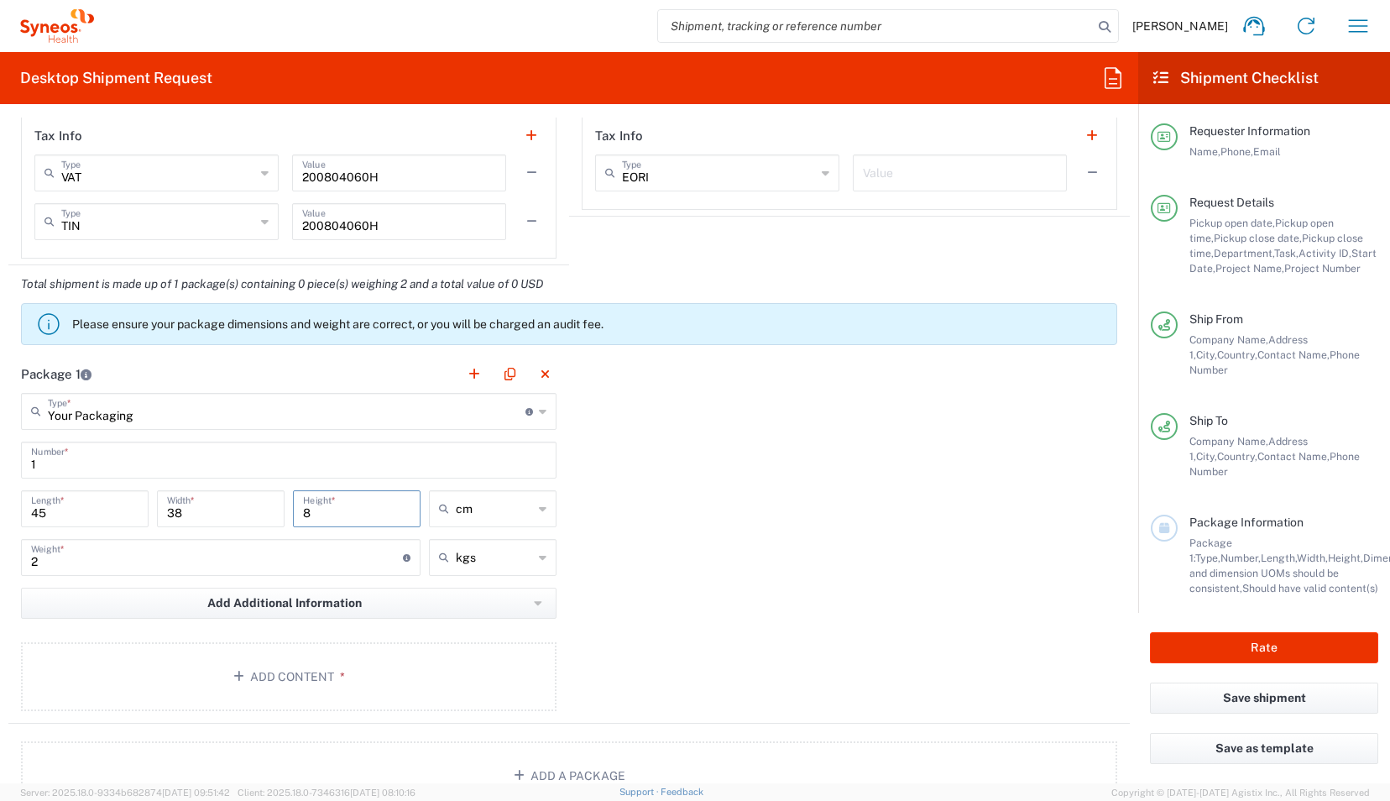
type input "8"
click at [590, 475] on div "Package 1 Your Packaging Type * Material used to package goods Envelope Large B…" at bounding box center [569, 539] width 1122 height 369
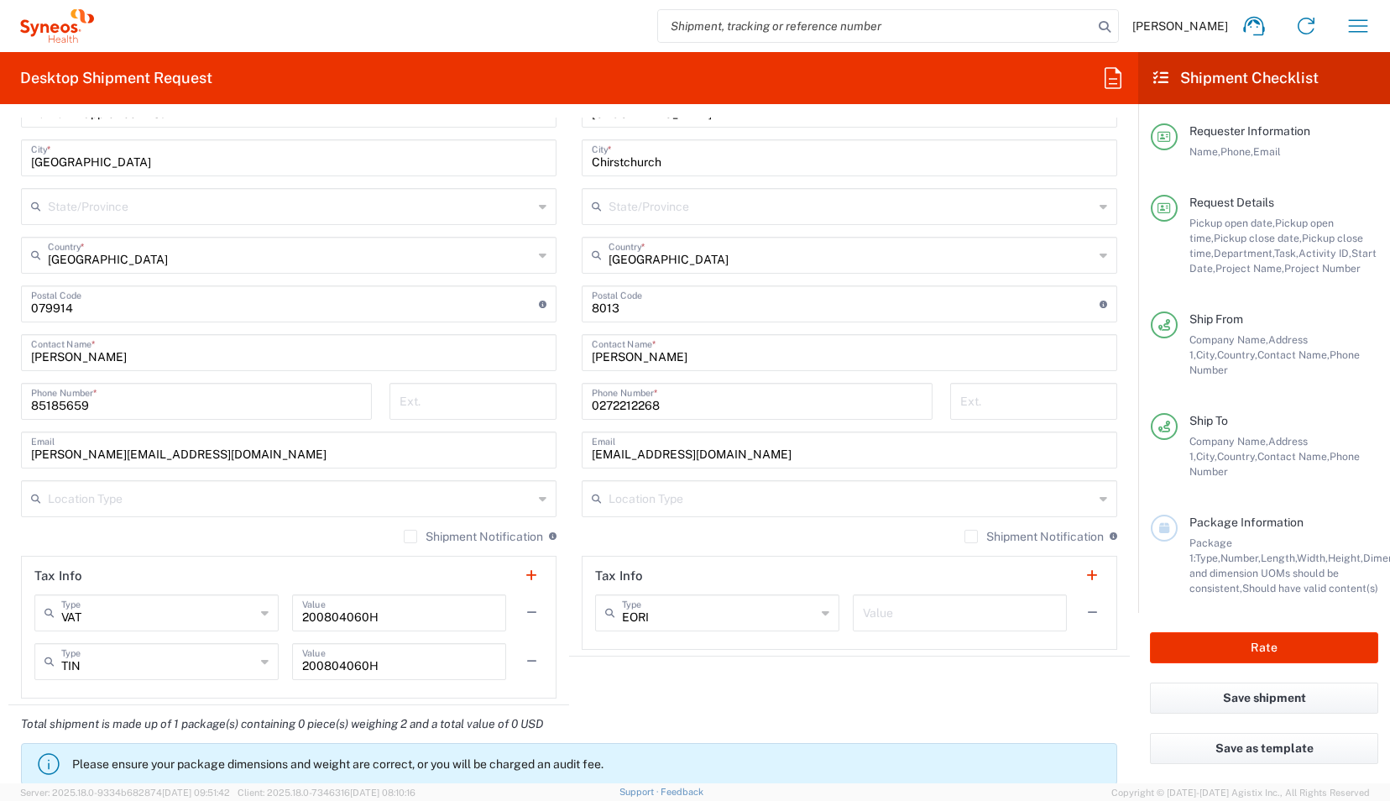
scroll to position [1064, 0]
click at [502, 497] on input "text" at bounding box center [290, 496] width 485 height 29
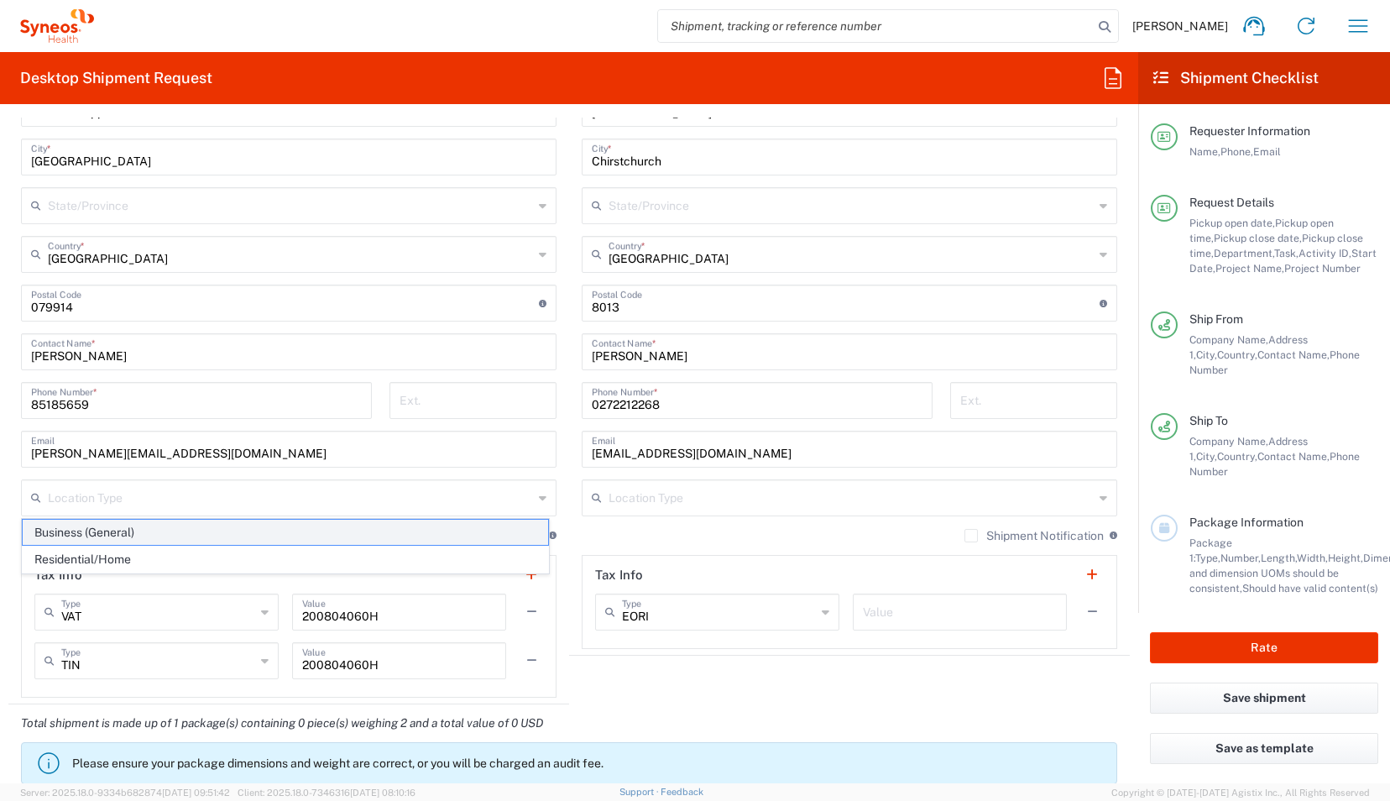
click at [217, 534] on span "Business (General)" at bounding box center [286, 533] width 526 height 26
type input "Business (General)"
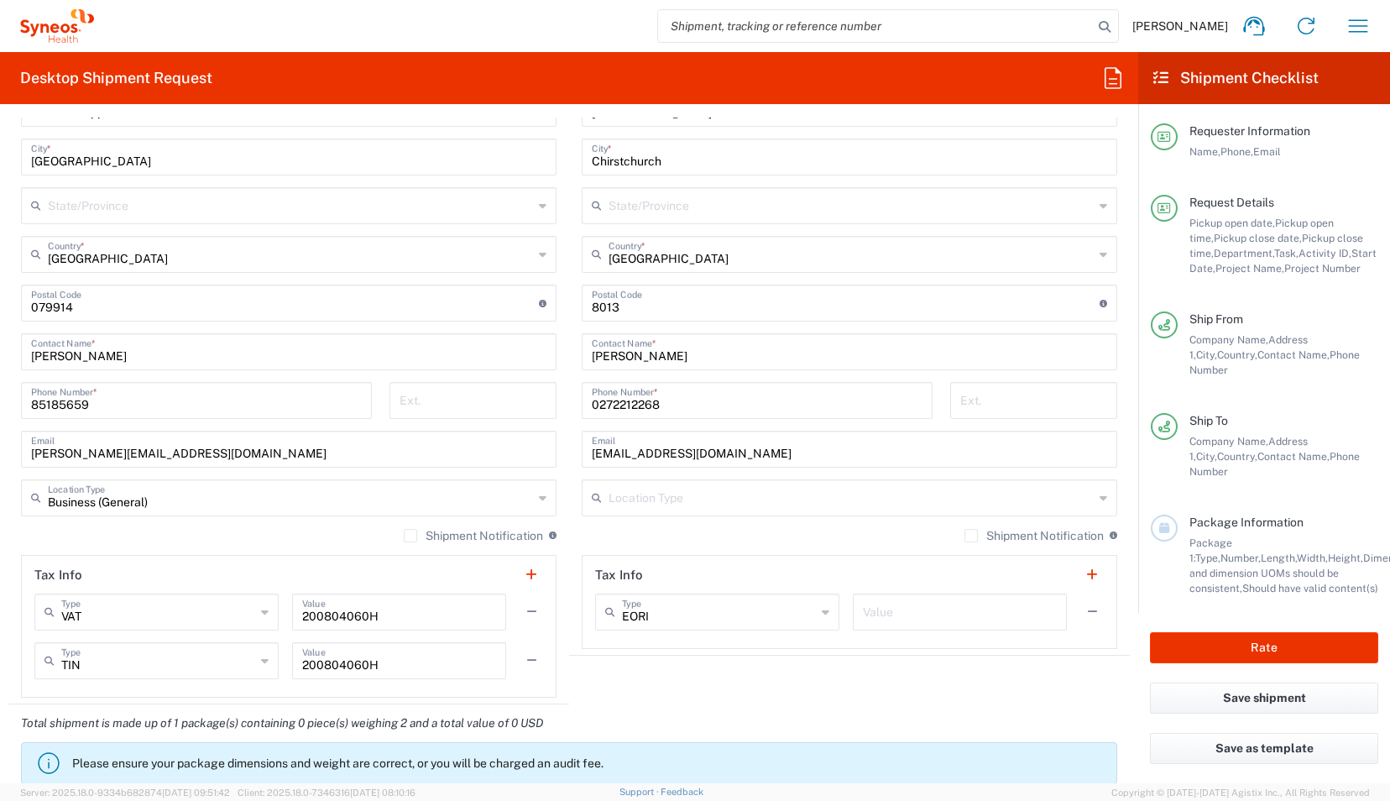
click at [404, 534] on label "Shipment Notification" at bounding box center [473, 535] width 139 height 13
click at [411, 536] on input "Shipment Notification" at bounding box center [411, 536] width 0 height 0
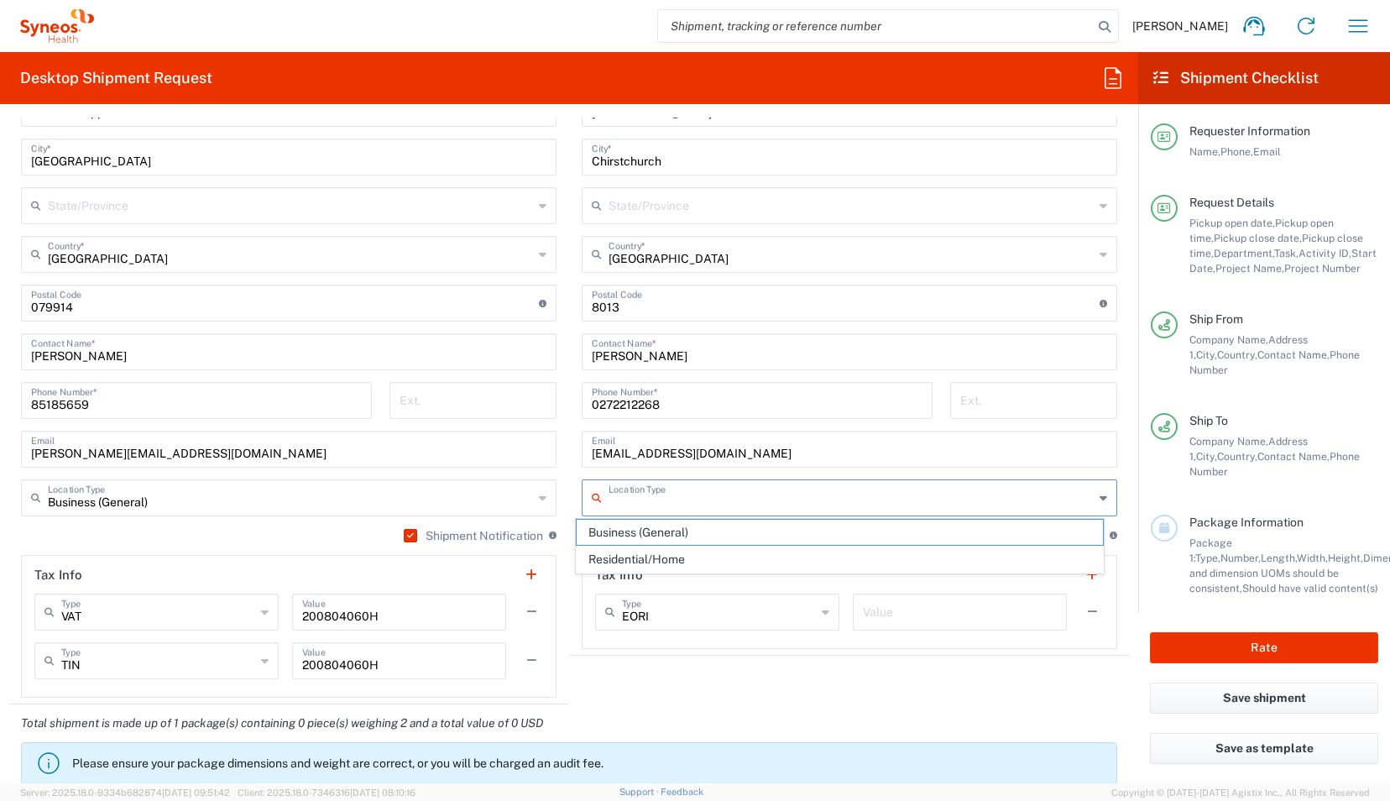
click at [1039, 498] on input "text" at bounding box center [851, 496] width 485 height 29
click at [813, 563] on span "Residential/Home" at bounding box center [840, 560] width 526 height 26
type input "Residential/Home"
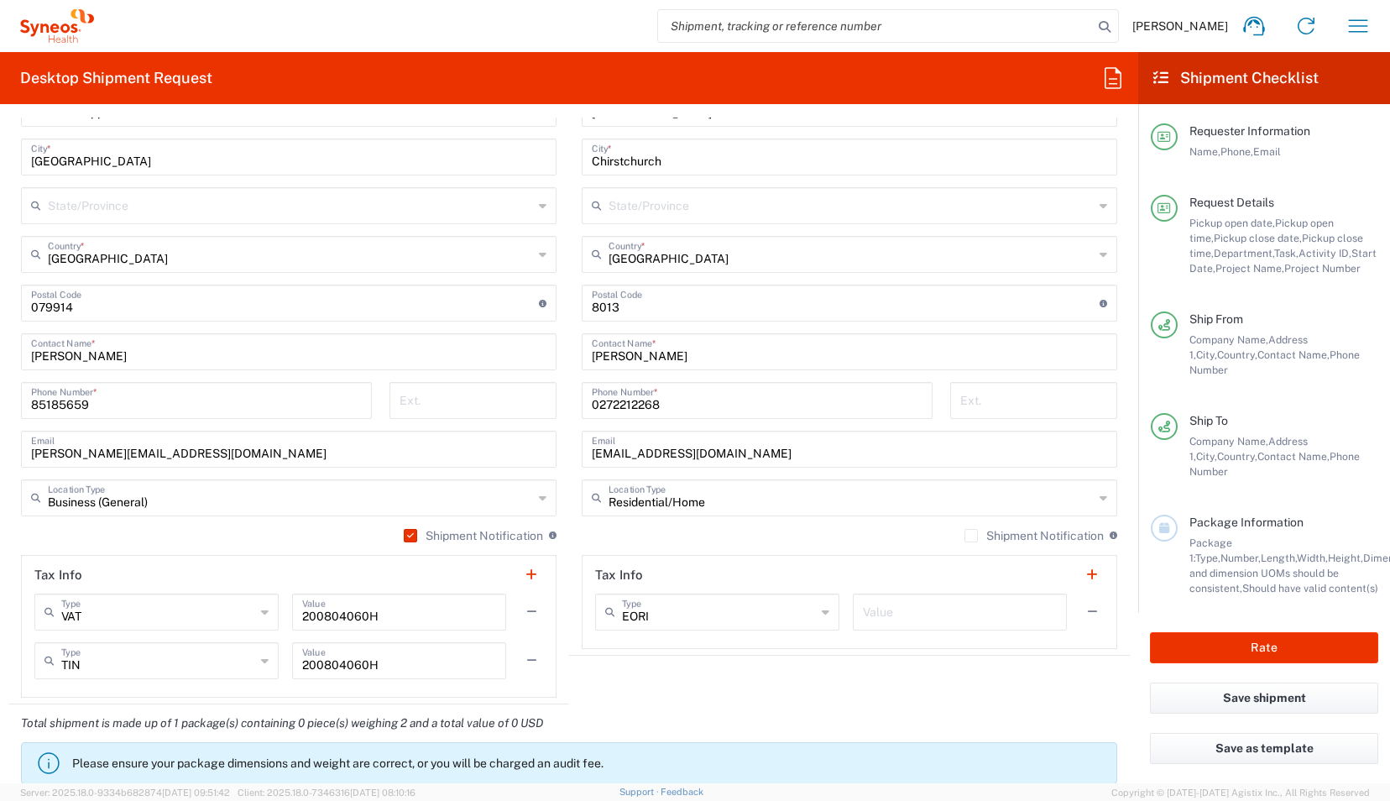
click at [965, 531] on label "Shipment Notification" at bounding box center [1034, 535] width 139 height 13
click at [971, 536] on input "Shipment Notification" at bounding box center [971, 536] width 0 height 0
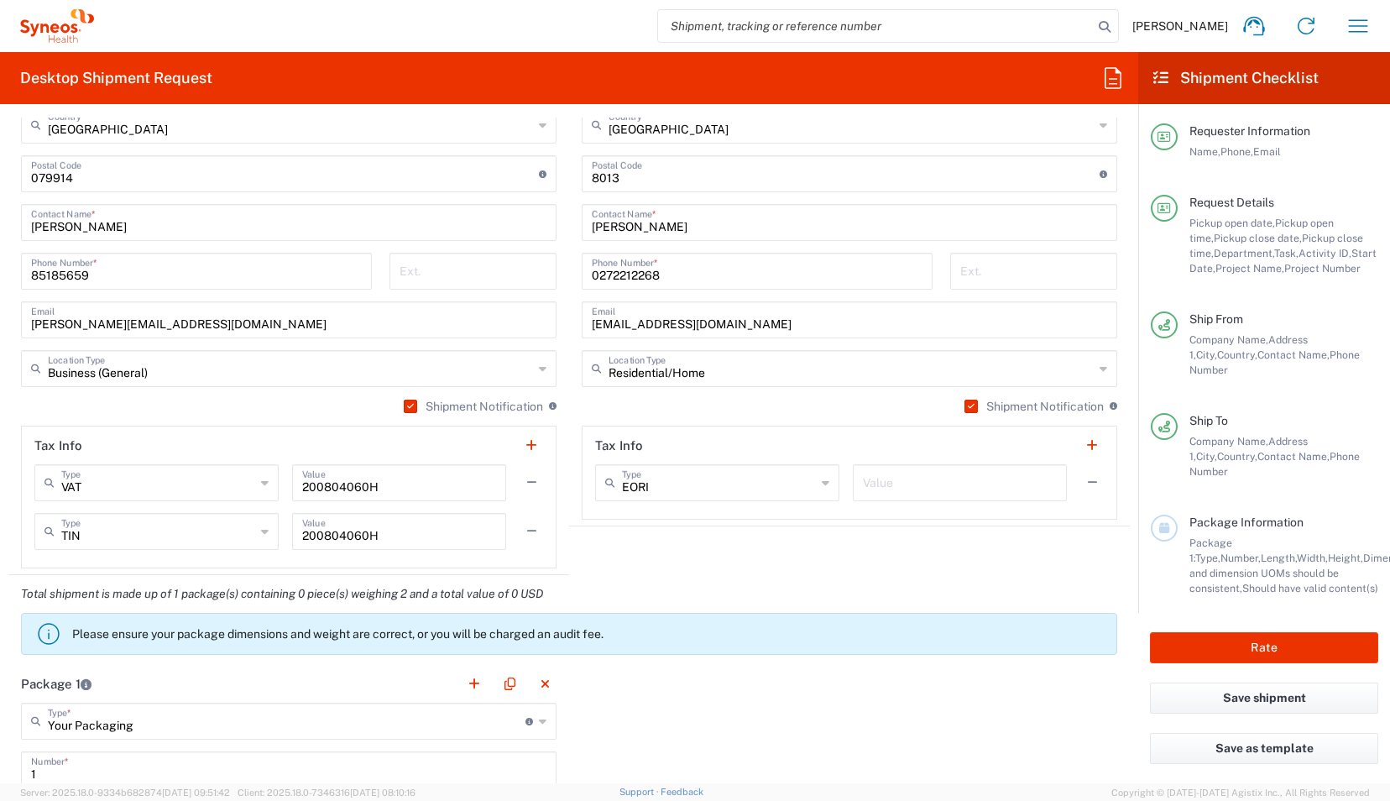
scroll to position [1115, 0]
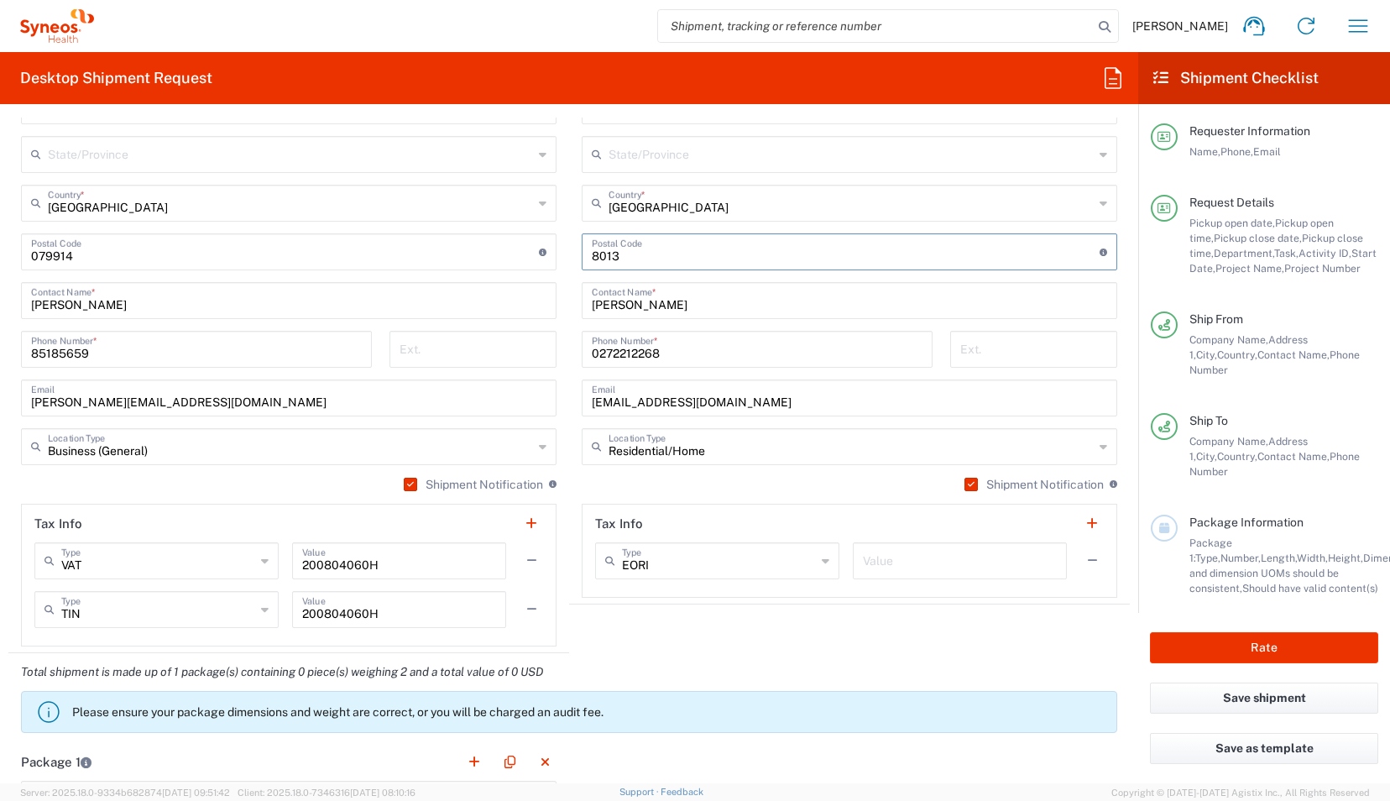
click at [685, 260] on input "undefined" at bounding box center [846, 250] width 508 height 29
click at [569, 391] on main "Location [PERSON_NAME] LLC-[GEOGRAPHIC_DATA] [GEOGRAPHIC_DATA] [GEOGRAPHIC_DATA…" at bounding box center [849, 245] width 561 height 705
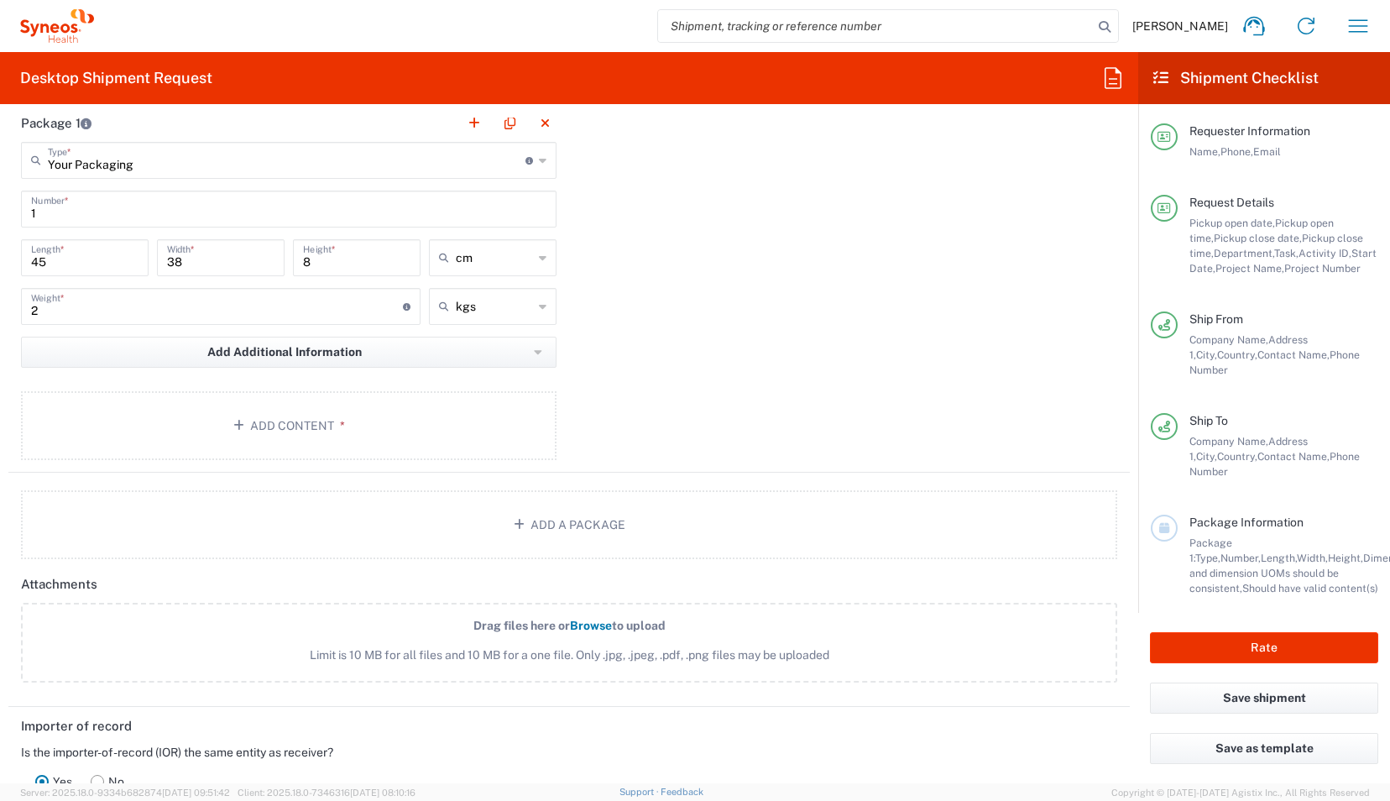
scroll to position [1770, 0]
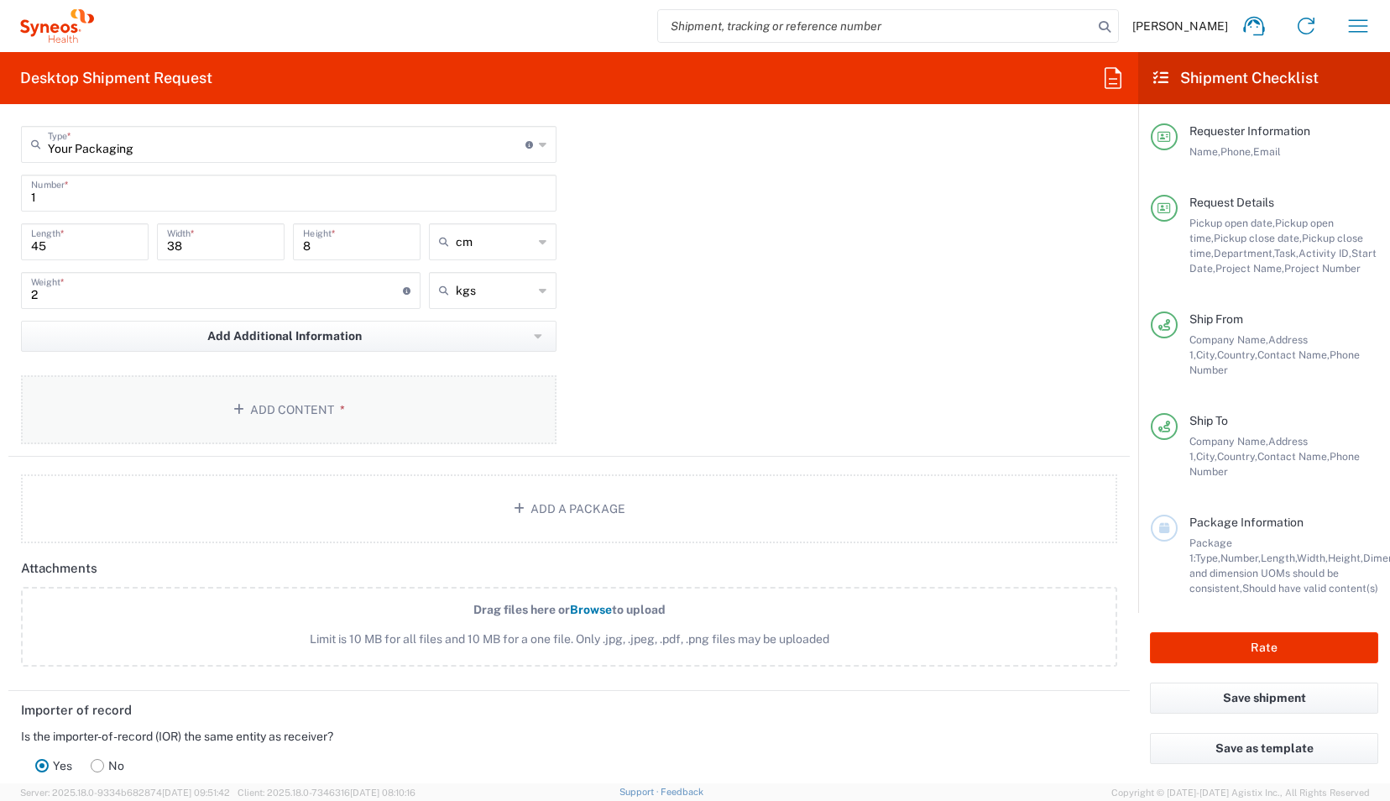
click at [331, 396] on button "Add Content *" at bounding box center [289, 409] width 536 height 69
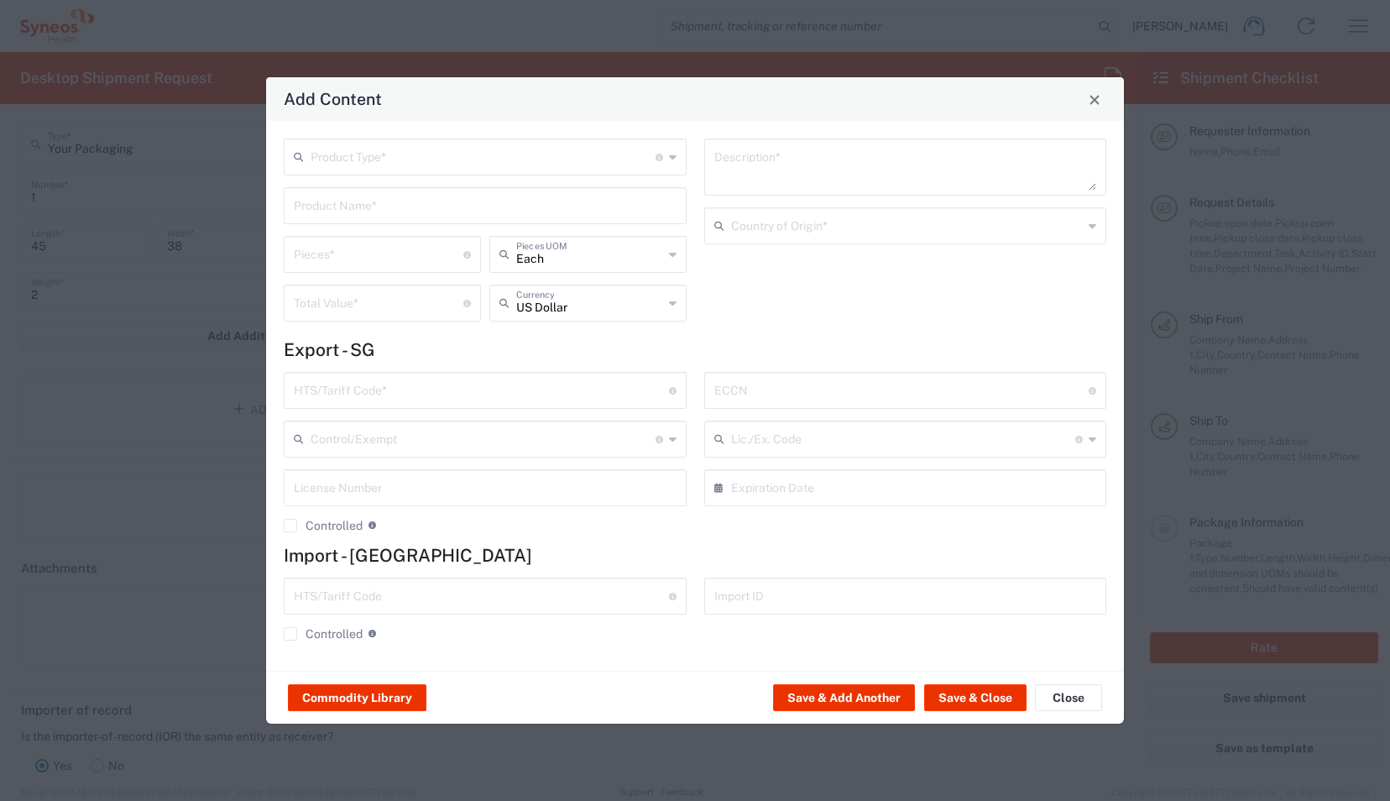
click at [359, 151] on input "text" at bounding box center [483, 155] width 345 height 29
click at [386, 218] on span "General Commodity" at bounding box center [485, 221] width 400 height 26
type input "General Commodity"
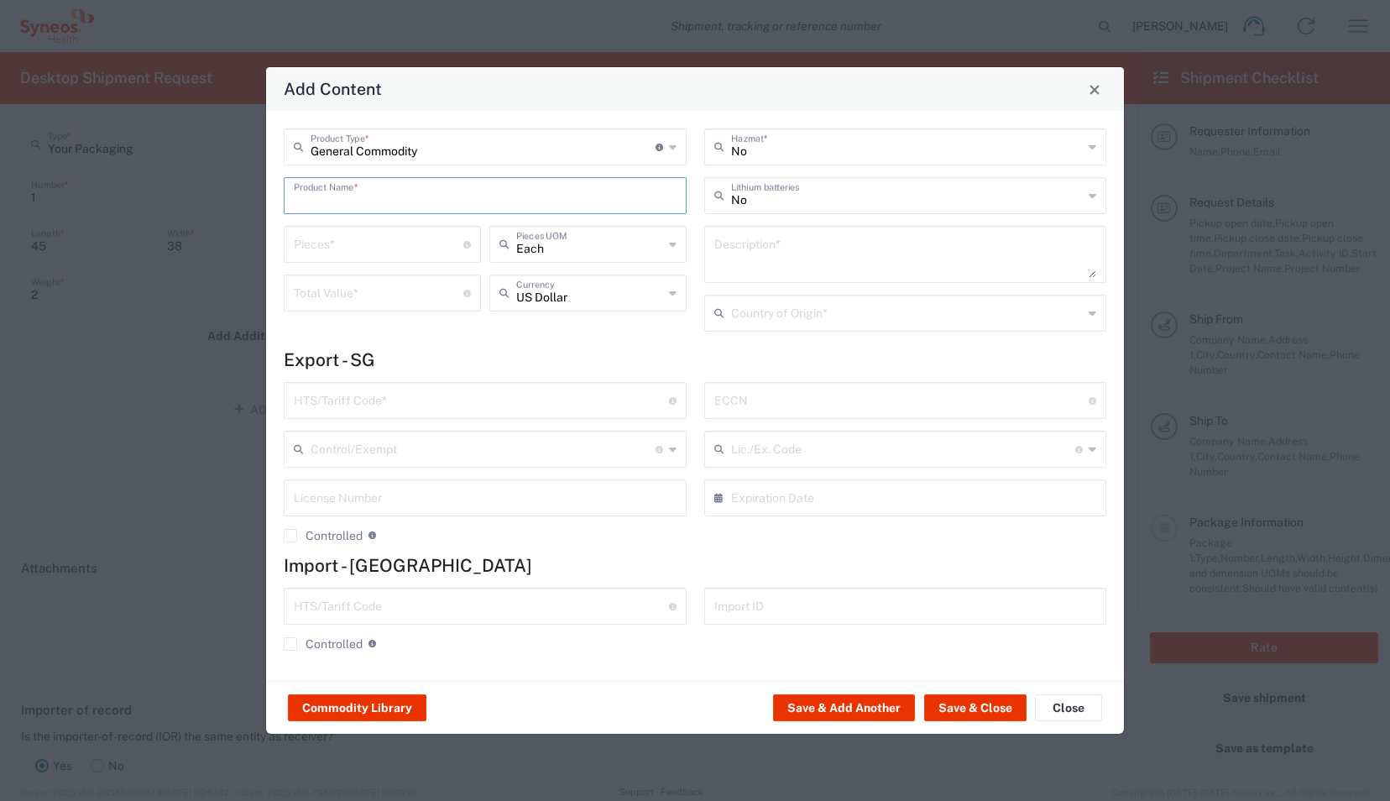
click at [360, 196] on input "text" at bounding box center [485, 194] width 383 height 29
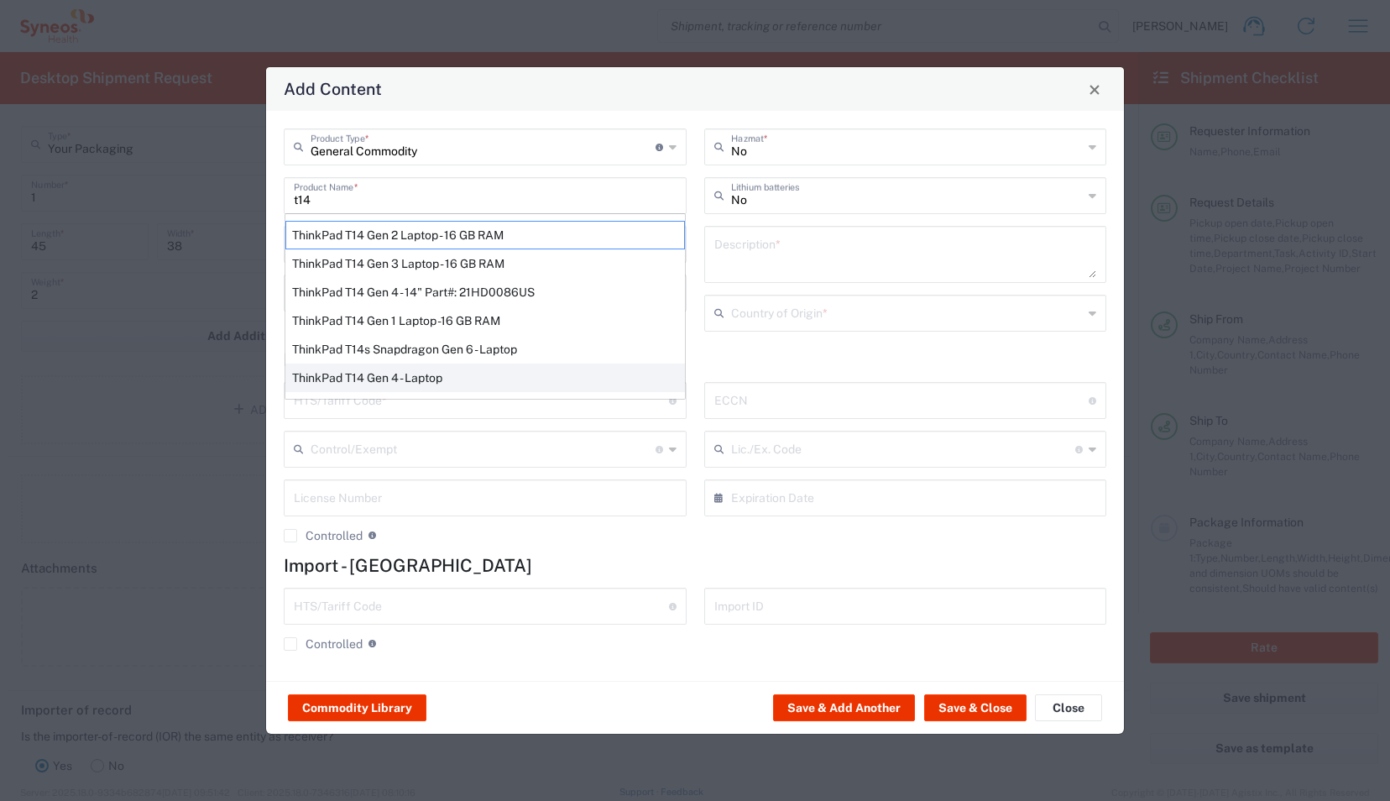
click at [480, 379] on div "ThinkPad T14 Gen 4 - Laptop" at bounding box center [485, 378] width 400 height 29
type input "ThinkPad T14 Gen 4 - Laptop"
type textarea "Laptop"
type input "[GEOGRAPHIC_DATA]"
type input "8471.30.0100"
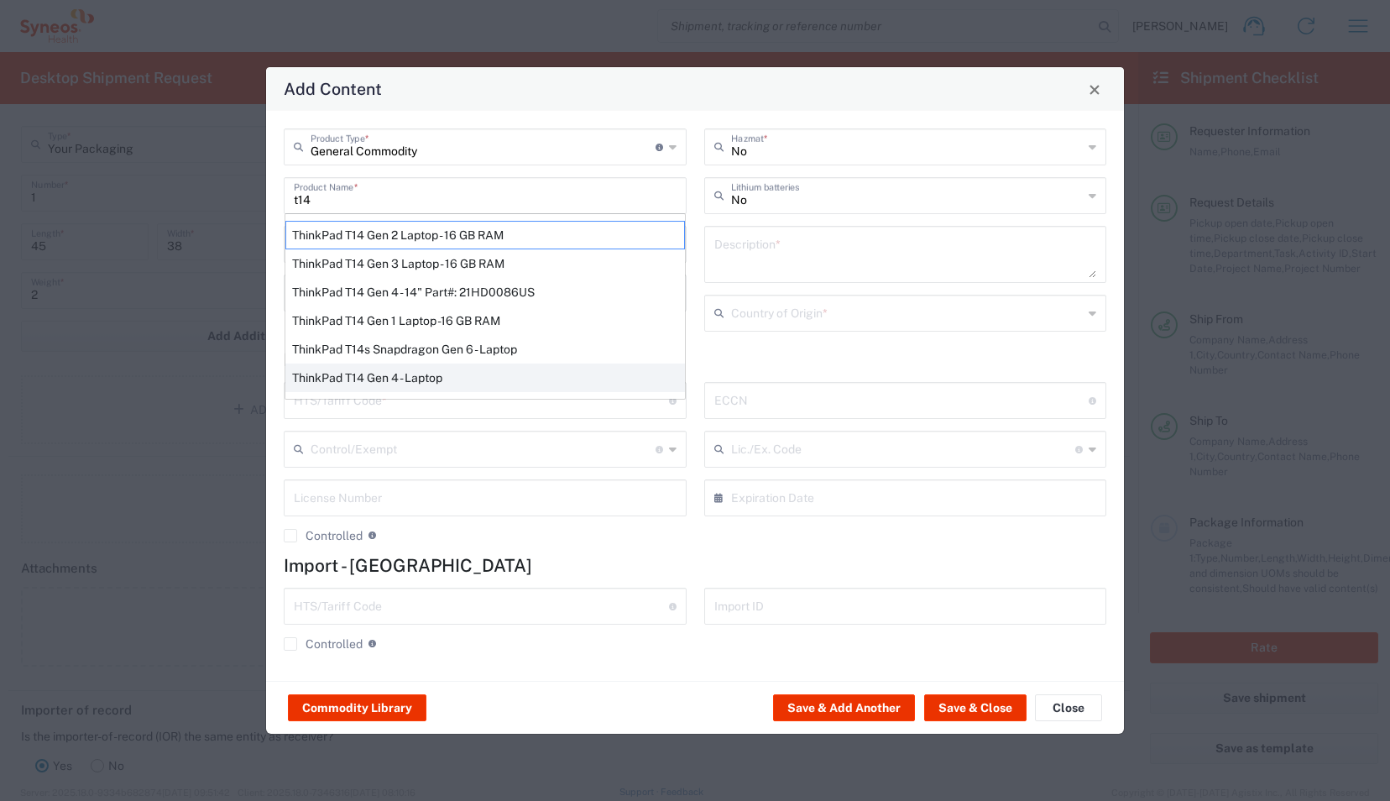
type input "BIS"
type input "5A992.c"
type input "Yes"
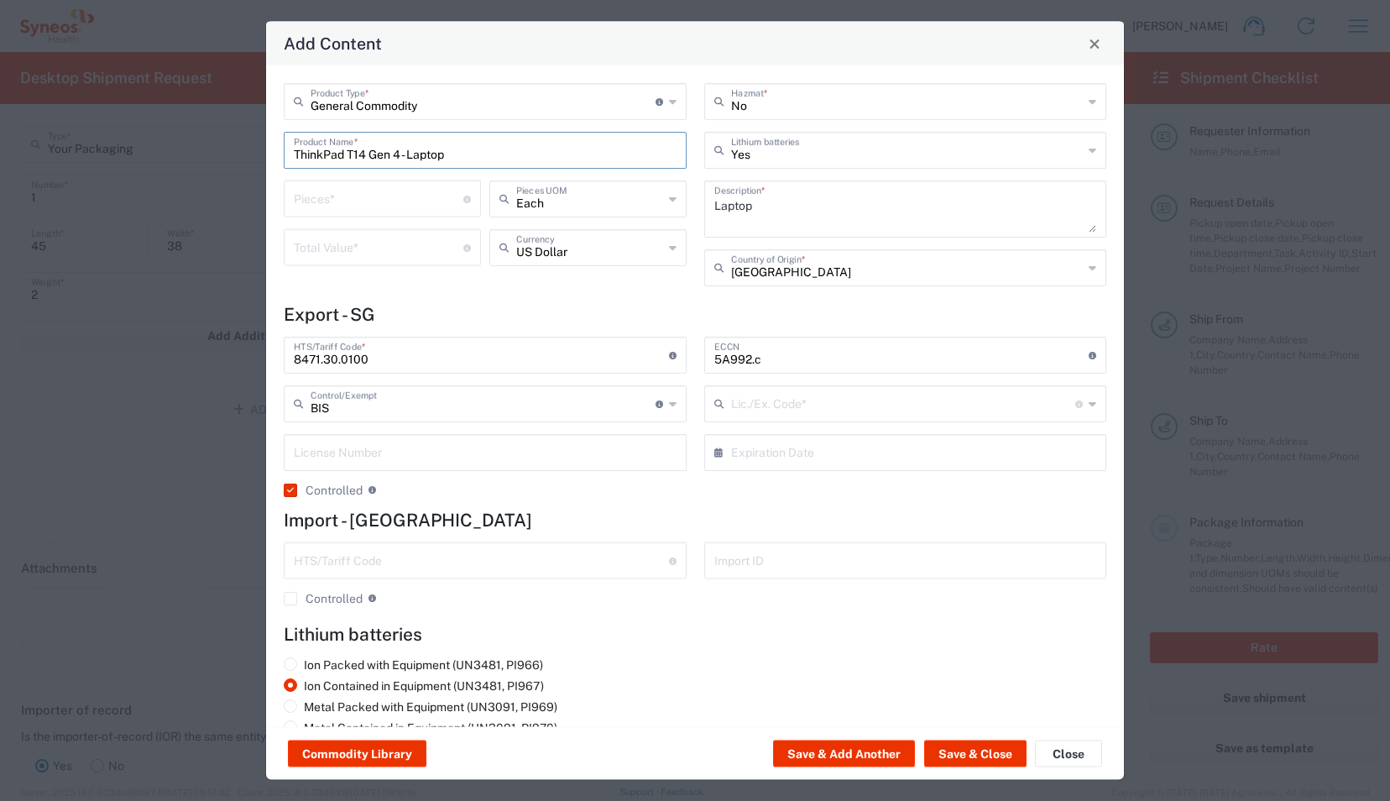
type input "NLR - No License Required"
click at [343, 201] on input "number" at bounding box center [379, 197] width 170 height 29
type input "1"
click at [352, 239] on input "number" at bounding box center [379, 246] width 170 height 29
type input "200"
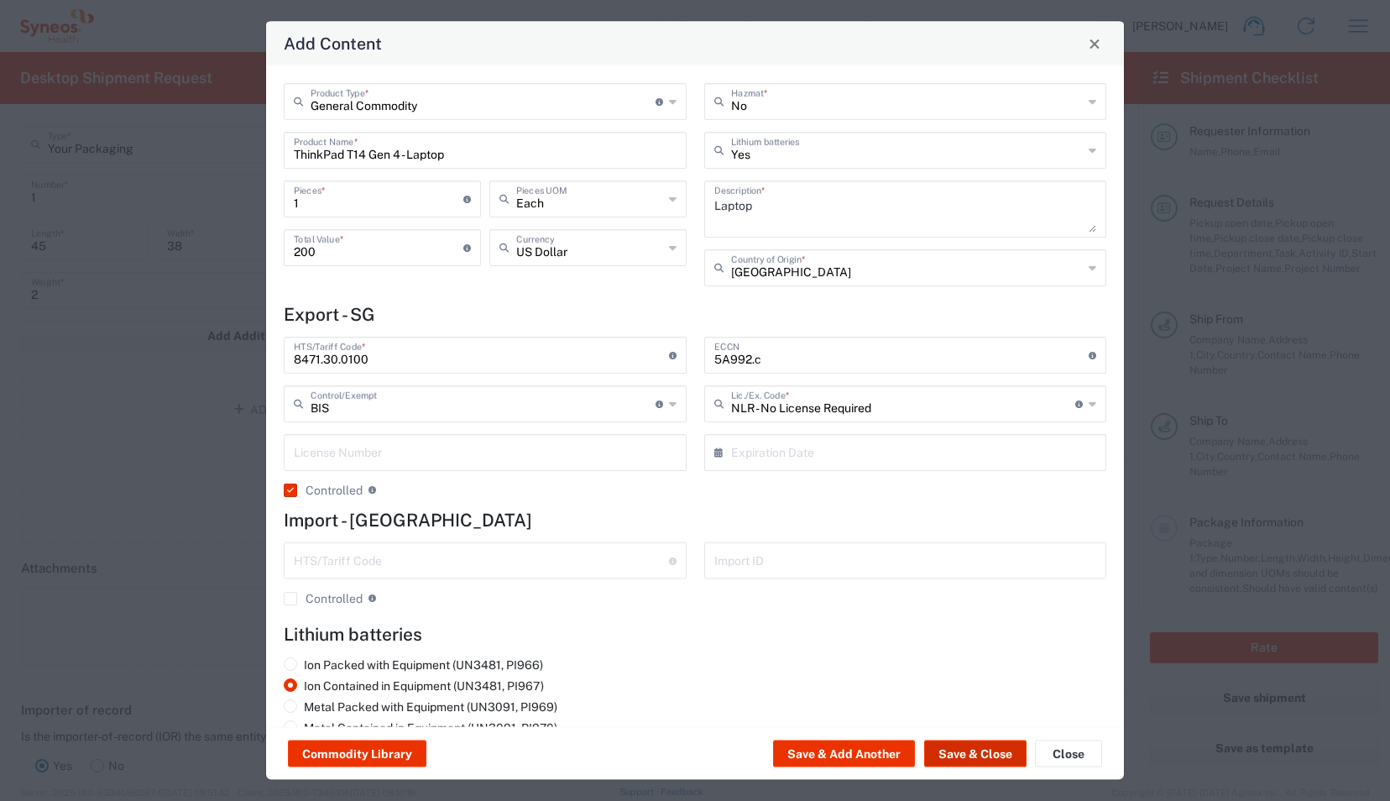
click at [969, 762] on button "Save & Close" at bounding box center [975, 754] width 102 height 27
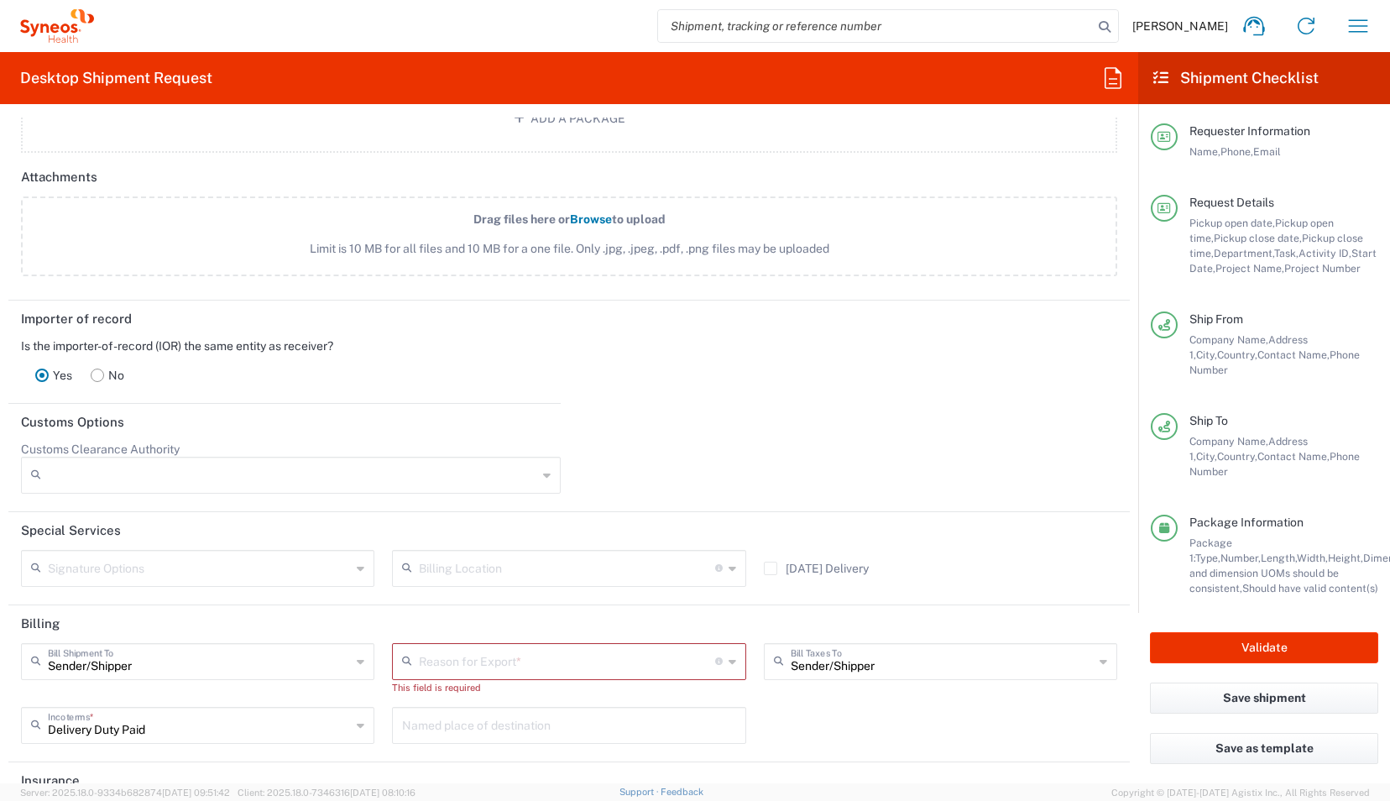
scroll to position [2260, 0]
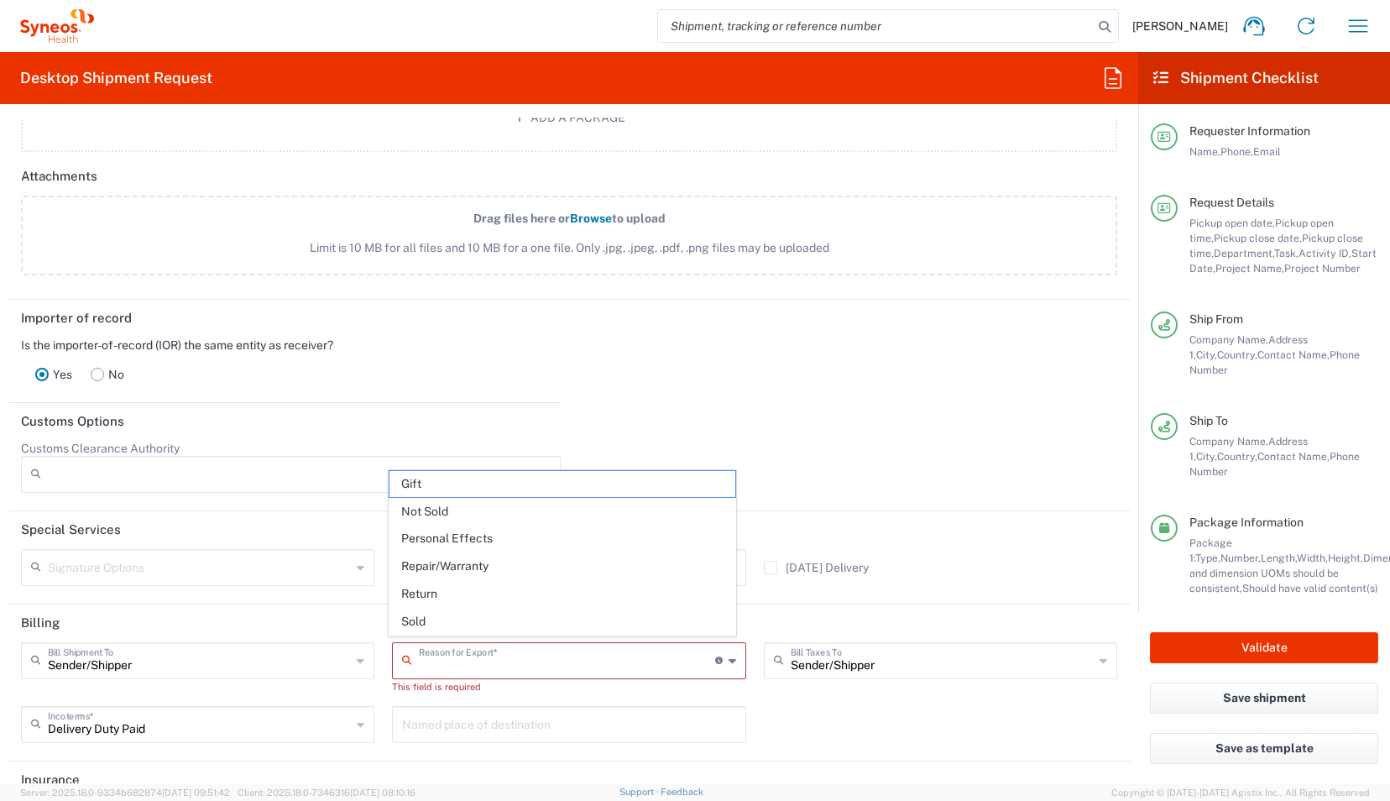
click at [578, 652] on input "text" at bounding box center [567, 659] width 296 height 29
click at [463, 505] on span "Not Sold" at bounding box center [563, 512] width 346 height 26
type input "Not Sold"
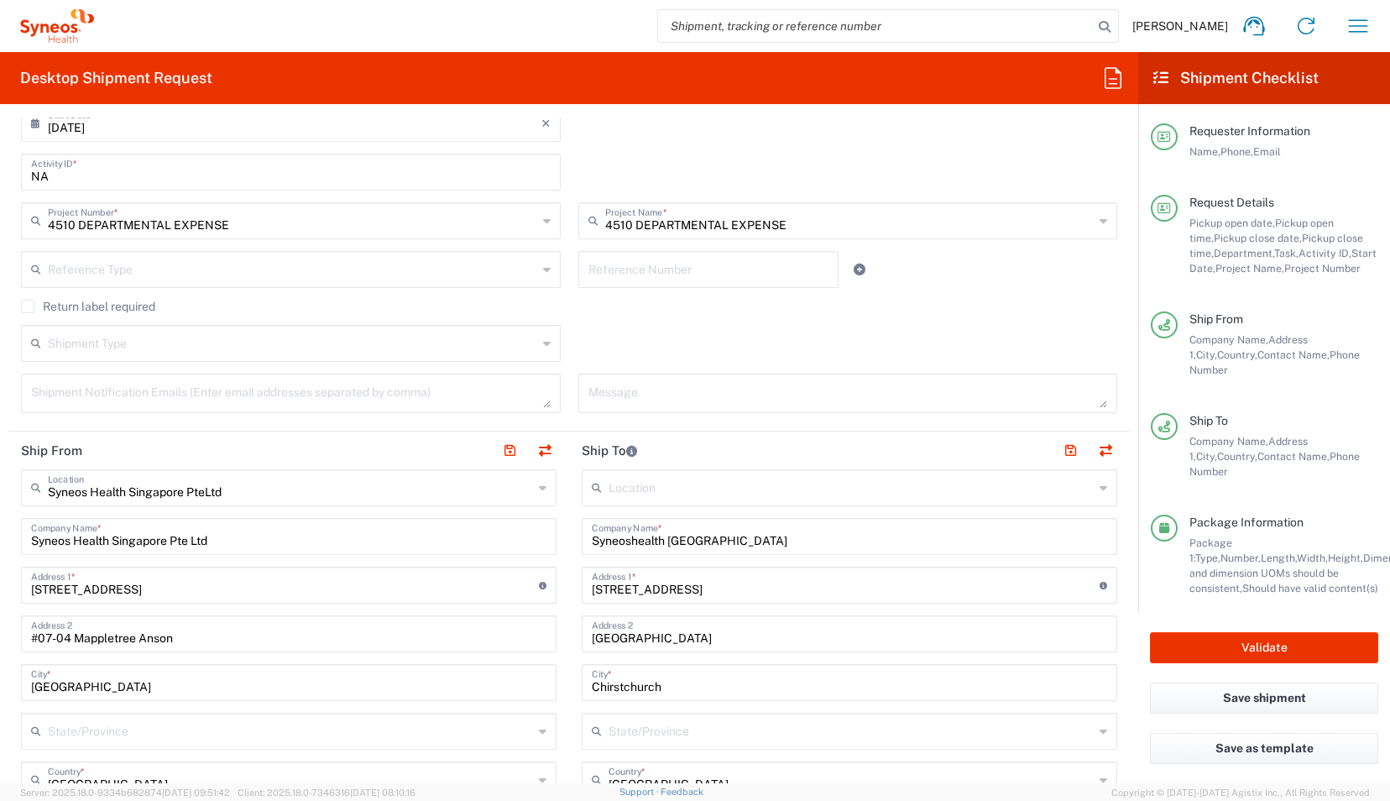
scroll to position [555, 0]
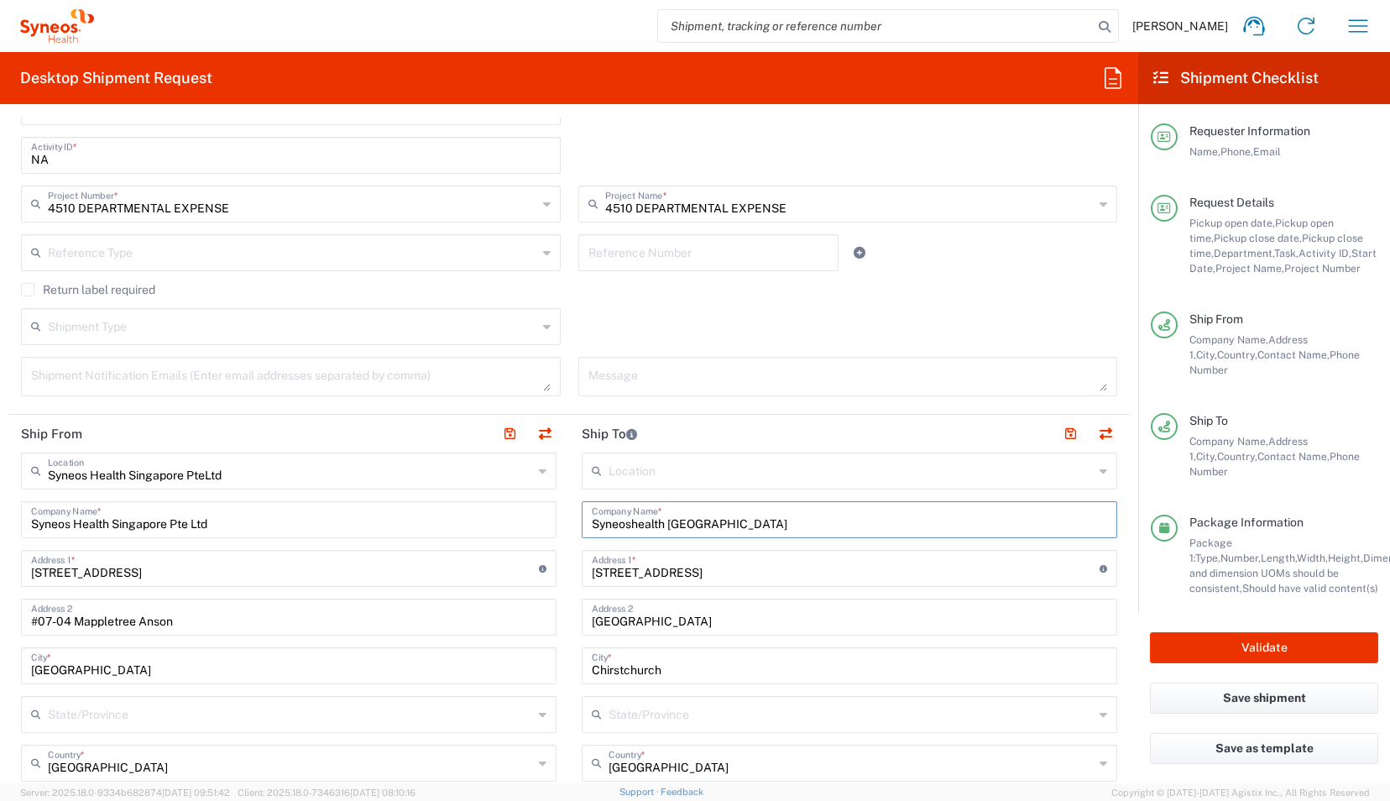
drag, startPoint x: 784, startPoint y: 519, endPoint x: 371, endPoint y: 531, distance: 413.3
click at [371, 531] on div "Ship From Syneos Health Singapore PteLtd Location Syneos Health [GEOGRAPHIC_DAT…" at bounding box center [569, 814] width 1122 height 798
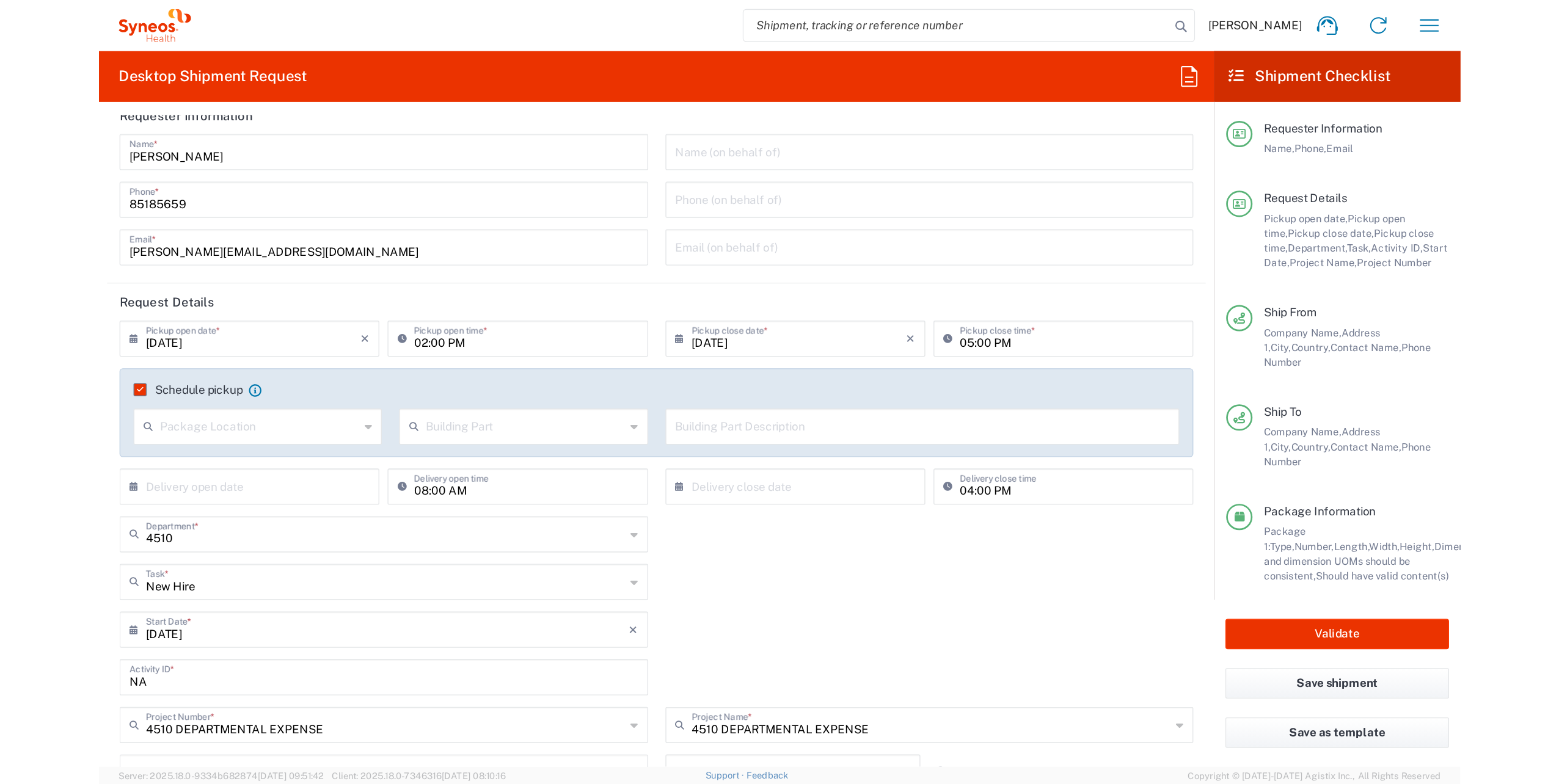
scroll to position [0, 0]
